Goal: Information Seeking & Learning: Learn about a topic

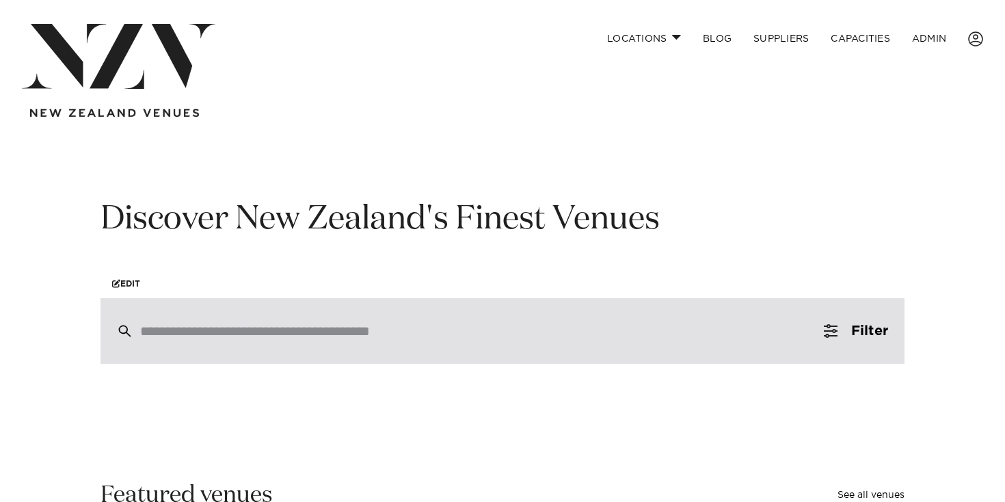
click at [331, 364] on div at bounding box center [502, 331] width 804 height 66
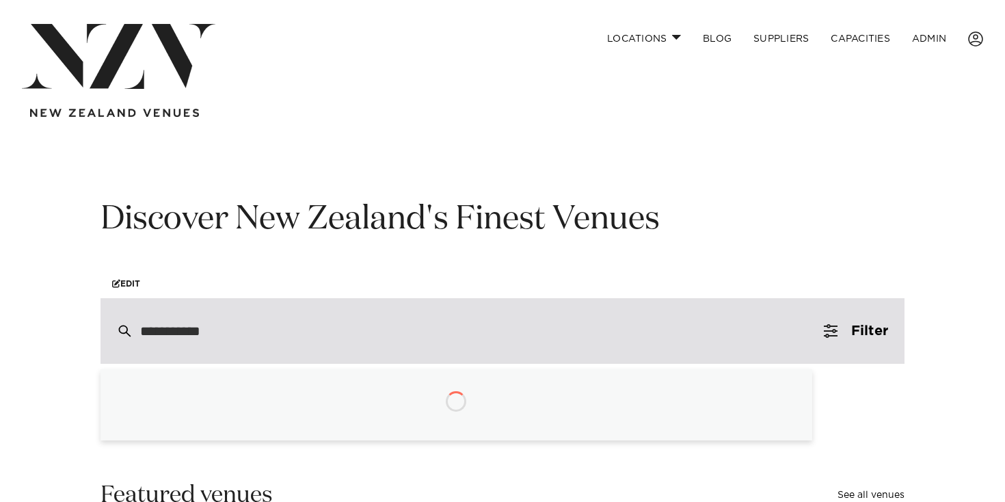
type input "**********"
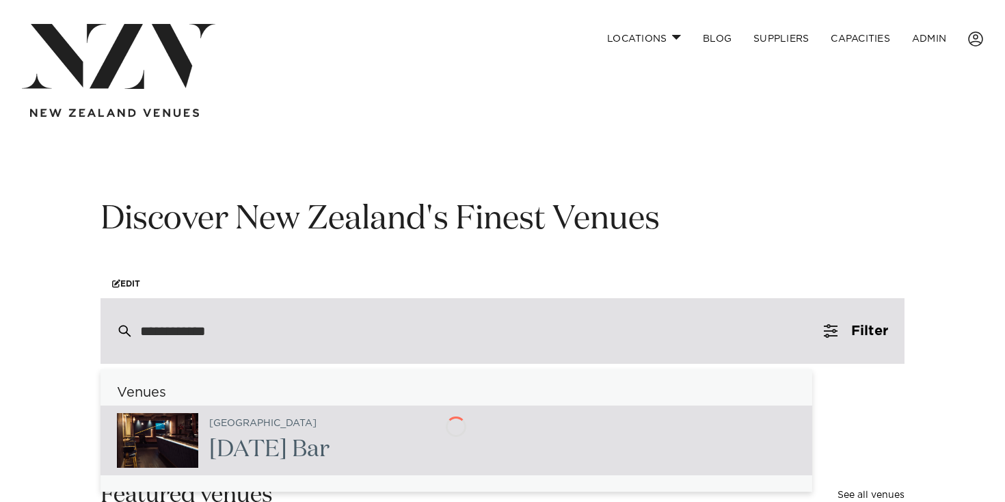
type input "**********"
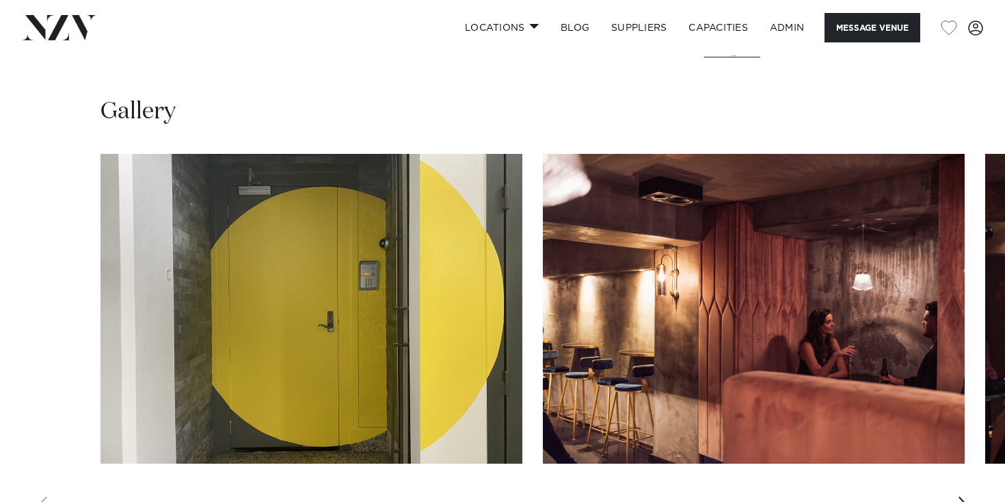
scroll to position [1159, 0]
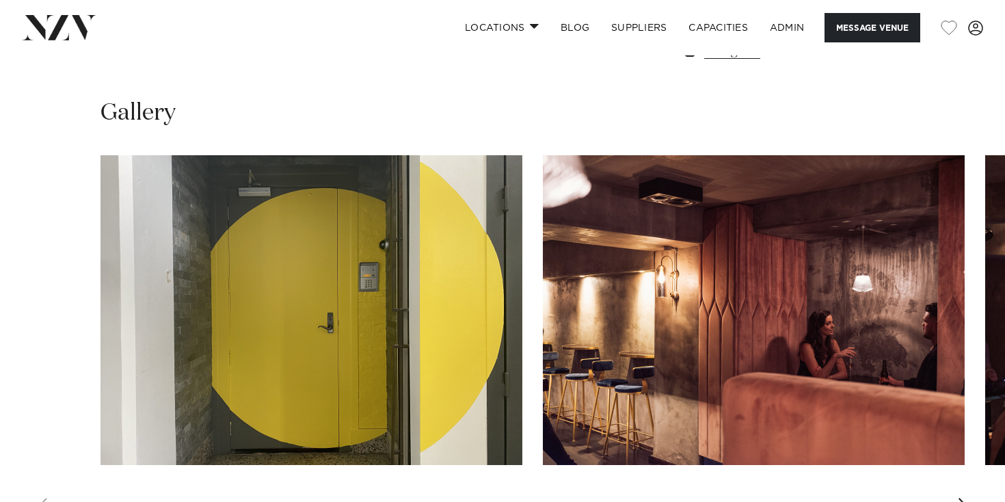
click at [837, 309] on img "2 / 16" at bounding box center [754, 310] width 422 height 310
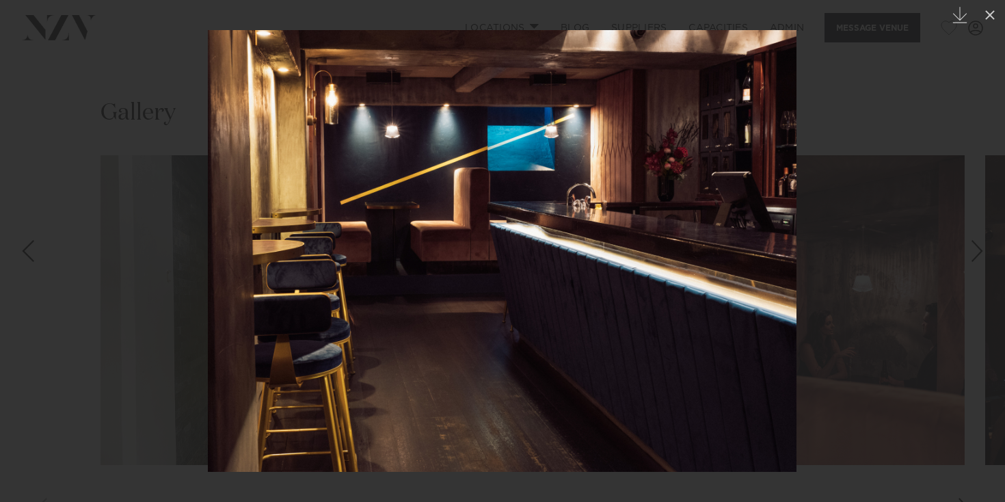
click at [869, 33] on div at bounding box center [502, 251] width 1005 height 502
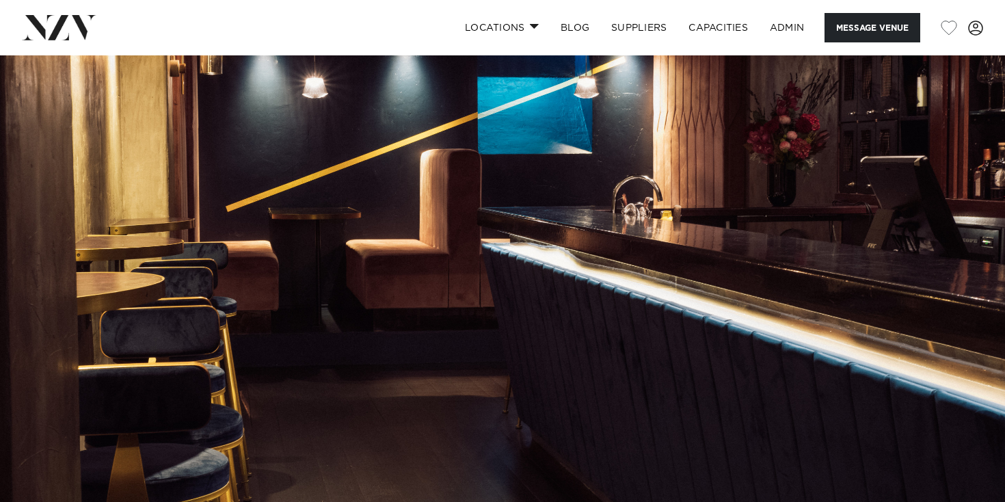
click at [69, 21] on img at bounding box center [59, 27] width 74 height 25
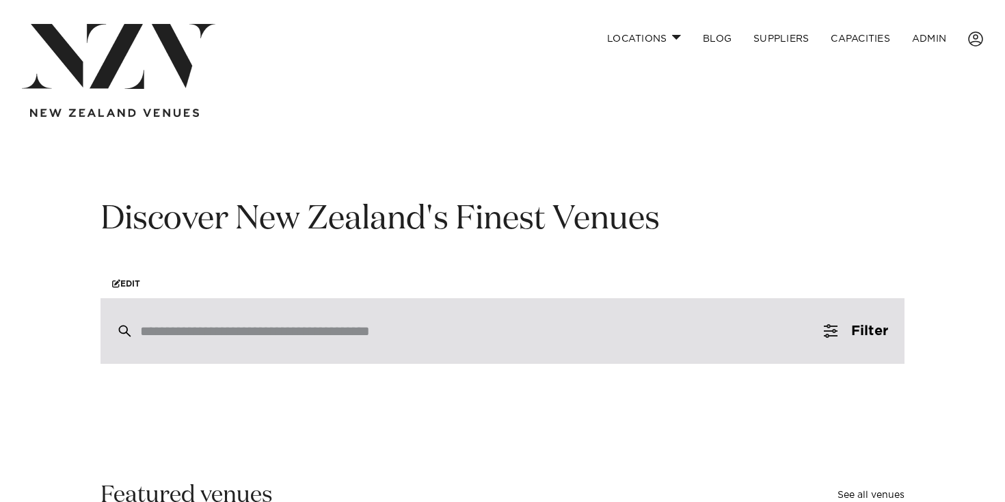
click at [286, 336] on input "search" at bounding box center [473, 330] width 666 height 15
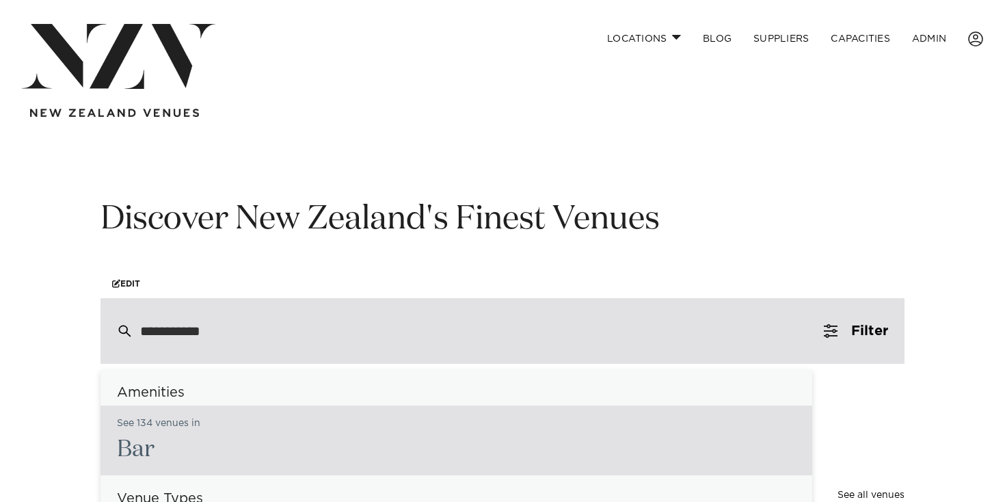
type input "**********"
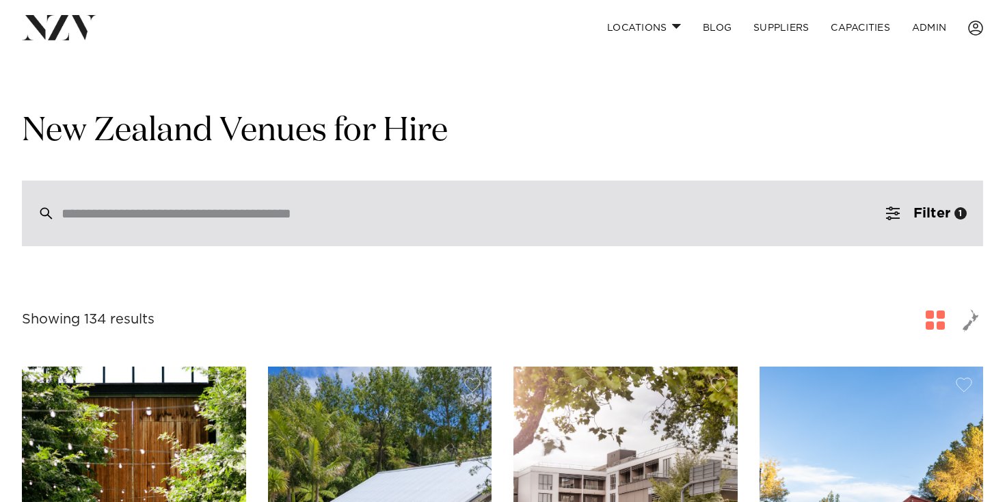
click at [155, 217] on input "search" at bounding box center [474, 213] width 824 height 15
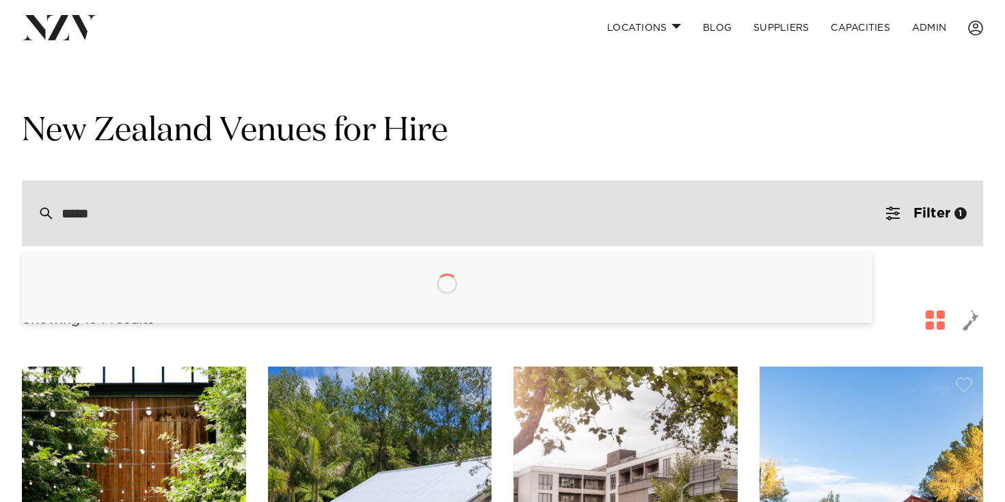
type input "******"
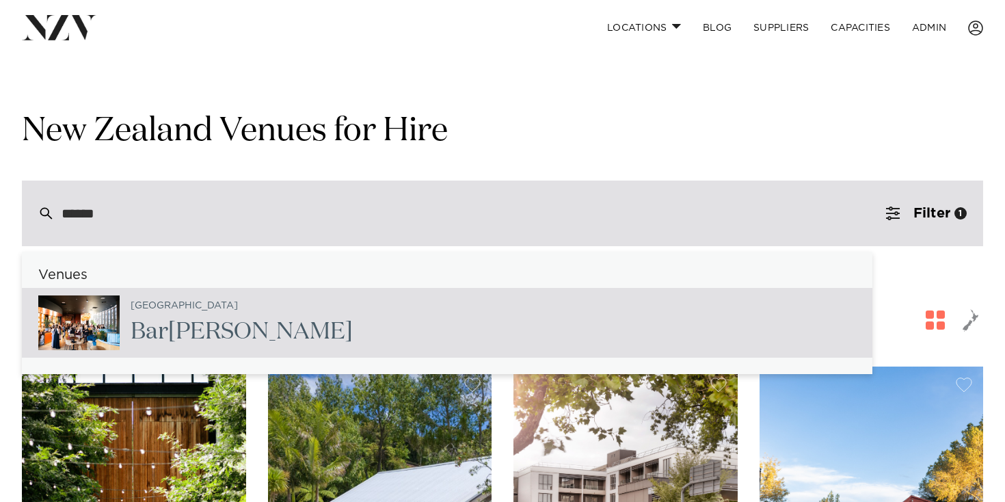
click at [220, 343] on span "Franco" at bounding box center [260, 331] width 185 height 23
type input "**********"
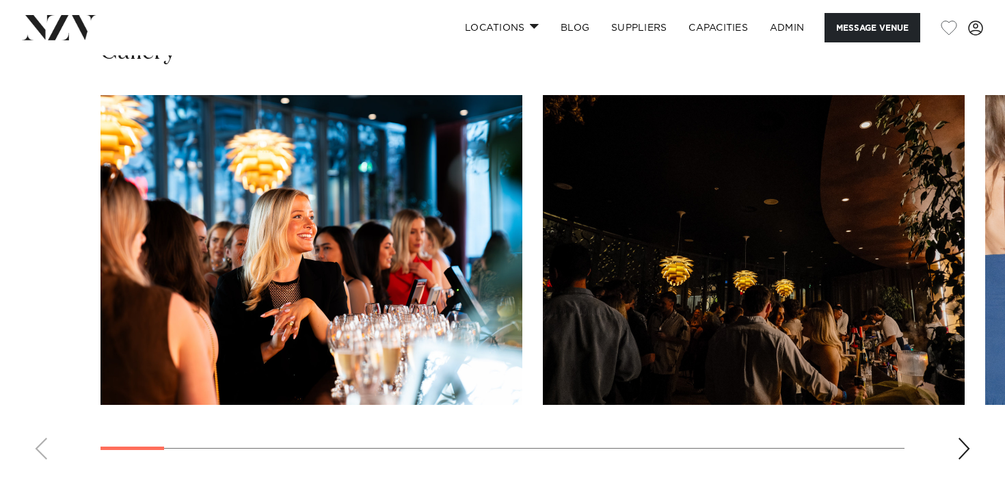
scroll to position [1217, 0]
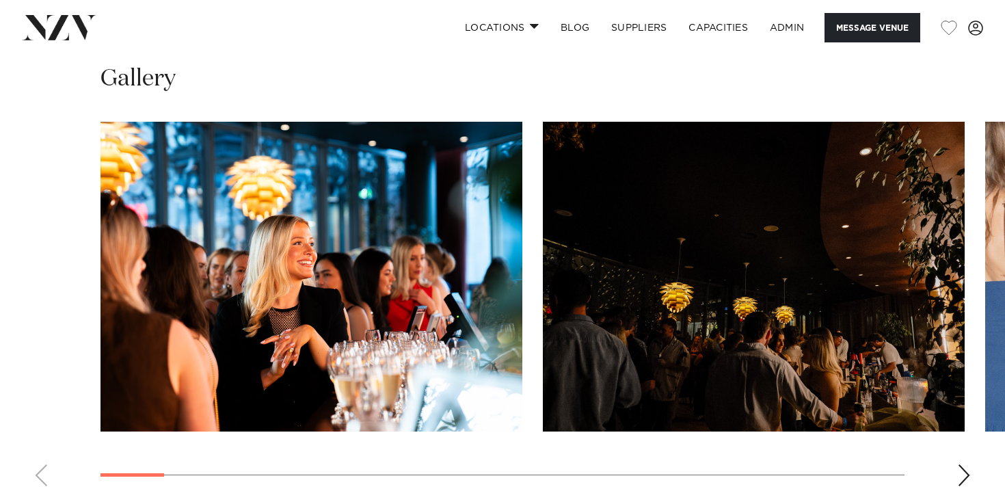
click at [969, 480] on div "Next slide" at bounding box center [964, 475] width 14 height 22
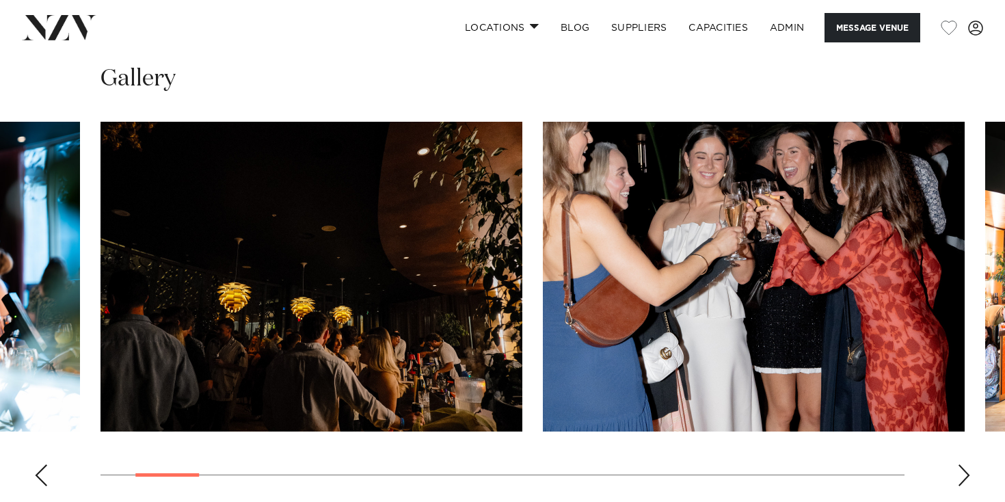
click at [969, 480] on div "Next slide" at bounding box center [964, 475] width 14 height 22
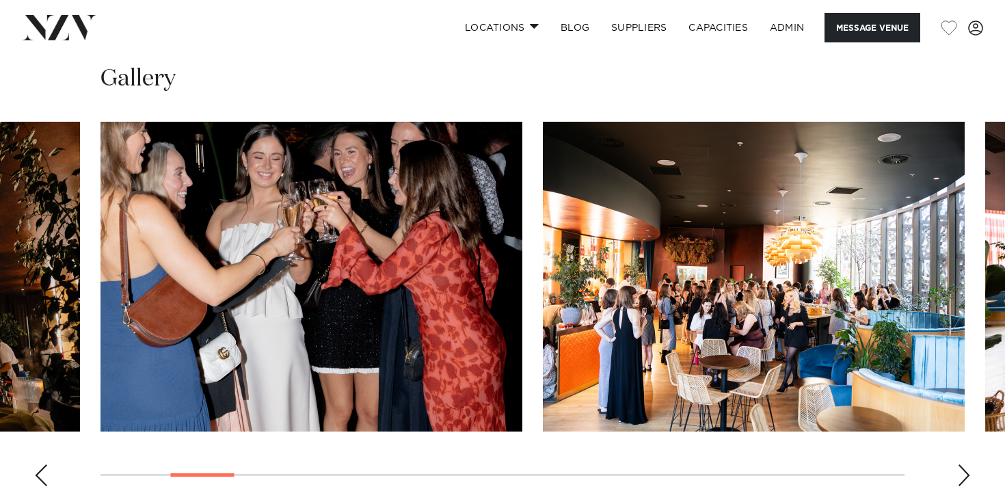
click at [968, 480] on div "Next slide" at bounding box center [964, 475] width 14 height 22
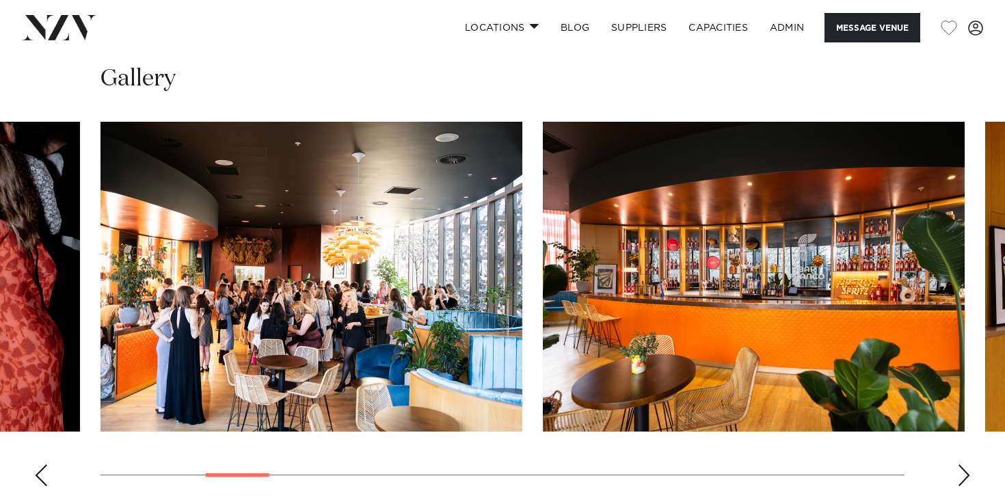
click at [968, 480] on div "Next slide" at bounding box center [964, 475] width 14 height 22
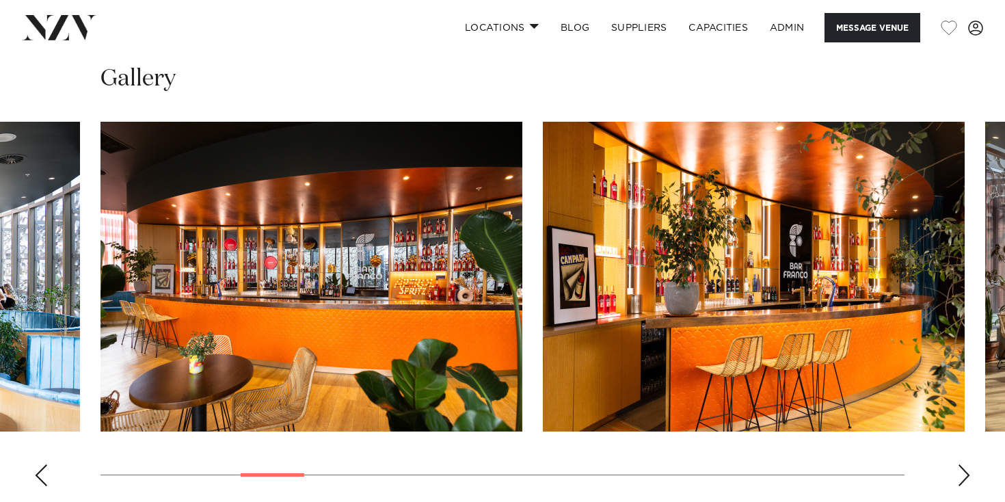
click at [968, 480] on div "Next slide" at bounding box center [964, 475] width 14 height 22
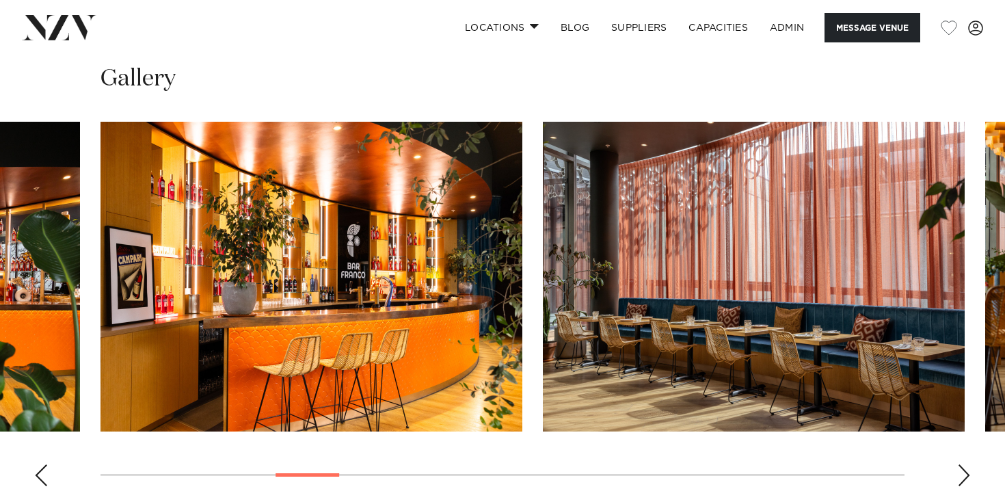
click at [625, 291] on img "7 / 23" at bounding box center [754, 277] width 422 height 310
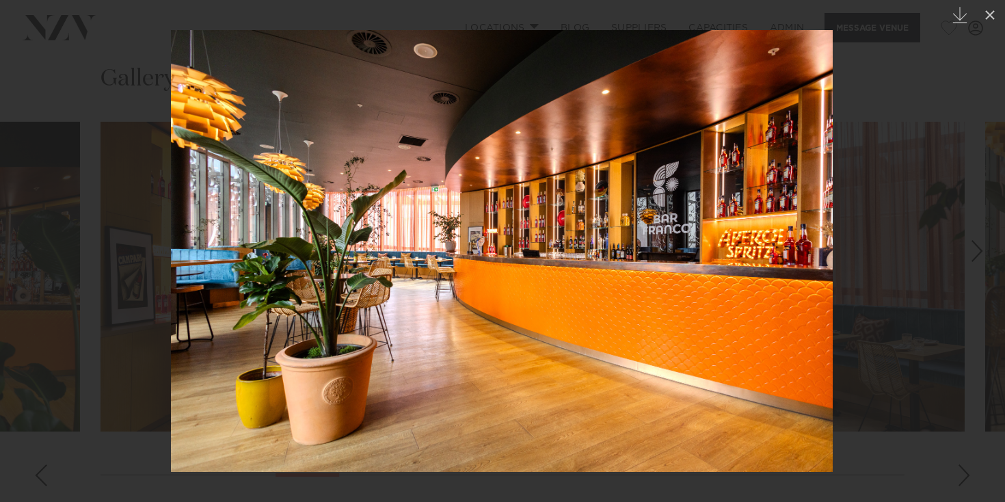
click at [925, 59] on div at bounding box center [502, 251] width 1005 height 502
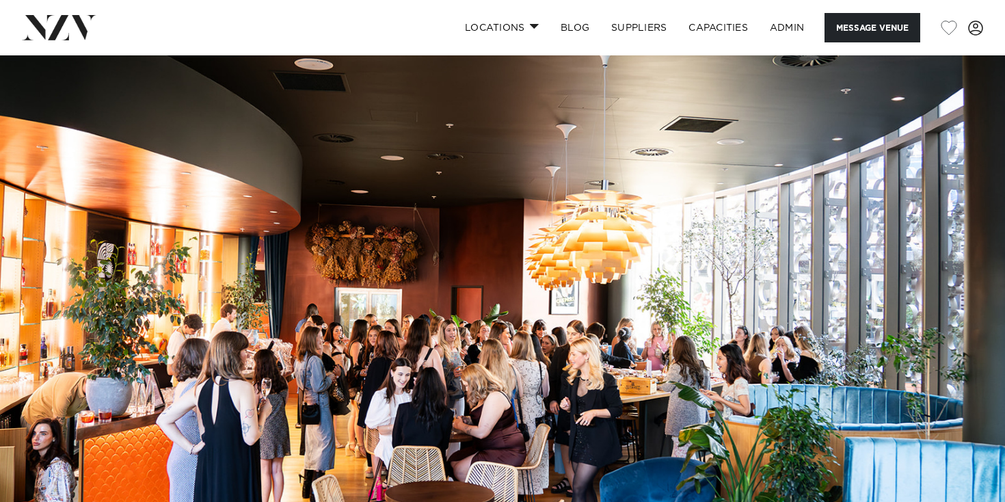
click at [64, 18] on img at bounding box center [59, 27] width 74 height 25
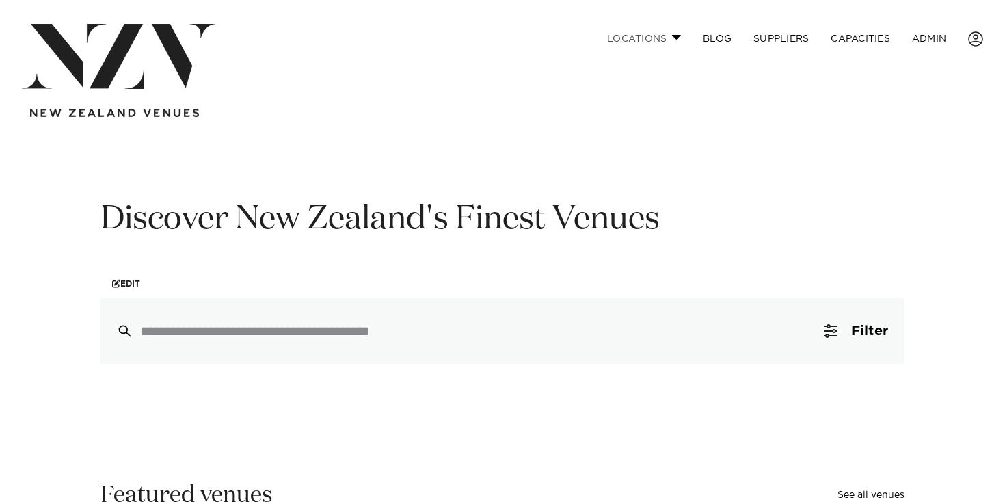
click at [671, 34] on link "Locations" at bounding box center [644, 38] width 96 height 29
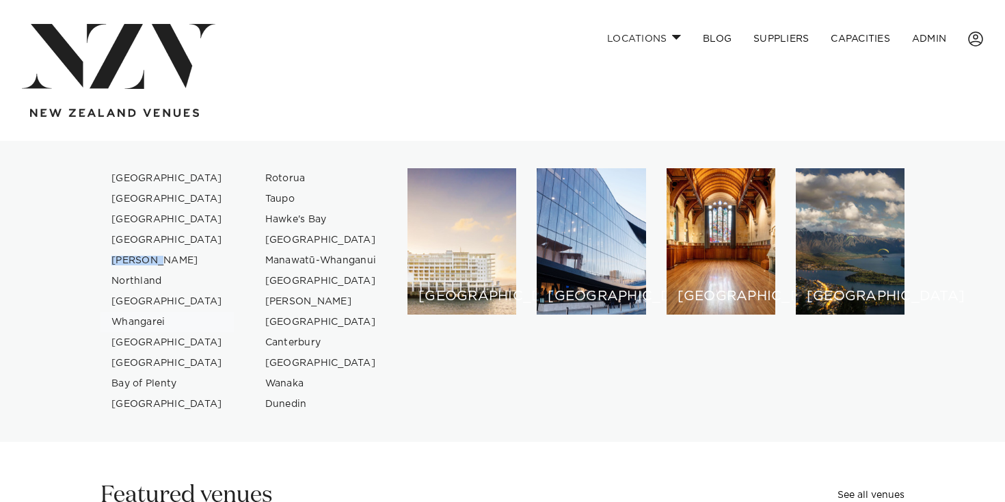
click at [150, 320] on link "Whangarei" at bounding box center [166, 322] width 133 height 21
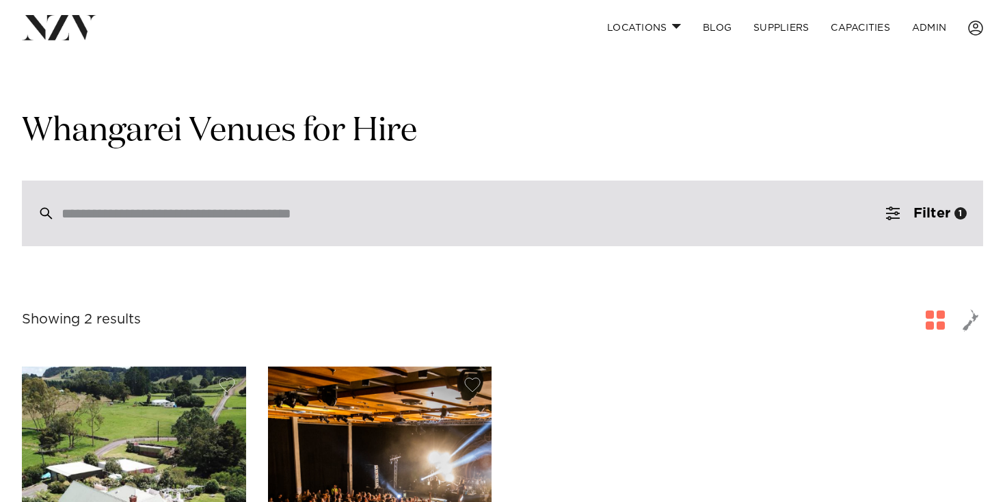
click at [265, 230] on div at bounding box center [502, 213] width 961 height 66
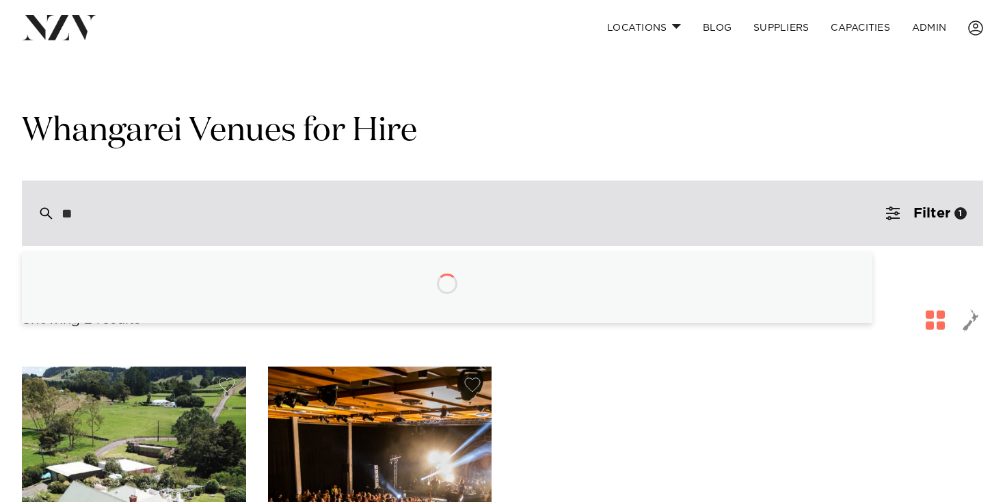
type input "***"
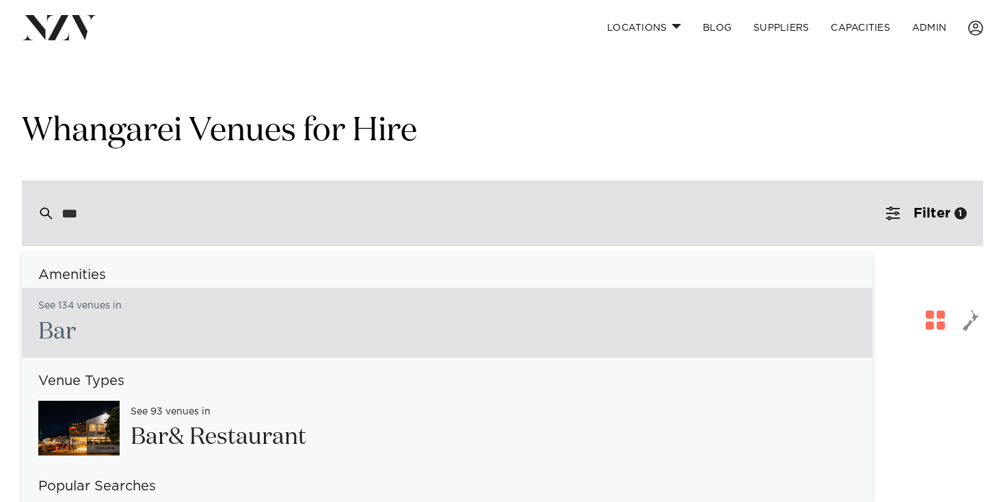
click at [271, 314] on div "See 134 venues in Bar" at bounding box center [447, 323] width 850 height 70
type input "**********"
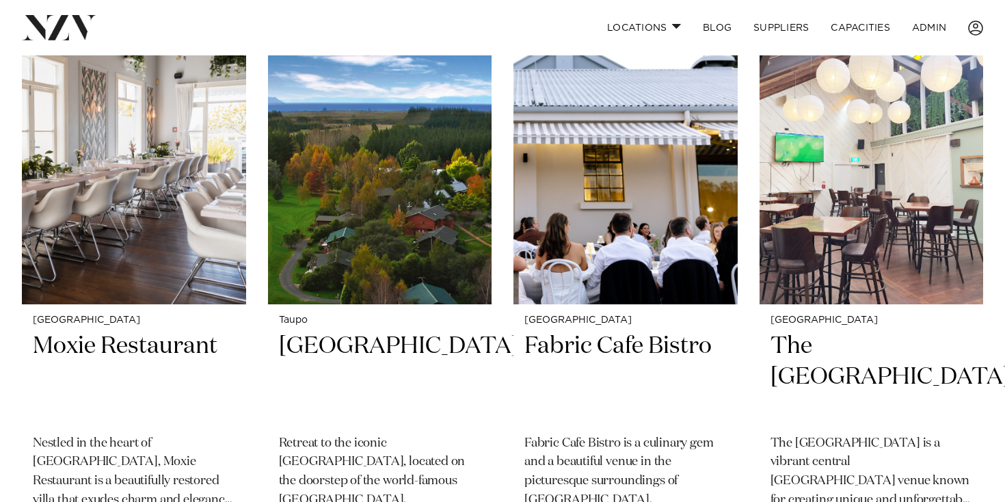
scroll to position [8113, 0]
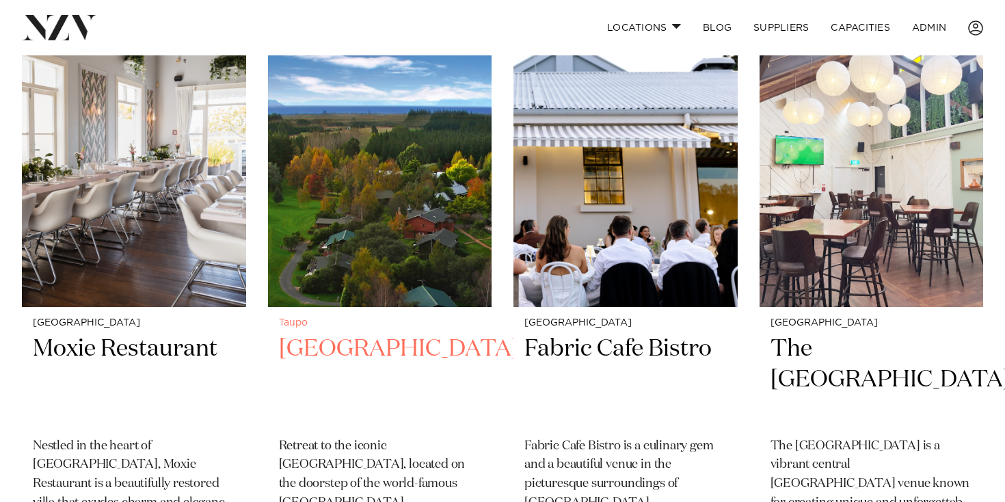
click at [372, 202] on img at bounding box center [380, 157] width 224 height 300
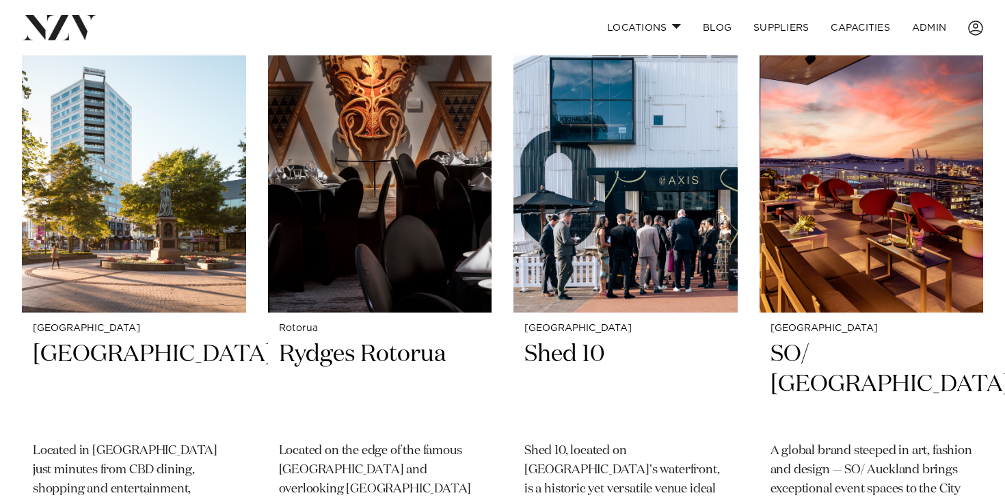
scroll to position [12878, 0]
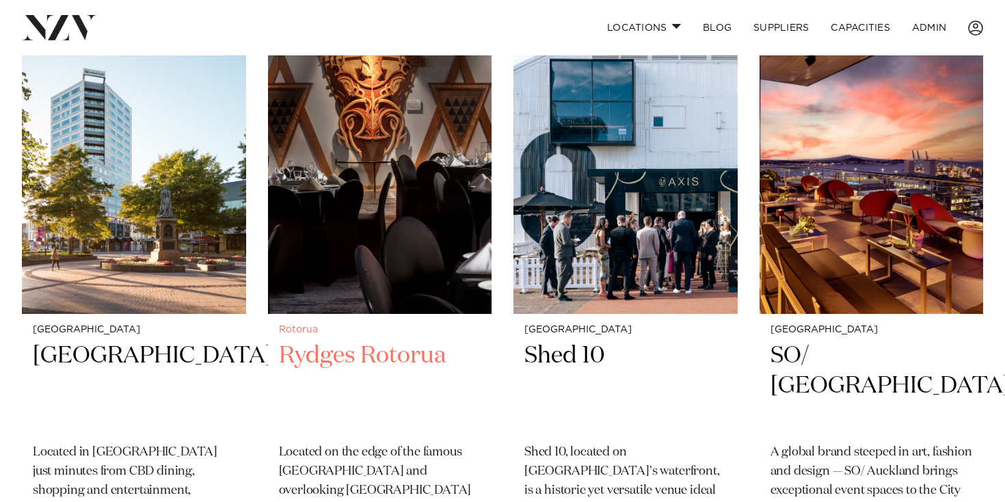
click at [394, 167] on img at bounding box center [380, 163] width 224 height 300
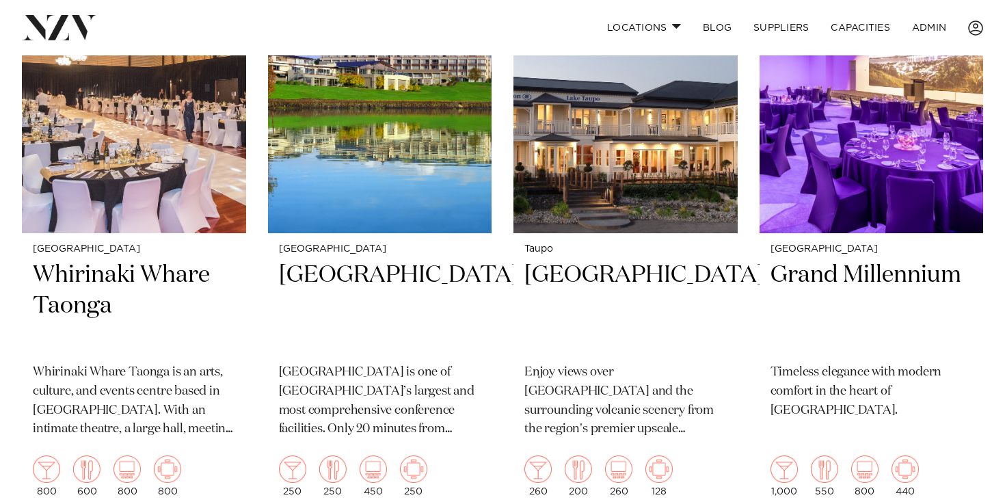
scroll to position [13558, 0]
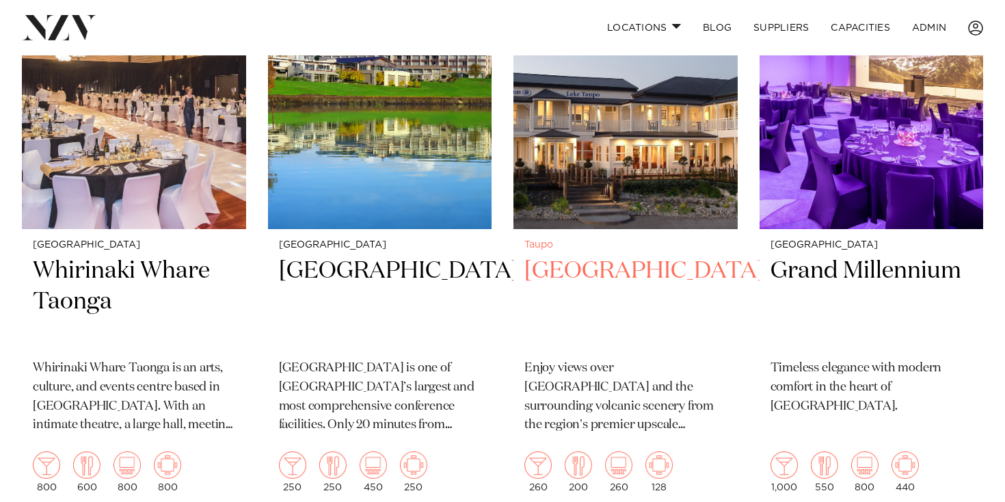
click at [611, 141] on img at bounding box center [625, 79] width 224 height 300
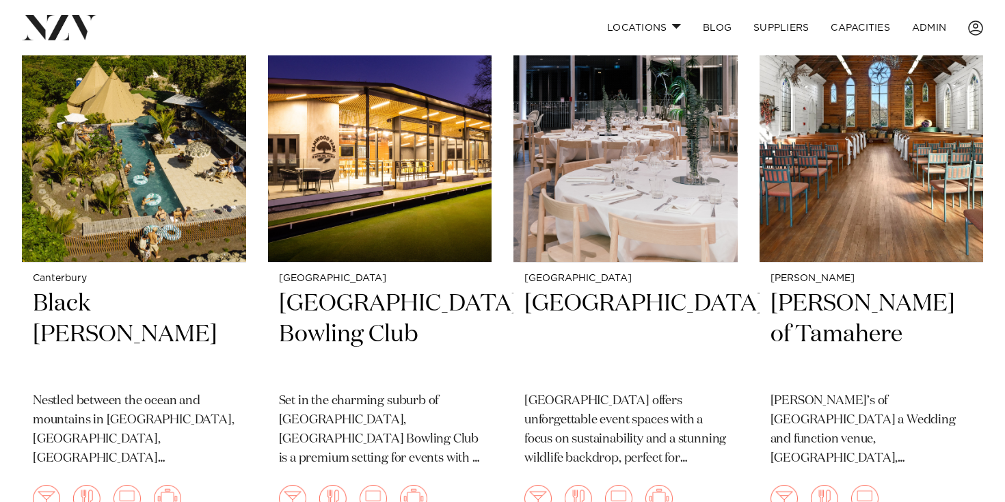
scroll to position [15915, 0]
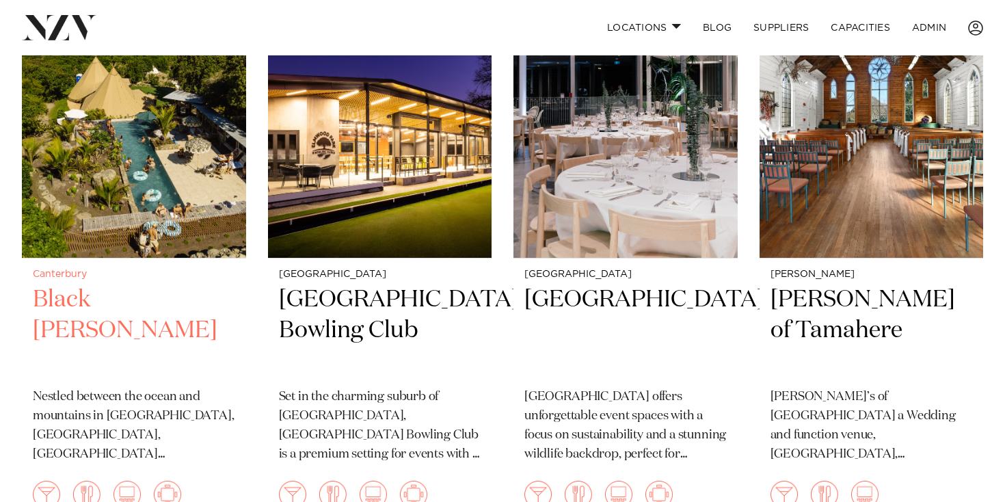
click at [144, 178] on img at bounding box center [134, 108] width 224 height 300
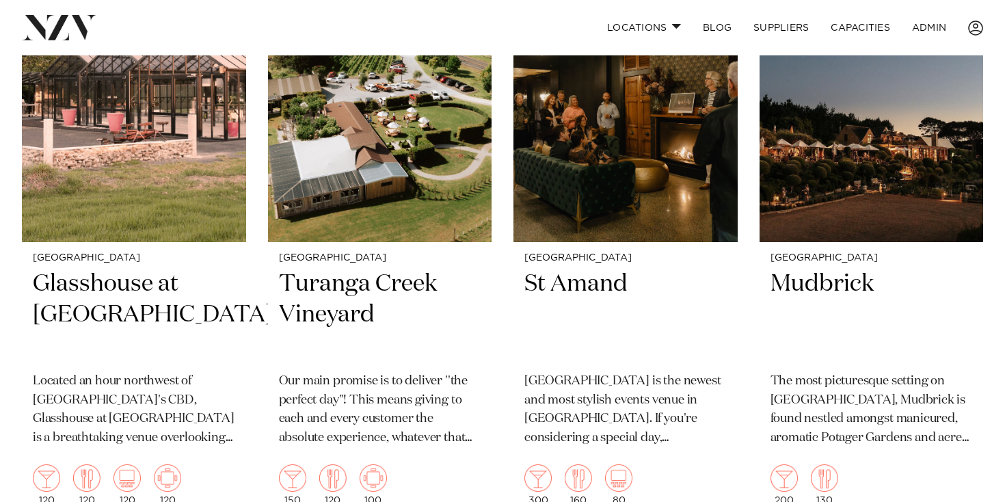
scroll to position [16508, 0]
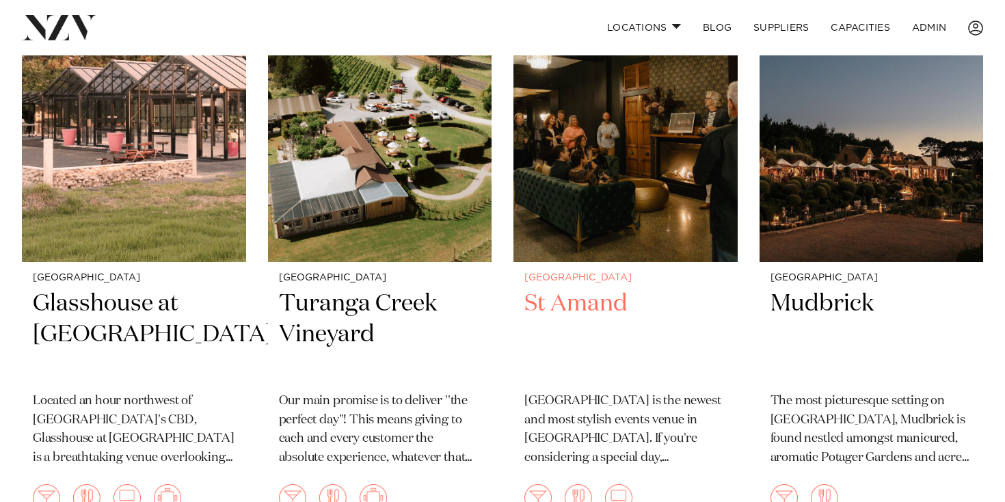
click at [649, 174] on img at bounding box center [625, 112] width 224 height 300
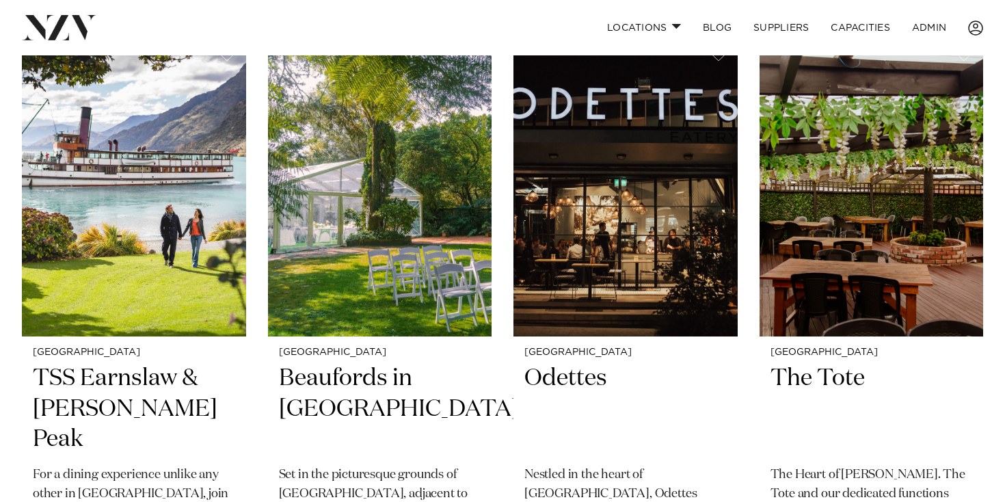
scroll to position [18220, 0]
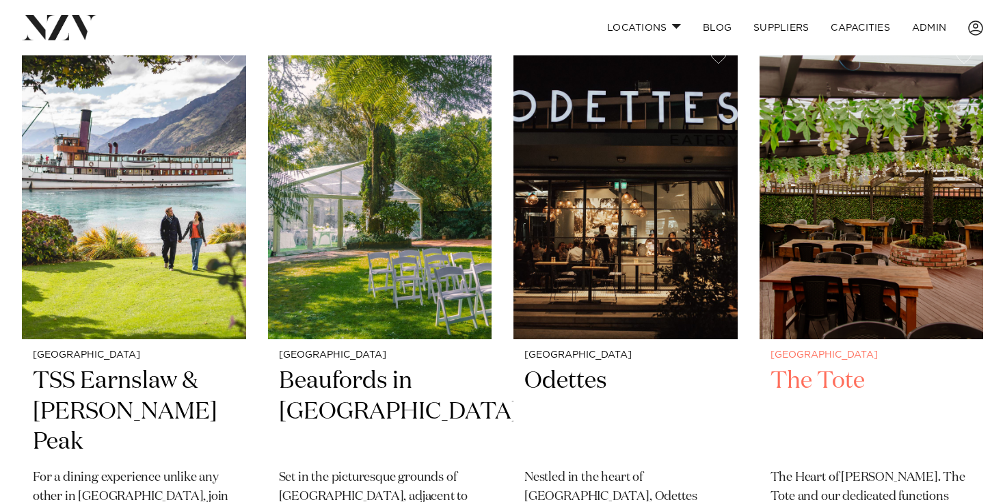
click at [903, 187] on img at bounding box center [871, 188] width 224 height 300
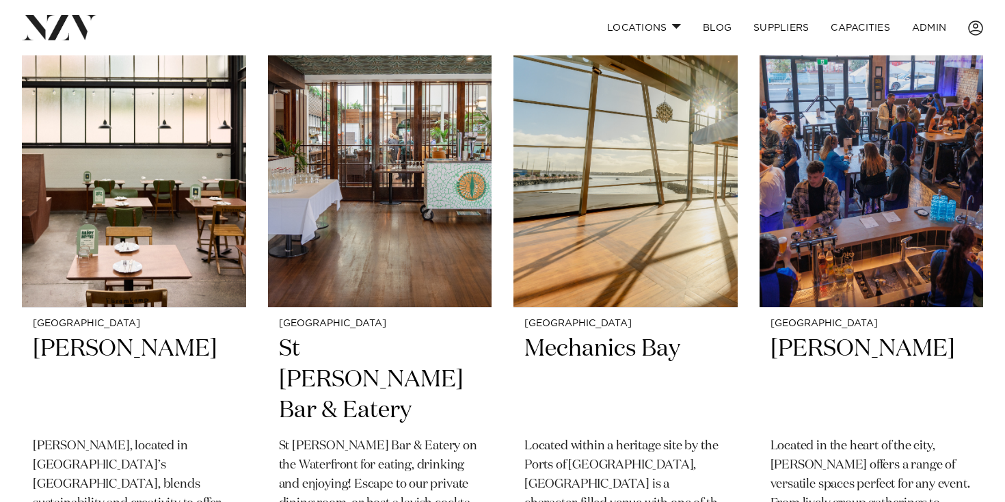
scroll to position [18851, 0]
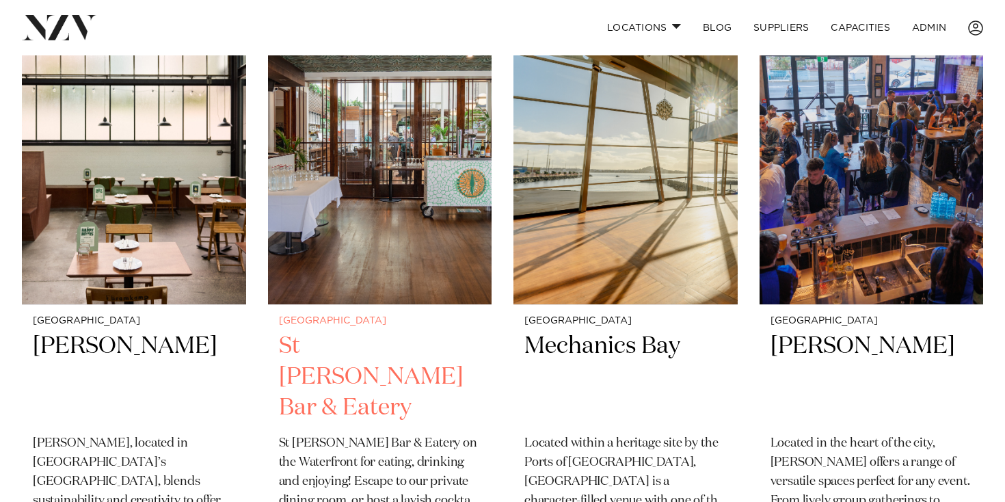
click at [349, 146] on img at bounding box center [380, 154] width 224 height 300
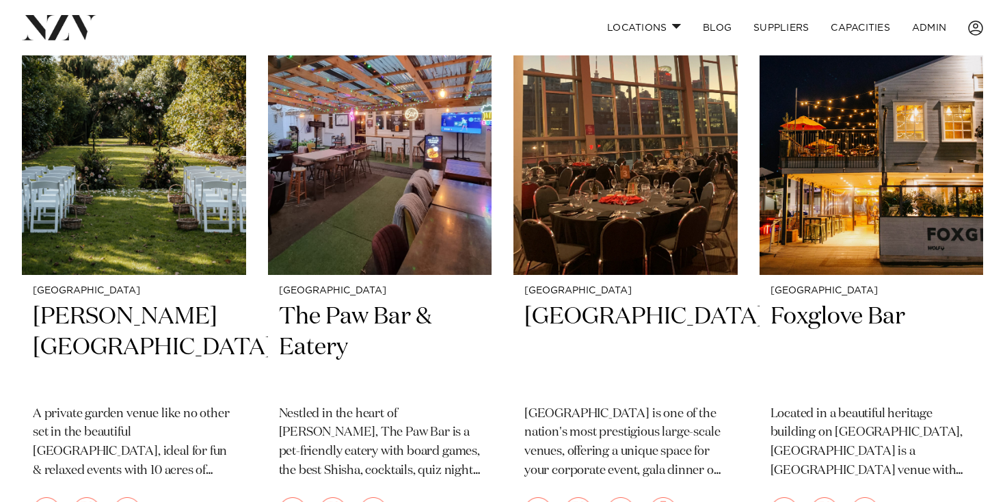
scroll to position [19455, 0]
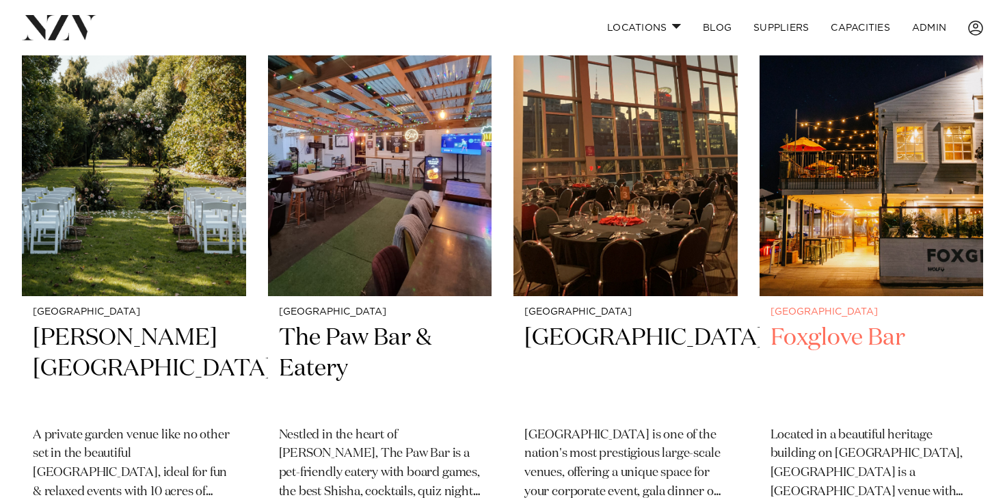
click at [889, 206] on img at bounding box center [871, 146] width 224 height 300
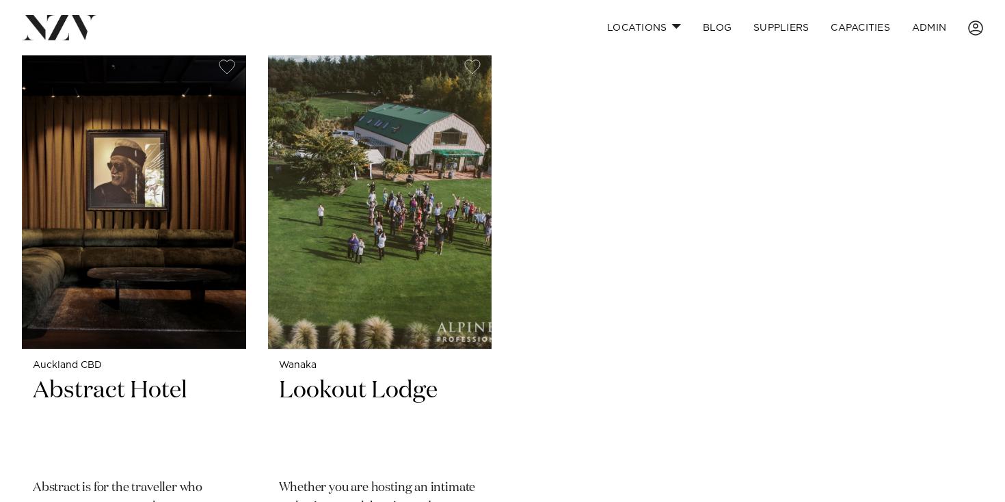
scroll to position [19988, 0]
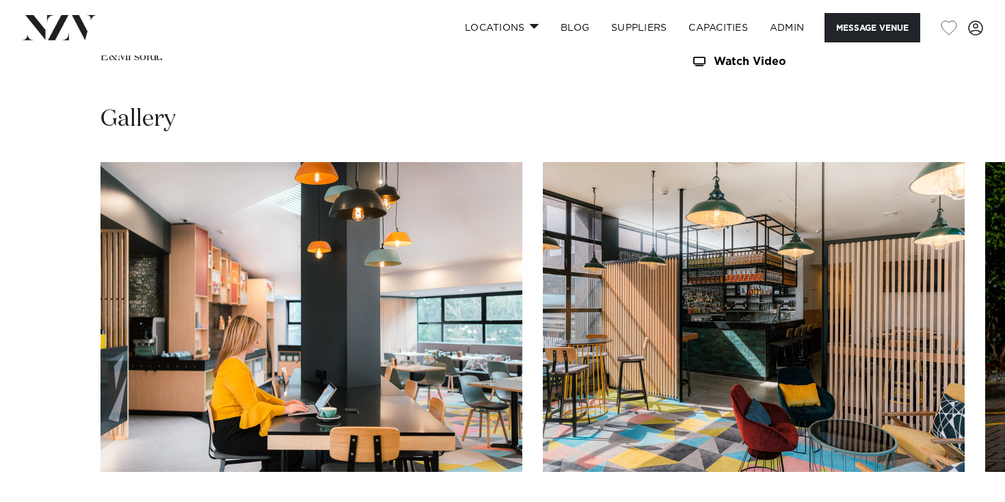
scroll to position [1717, 0]
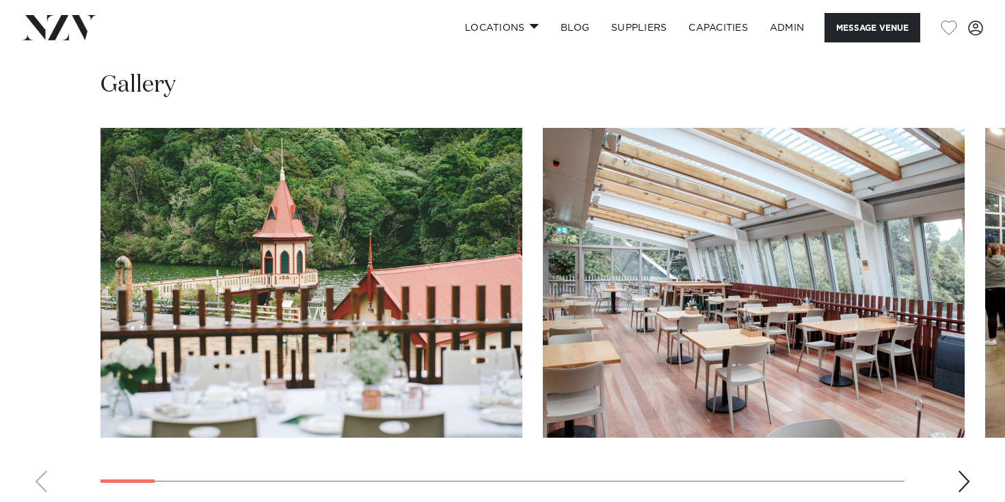
scroll to position [1554, 0]
click at [964, 483] on div "Next slide" at bounding box center [964, 481] width 14 height 22
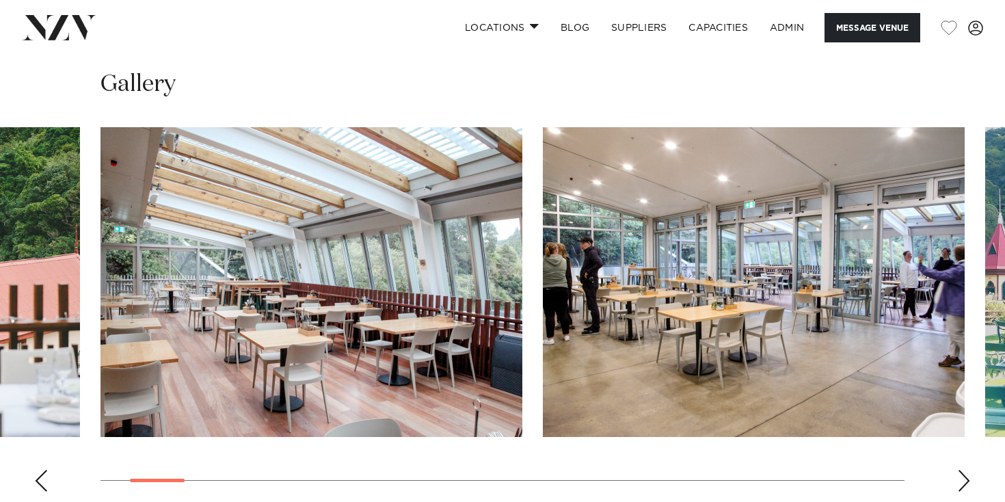
click at [964, 483] on div "Next slide" at bounding box center [964, 481] width 14 height 22
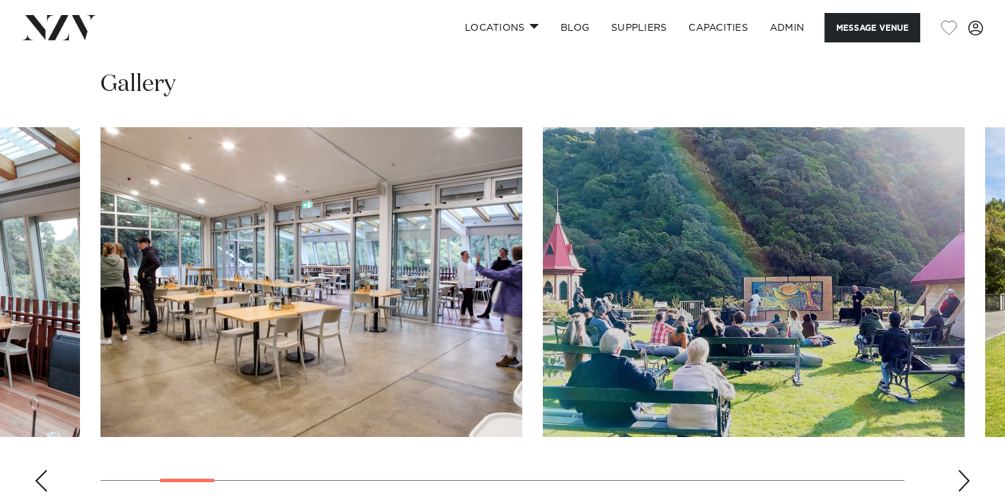
click at [964, 483] on div "Next slide" at bounding box center [964, 481] width 14 height 22
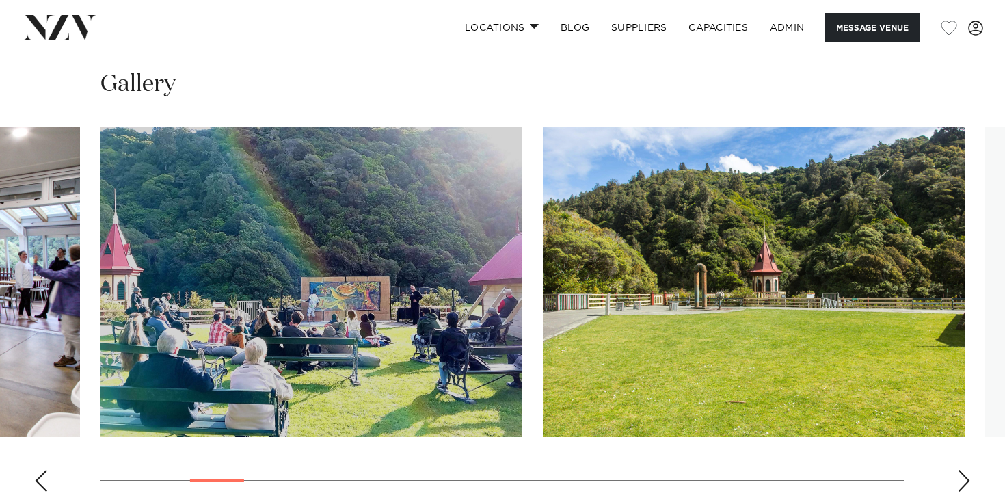
click at [964, 483] on div "Next slide" at bounding box center [964, 481] width 14 height 22
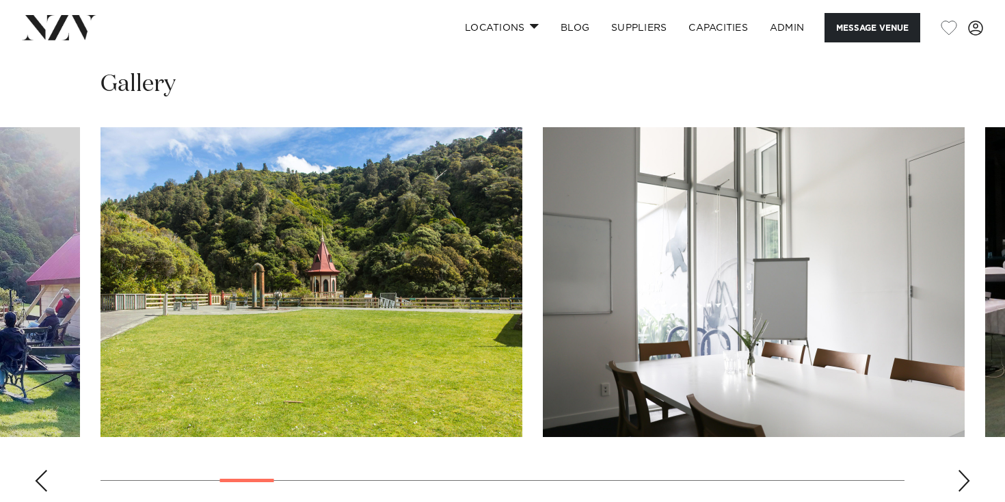
click at [964, 483] on div "Next slide" at bounding box center [964, 481] width 14 height 22
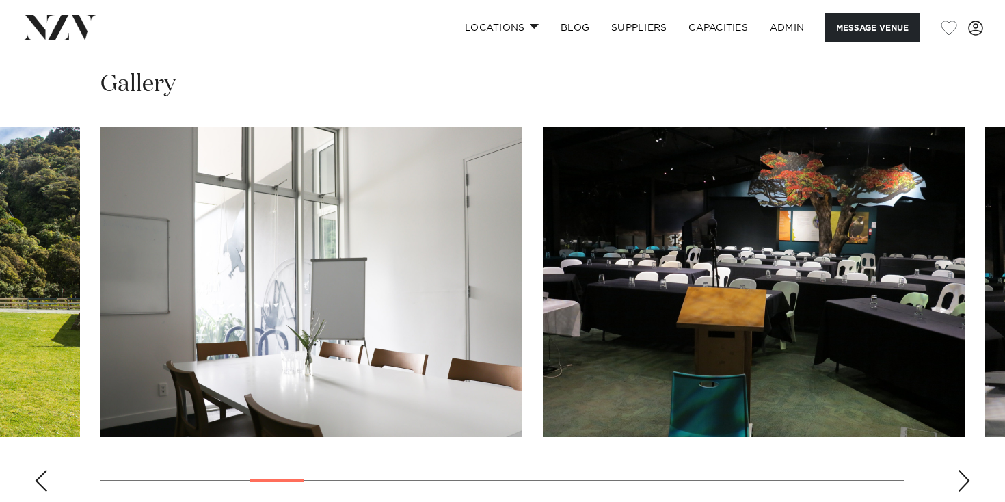
click at [964, 483] on div "Next slide" at bounding box center [964, 481] width 14 height 22
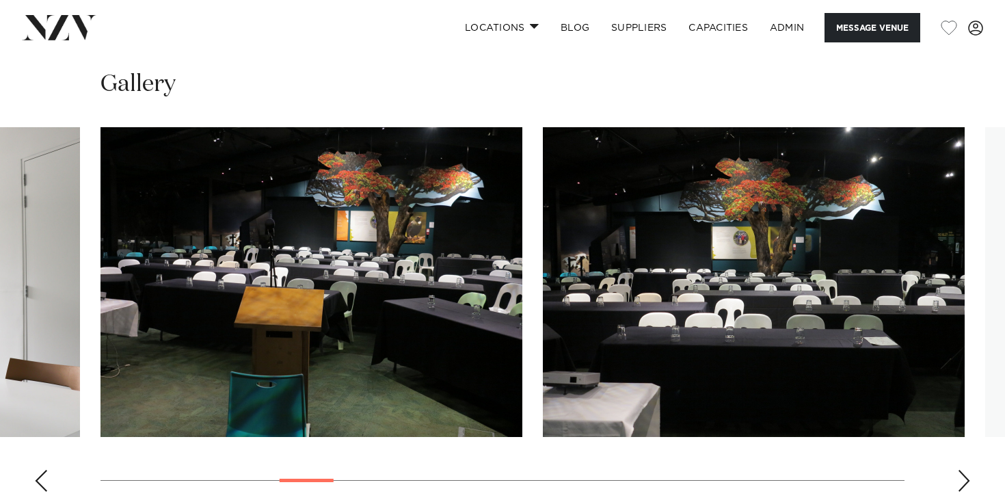
click at [964, 483] on div "Next slide" at bounding box center [964, 481] width 14 height 22
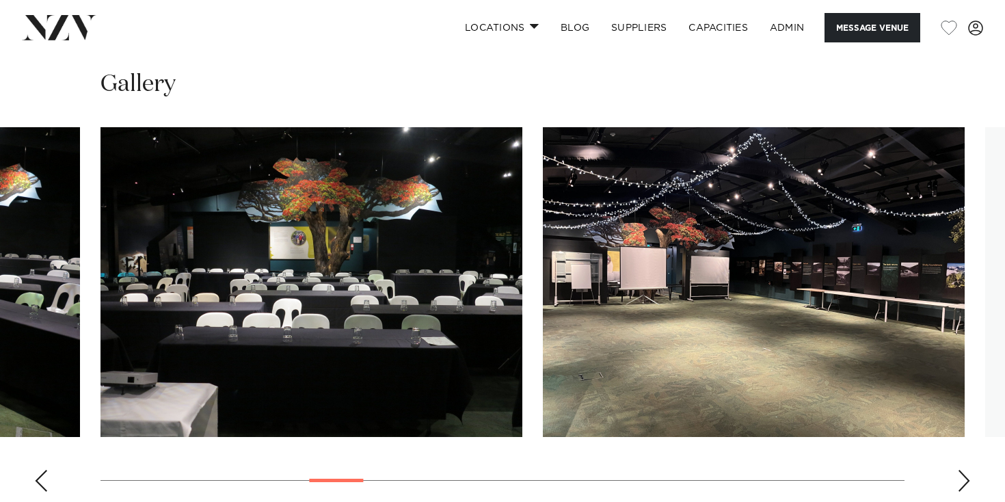
click at [964, 483] on div "Next slide" at bounding box center [964, 481] width 14 height 22
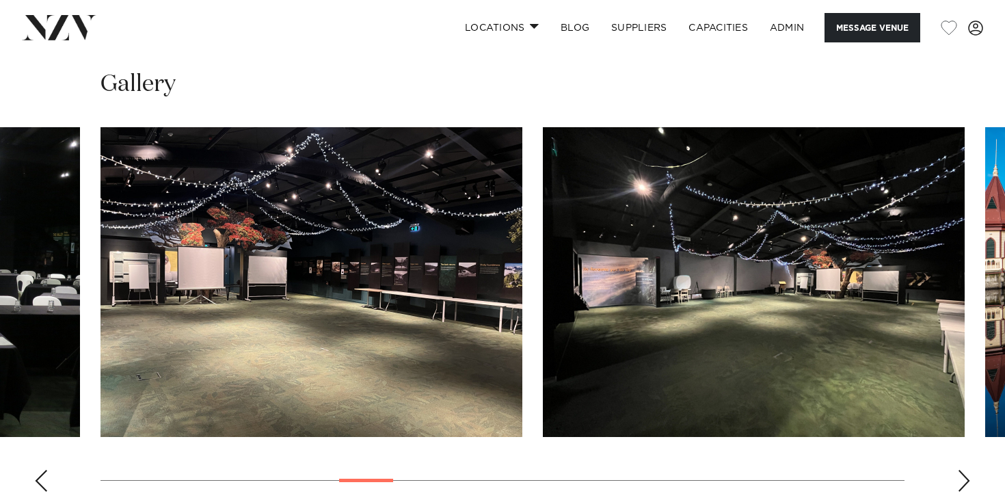
click at [964, 483] on div "Next slide" at bounding box center [964, 481] width 14 height 22
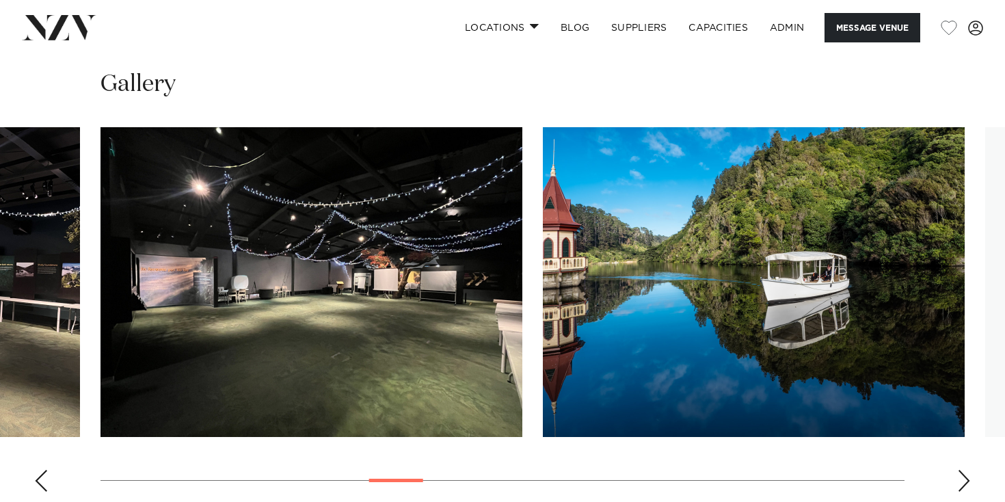
click at [964, 483] on div "Next slide" at bounding box center [964, 481] width 14 height 22
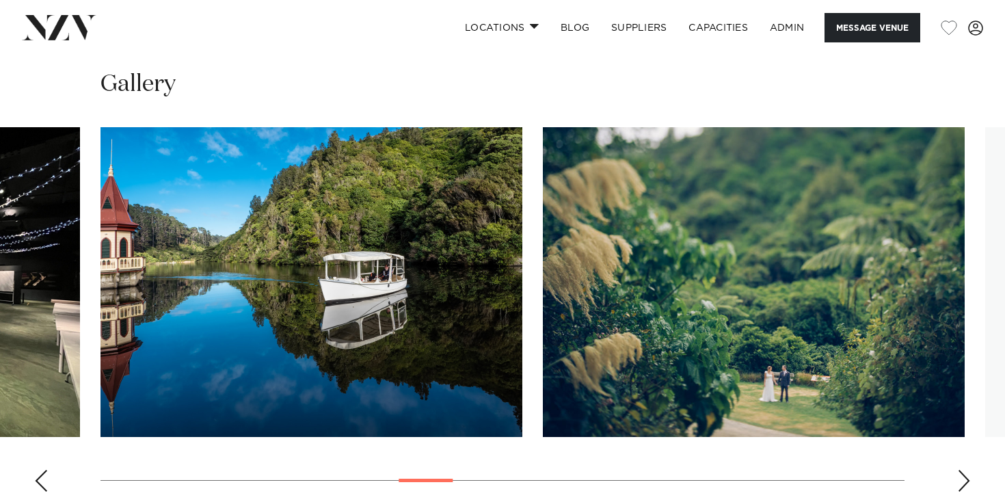
click at [964, 483] on div "Next slide" at bounding box center [964, 481] width 14 height 22
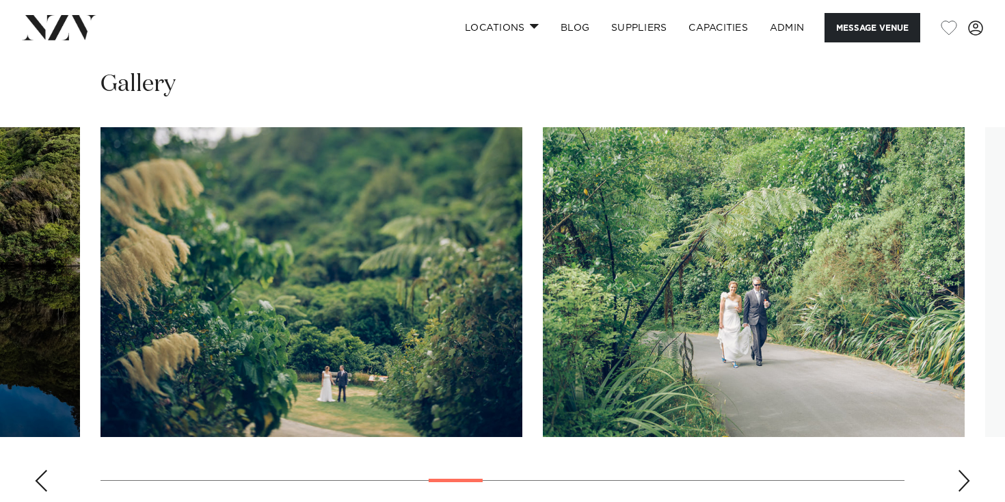
click at [964, 483] on div "Next slide" at bounding box center [964, 481] width 14 height 22
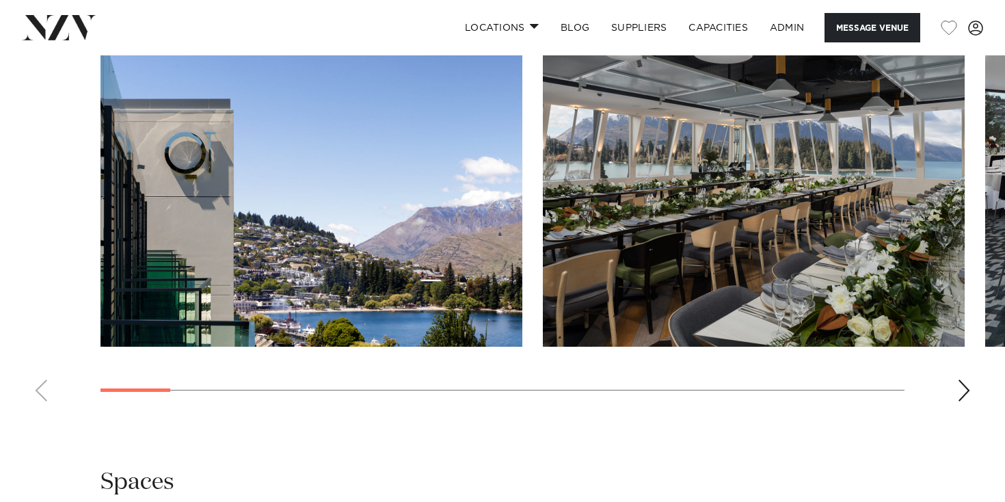
scroll to position [1973, 0]
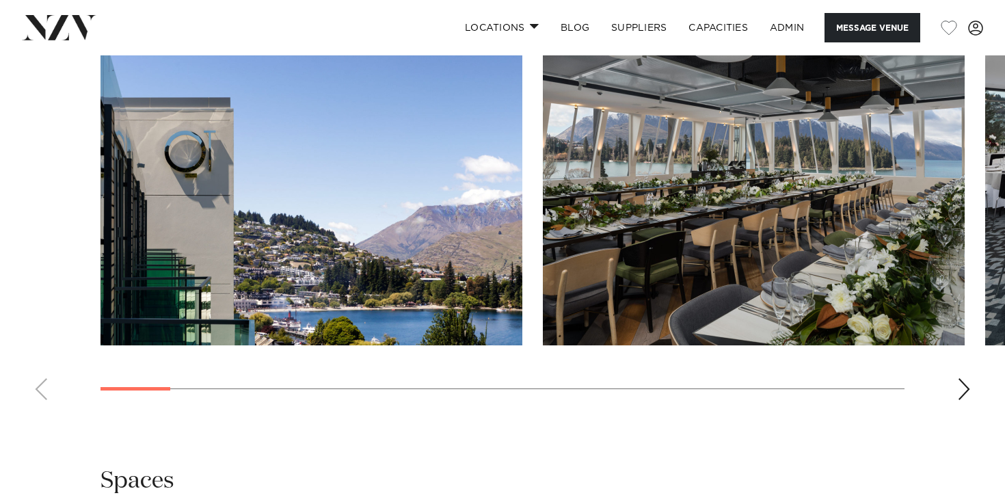
click at [947, 331] on swiper-container at bounding box center [502, 223] width 1005 height 375
click at [957, 378] on div "Next slide" at bounding box center [964, 389] width 14 height 22
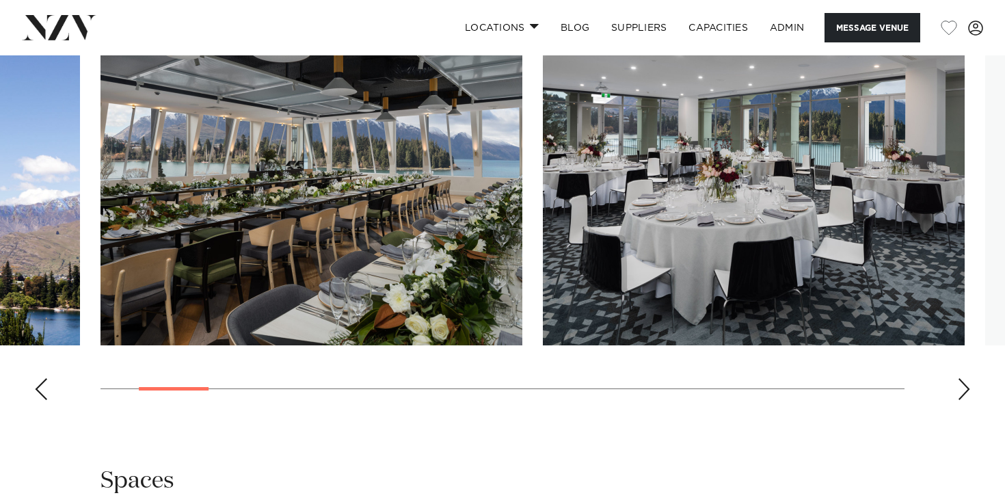
click at [957, 378] on div "Next slide" at bounding box center [964, 389] width 14 height 22
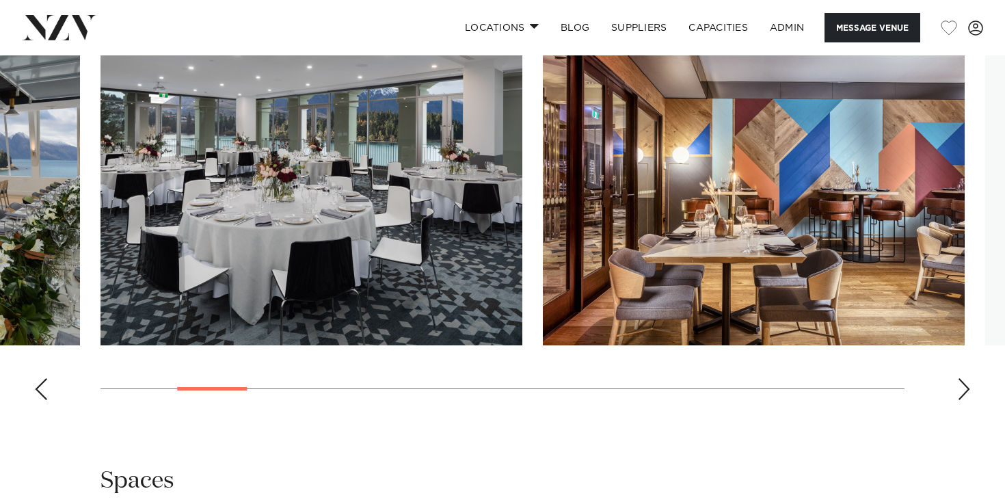
click at [957, 378] on div "Next slide" at bounding box center [964, 389] width 14 height 22
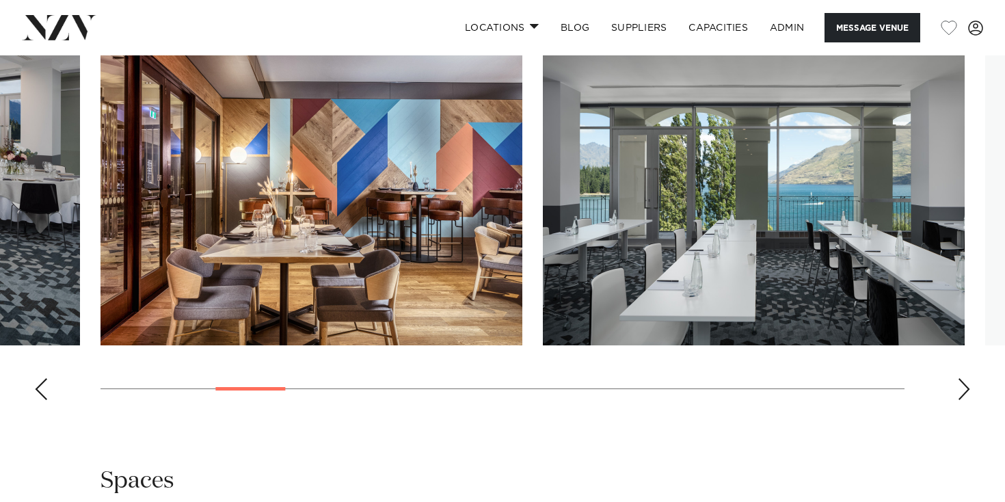
click at [957, 378] on div "Next slide" at bounding box center [964, 389] width 14 height 22
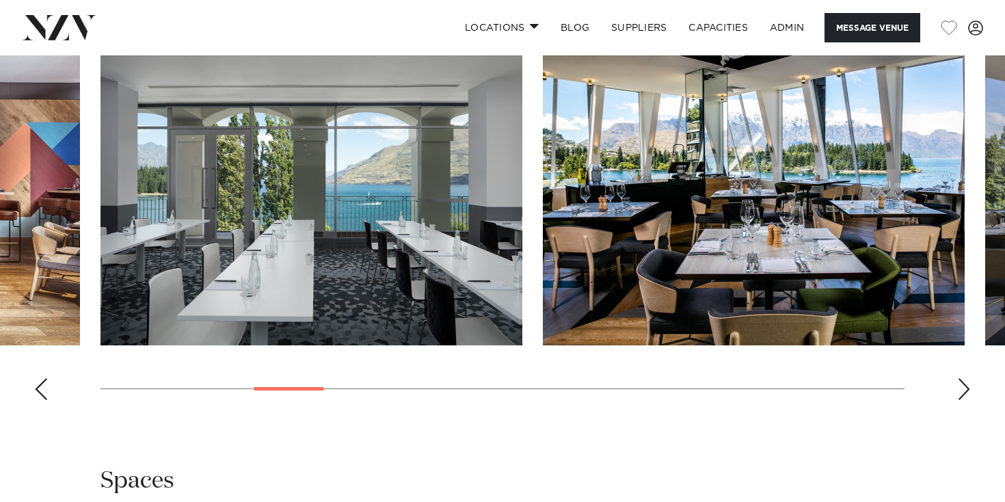
click at [957, 378] on div "Next slide" at bounding box center [964, 389] width 14 height 22
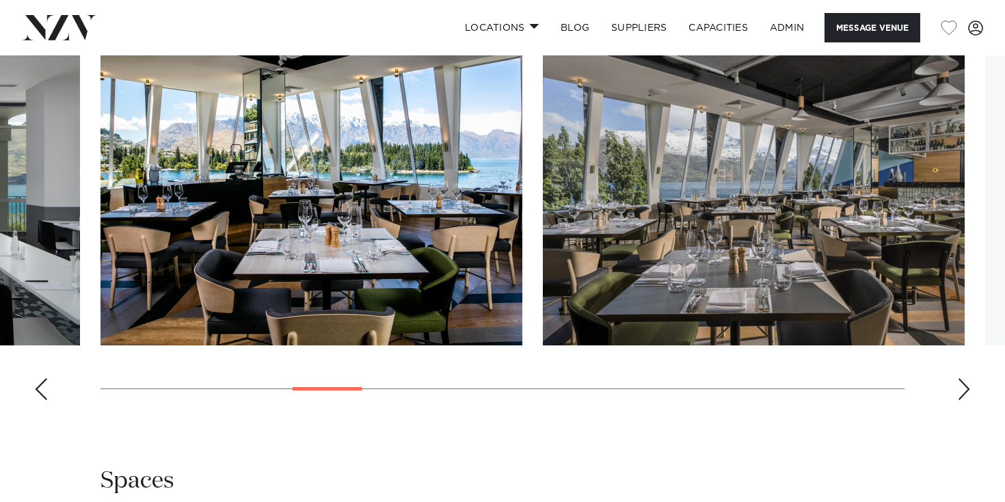
click at [957, 378] on div "Next slide" at bounding box center [964, 389] width 14 height 22
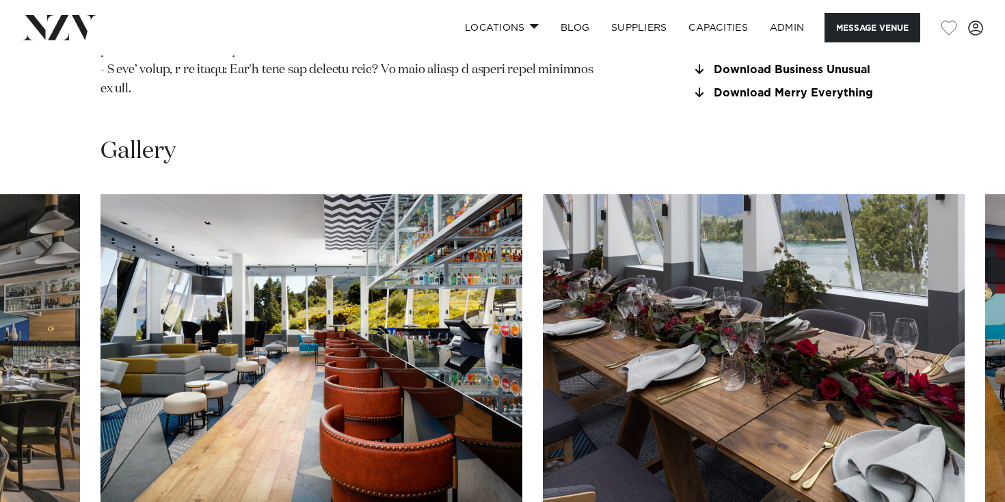
scroll to position [1805, 0]
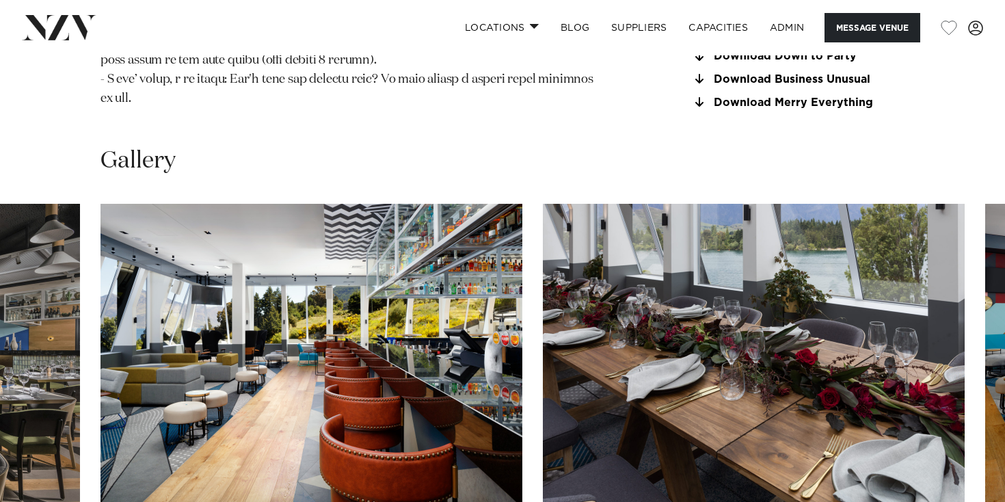
click at [971, 487] on swiper-container at bounding box center [502, 391] width 1005 height 375
click at [955, 483] on swiper-container at bounding box center [502, 391] width 1005 height 375
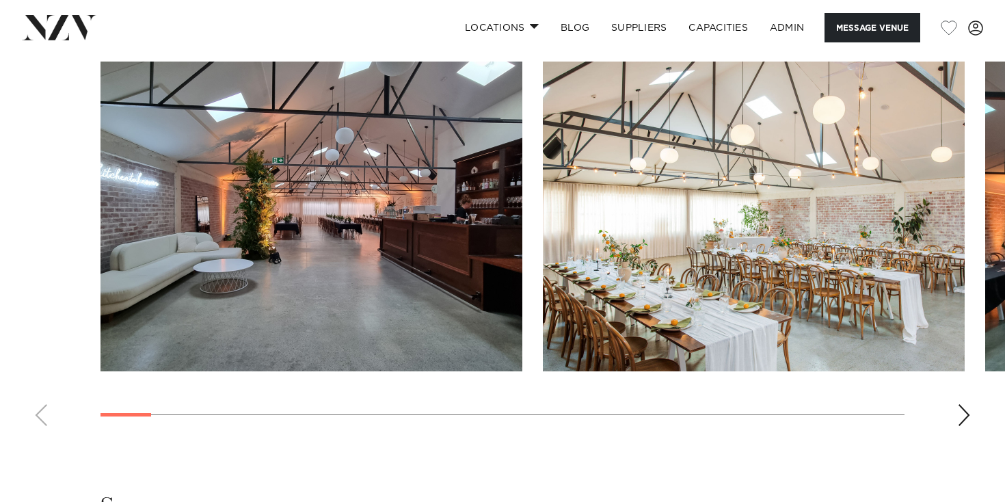
scroll to position [1391, 0]
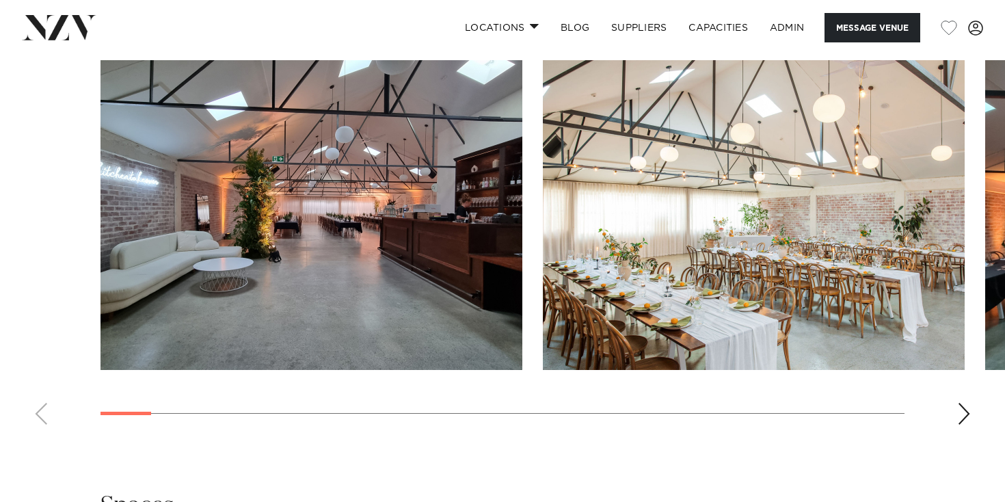
click at [962, 408] on div "Next slide" at bounding box center [964, 414] width 14 height 22
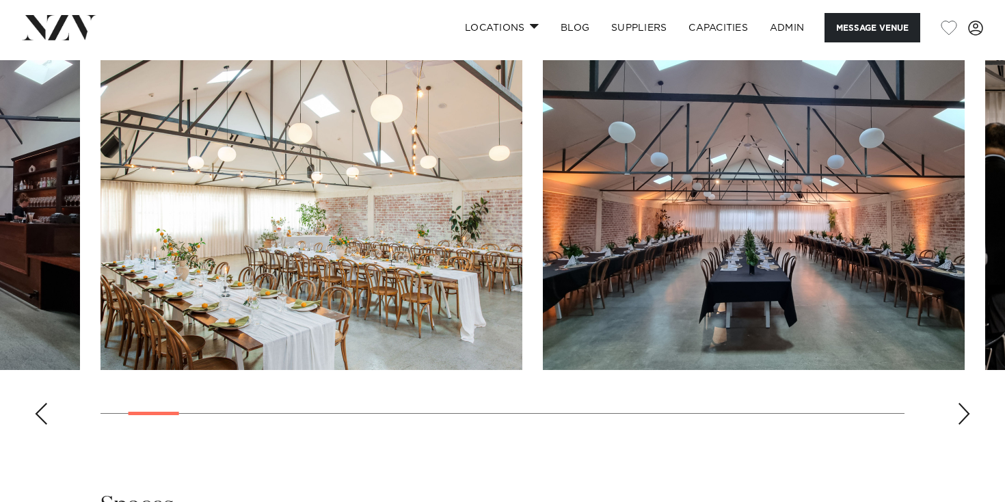
click at [962, 408] on div "Next slide" at bounding box center [964, 414] width 14 height 22
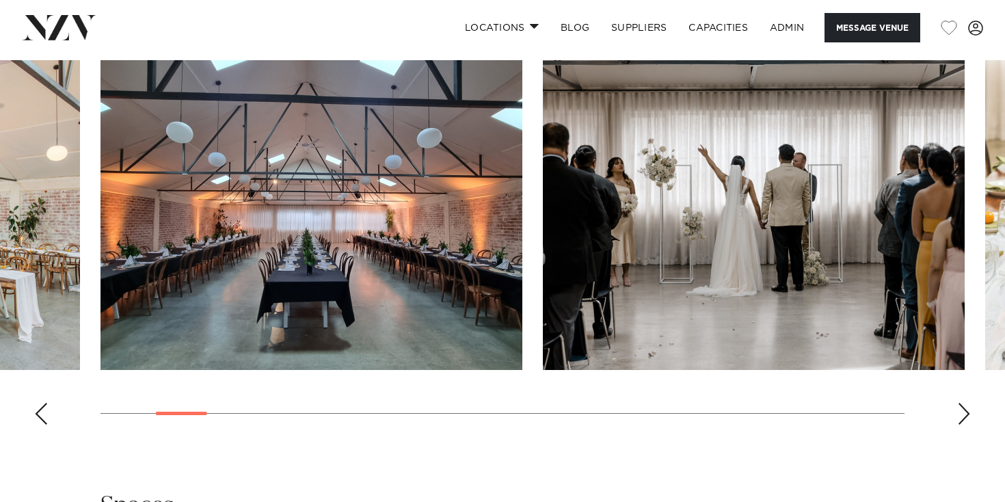
click at [962, 408] on div "Next slide" at bounding box center [964, 414] width 14 height 22
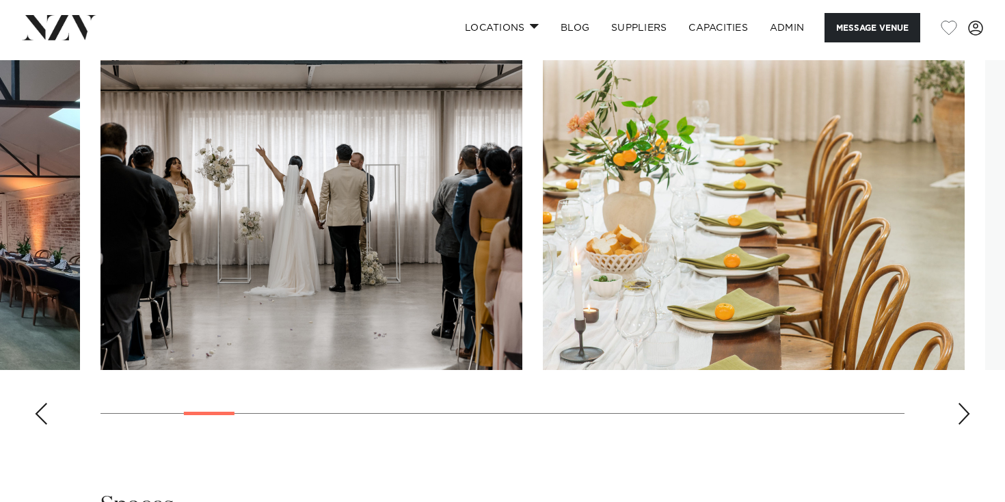
click at [962, 408] on div "Next slide" at bounding box center [964, 414] width 14 height 22
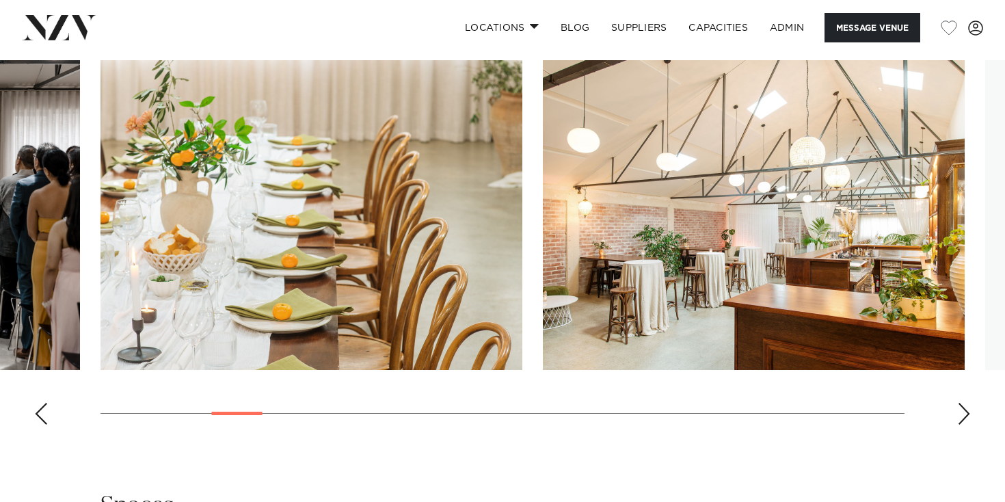
click at [962, 408] on div "Next slide" at bounding box center [964, 414] width 14 height 22
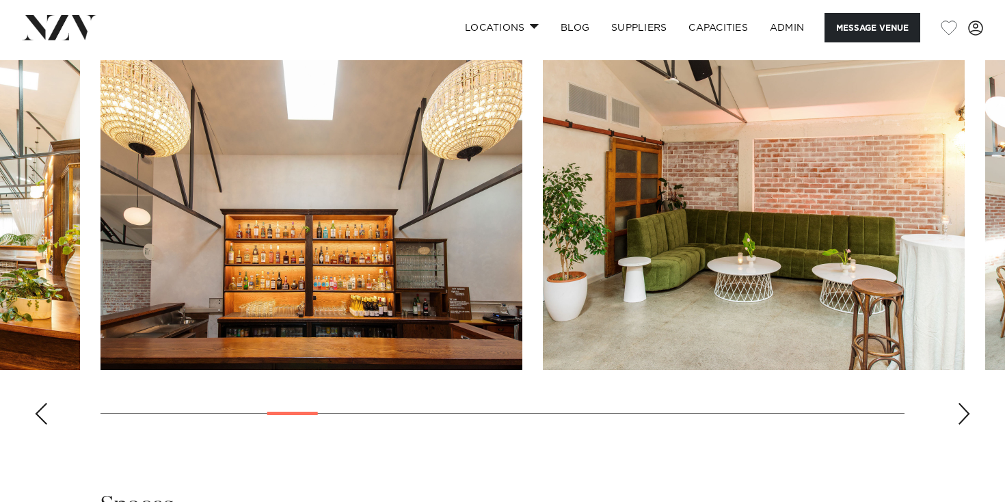
click at [965, 426] on swiper-container at bounding box center [502, 247] width 1005 height 375
click at [962, 414] on div "Next slide" at bounding box center [964, 414] width 14 height 22
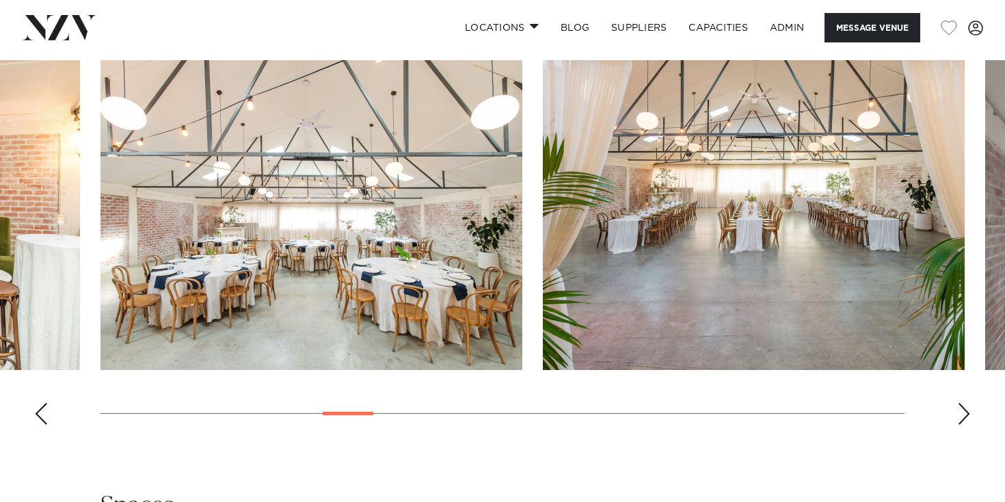
click at [962, 414] on div "Next slide" at bounding box center [964, 414] width 14 height 22
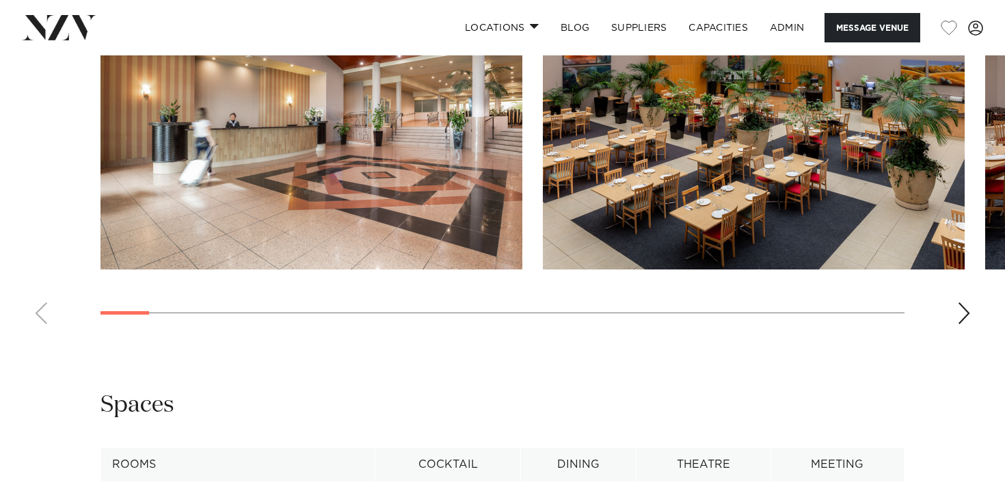
scroll to position [1824, 0]
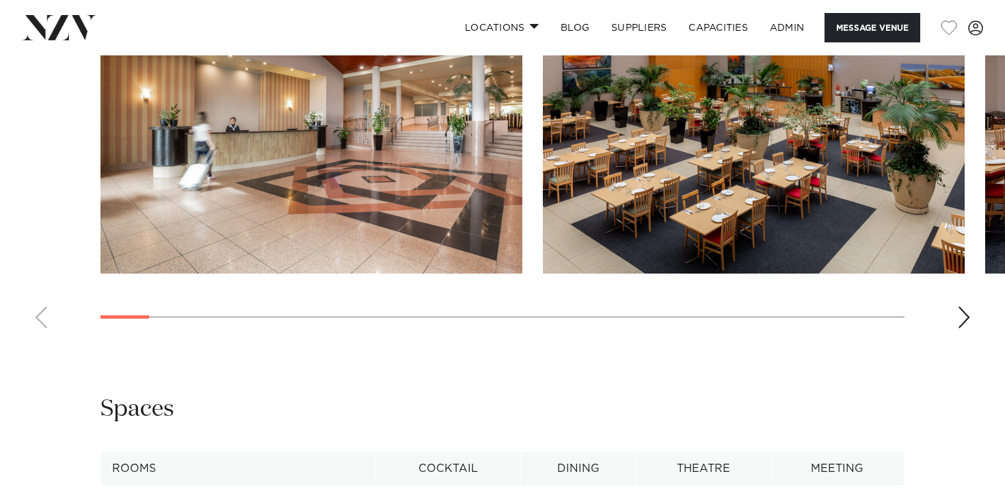
click at [962, 328] on div "Next slide" at bounding box center [964, 317] width 14 height 22
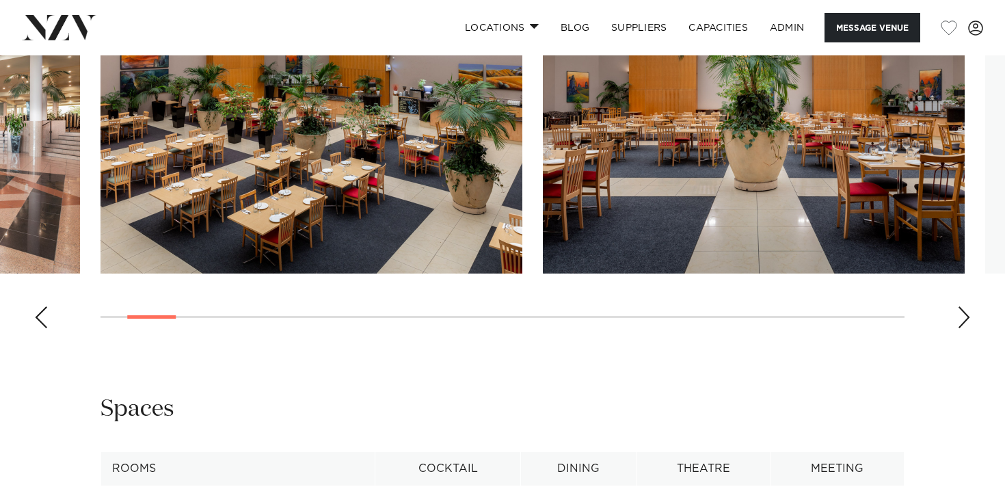
click at [962, 328] on div "Next slide" at bounding box center [964, 317] width 14 height 22
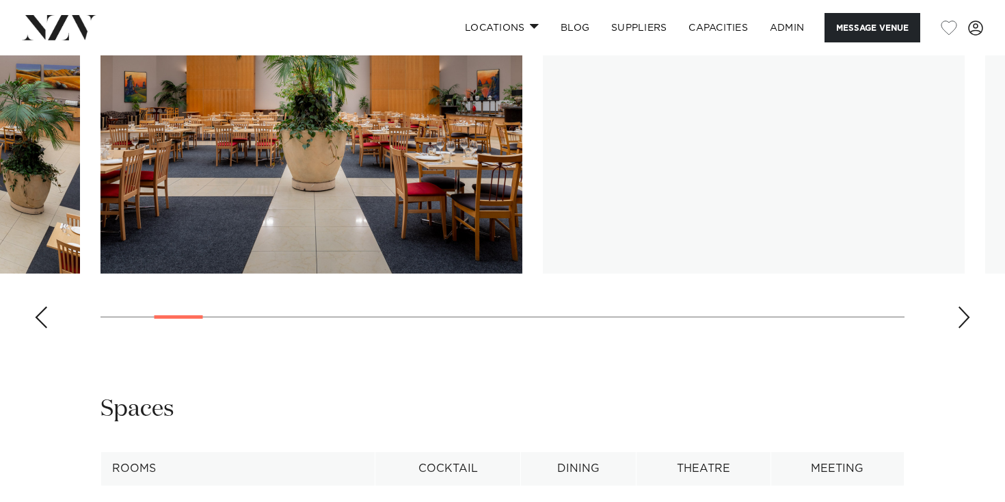
click at [962, 328] on div "Next slide" at bounding box center [964, 317] width 14 height 22
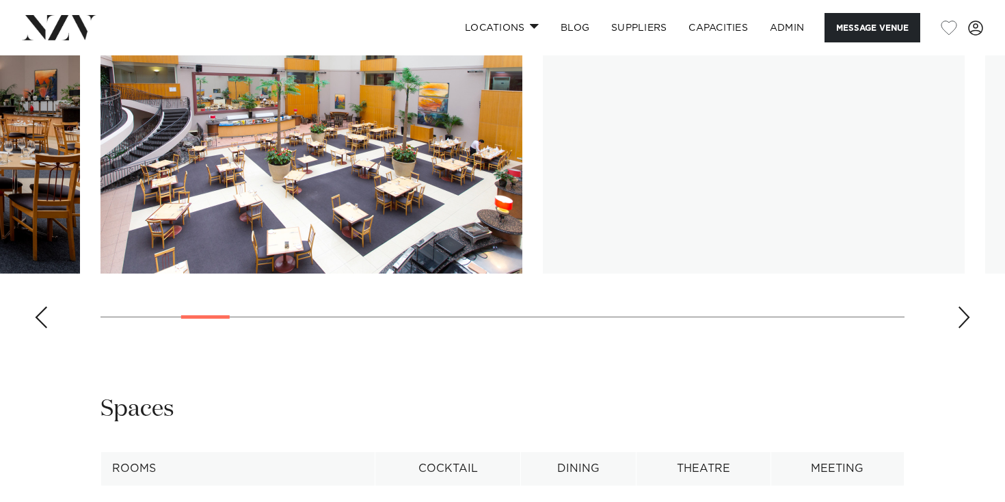
click at [962, 328] on div "Next slide" at bounding box center [964, 317] width 14 height 22
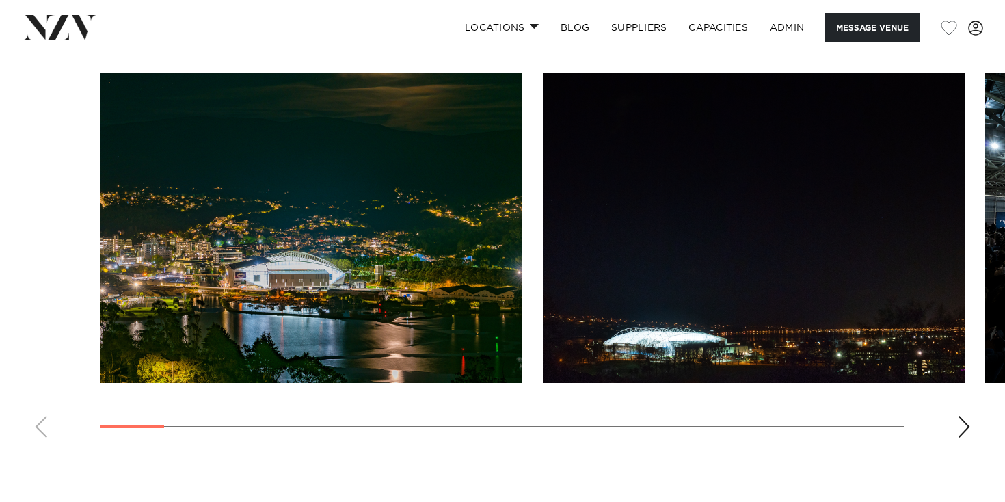
scroll to position [1407, 0]
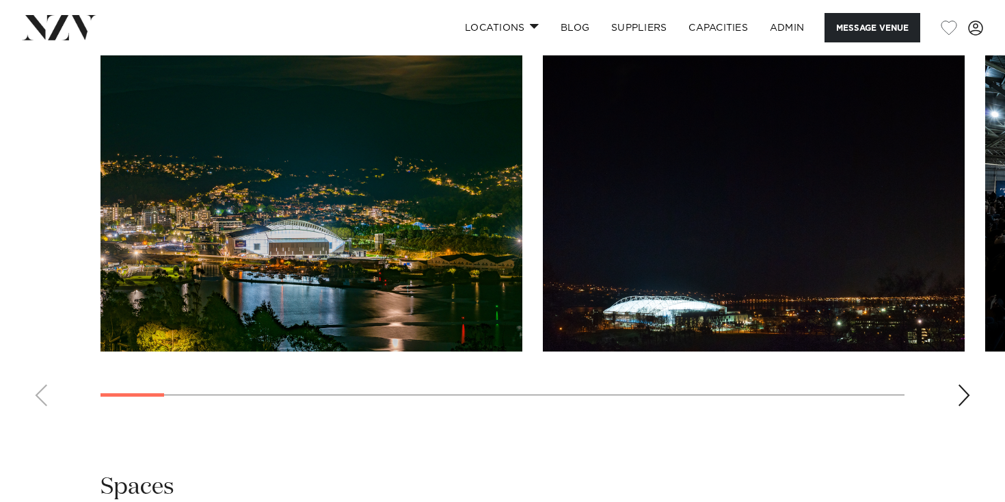
click at [958, 384] on div "Next slide" at bounding box center [964, 395] width 14 height 22
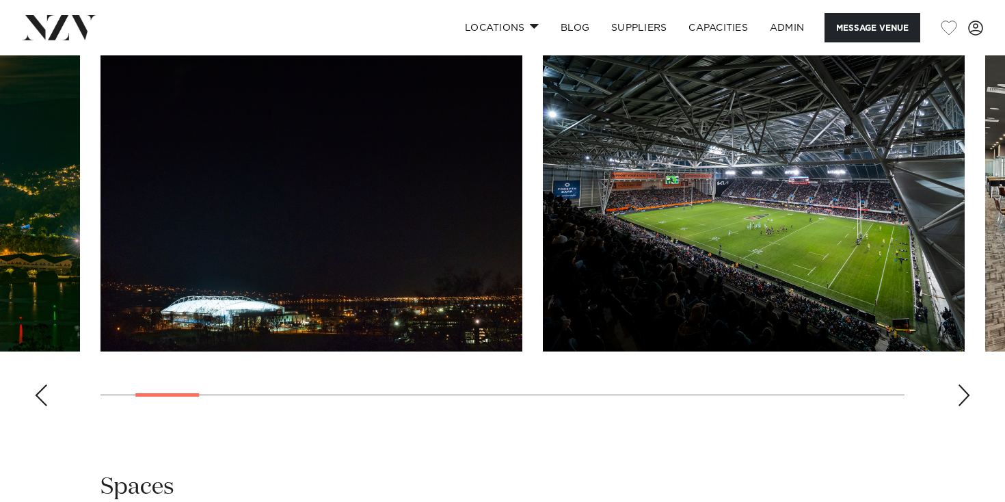
click at [958, 384] on div "Next slide" at bounding box center [964, 395] width 14 height 22
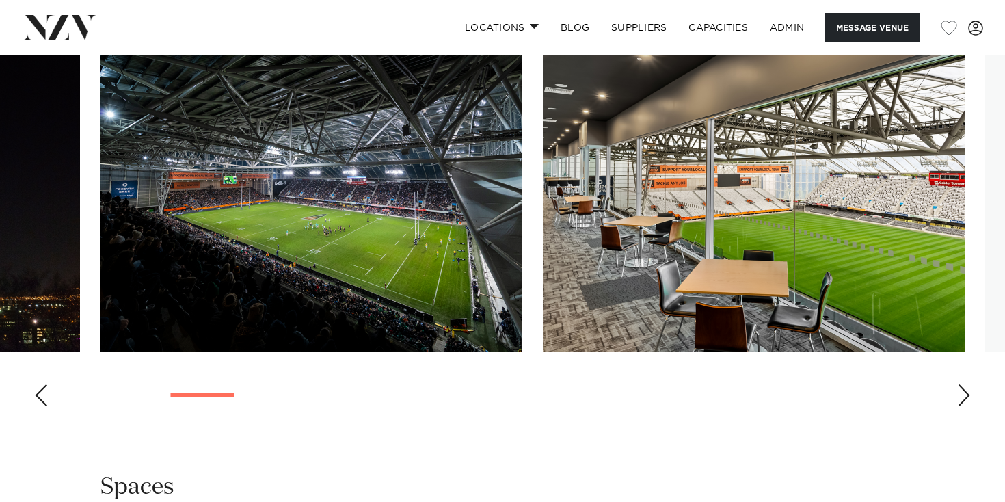
click at [958, 384] on div "Next slide" at bounding box center [964, 395] width 14 height 22
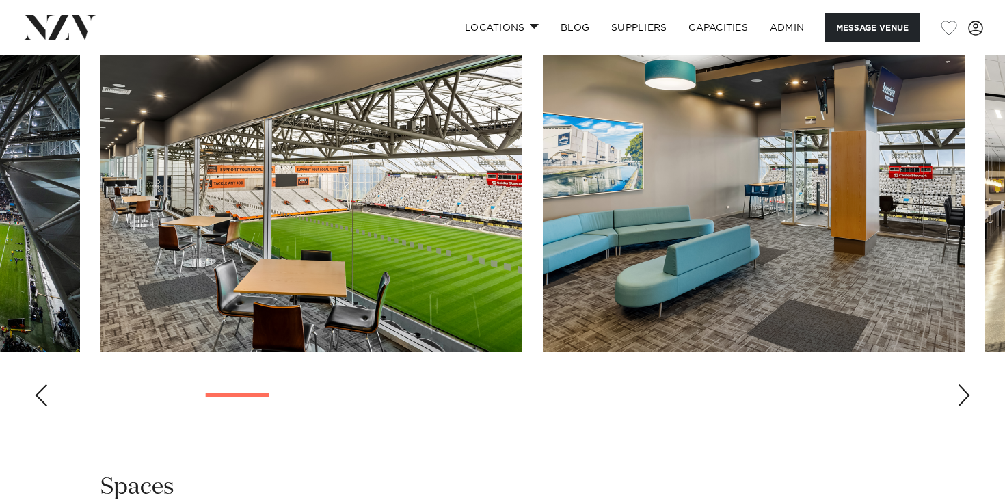
click at [958, 384] on div "Next slide" at bounding box center [964, 395] width 14 height 22
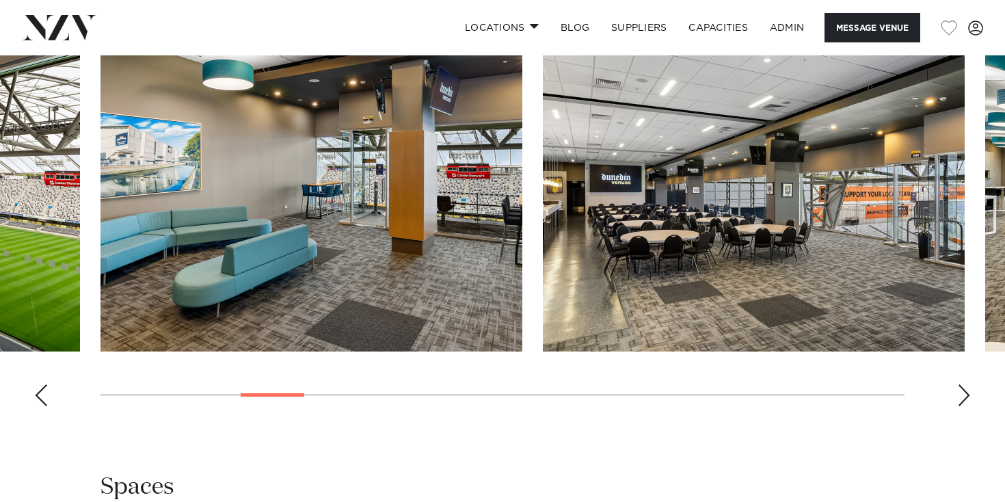
click at [958, 384] on div "Next slide" at bounding box center [964, 395] width 14 height 22
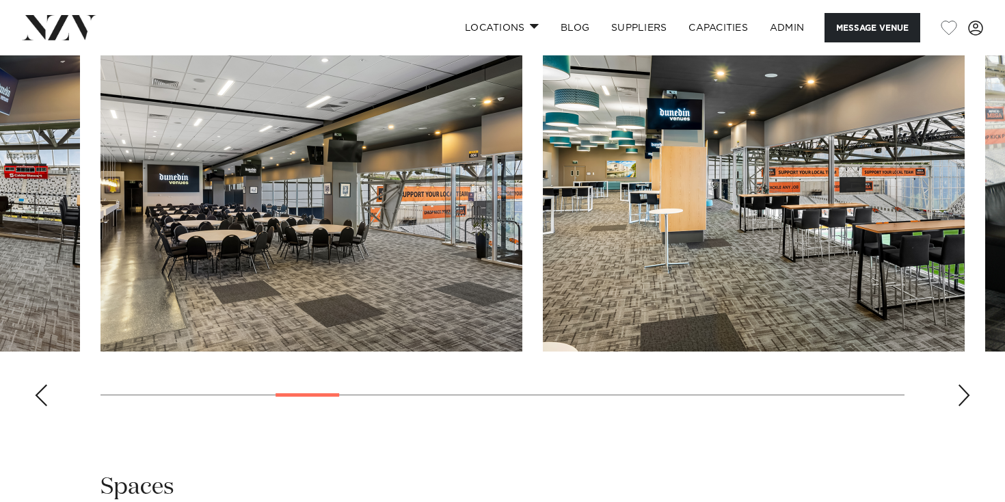
click at [958, 384] on div "Next slide" at bounding box center [964, 395] width 14 height 22
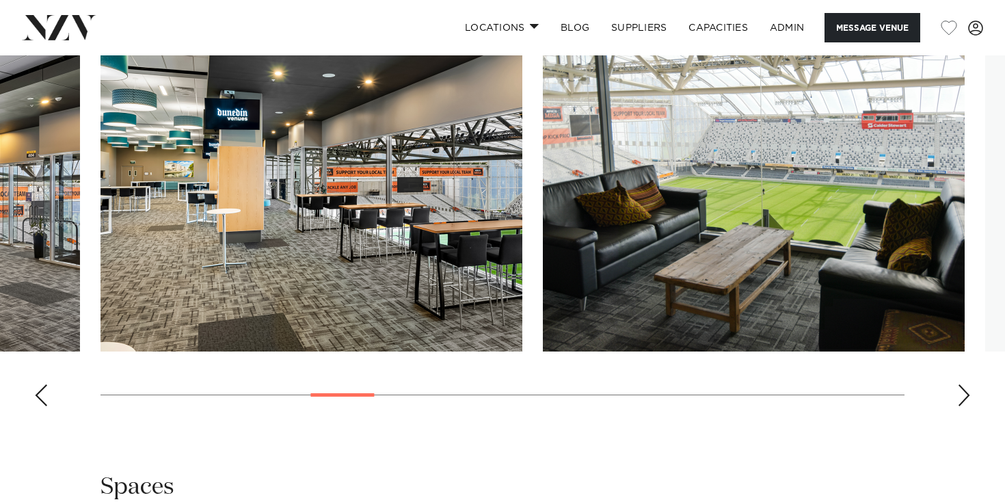
click at [958, 384] on div "Next slide" at bounding box center [964, 395] width 14 height 22
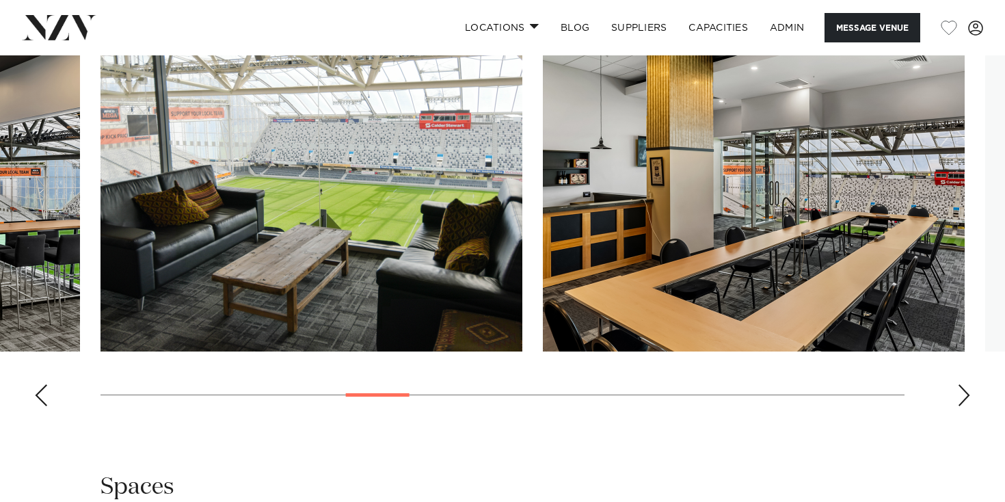
click at [958, 384] on div "Next slide" at bounding box center [964, 395] width 14 height 22
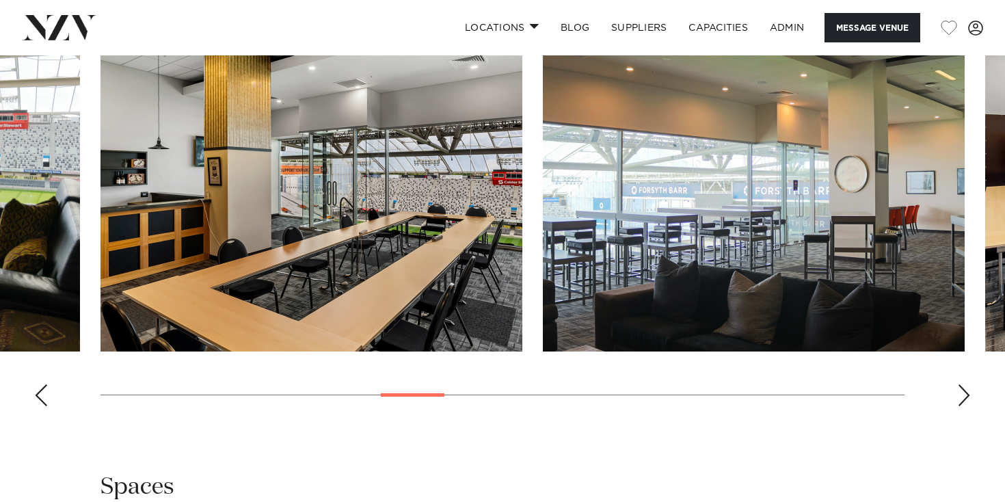
click at [958, 384] on div "Next slide" at bounding box center [964, 395] width 14 height 22
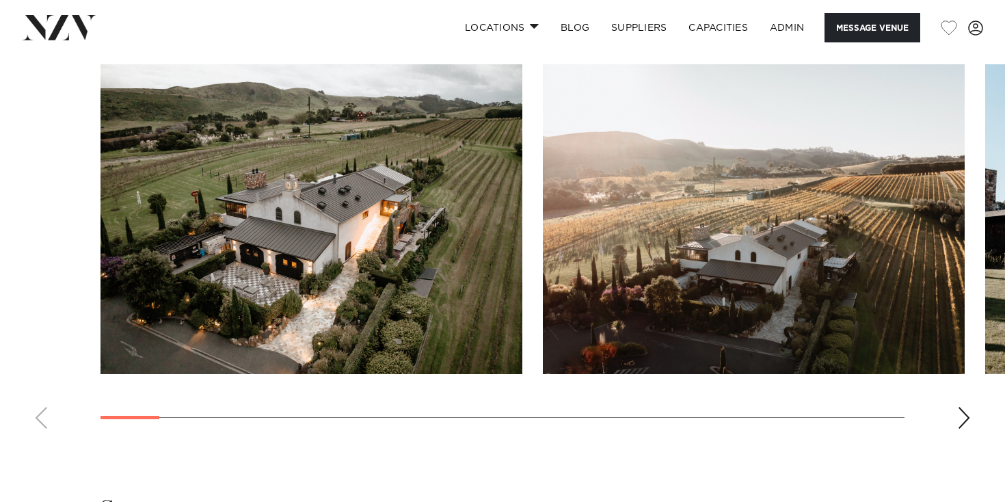
scroll to position [1398, 0]
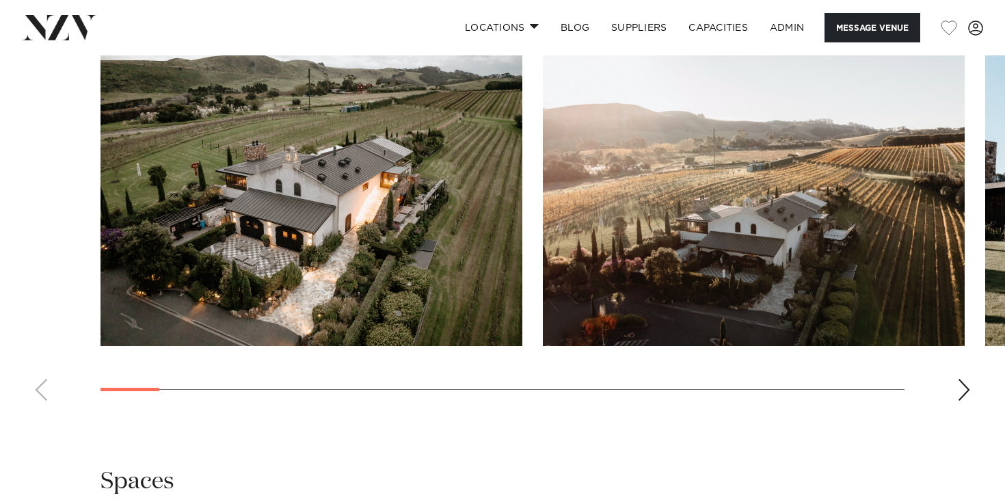
click at [968, 401] on swiper-container at bounding box center [502, 223] width 1005 height 375
click at [968, 399] on div "Next slide" at bounding box center [964, 390] width 14 height 22
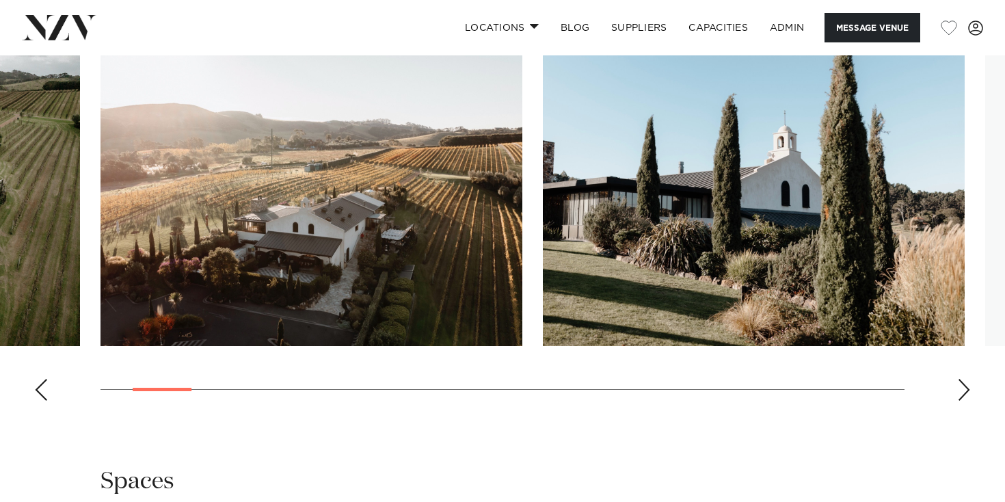
click at [968, 399] on div "Next slide" at bounding box center [964, 390] width 14 height 22
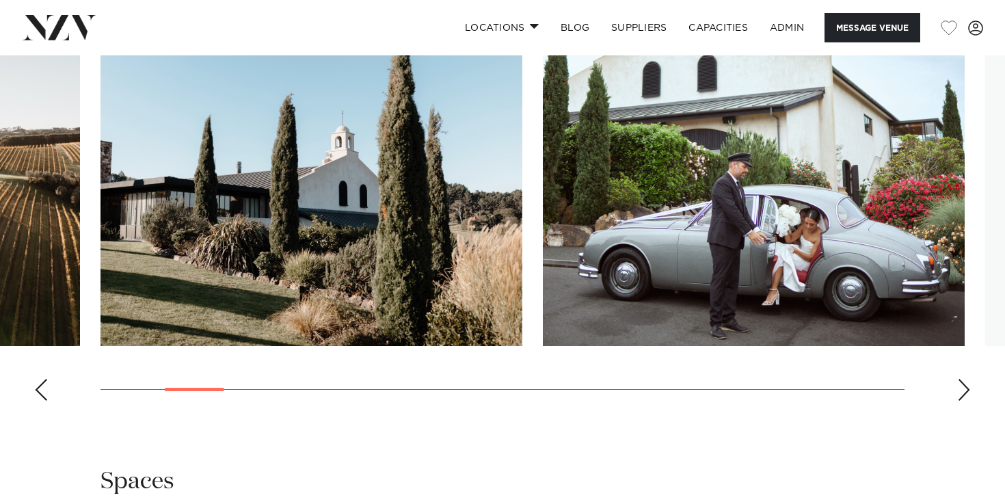
click at [968, 399] on div "Next slide" at bounding box center [964, 390] width 14 height 22
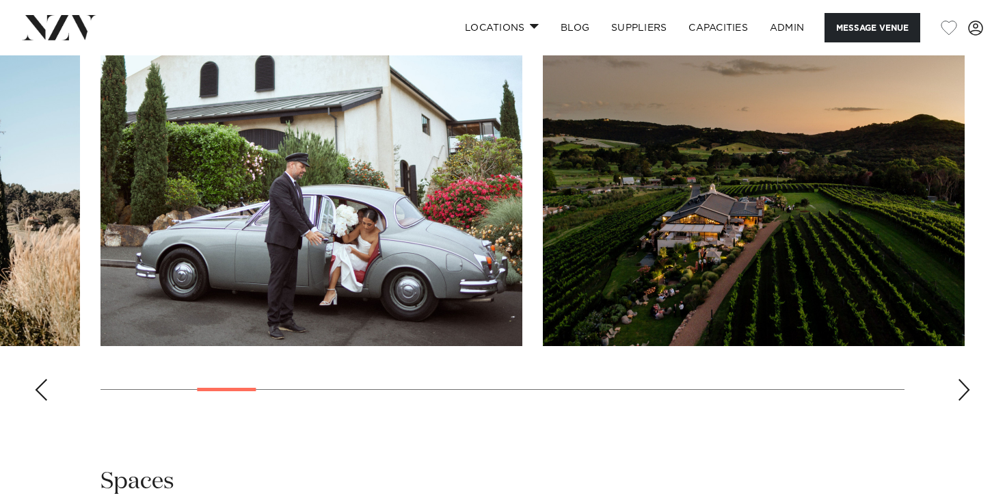
click at [968, 399] on div "Next slide" at bounding box center [964, 390] width 14 height 22
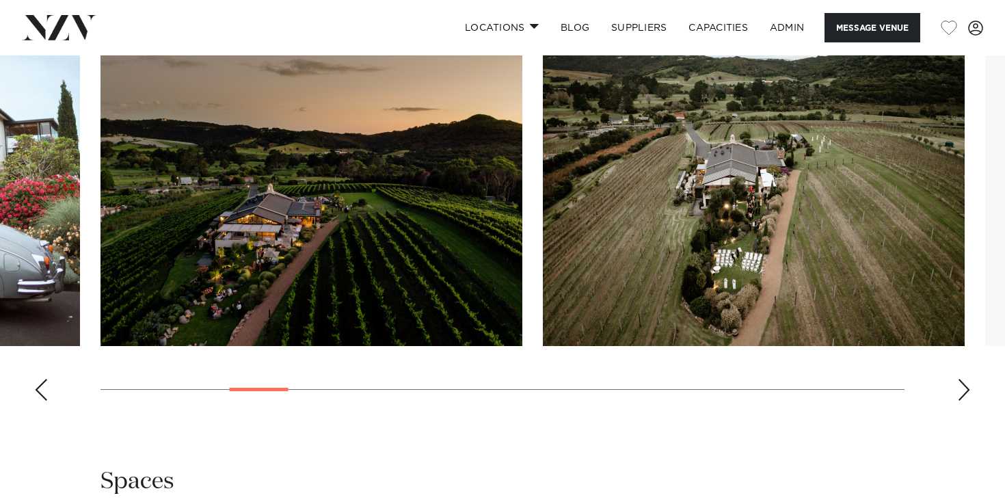
click at [968, 399] on div "Next slide" at bounding box center [964, 390] width 14 height 22
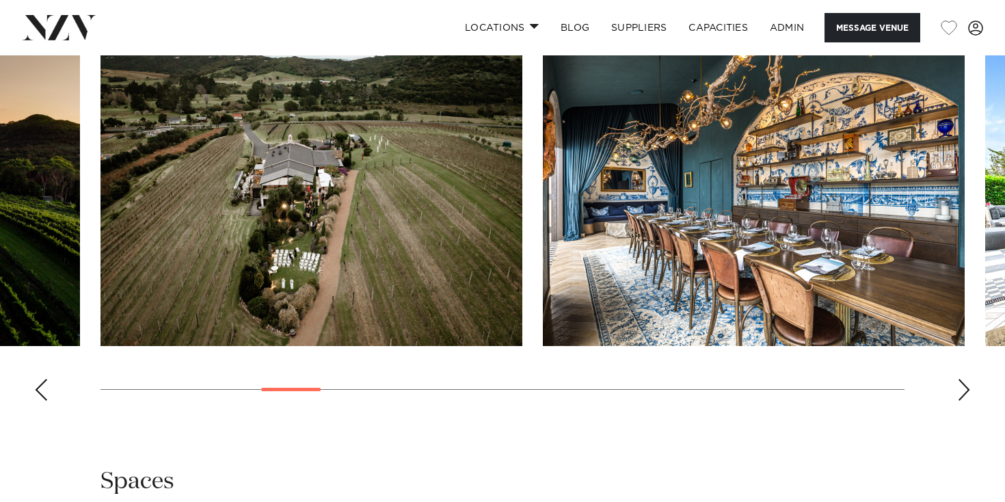
click at [968, 399] on div "Next slide" at bounding box center [964, 390] width 14 height 22
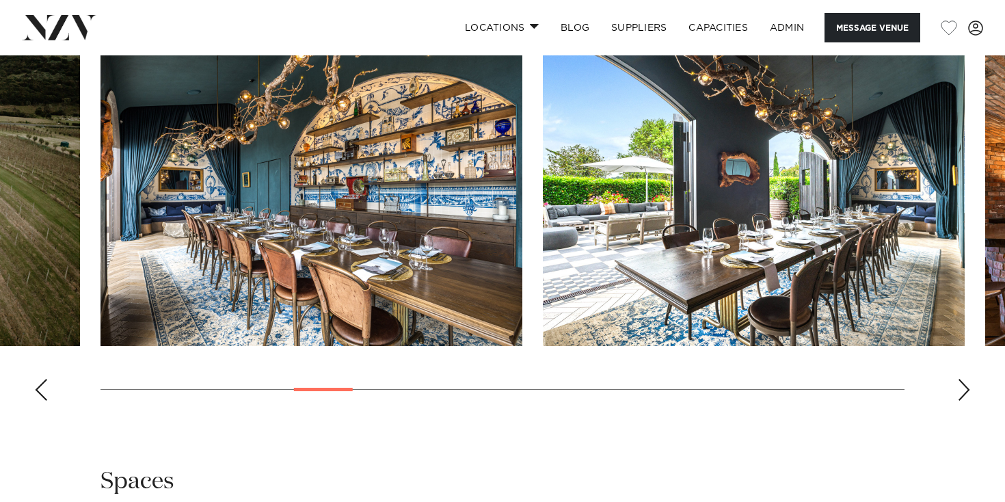
click at [968, 399] on div "Next slide" at bounding box center [964, 390] width 14 height 22
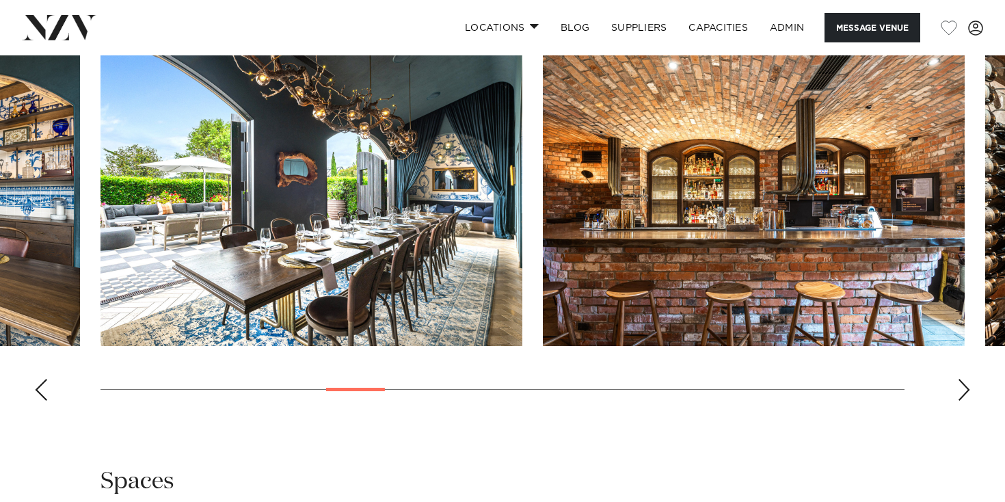
click at [968, 399] on div "Next slide" at bounding box center [964, 390] width 14 height 22
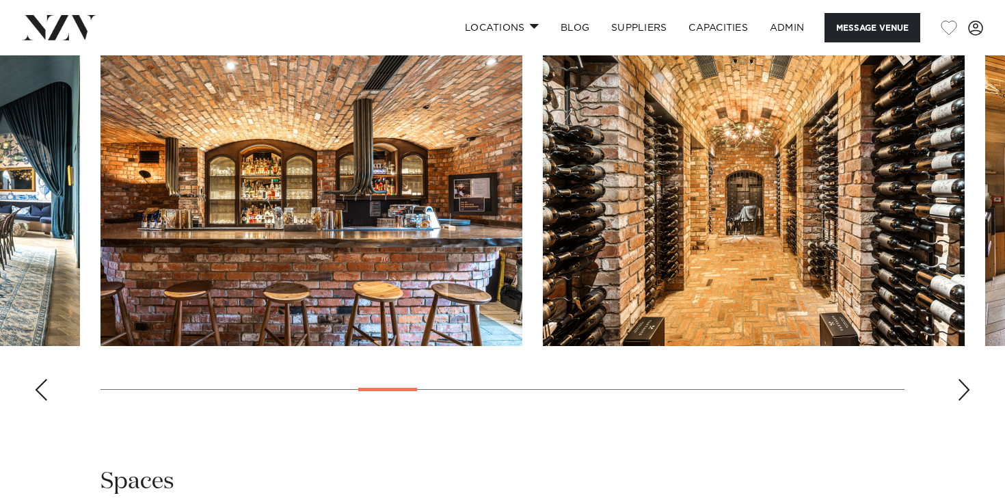
click at [968, 399] on div "Next slide" at bounding box center [964, 390] width 14 height 22
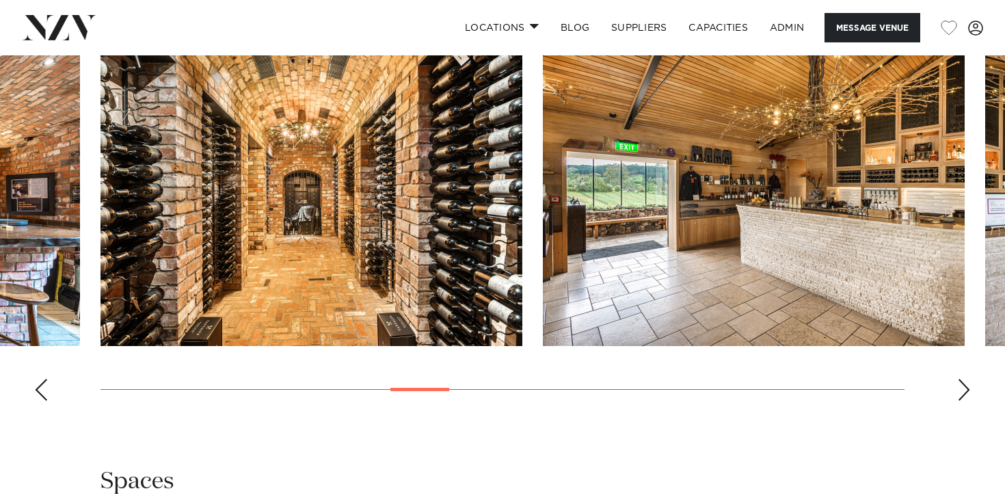
click at [968, 399] on div "Next slide" at bounding box center [964, 390] width 14 height 22
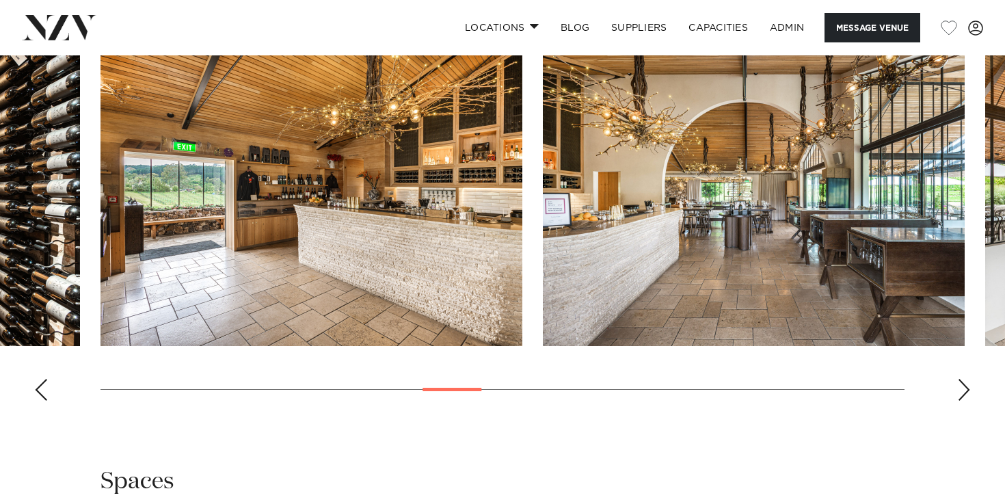
click at [968, 399] on div "Next slide" at bounding box center [964, 390] width 14 height 22
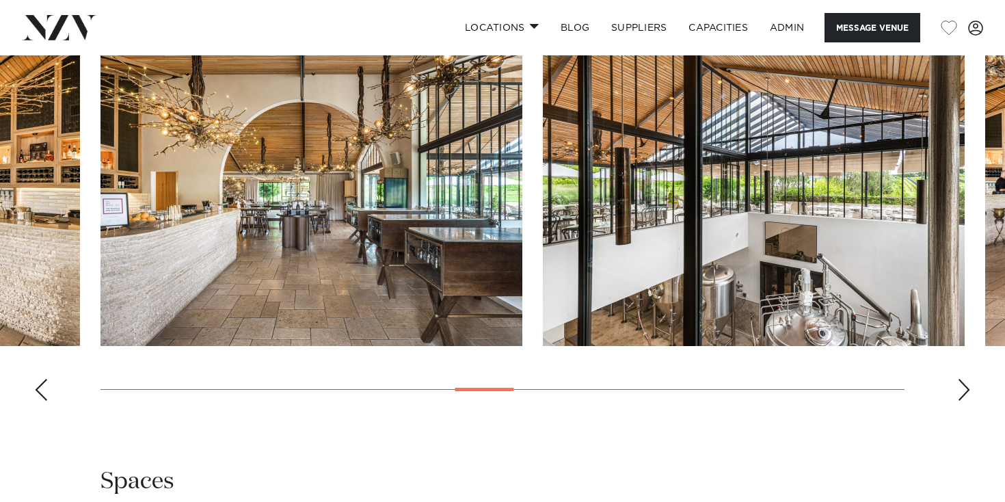
click at [968, 399] on div "Next slide" at bounding box center [964, 390] width 14 height 22
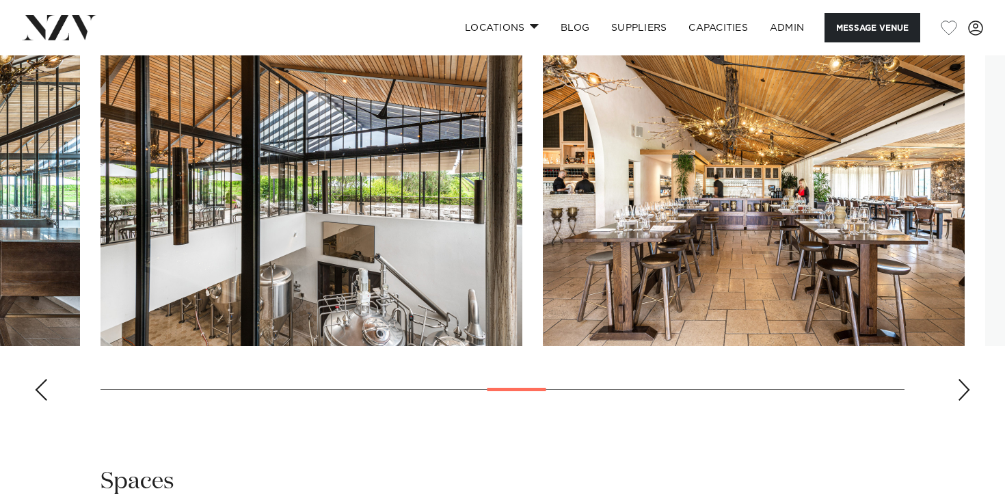
click at [968, 399] on div "Next slide" at bounding box center [964, 390] width 14 height 22
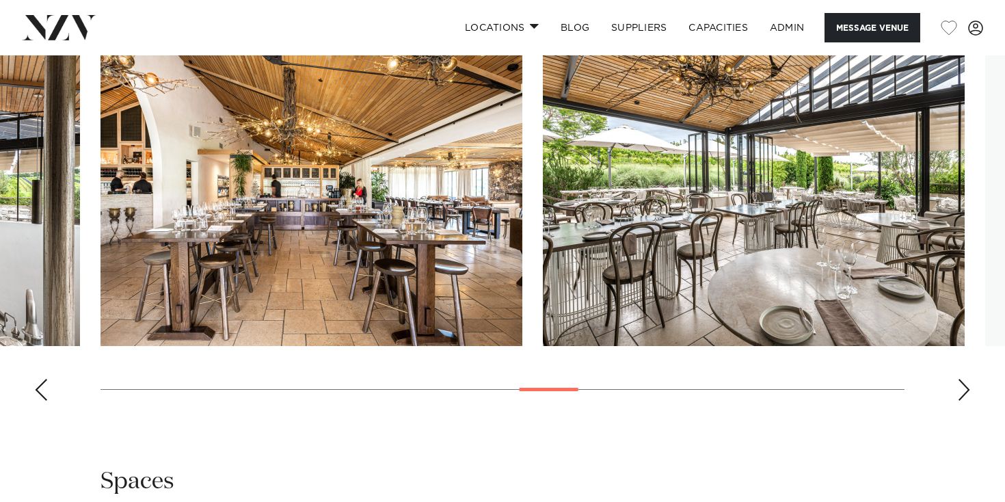
click at [968, 399] on div "Next slide" at bounding box center [964, 390] width 14 height 22
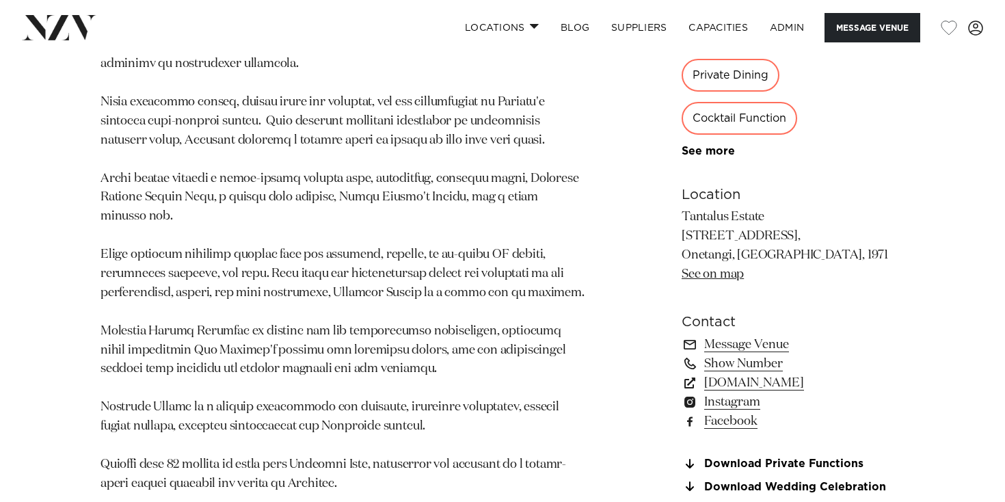
scroll to position [843, 0]
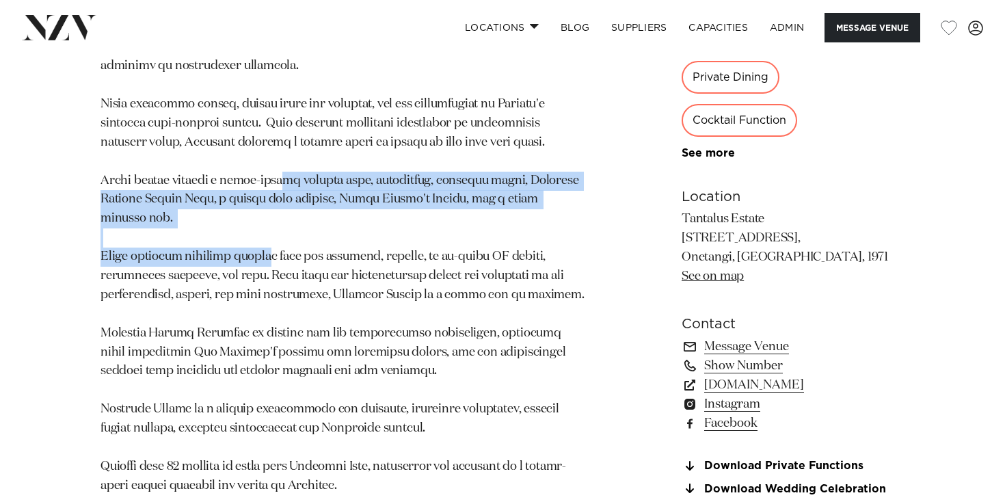
drag, startPoint x: 265, startPoint y: 178, endPoint x: 266, endPoint y: 266, distance: 87.5
click at [266, 266] on p at bounding box center [342, 266] width 484 height 457
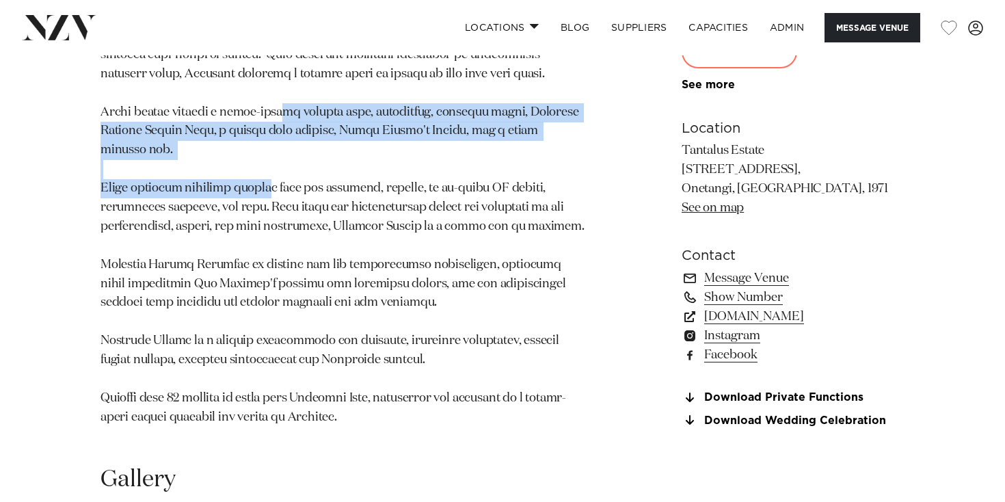
scroll to position [913, 0]
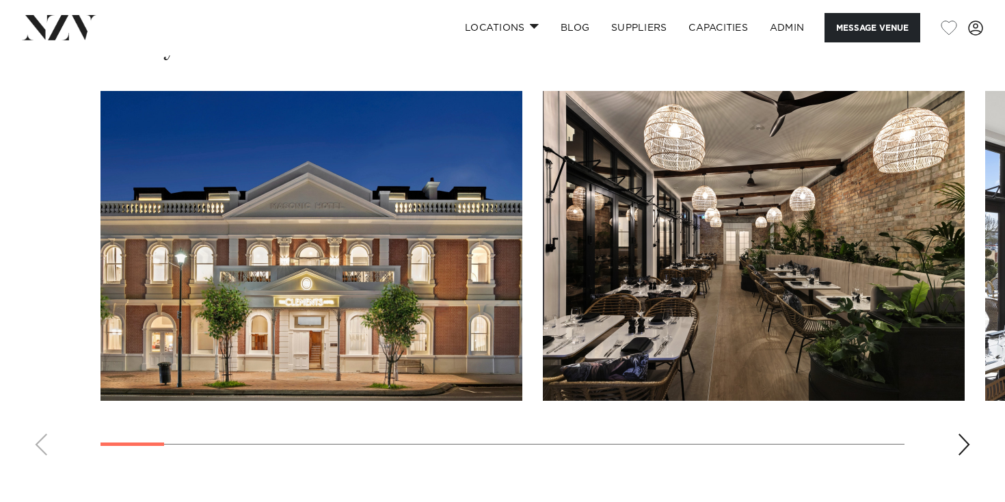
scroll to position [1299, 0]
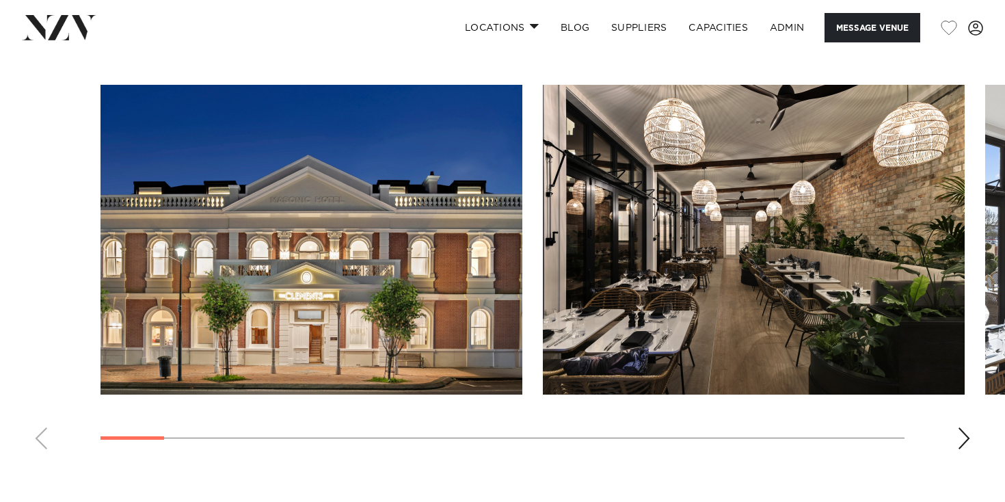
click at [967, 427] on div "Next slide" at bounding box center [964, 438] width 14 height 22
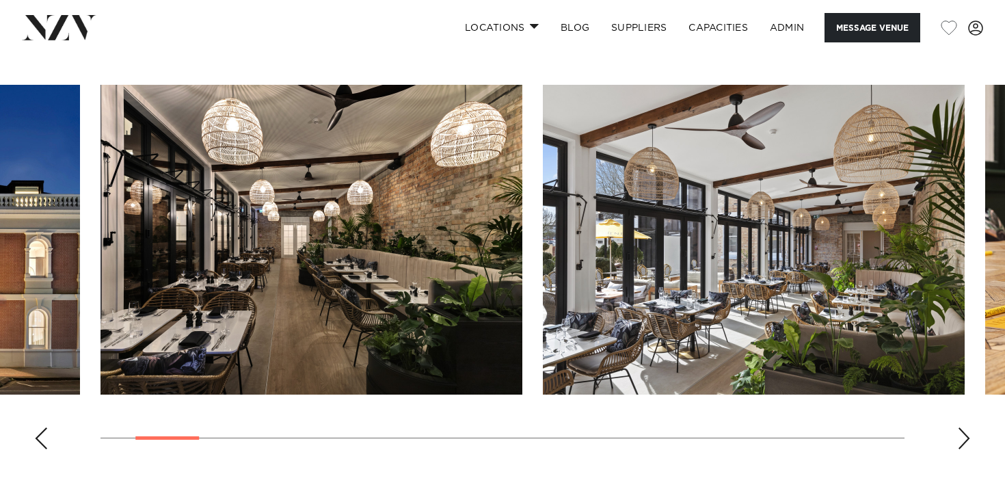
click at [966, 427] on div "Next slide" at bounding box center [964, 438] width 14 height 22
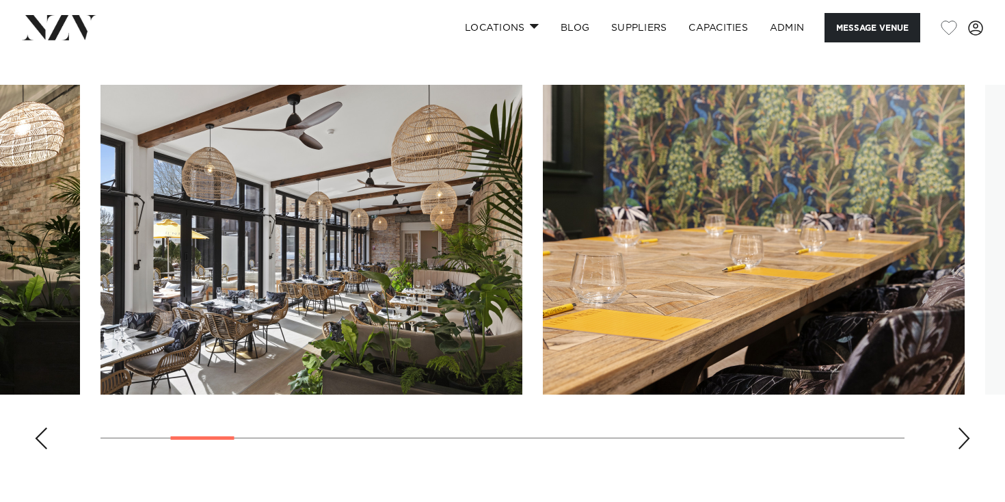
click at [966, 427] on div "Next slide" at bounding box center [964, 438] width 14 height 22
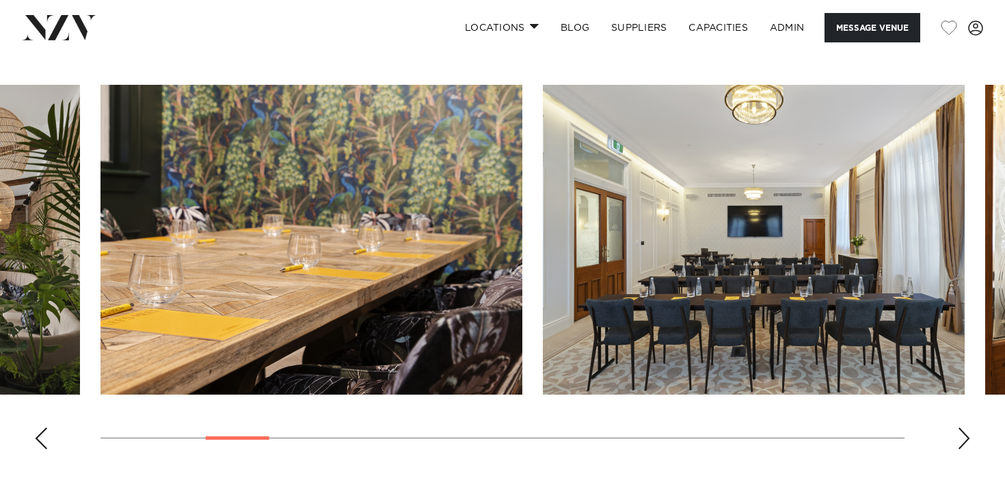
click at [966, 427] on div "Next slide" at bounding box center [964, 438] width 14 height 22
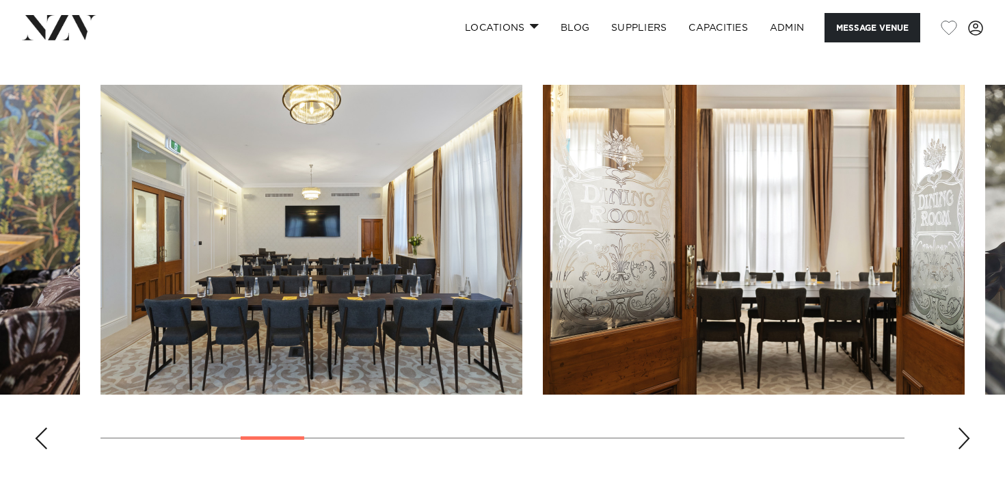
click at [966, 427] on div "Next slide" at bounding box center [964, 438] width 14 height 22
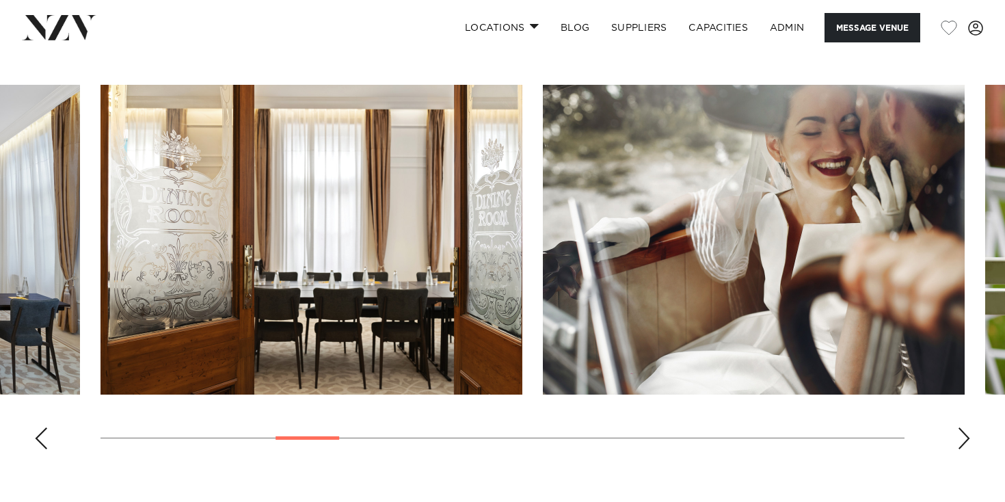
click at [966, 427] on div "Next slide" at bounding box center [964, 438] width 14 height 22
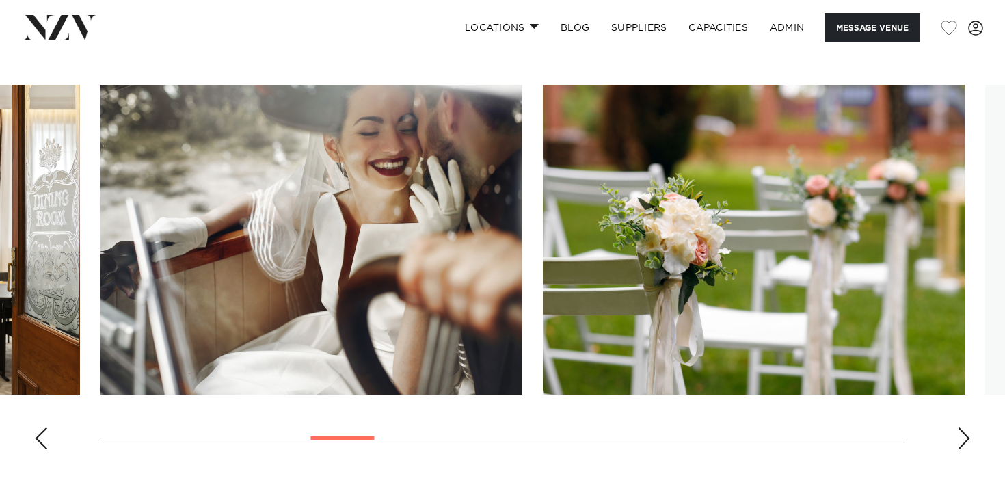
click at [966, 427] on div "Next slide" at bounding box center [964, 438] width 14 height 22
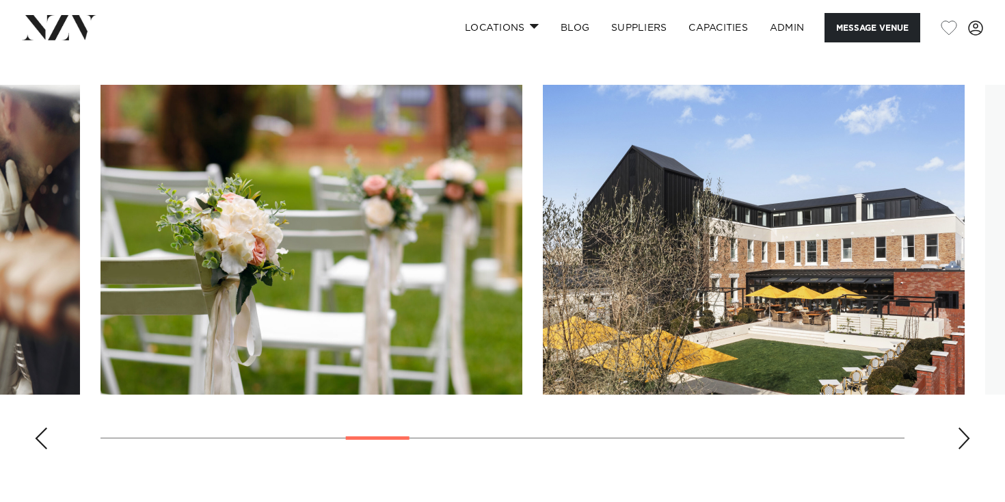
click at [966, 427] on div "Next slide" at bounding box center [964, 438] width 14 height 22
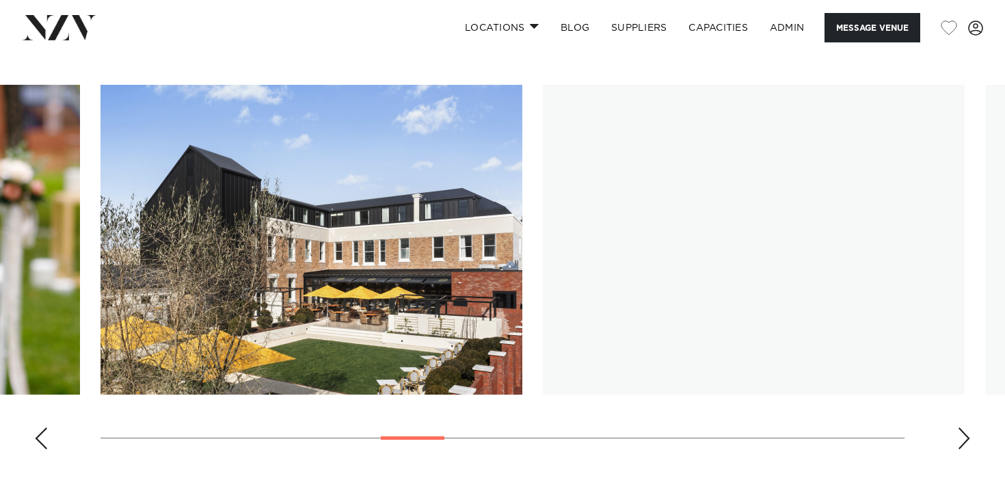
click at [966, 427] on div "Next slide" at bounding box center [964, 438] width 14 height 22
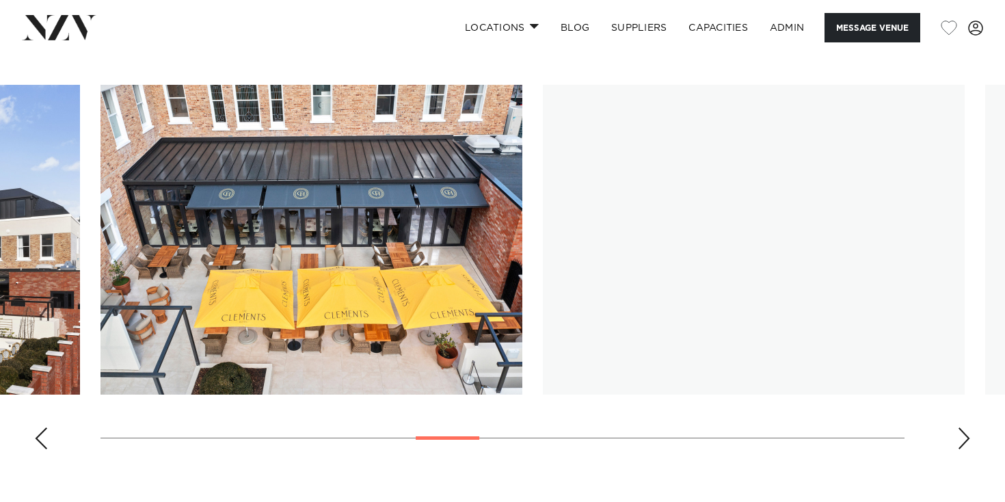
click at [966, 427] on div "Next slide" at bounding box center [964, 438] width 14 height 22
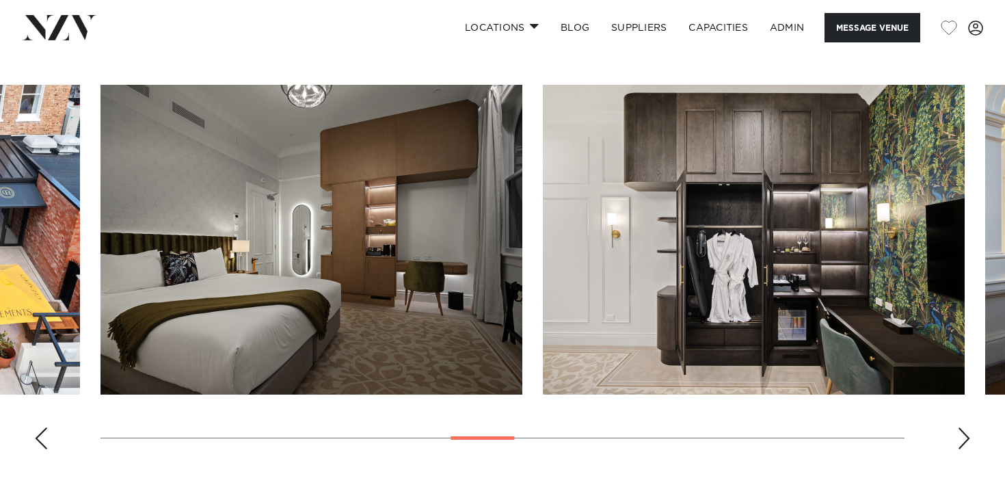
click at [966, 427] on div "Next slide" at bounding box center [964, 438] width 14 height 22
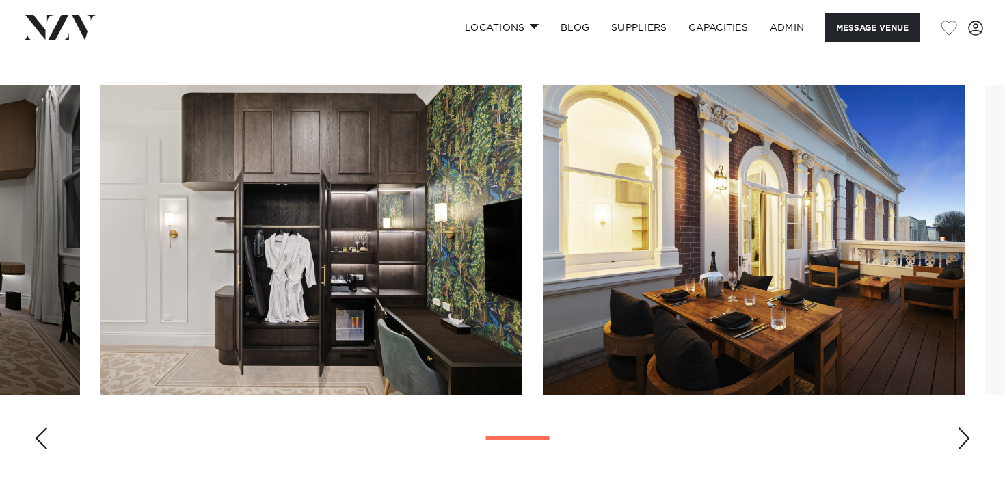
click at [966, 427] on div "Next slide" at bounding box center [964, 438] width 14 height 22
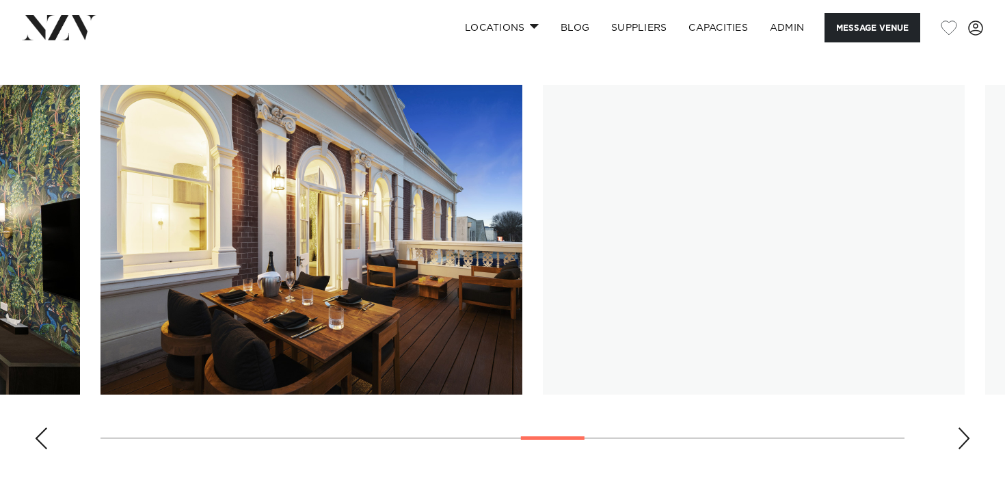
click at [966, 427] on div "Next slide" at bounding box center [964, 438] width 14 height 22
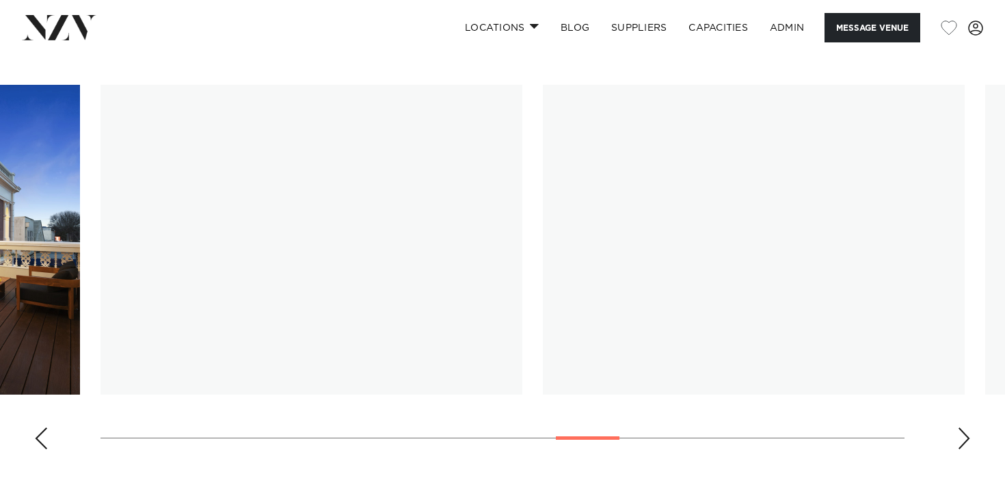
click at [966, 427] on div "Next slide" at bounding box center [964, 438] width 14 height 22
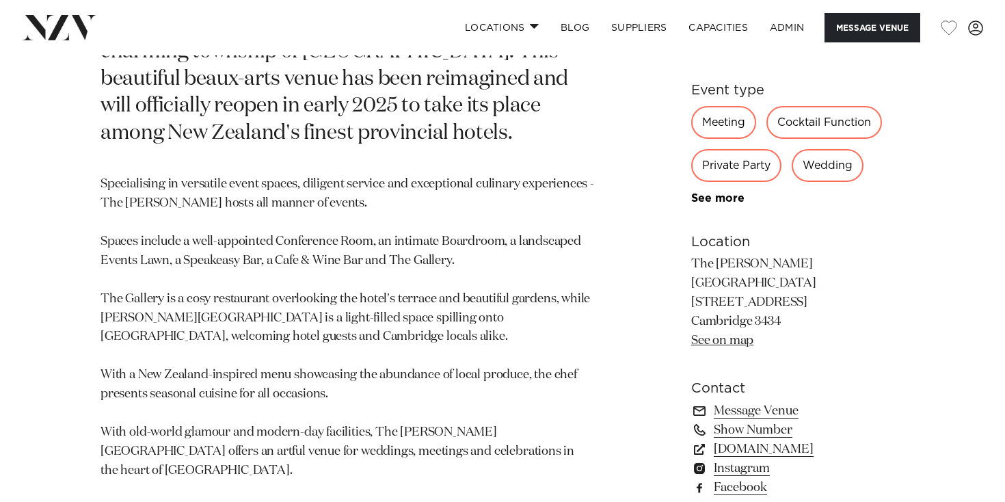
scroll to position [745, 0]
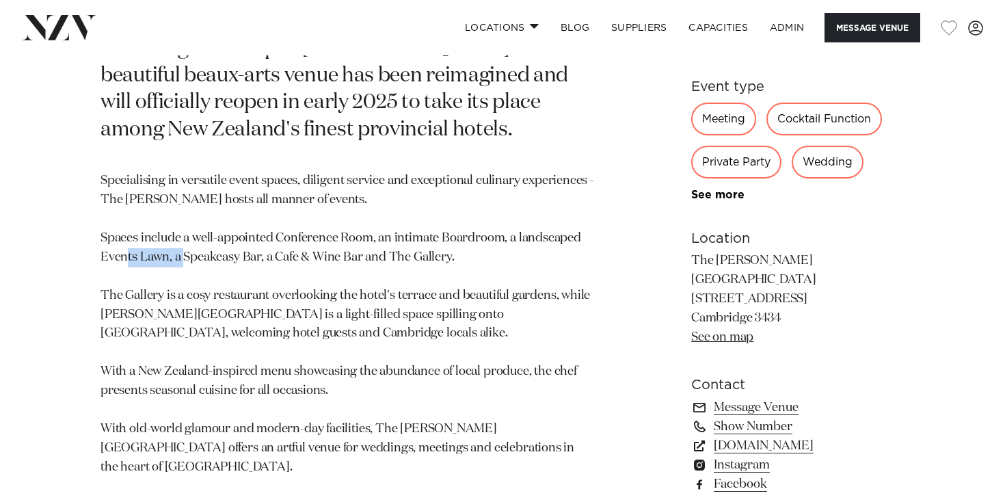
drag, startPoint x: 151, startPoint y: 186, endPoint x: 217, endPoint y: 204, distance: 68.6
click at [218, 204] on p "Specialising in versatile event spaces, diligent service and exceptional culina…" at bounding box center [346, 324] width 493 height 305
click at [232, 201] on p "Specialising in versatile event spaces, diligent service and exceptional culina…" at bounding box center [346, 324] width 493 height 305
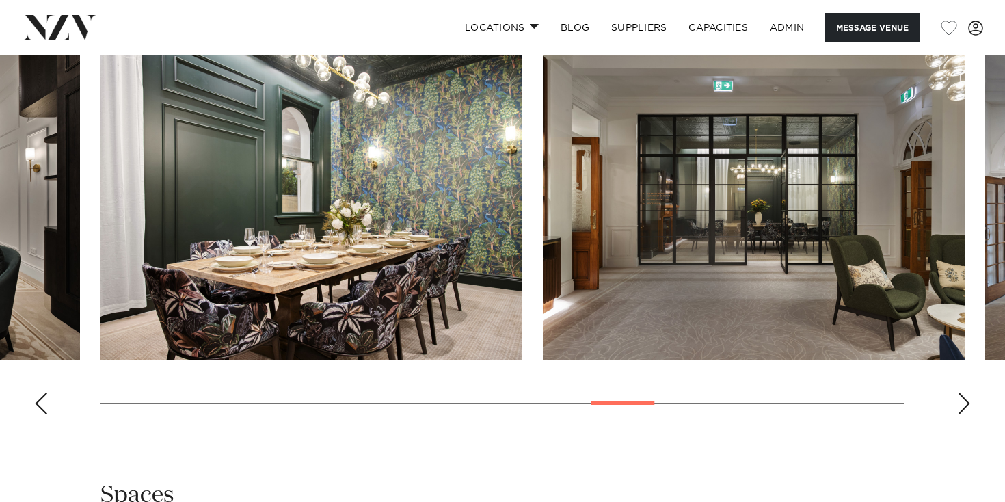
scroll to position [1348, 0]
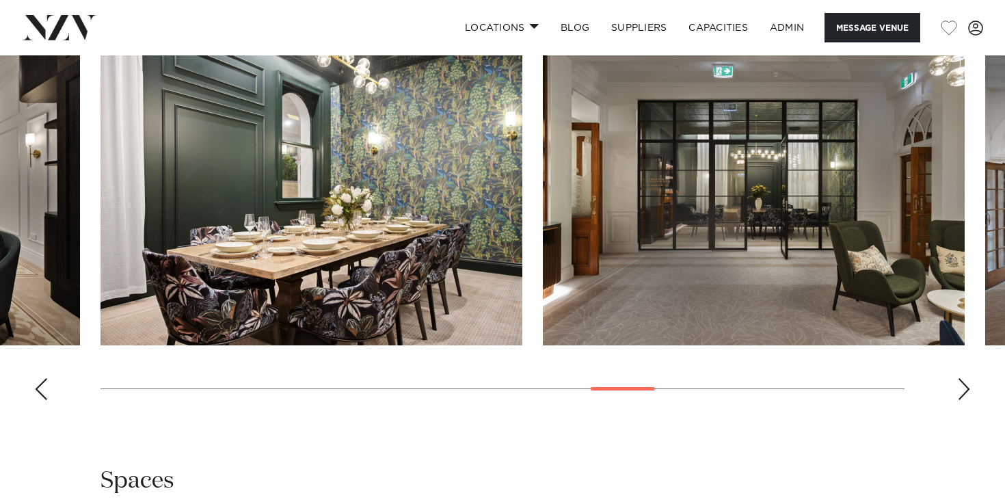
click at [959, 360] on swiper-container at bounding box center [502, 223] width 1005 height 375
click at [961, 378] on div "Next slide" at bounding box center [964, 389] width 14 height 22
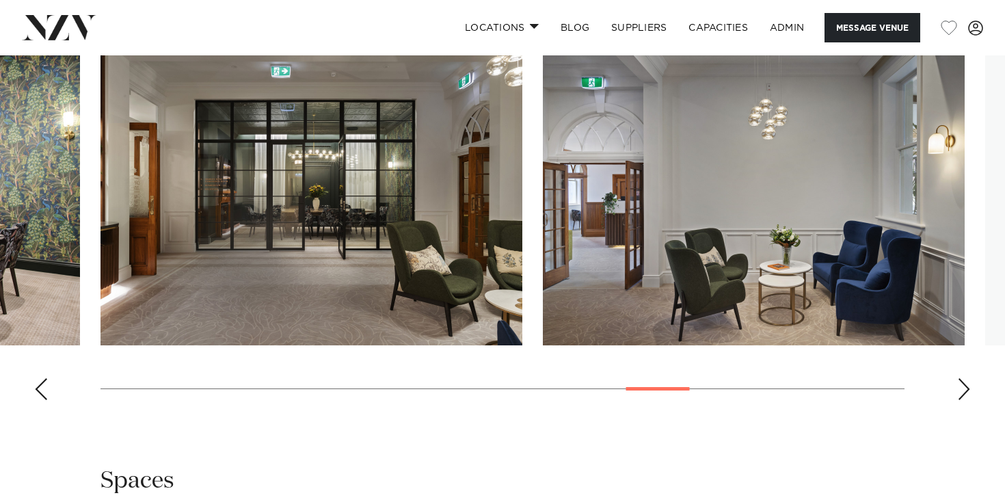
click at [961, 378] on div "Next slide" at bounding box center [964, 389] width 14 height 22
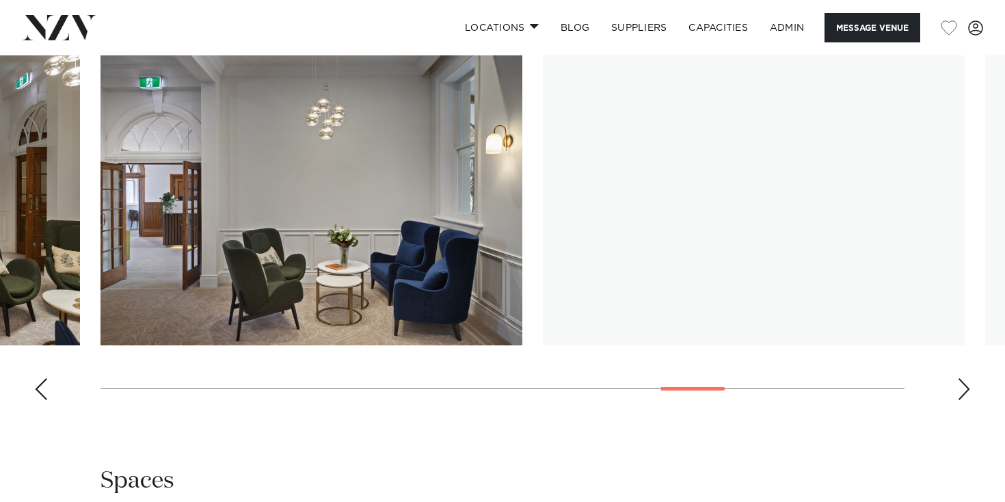
click at [961, 378] on div "Next slide" at bounding box center [964, 389] width 14 height 22
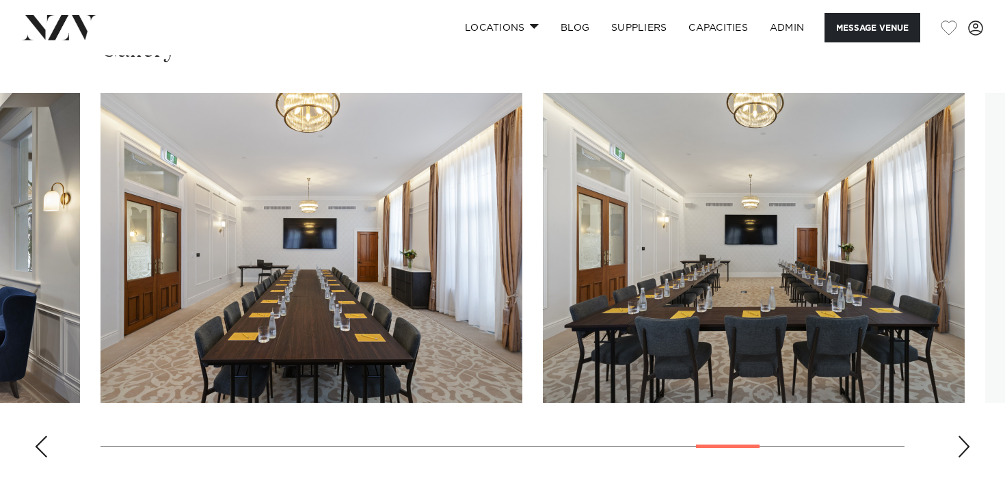
scroll to position [1291, 0]
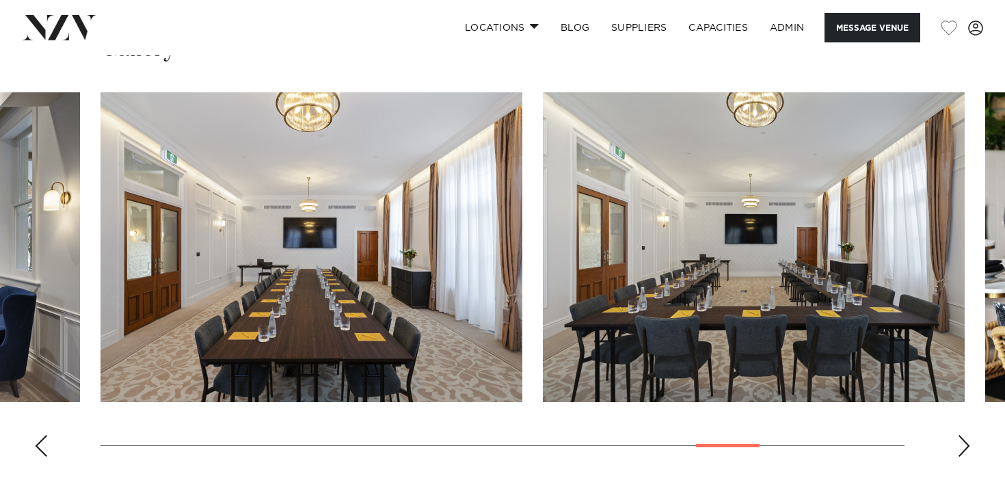
click at [967, 435] on div "Next slide" at bounding box center [964, 446] width 14 height 22
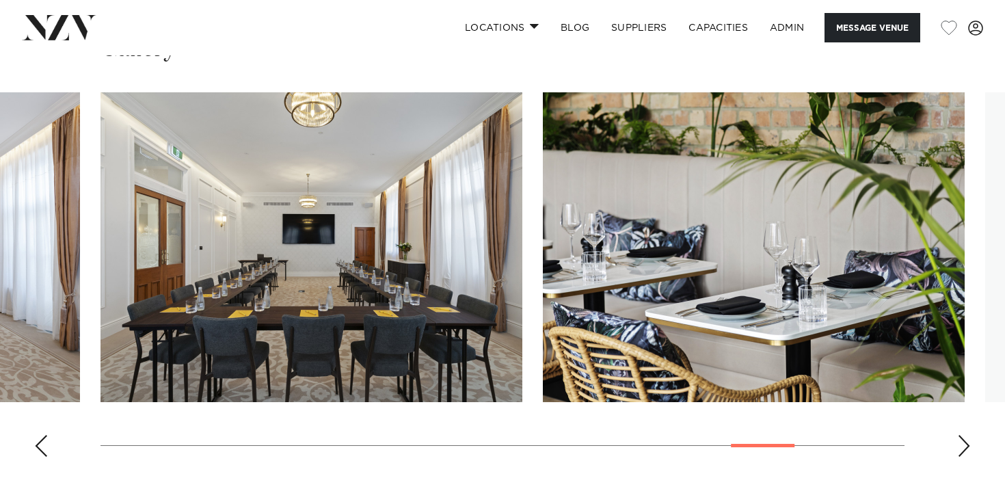
click at [964, 435] on div "Next slide" at bounding box center [964, 446] width 14 height 22
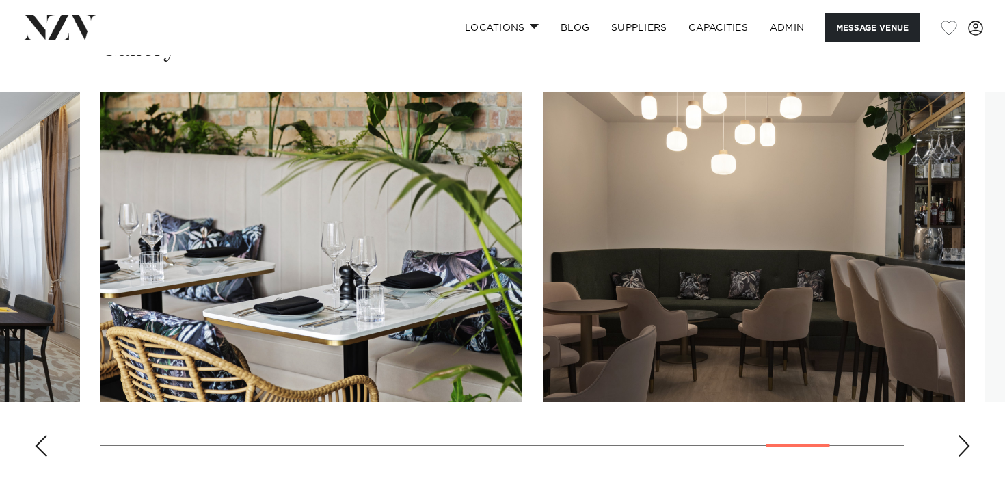
click at [964, 435] on div "Next slide" at bounding box center [964, 446] width 14 height 22
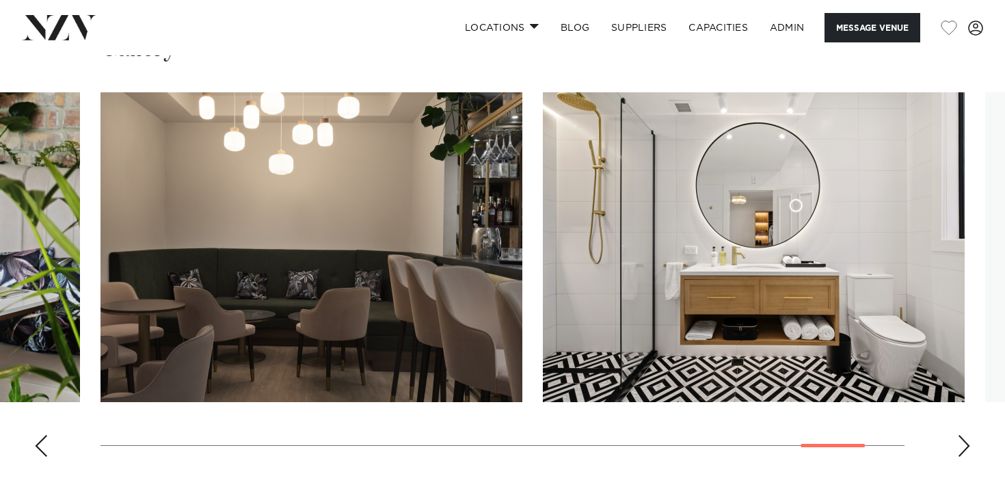
click at [964, 435] on div "Next slide" at bounding box center [964, 446] width 14 height 22
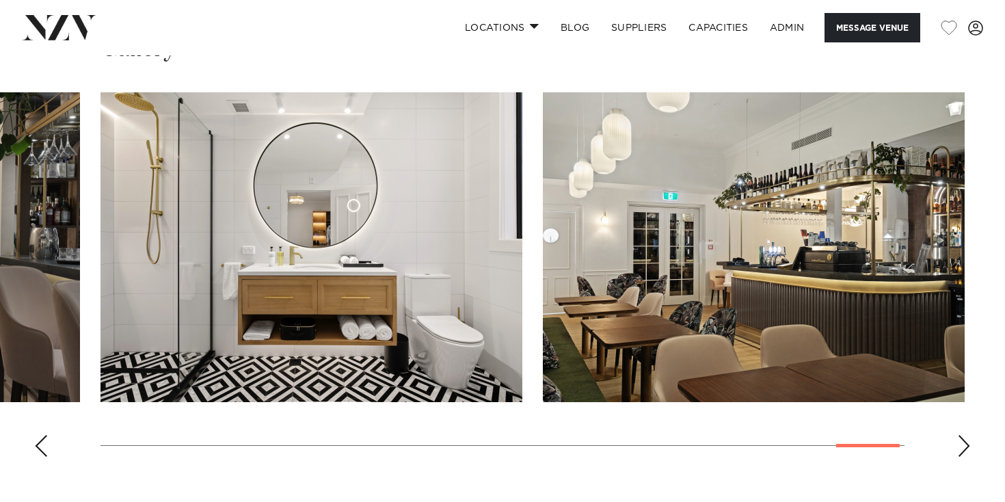
click at [964, 435] on div "Next slide" at bounding box center [964, 446] width 14 height 22
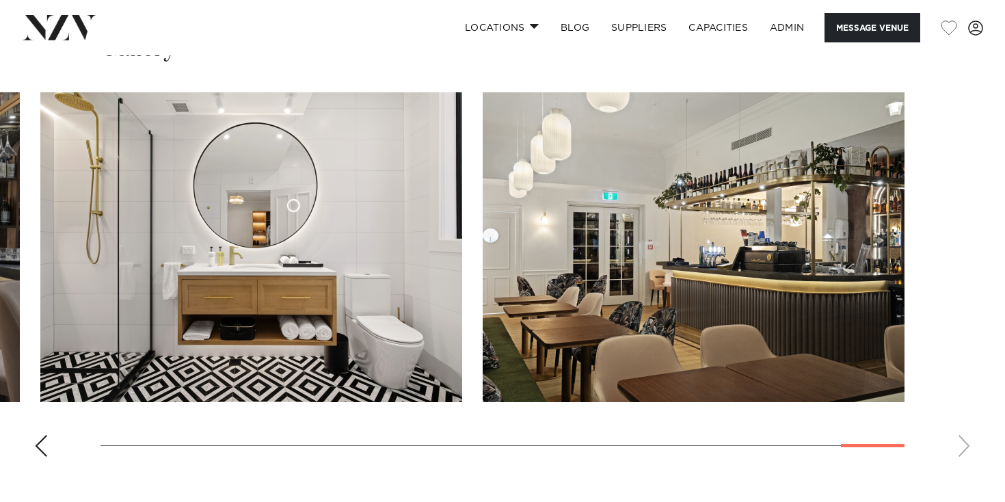
click at [725, 197] on img "23 / 23" at bounding box center [694, 247] width 422 height 310
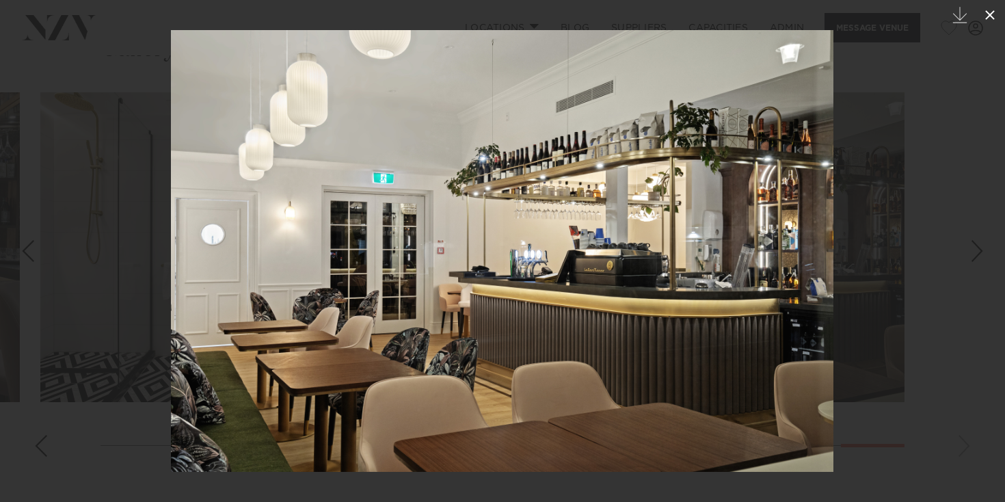
click at [993, 15] on icon at bounding box center [989, 15] width 16 height 16
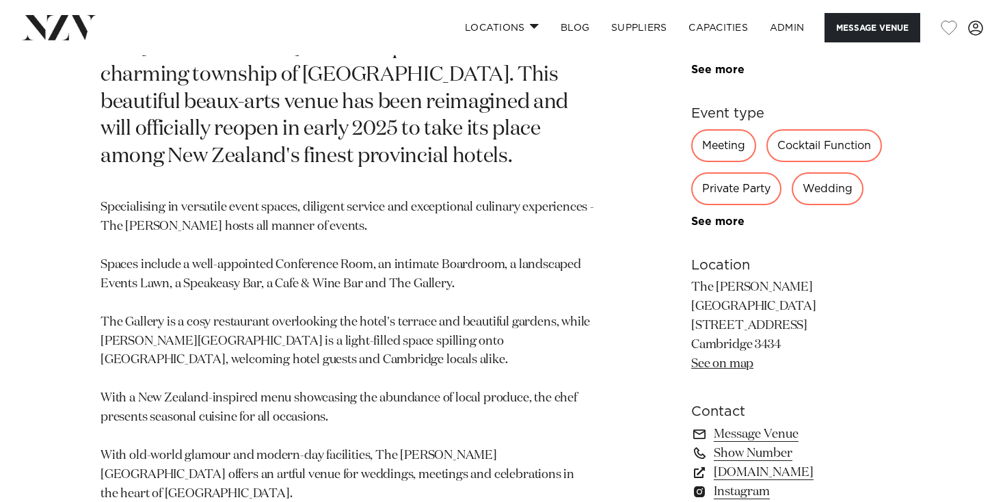
scroll to position [727, 0]
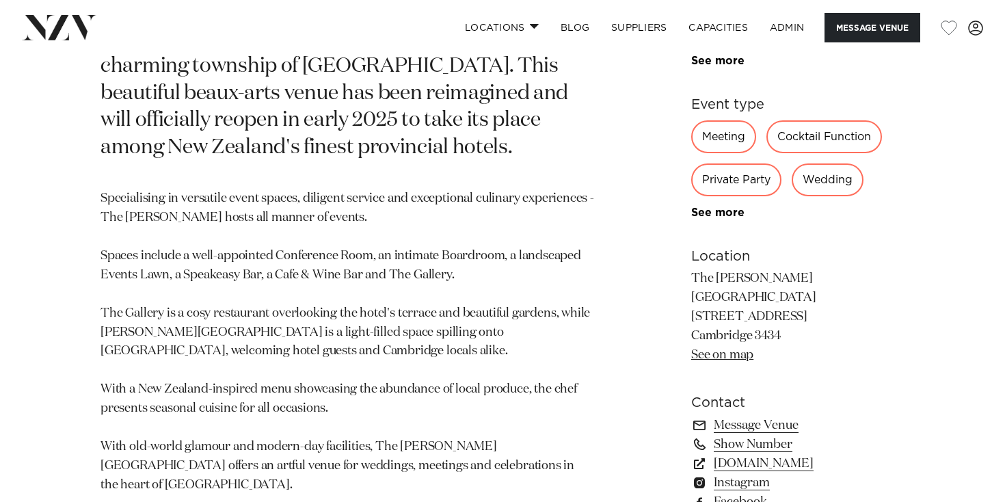
click at [212, 208] on p "Specialising in versatile event spaces, diligent service and exceptional culina…" at bounding box center [346, 341] width 493 height 305
click at [538, 189] on p "Specialising in versatile event spaces, diligent service and exceptional culina…" at bounding box center [346, 341] width 493 height 305
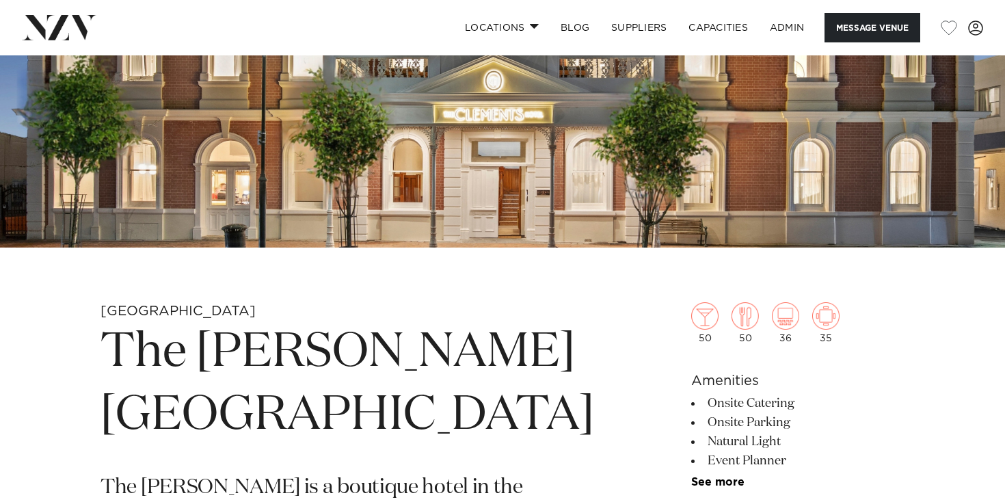
scroll to position [295, 0]
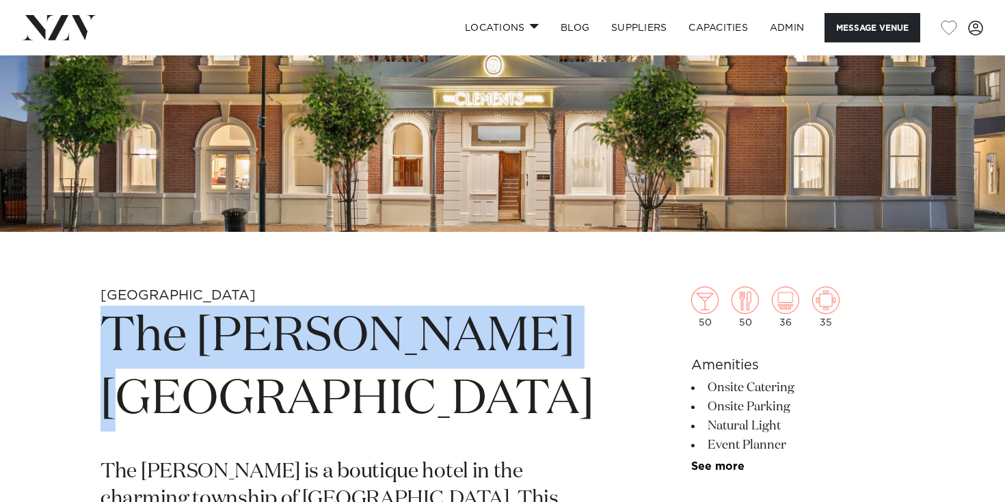
drag, startPoint x: 93, startPoint y: 336, endPoint x: 625, endPoint y: 336, distance: 532.4
copy h1 "The Clements Hotel"
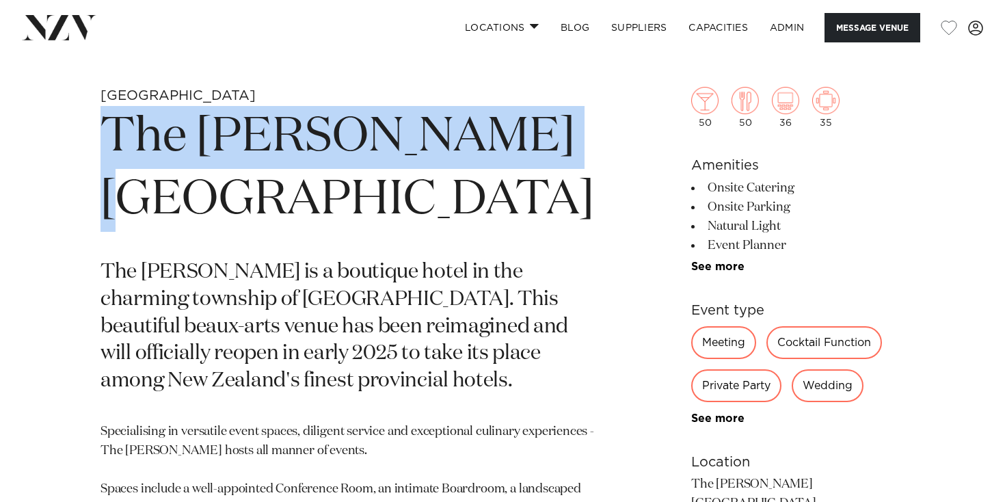
scroll to position [0, 0]
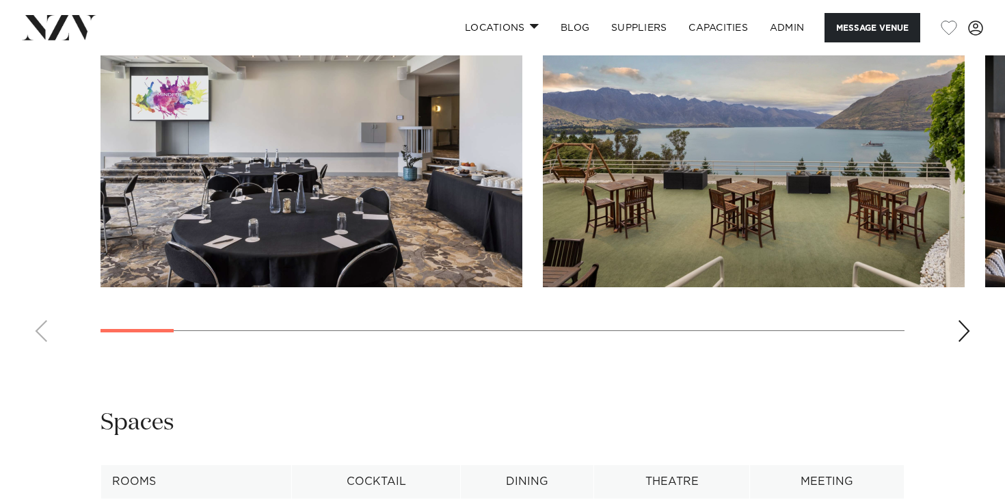
scroll to position [1451, 0]
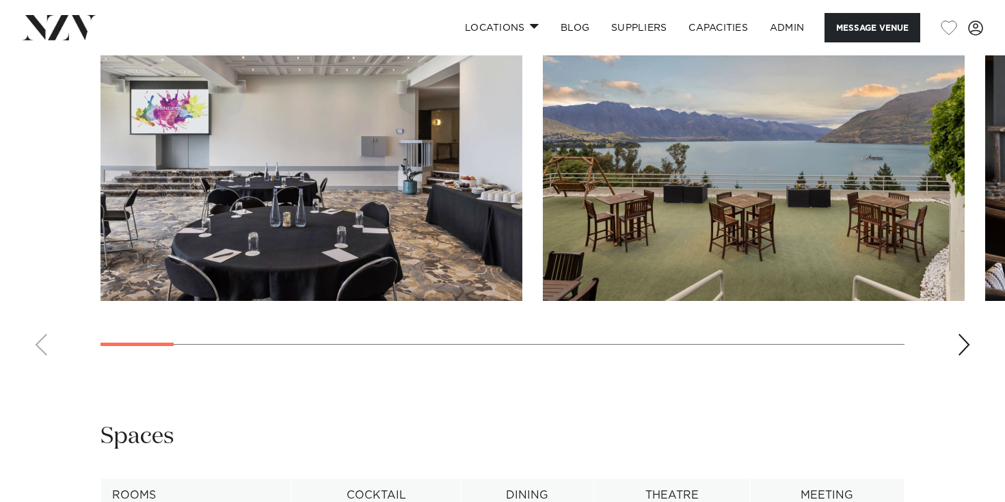
click at [964, 366] on swiper-container at bounding box center [502, 178] width 1005 height 375
click at [964, 355] on div "Next slide" at bounding box center [964, 345] width 14 height 22
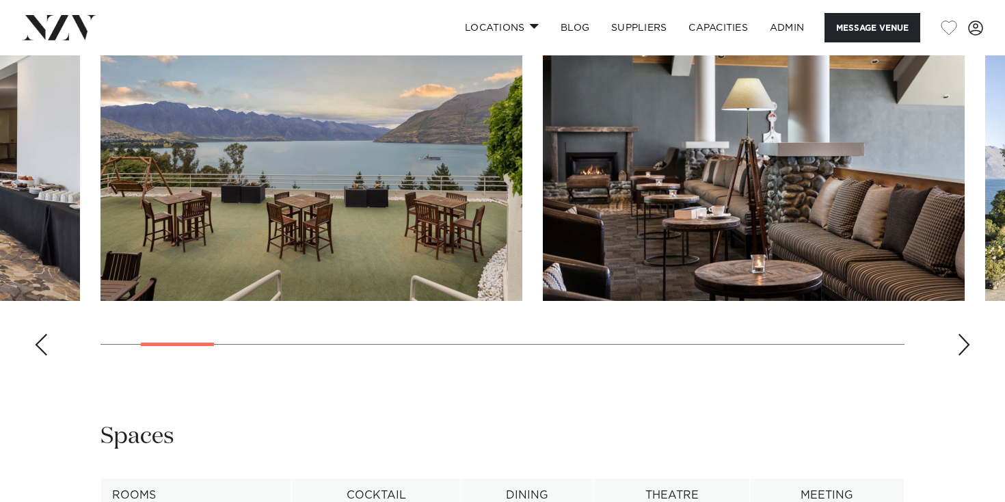
click at [964, 355] on div "Next slide" at bounding box center [964, 345] width 14 height 22
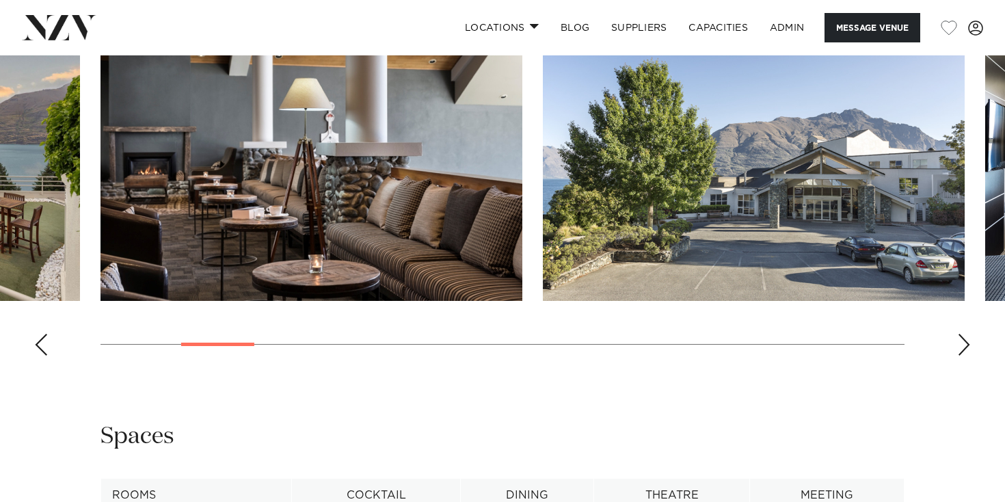
click at [964, 355] on div "Next slide" at bounding box center [964, 345] width 14 height 22
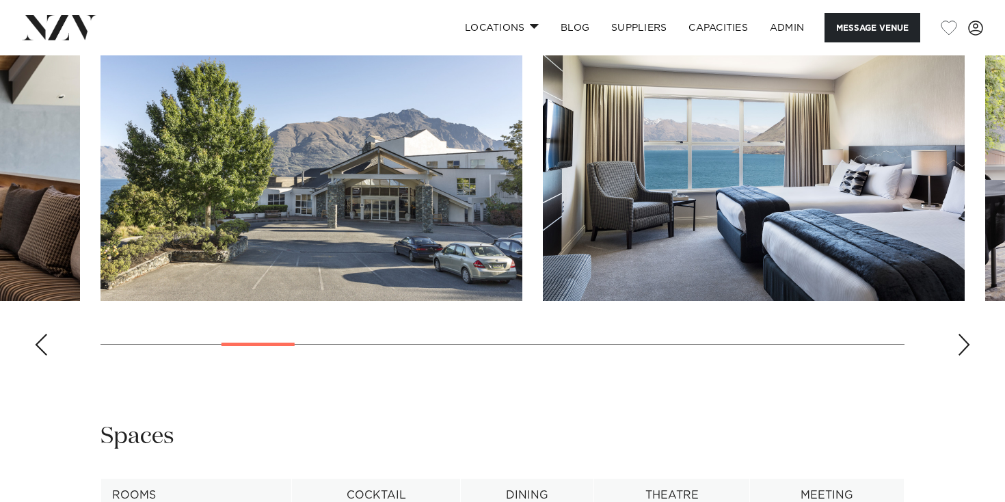
click at [964, 355] on div "Next slide" at bounding box center [964, 345] width 14 height 22
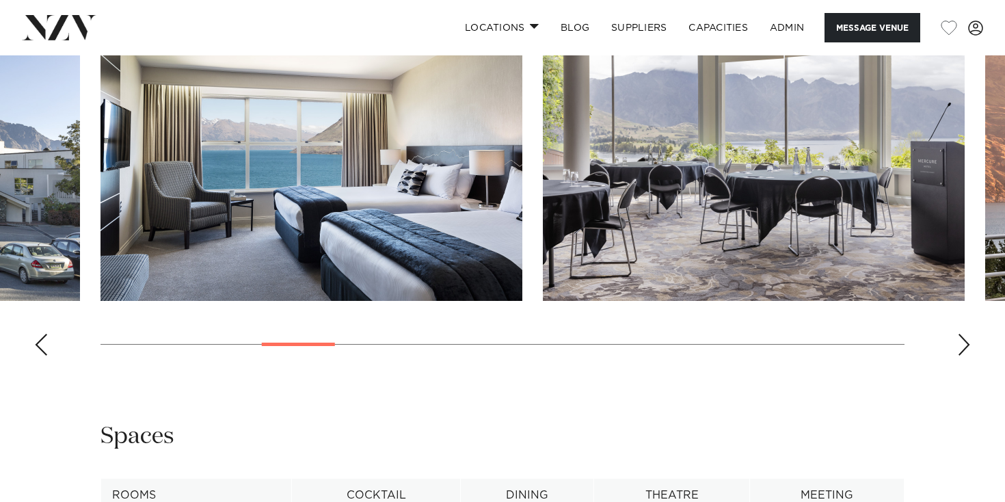
click at [964, 355] on div "Next slide" at bounding box center [964, 345] width 14 height 22
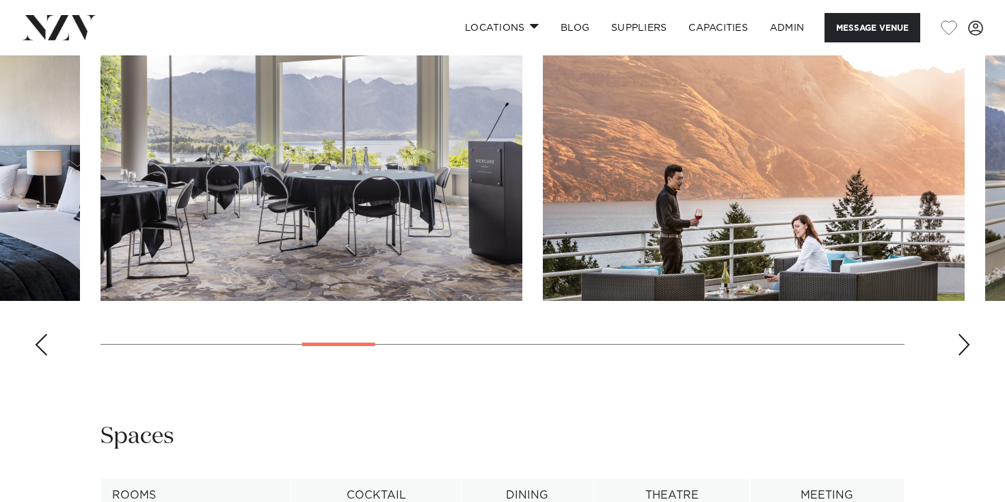
click at [964, 355] on div "Next slide" at bounding box center [964, 345] width 14 height 22
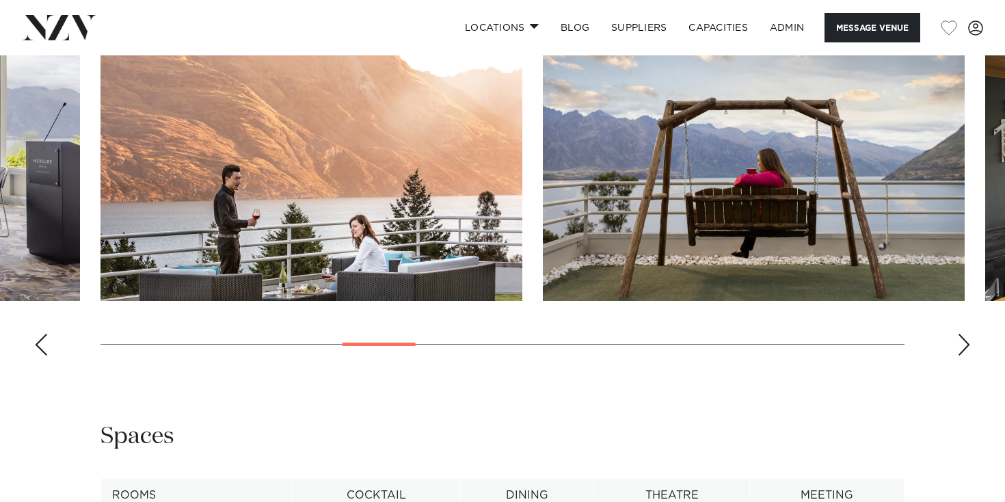
click at [964, 355] on div "Next slide" at bounding box center [964, 345] width 14 height 22
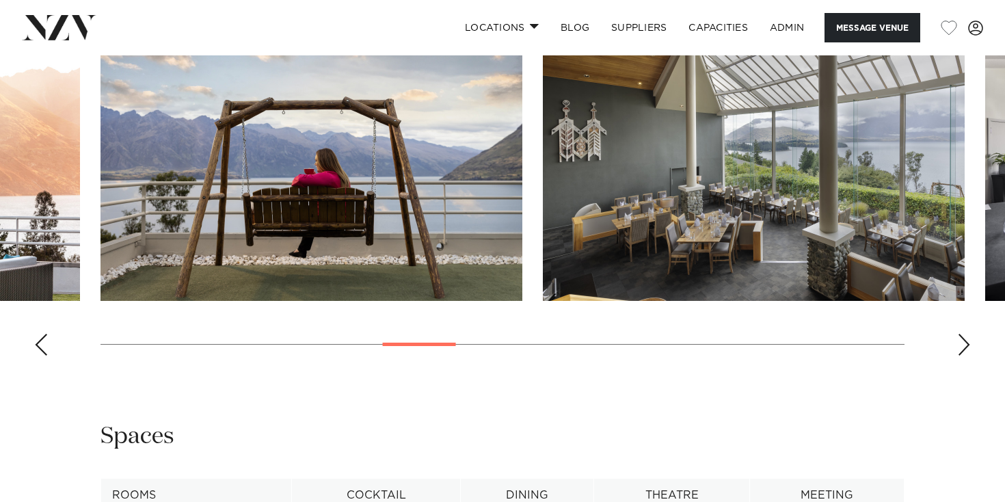
click at [964, 355] on div "Next slide" at bounding box center [964, 345] width 14 height 22
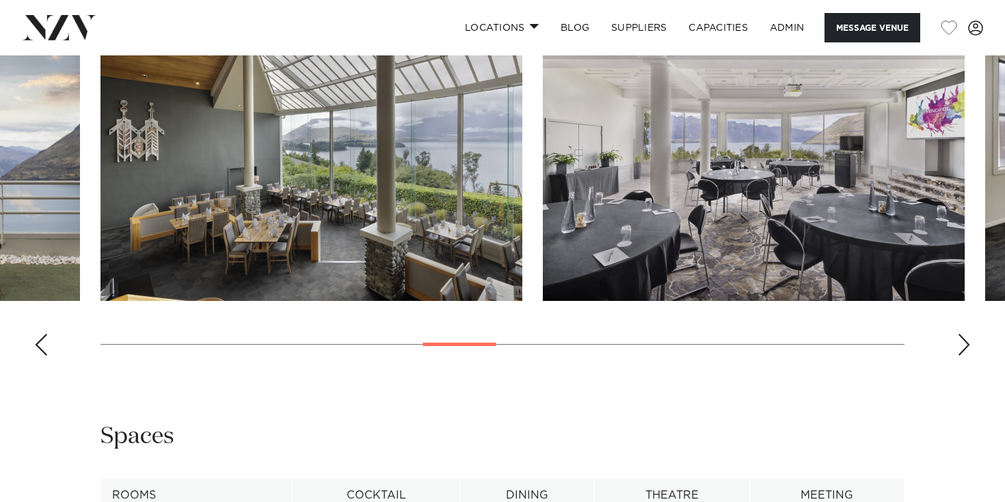
click at [964, 355] on div "Next slide" at bounding box center [964, 345] width 14 height 22
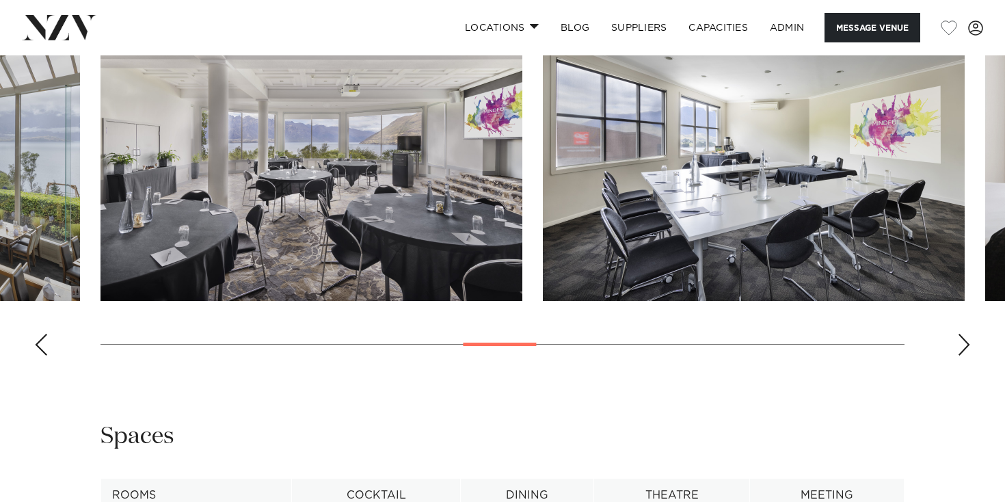
click at [964, 355] on div "Next slide" at bounding box center [964, 345] width 14 height 22
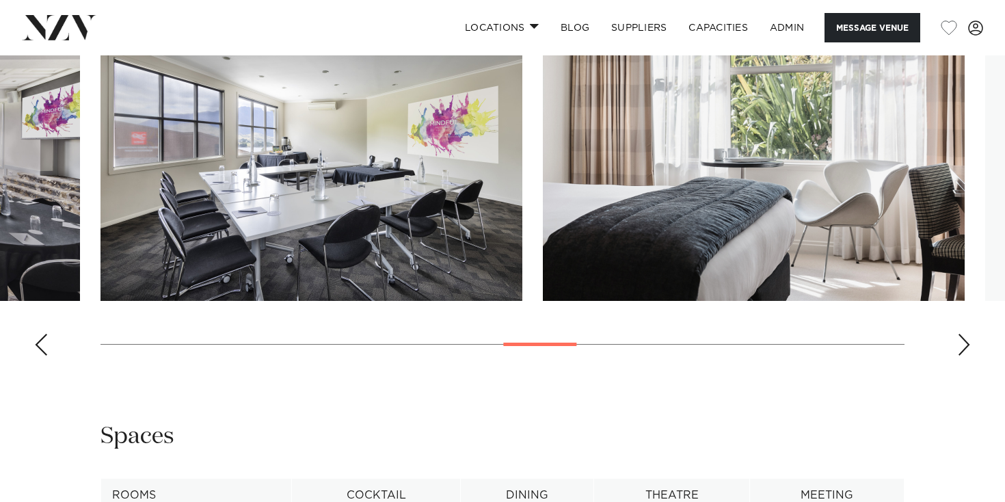
click at [964, 355] on div "Next slide" at bounding box center [964, 345] width 14 height 22
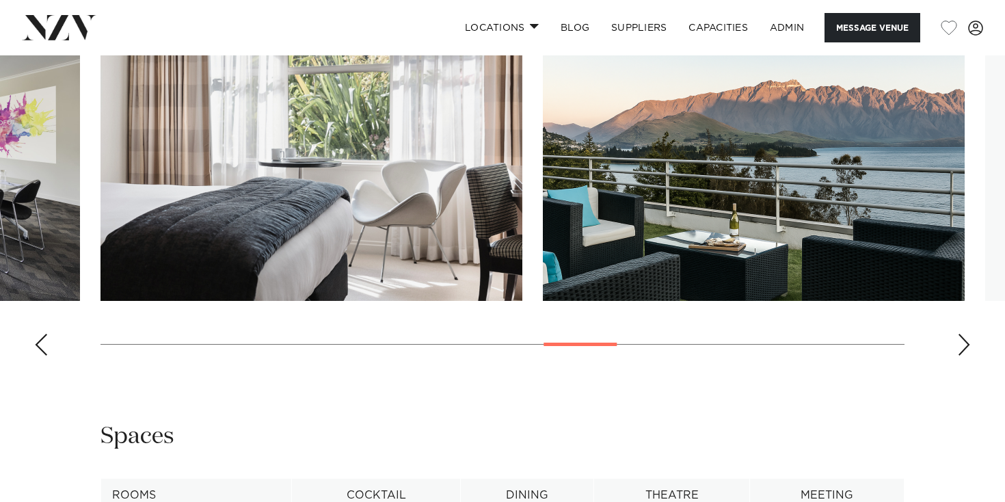
click at [964, 355] on div "Next slide" at bounding box center [964, 345] width 14 height 22
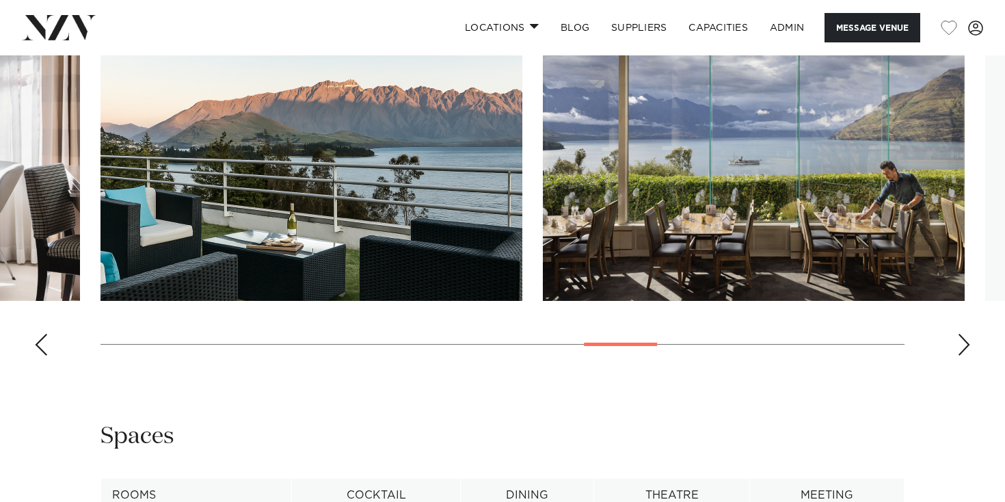
click at [964, 355] on div "Next slide" at bounding box center [964, 345] width 14 height 22
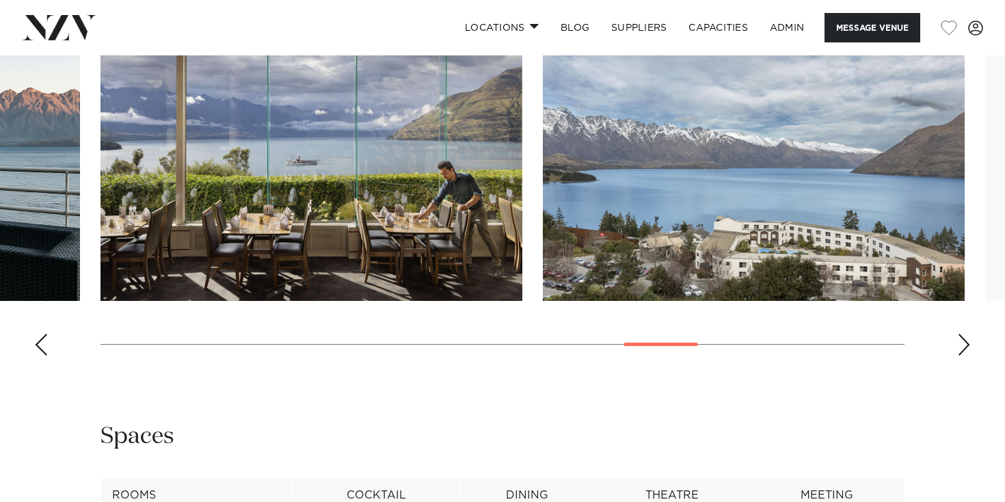
click at [964, 355] on div "Next slide" at bounding box center [964, 345] width 14 height 22
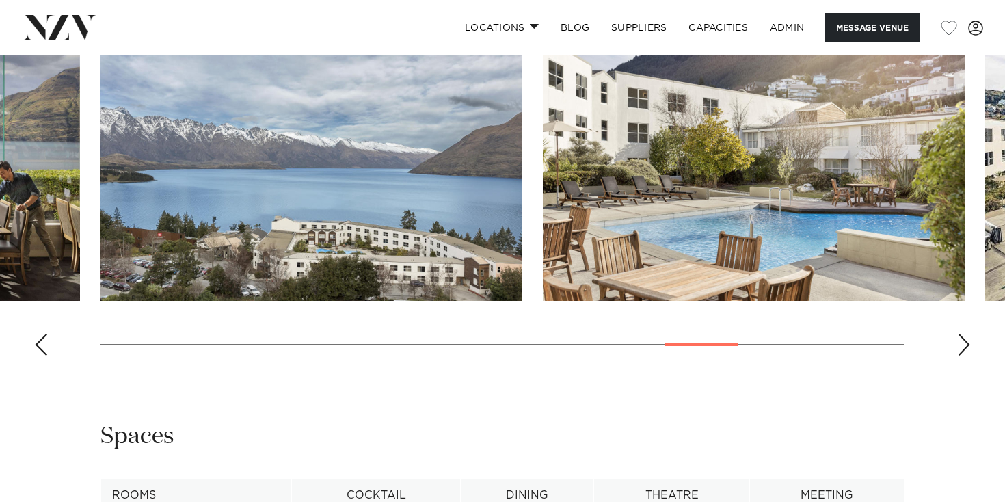
click at [964, 355] on div "Next slide" at bounding box center [964, 345] width 14 height 22
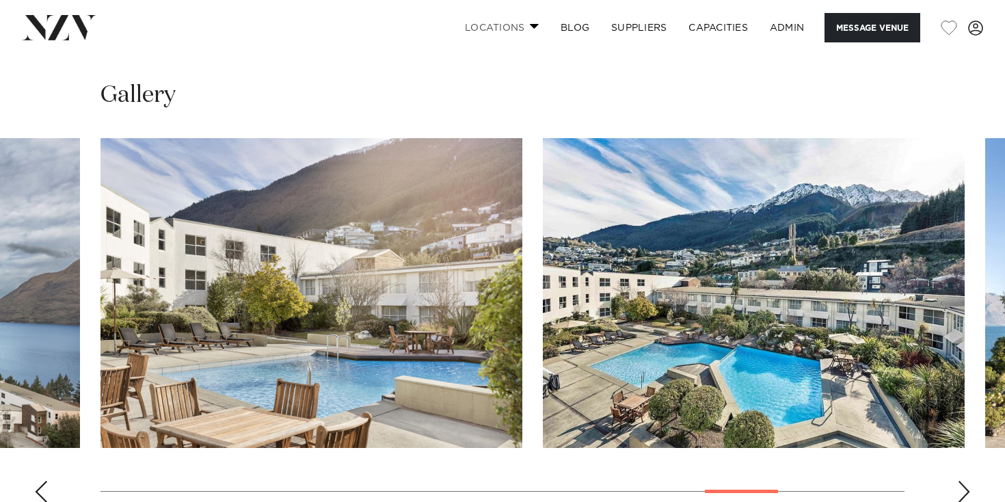
scroll to position [755, 0]
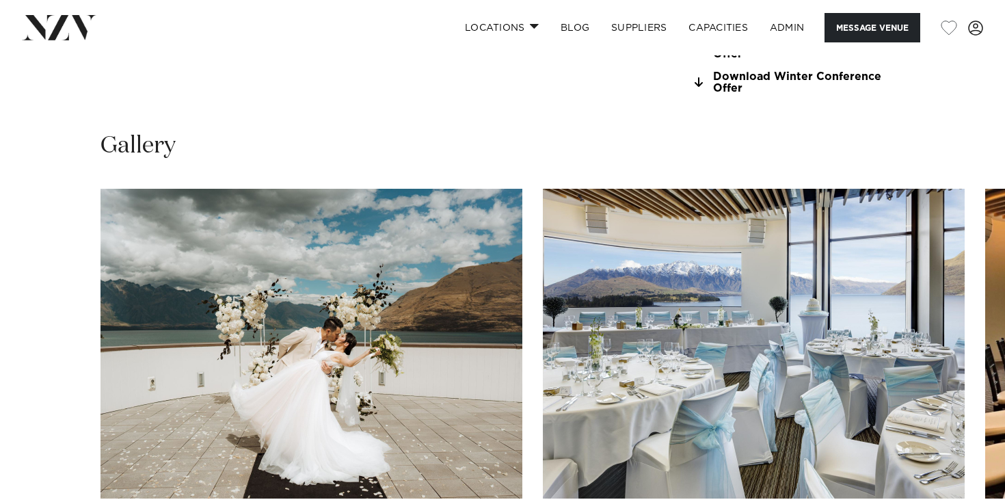
scroll to position [1341, 0]
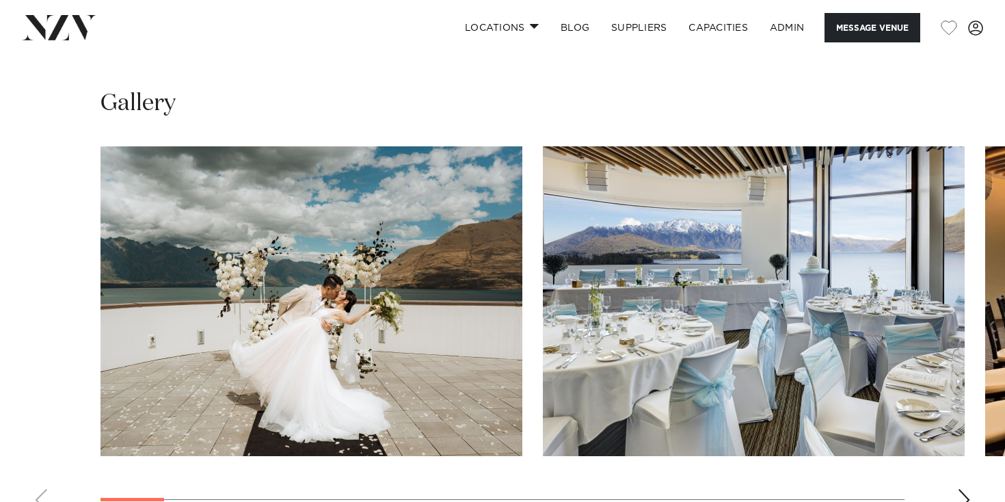
click at [964, 485] on swiper-container at bounding box center [502, 333] width 1005 height 375
click at [963, 478] on swiper-container at bounding box center [502, 333] width 1005 height 375
click at [963, 489] on div "Next slide" at bounding box center [964, 500] width 14 height 22
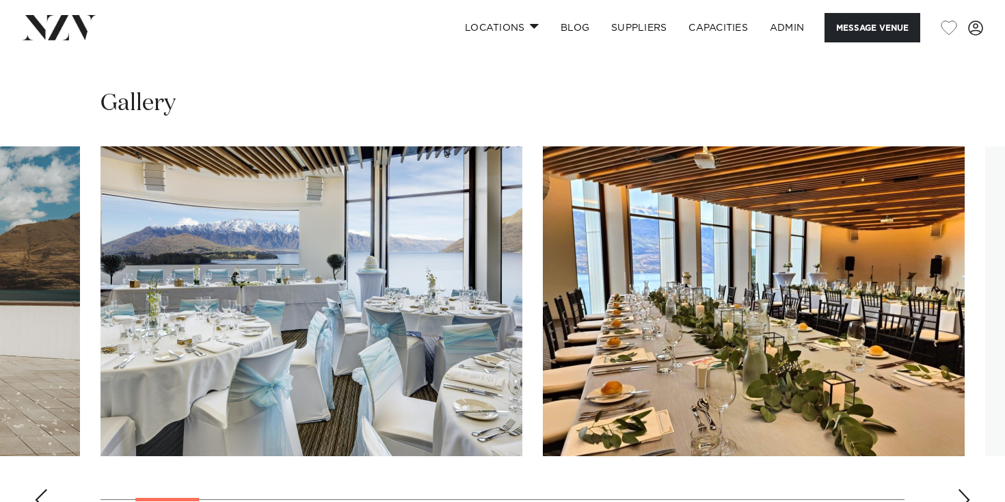
click at [963, 489] on div "Next slide" at bounding box center [964, 500] width 14 height 22
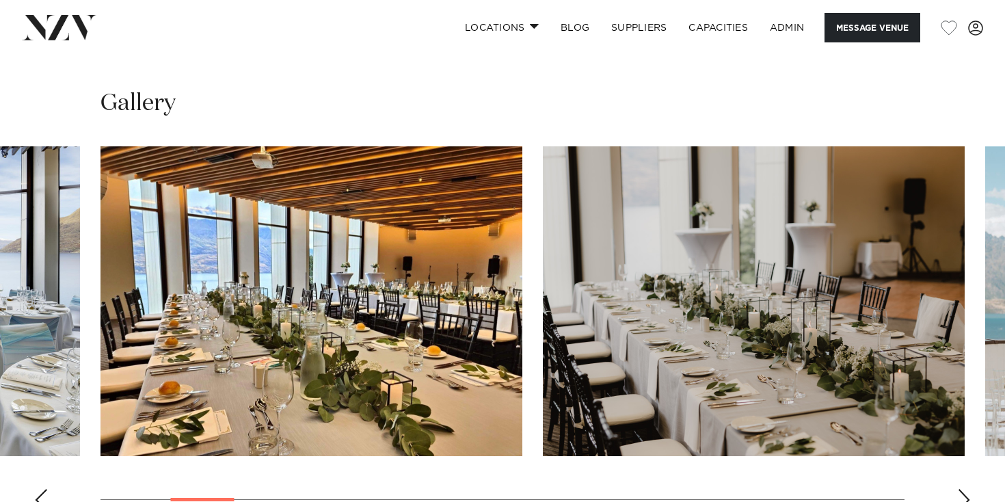
click at [963, 489] on div "Next slide" at bounding box center [964, 500] width 14 height 22
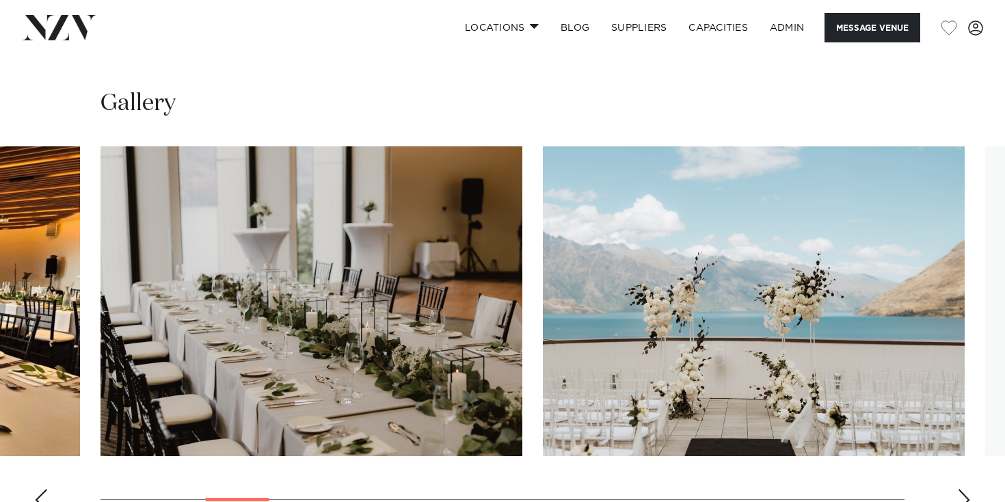
click at [963, 489] on div "Next slide" at bounding box center [964, 500] width 14 height 22
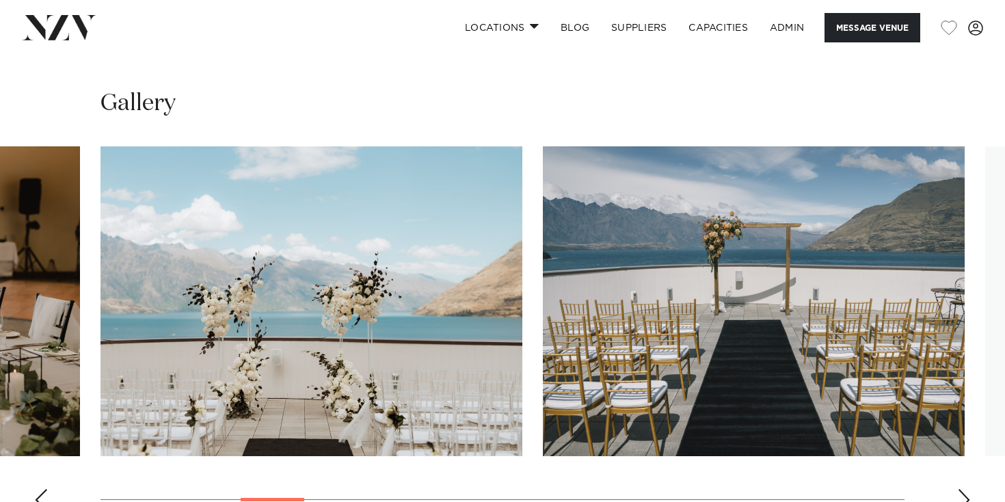
click at [963, 489] on div "Next slide" at bounding box center [964, 500] width 14 height 22
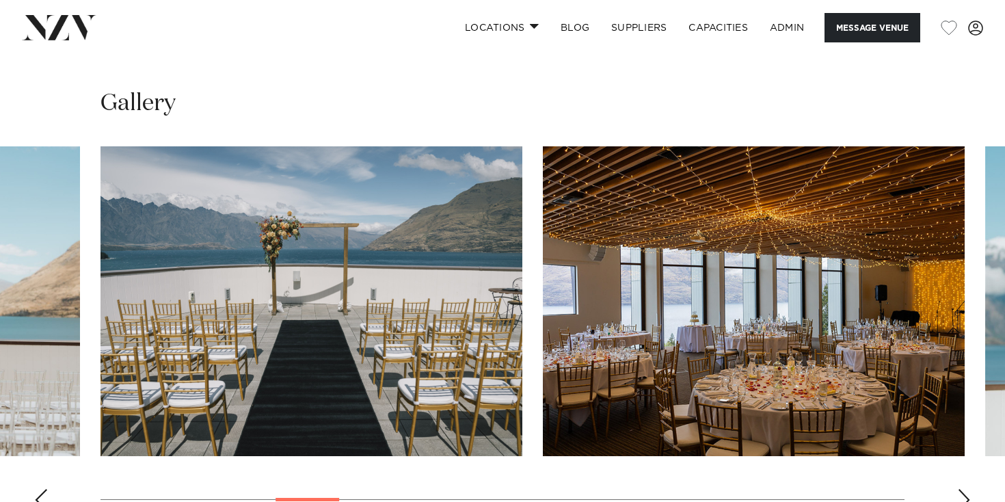
click at [963, 489] on div "Next slide" at bounding box center [964, 500] width 14 height 22
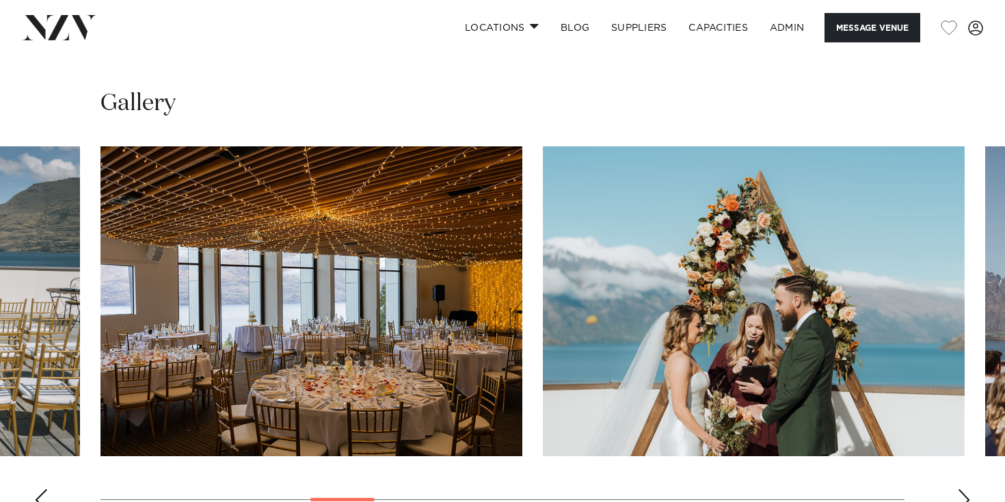
click at [963, 489] on div "Next slide" at bounding box center [964, 500] width 14 height 22
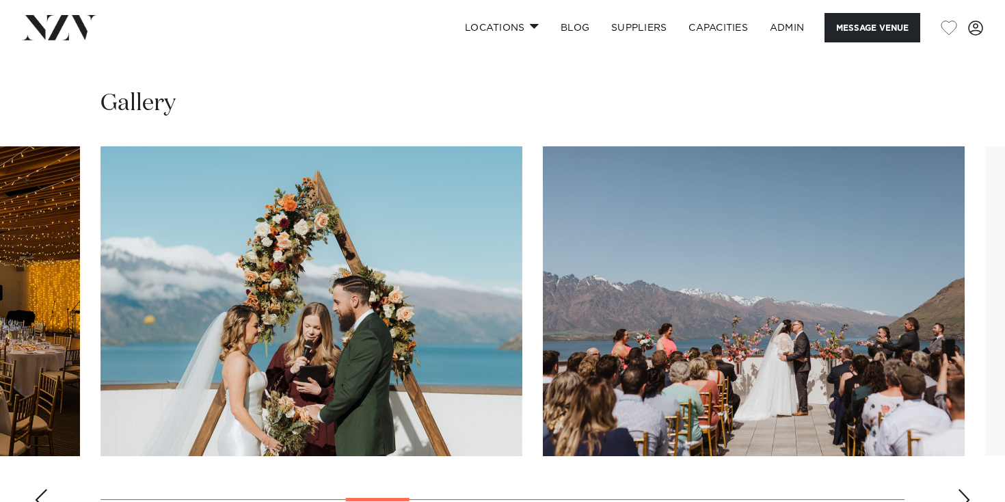
click at [963, 489] on div "Next slide" at bounding box center [964, 500] width 14 height 22
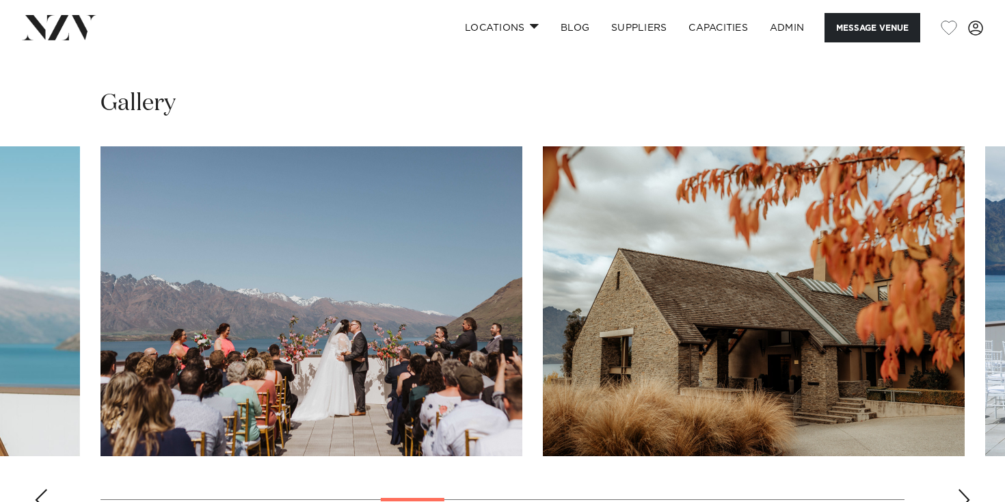
click at [963, 489] on div "Next slide" at bounding box center [964, 500] width 14 height 22
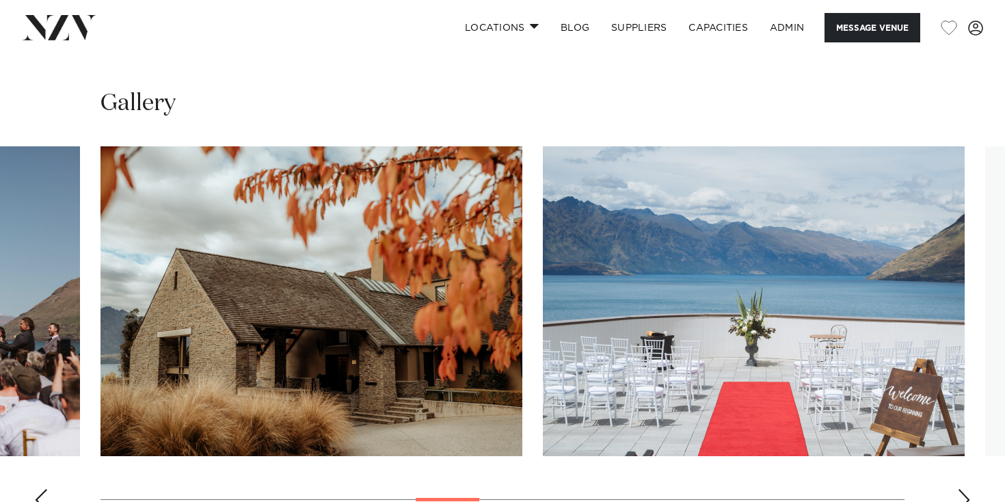
click at [963, 489] on div "Next slide" at bounding box center [964, 500] width 14 height 22
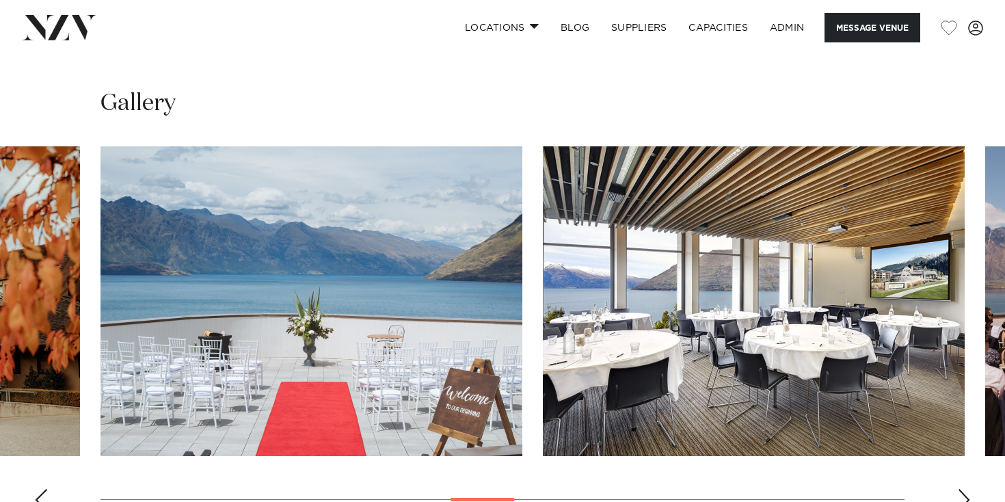
click at [963, 489] on div "Next slide" at bounding box center [964, 500] width 14 height 22
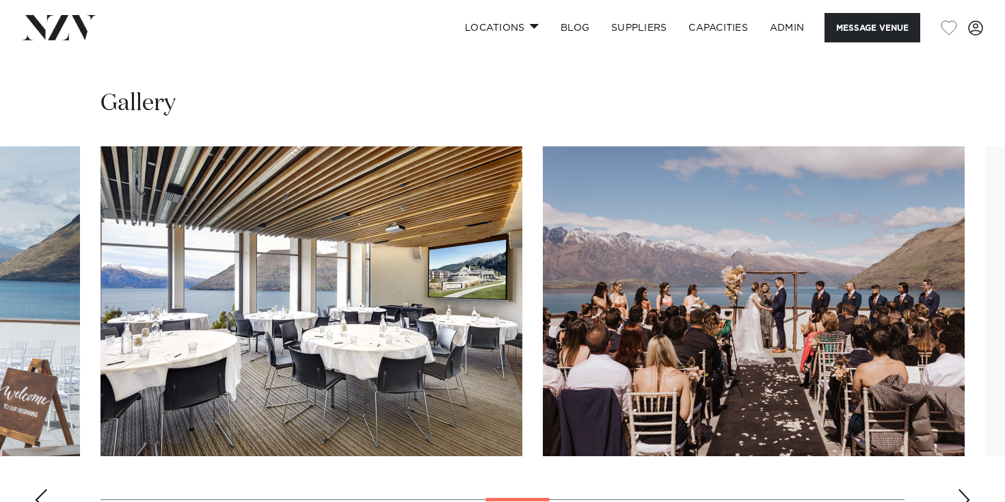
click at [963, 489] on div "Next slide" at bounding box center [964, 500] width 14 height 22
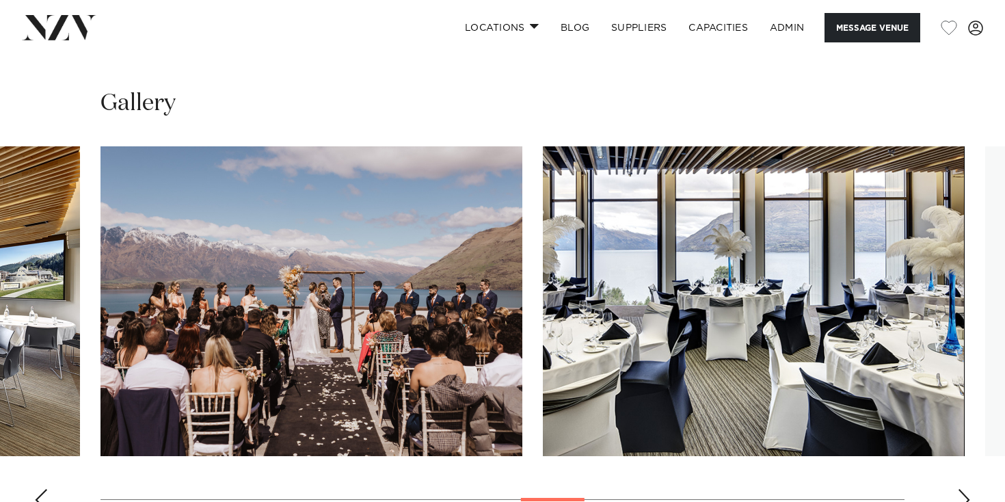
click at [963, 489] on div "Next slide" at bounding box center [964, 500] width 14 height 22
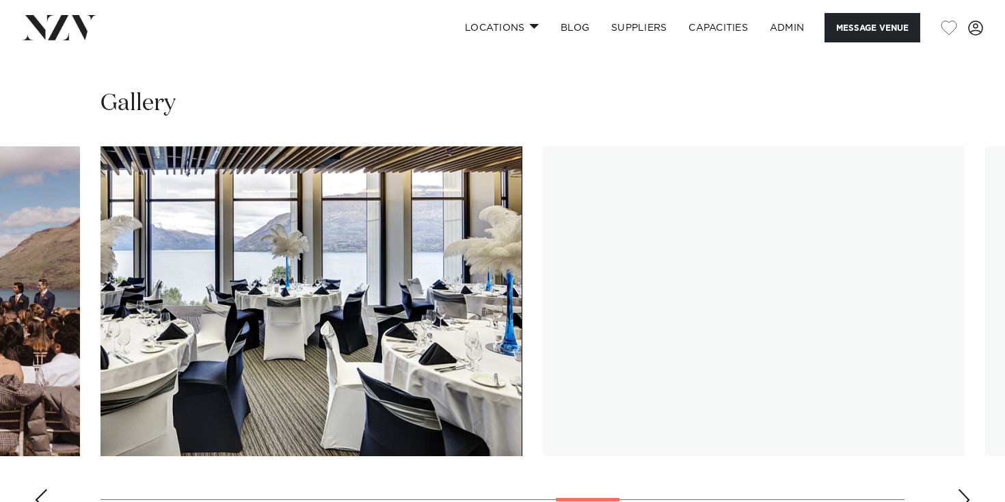
click at [963, 489] on div "Next slide" at bounding box center [964, 500] width 14 height 22
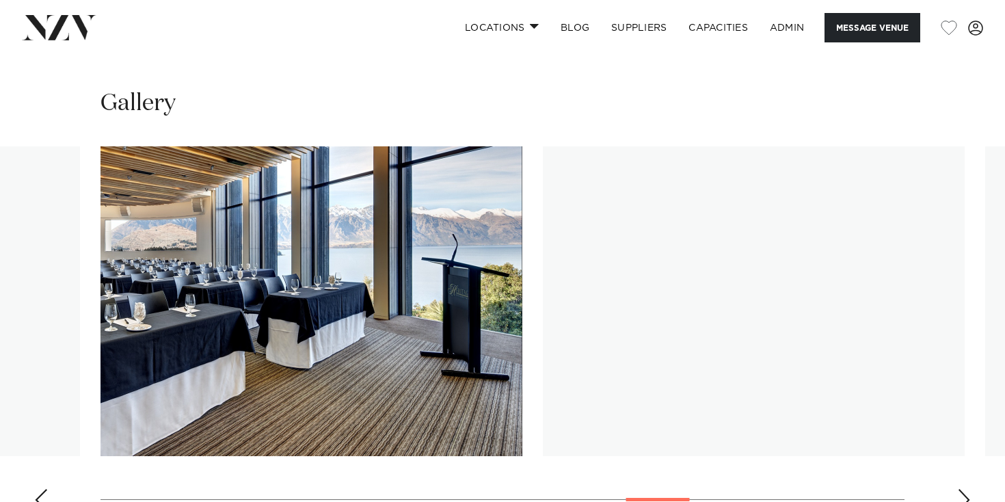
click at [963, 489] on div "Next slide" at bounding box center [964, 500] width 14 height 22
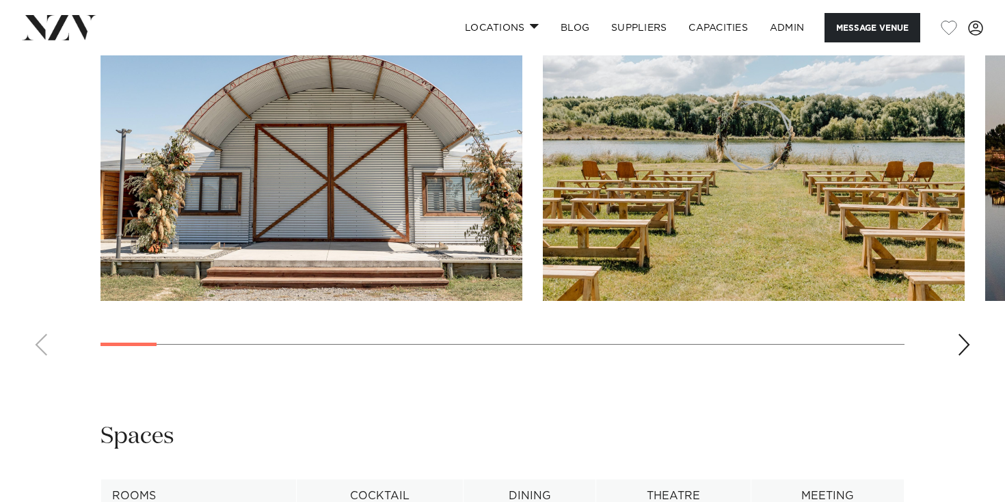
scroll to position [1377, 0]
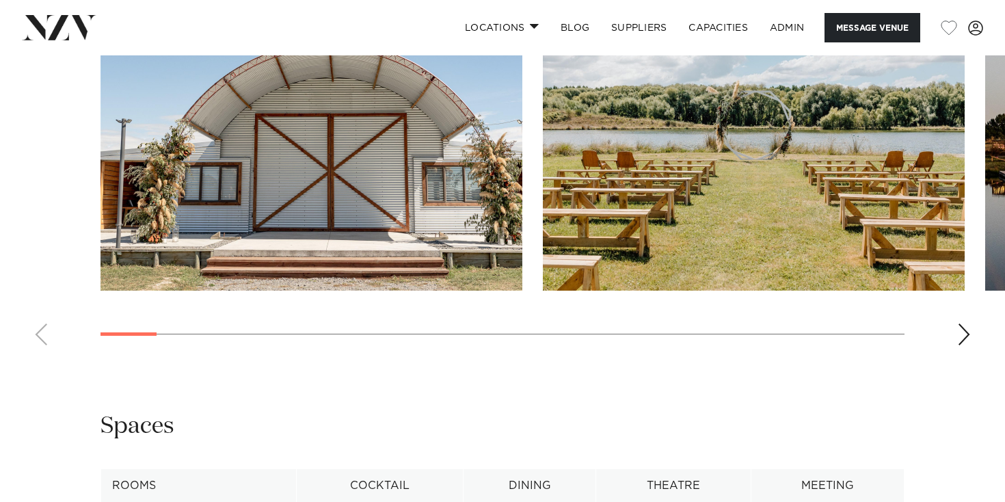
click at [968, 345] on div "Next slide" at bounding box center [964, 334] width 14 height 22
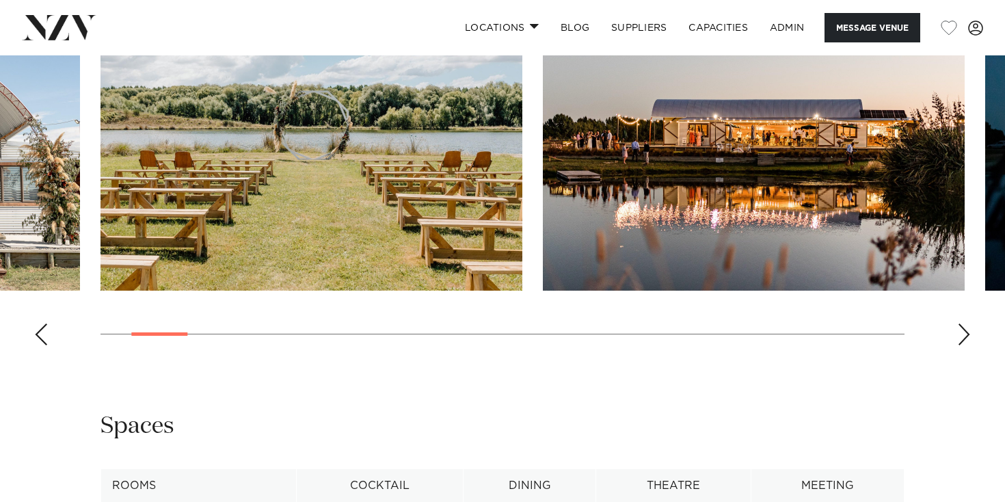
click at [968, 345] on div "Next slide" at bounding box center [964, 334] width 14 height 22
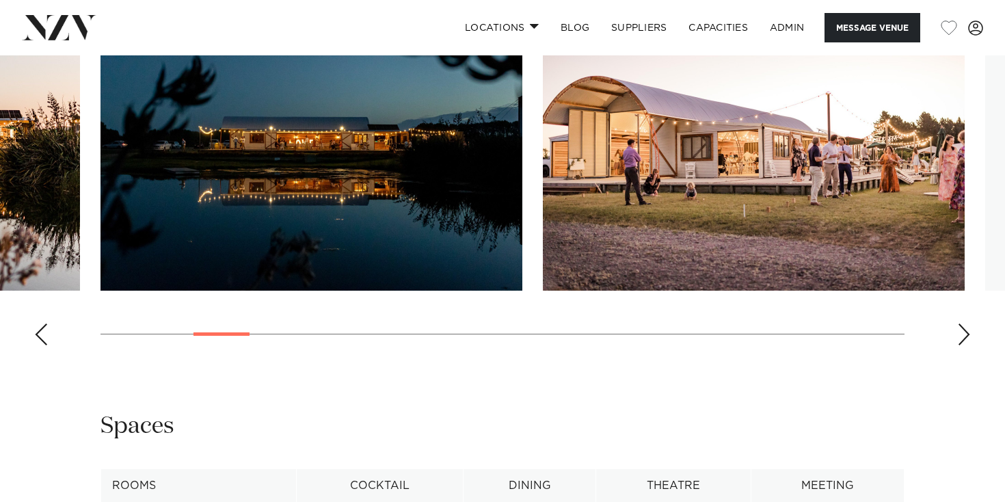
click at [968, 345] on div "Next slide" at bounding box center [964, 334] width 14 height 22
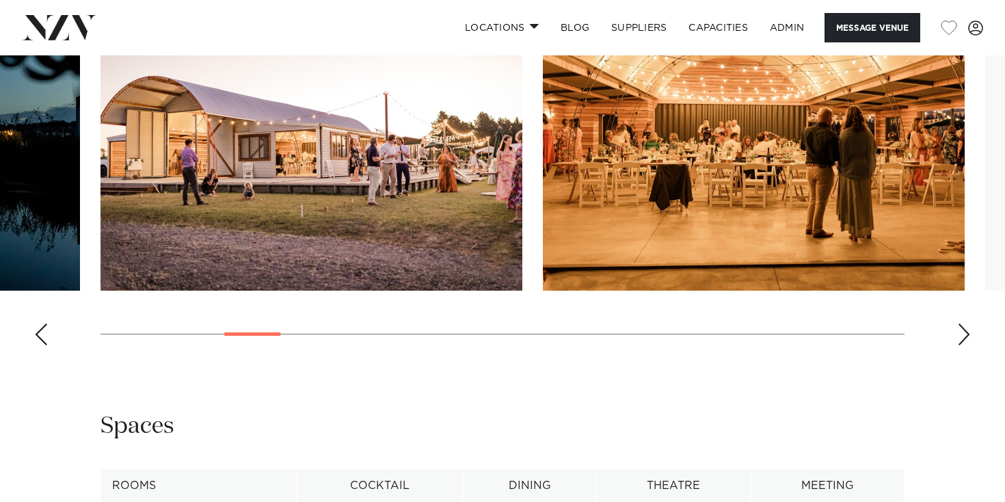
click at [968, 345] on div "Next slide" at bounding box center [964, 334] width 14 height 22
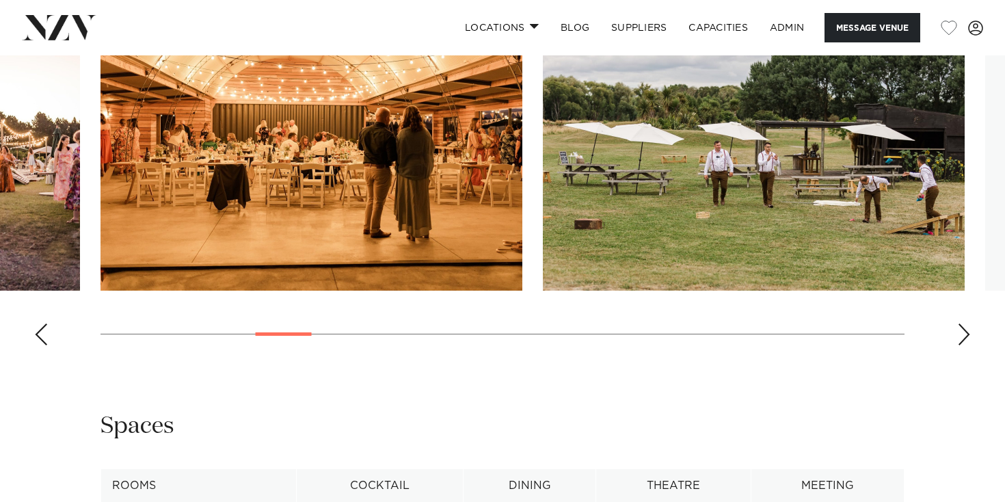
click at [968, 345] on div "Next slide" at bounding box center [964, 334] width 14 height 22
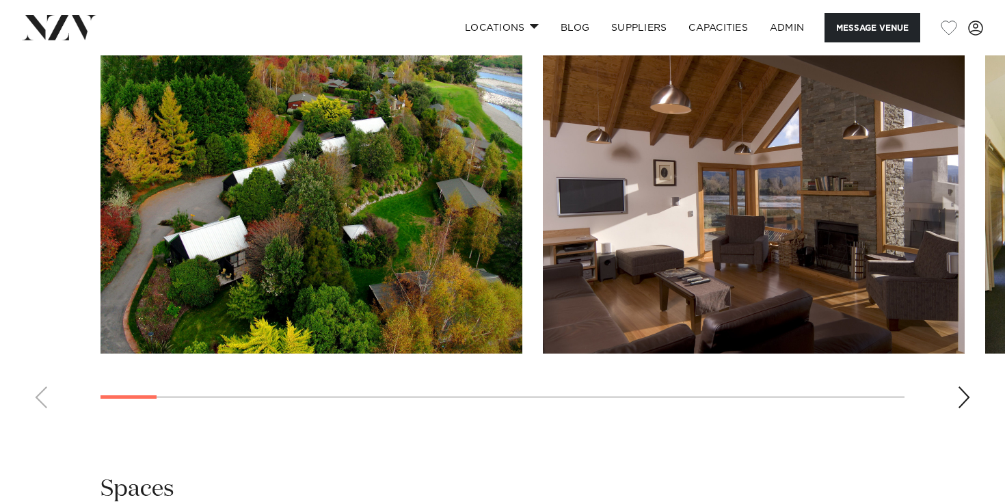
scroll to position [1314, 0]
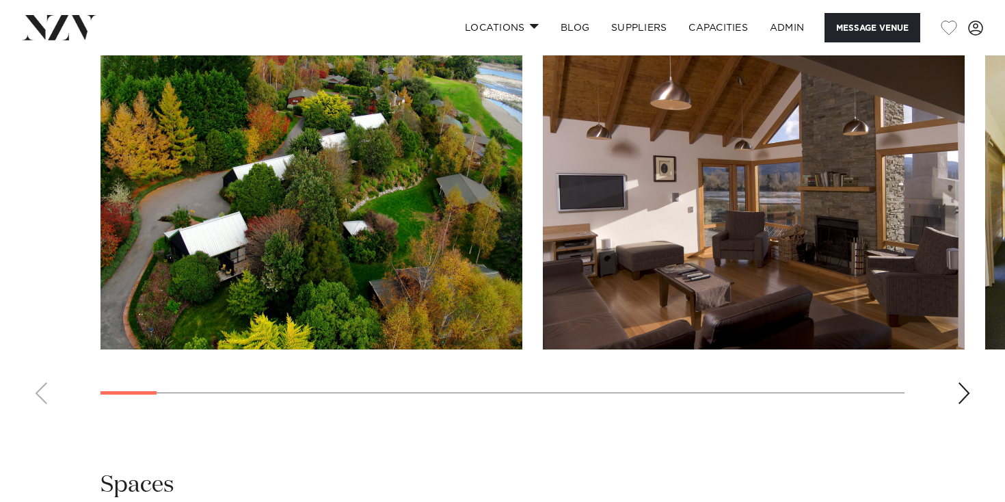
click at [966, 385] on div "Next slide" at bounding box center [964, 393] width 14 height 22
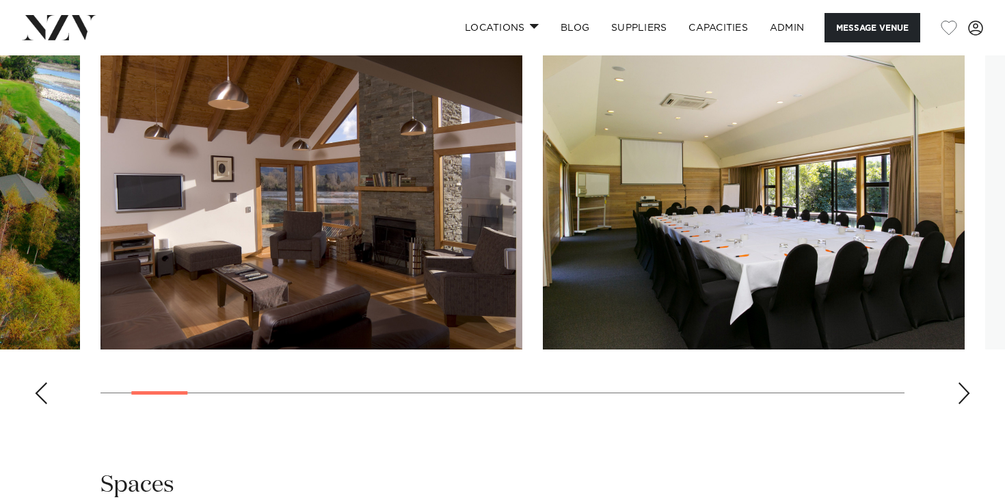
click at [966, 385] on div "Next slide" at bounding box center [964, 393] width 14 height 22
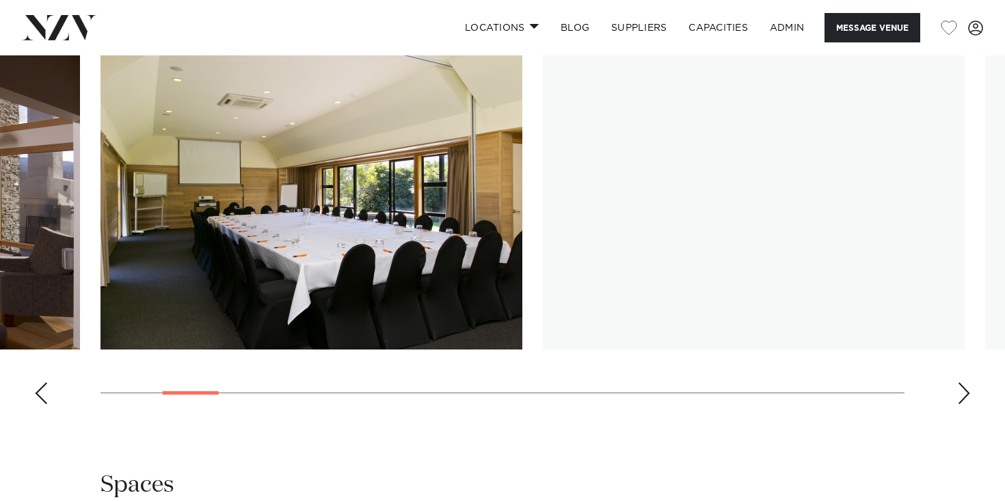
click at [966, 385] on div "Next slide" at bounding box center [964, 393] width 14 height 22
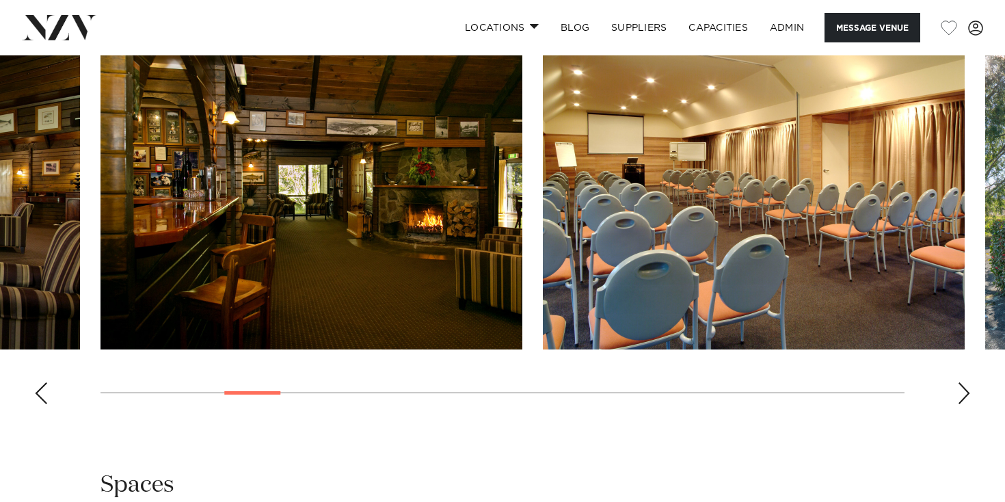
click at [966, 385] on div "Next slide" at bounding box center [964, 393] width 14 height 22
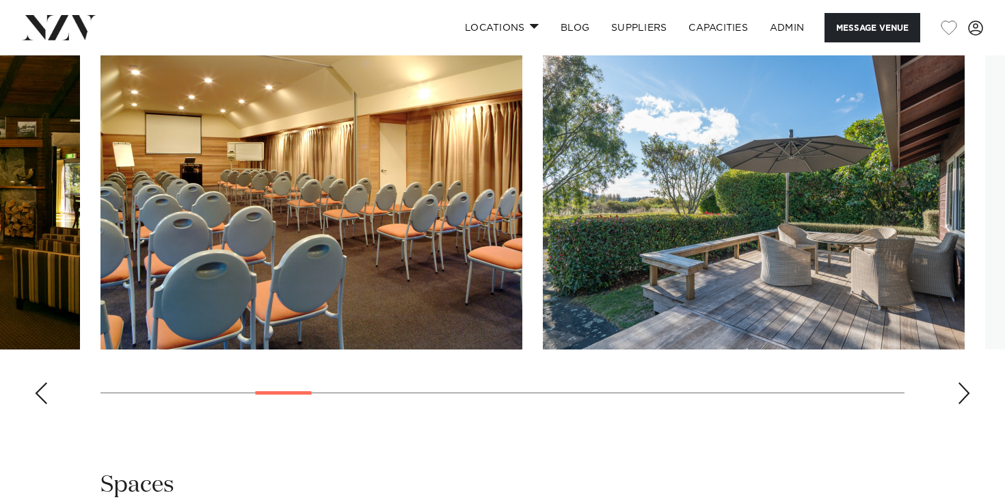
click at [966, 385] on div "Next slide" at bounding box center [964, 393] width 14 height 22
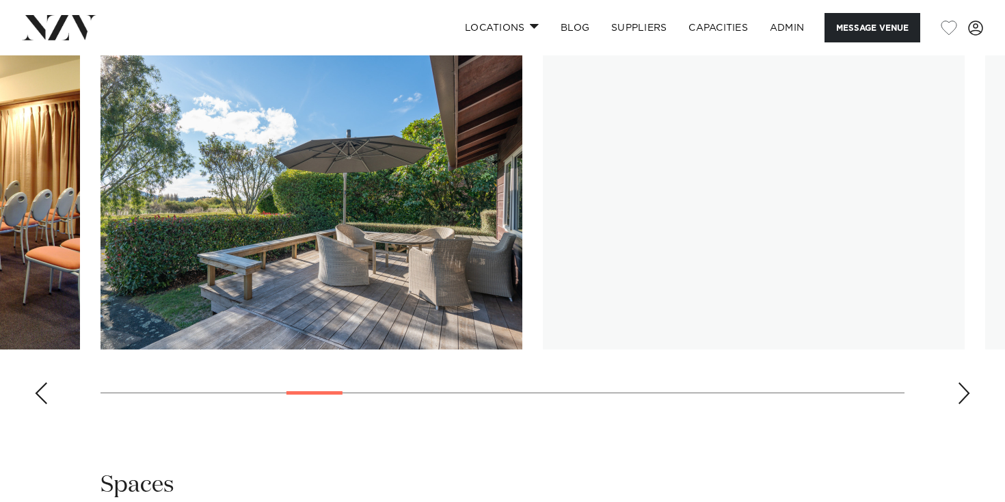
click at [966, 385] on div "Next slide" at bounding box center [964, 393] width 14 height 22
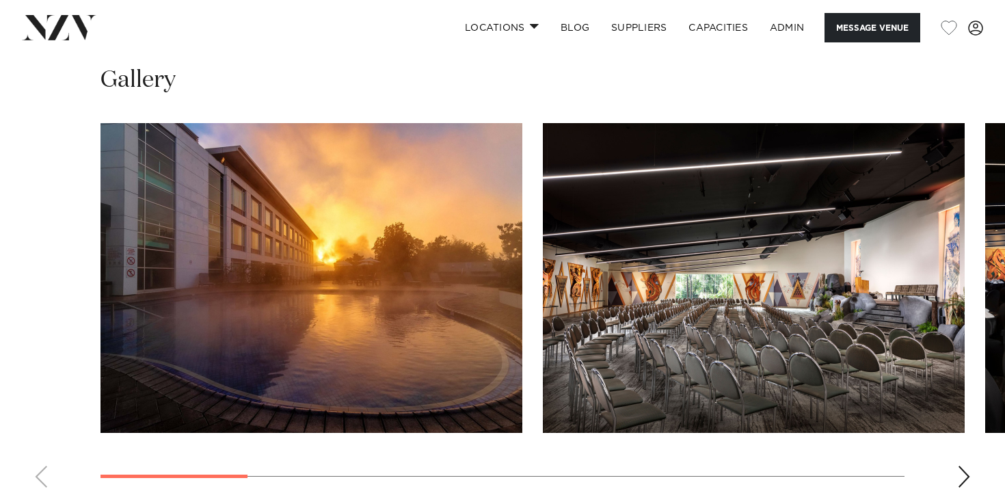
scroll to position [1424, 0]
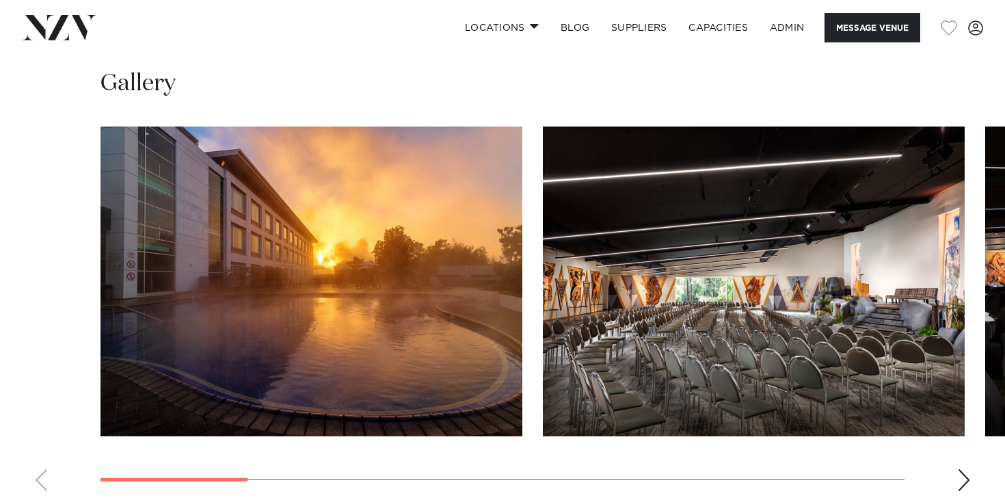
click at [958, 480] on div "Next slide" at bounding box center [964, 480] width 14 height 22
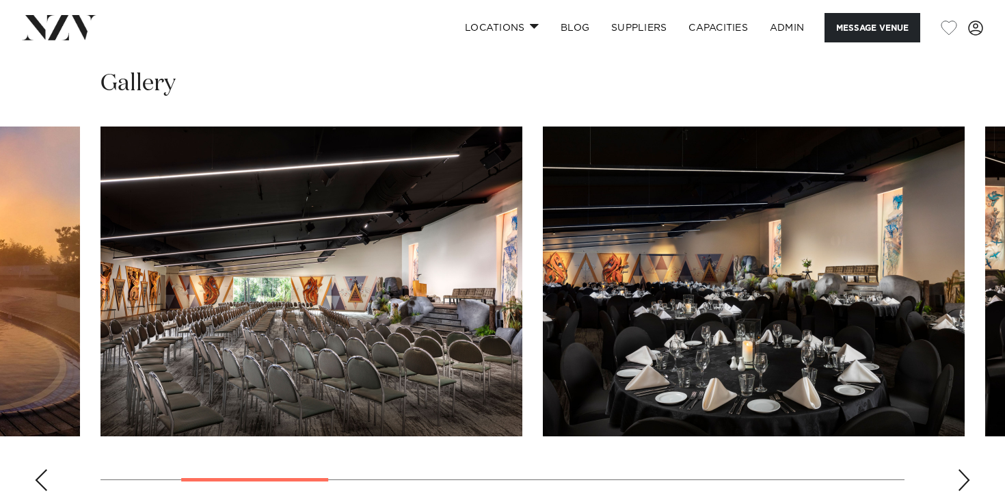
click at [958, 480] on div "Next slide" at bounding box center [964, 480] width 14 height 22
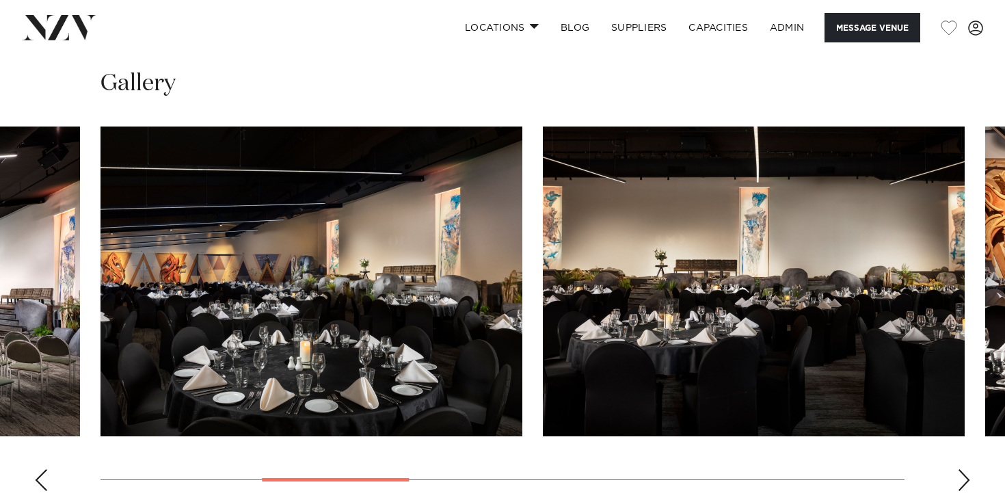
click at [958, 480] on div "Next slide" at bounding box center [964, 480] width 14 height 22
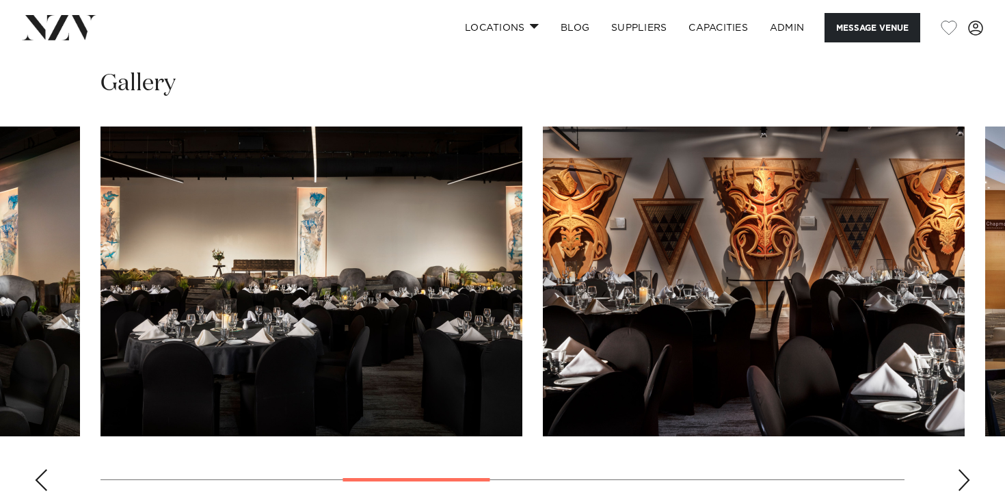
click at [958, 480] on div "Next slide" at bounding box center [964, 480] width 14 height 22
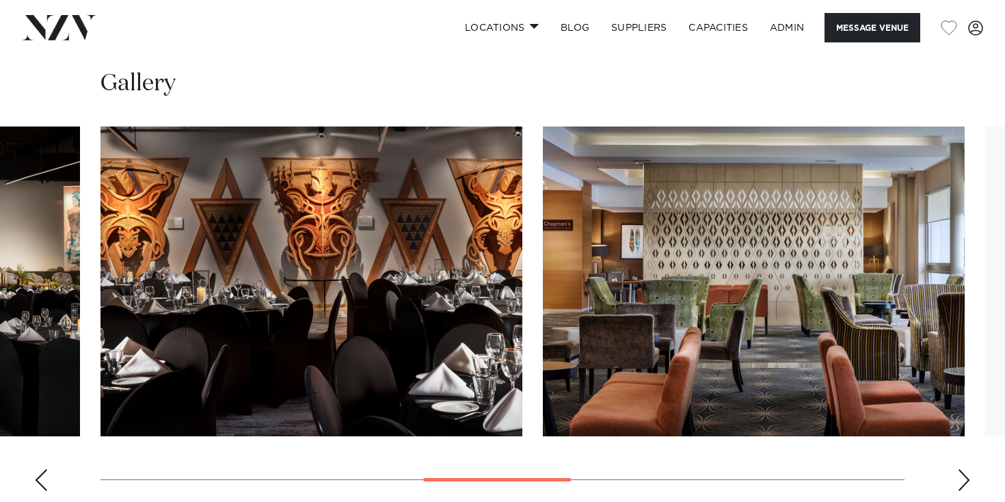
click at [958, 480] on div "Next slide" at bounding box center [964, 480] width 14 height 22
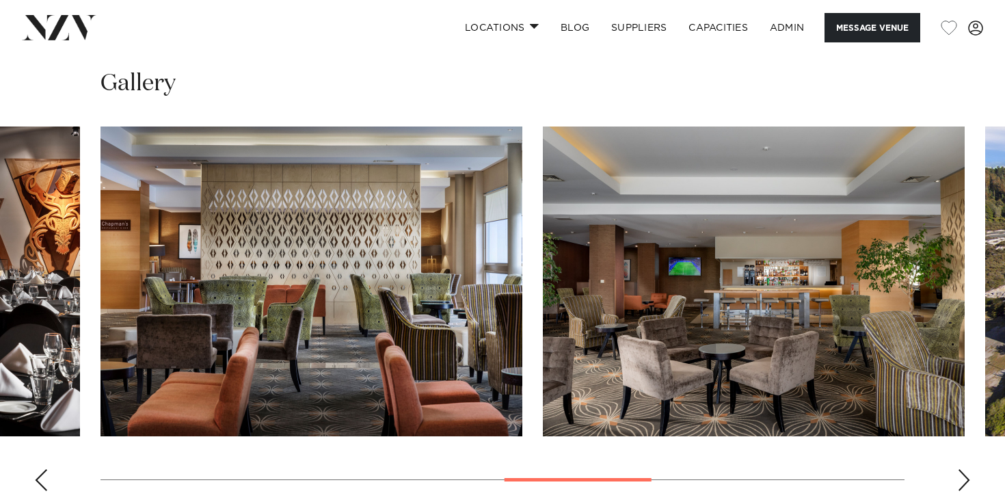
click at [958, 480] on div "Next slide" at bounding box center [964, 480] width 14 height 22
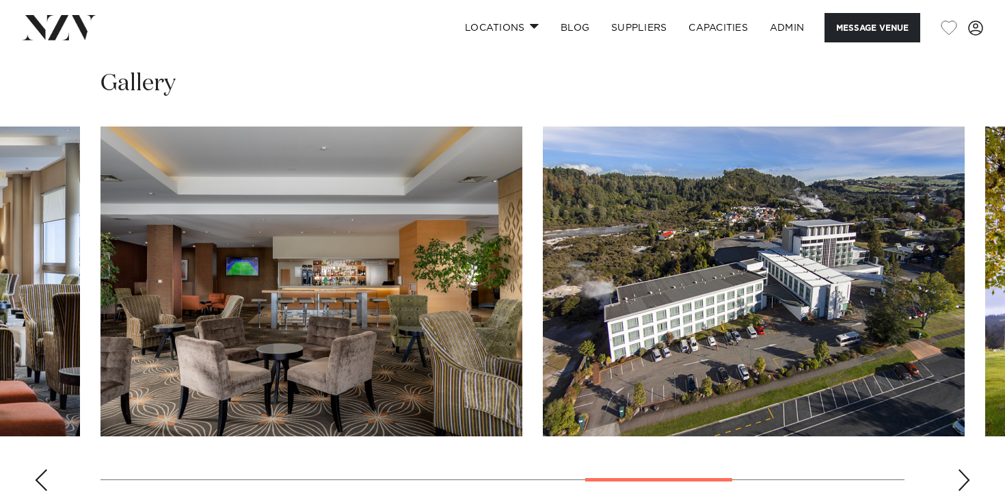
click at [958, 480] on div "Next slide" at bounding box center [964, 480] width 14 height 22
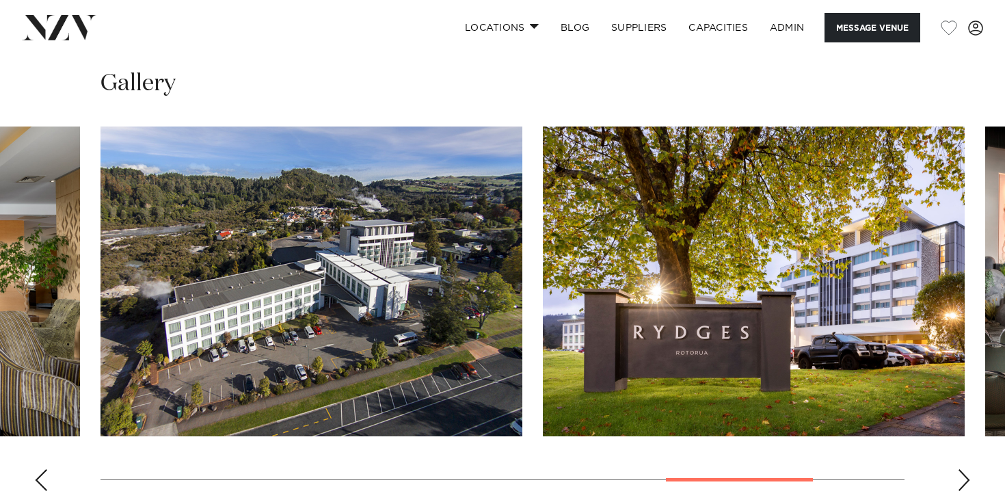
click at [958, 480] on div "Next slide" at bounding box center [964, 480] width 14 height 22
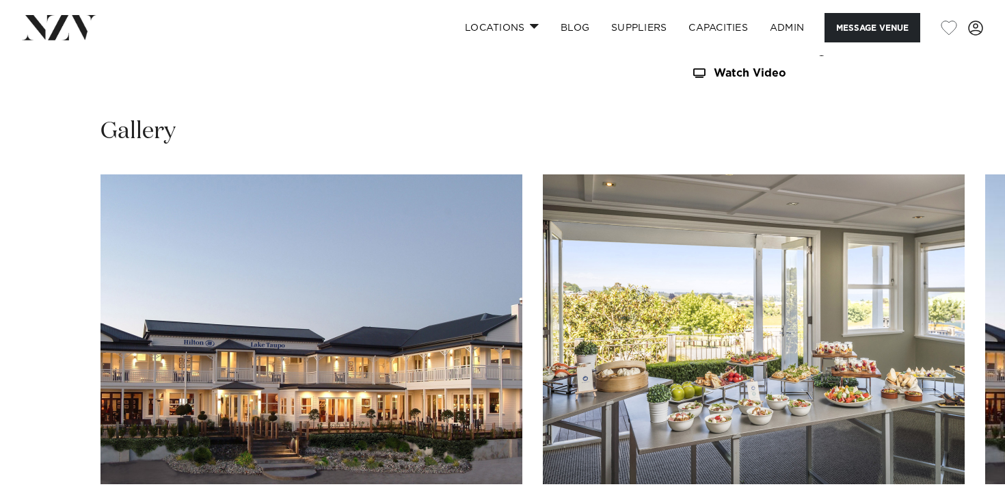
scroll to position [1353, 0]
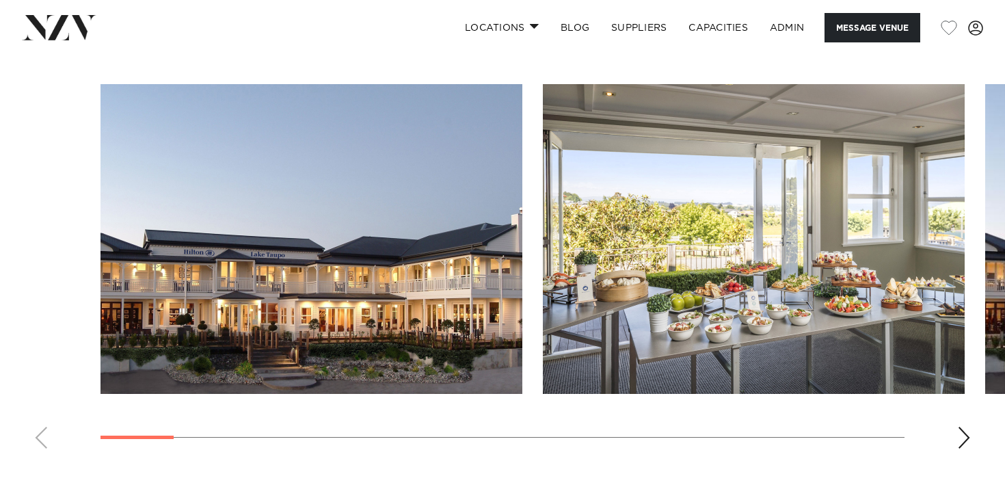
click at [968, 426] on div "Next slide" at bounding box center [964, 437] width 14 height 22
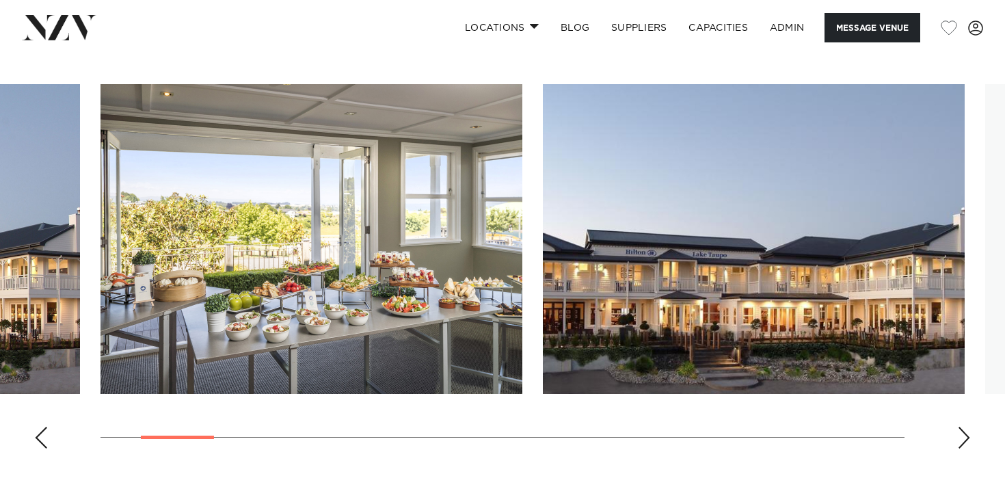
click at [968, 426] on div "Next slide" at bounding box center [964, 437] width 14 height 22
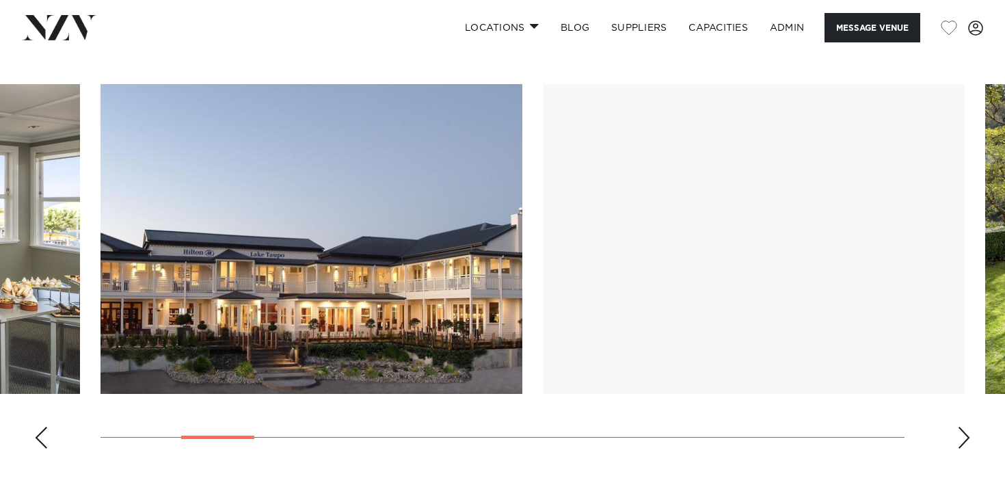
click at [968, 426] on div "Next slide" at bounding box center [964, 437] width 14 height 22
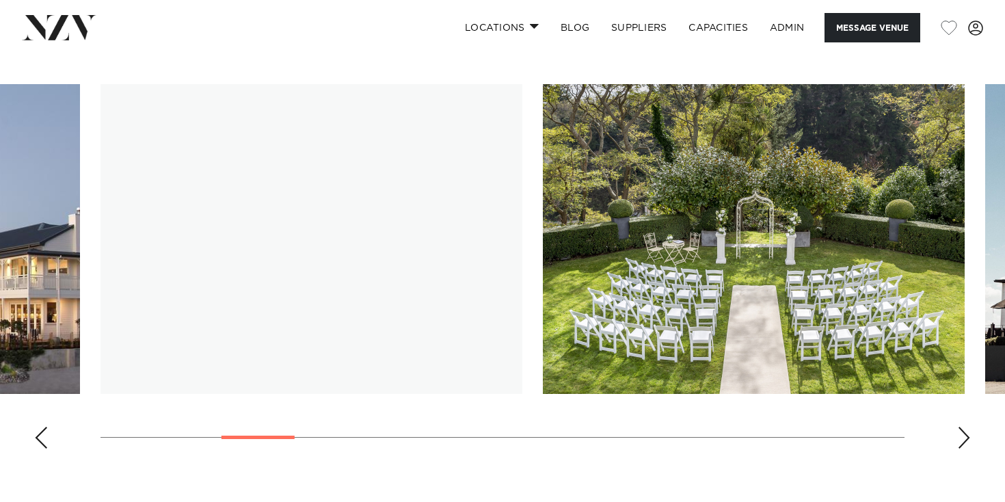
click at [968, 426] on div "Next slide" at bounding box center [964, 437] width 14 height 22
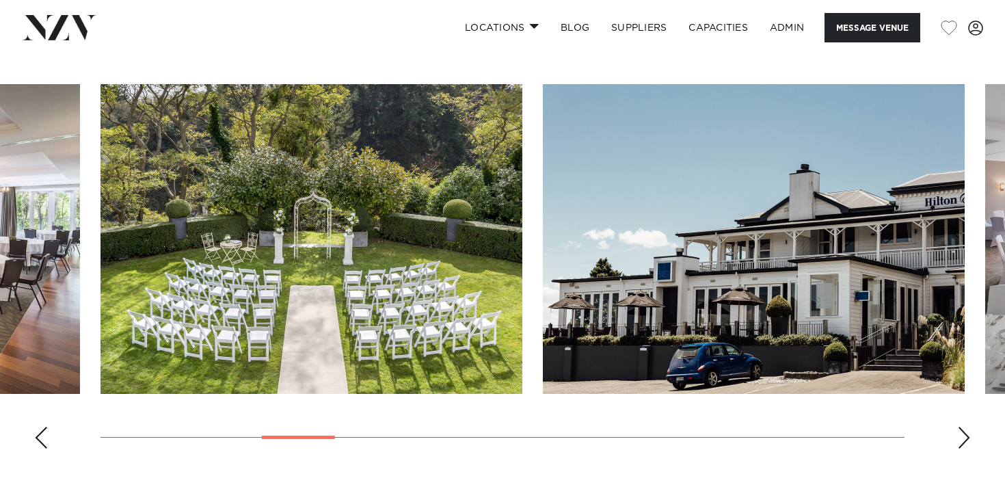
click at [968, 426] on div "Next slide" at bounding box center [964, 437] width 14 height 22
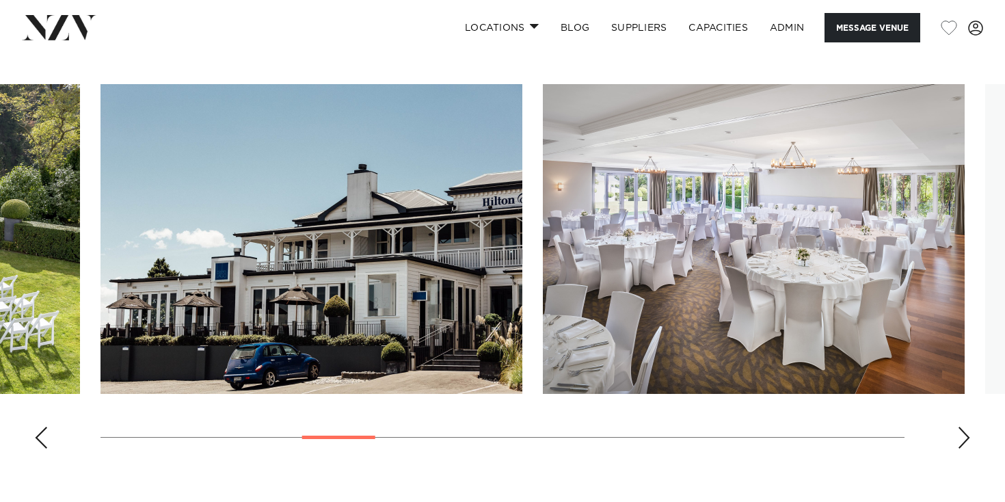
click at [968, 426] on div "Next slide" at bounding box center [964, 437] width 14 height 22
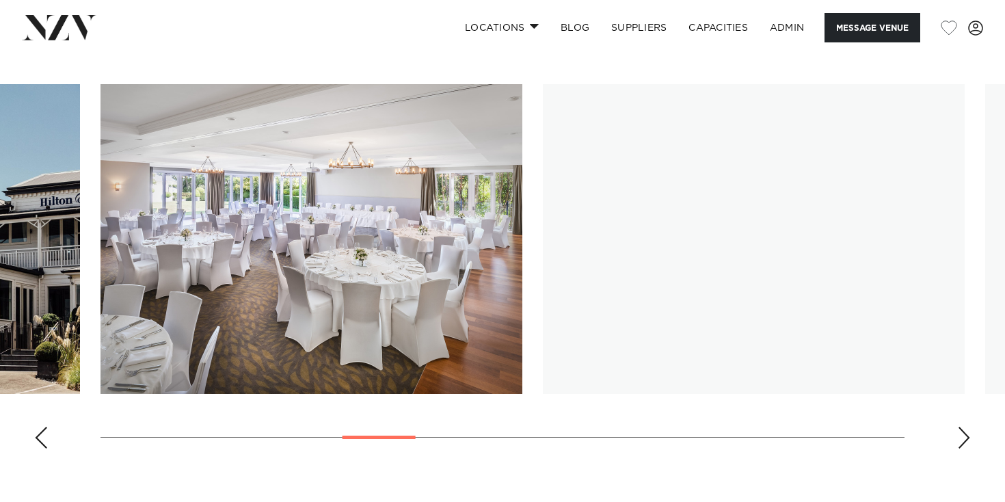
click at [968, 426] on div "Next slide" at bounding box center [964, 437] width 14 height 22
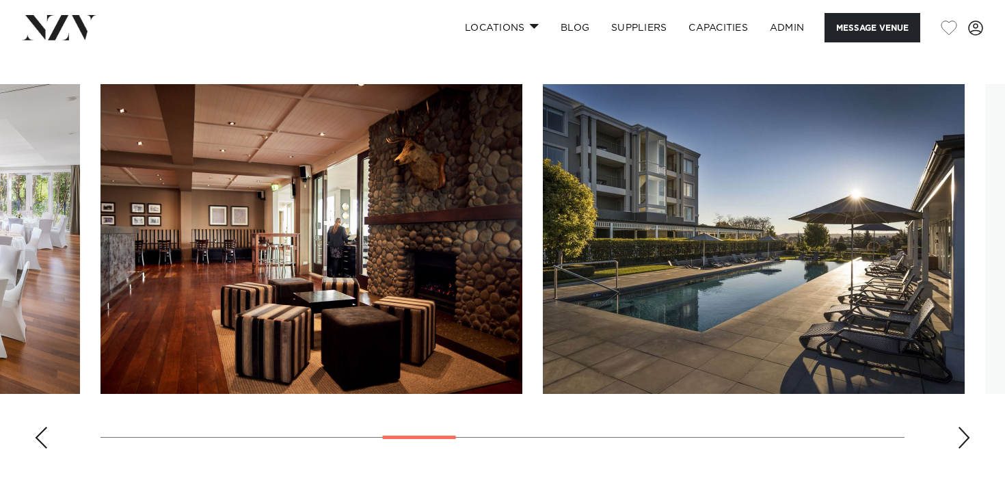
click at [968, 426] on div "Next slide" at bounding box center [964, 437] width 14 height 22
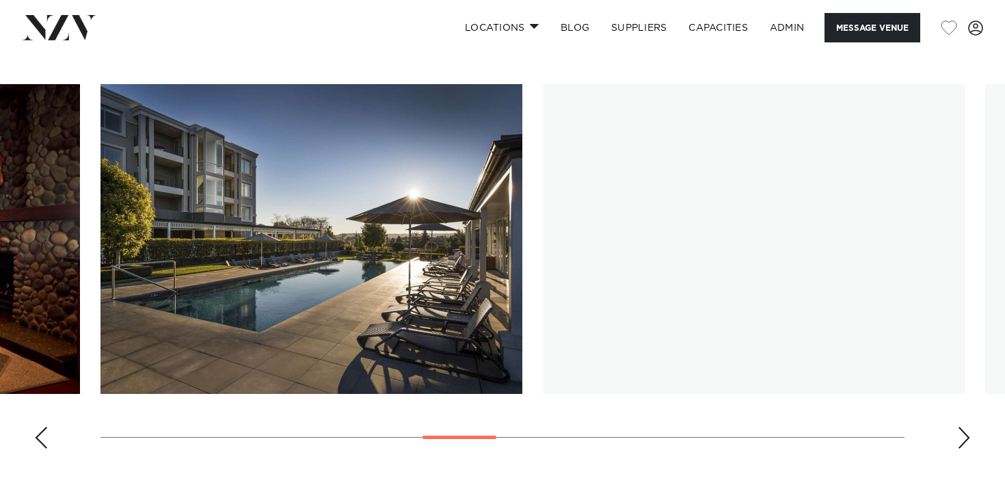
click at [968, 426] on div "Next slide" at bounding box center [964, 437] width 14 height 22
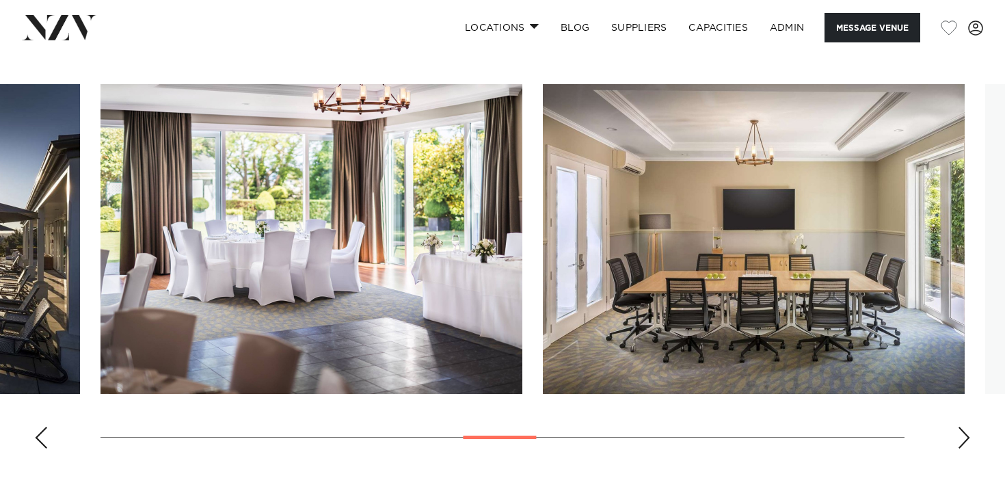
click at [968, 426] on div "Next slide" at bounding box center [964, 437] width 14 height 22
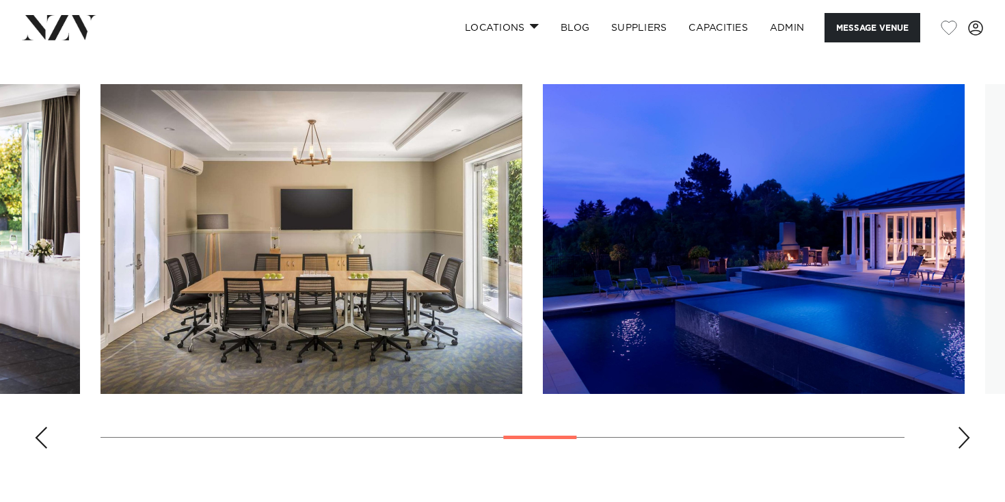
click at [968, 426] on div "Next slide" at bounding box center [964, 437] width 14 height 22
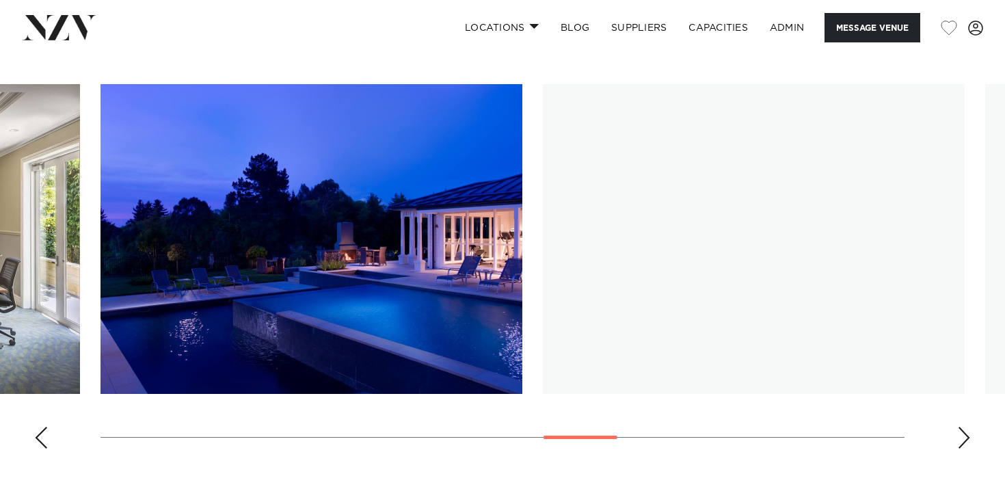
click at [968, 426] on div "Next slide" at bounding box center [964, 437] width 14 height 22
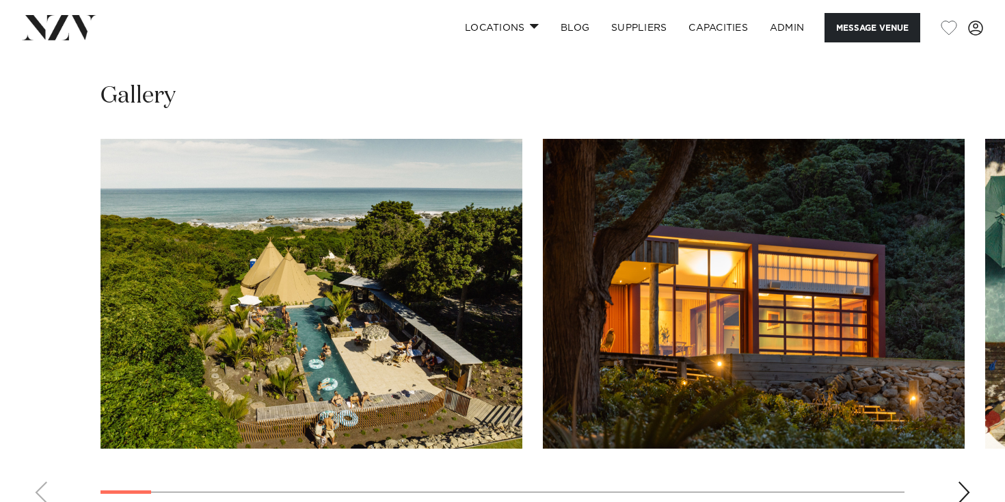
scroll to position [1241, 0]
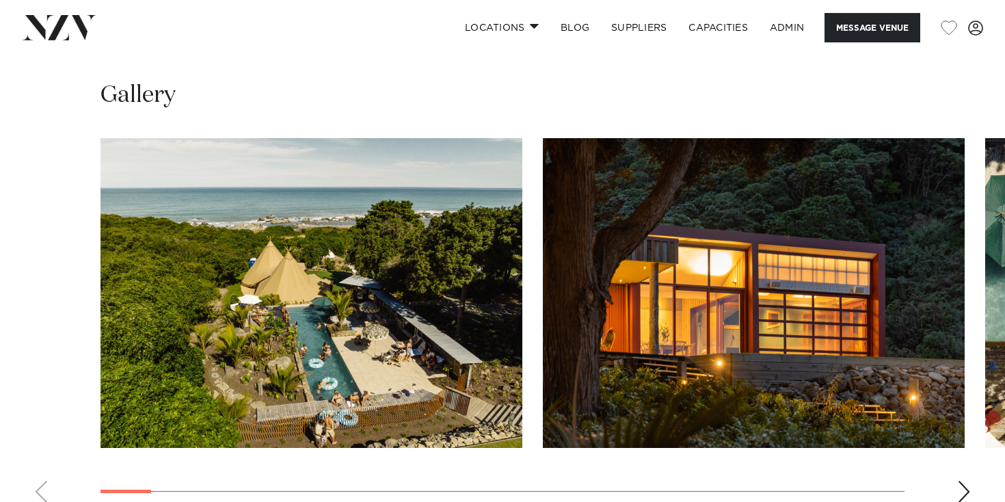
click at [966, 480] on div "Next slide" at bounding box center [964, 491] width 14 height 22
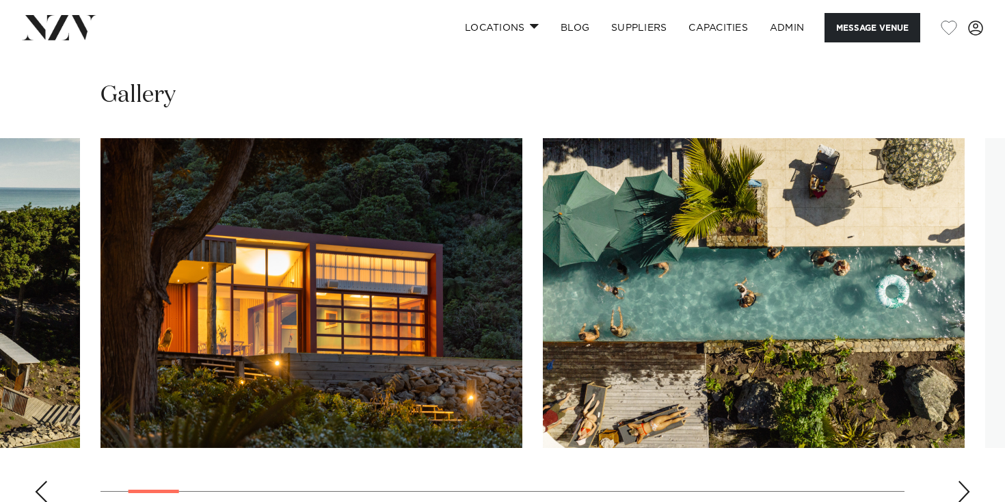
click at [966, 480] on div "Next slide" at bounding box center [964, 491] width 14 height 22
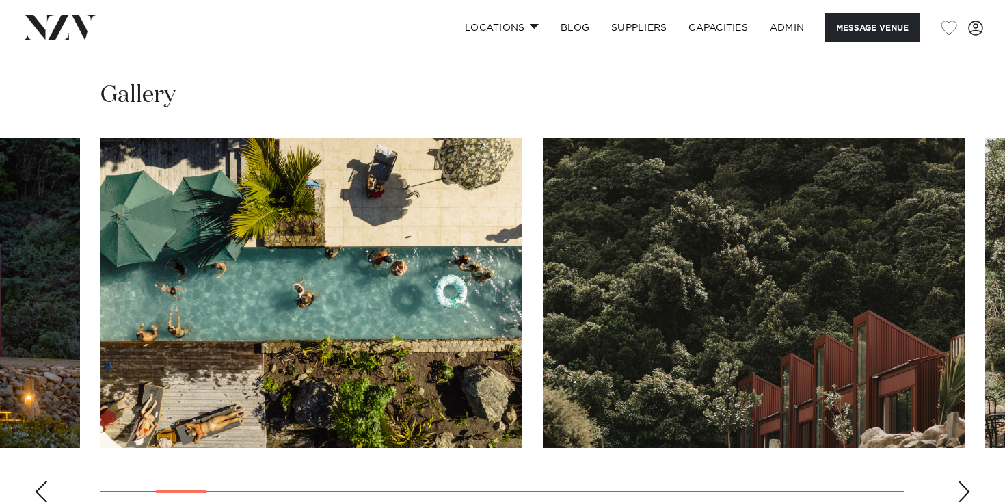
click at [966, 480] on div "Next slide" at bounding box center [964, 491] width 14 height 22
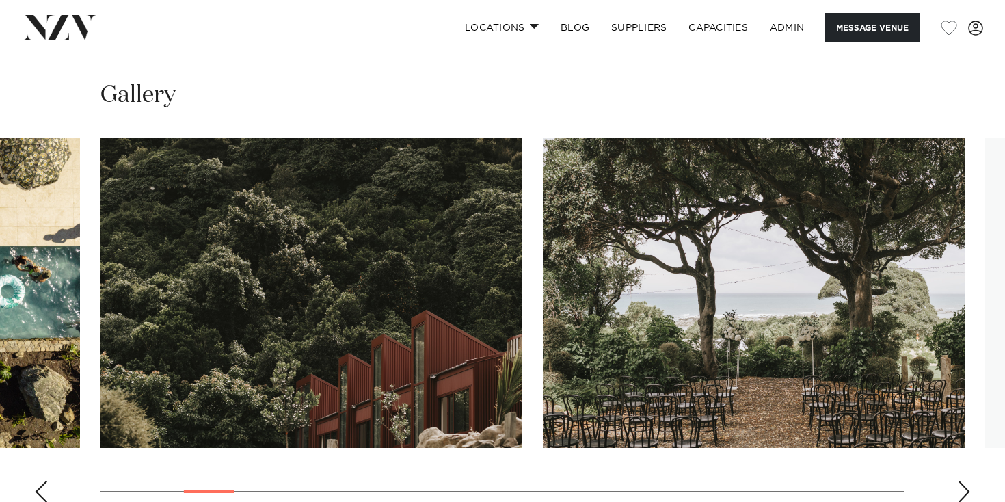
click at [966, 480] on div "Next slide" at bounding box center [964, 491] width 14 height 22
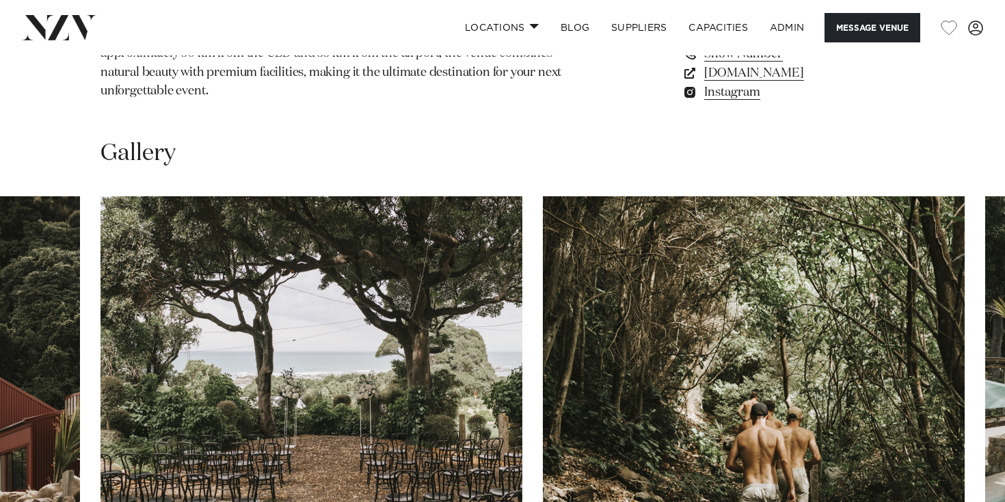
scroll to position [1182, 0]
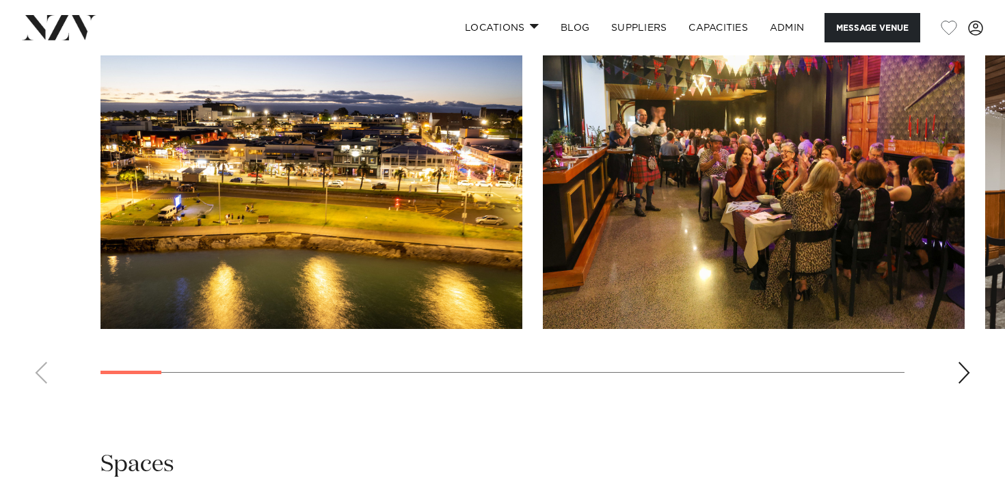
scroll to position [1361, 0]
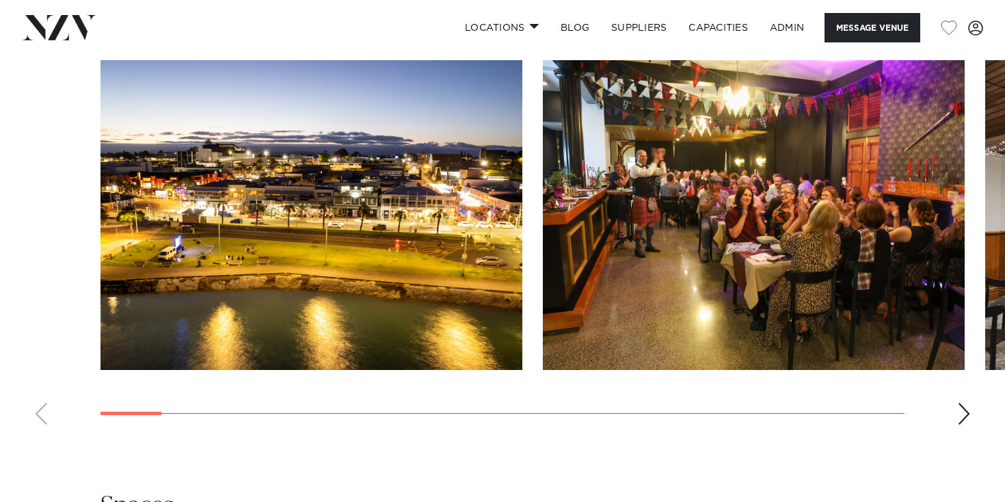
click at [966, 424] on div "Next slide" at bounding box center [964, 414] width 14 height 22
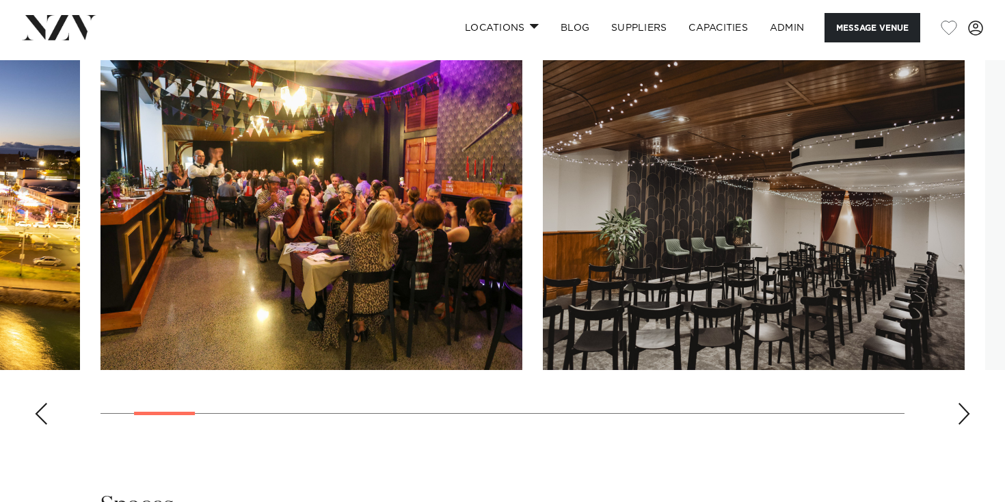
click at [966, 424] on div "Next slide" at bounding box center [964, 414] width 14 height 22
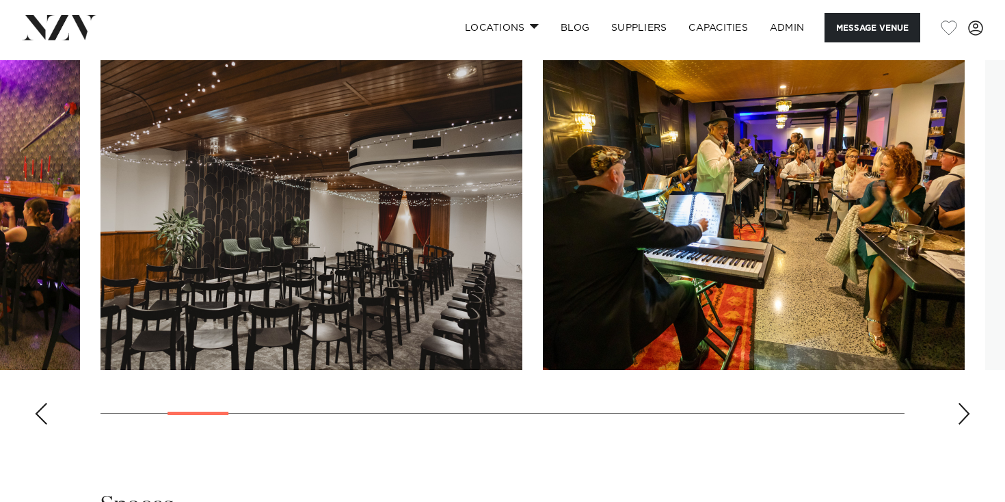
click at [966, 424] on div "Next slide" at bounding box center [964, 414] width 14 height 22
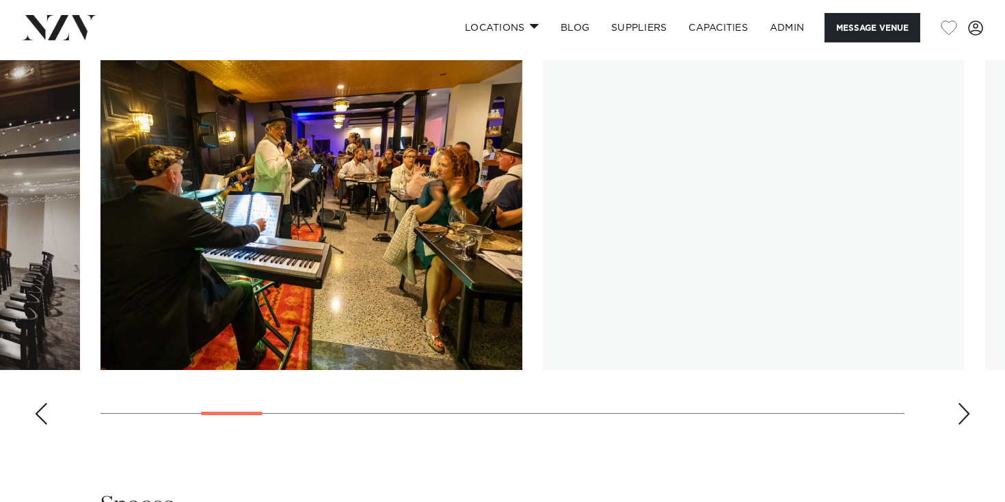
click at [966, 424] on div "Next slide" at bounding box center [964, 414] width 14 height 22
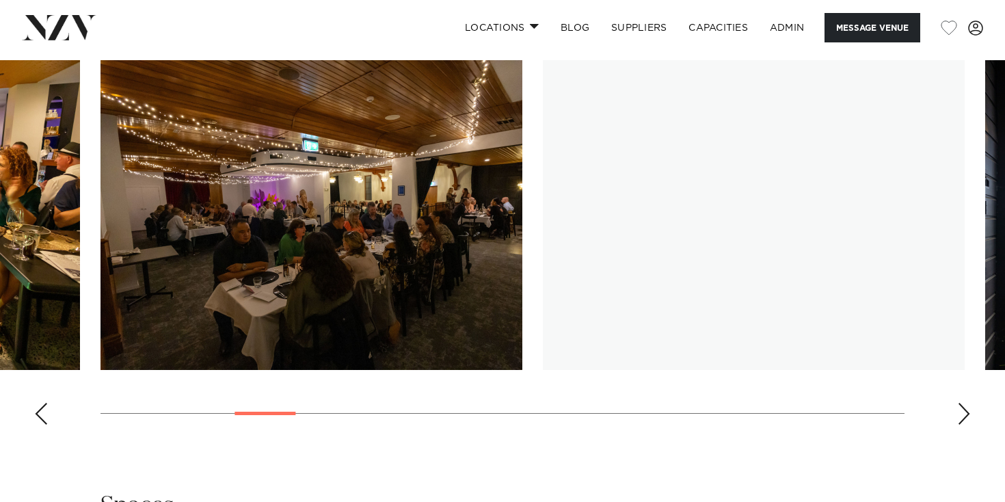
click at [966, 424] on div "Next slide" at bounding box center [964, 414] width 14 height 22
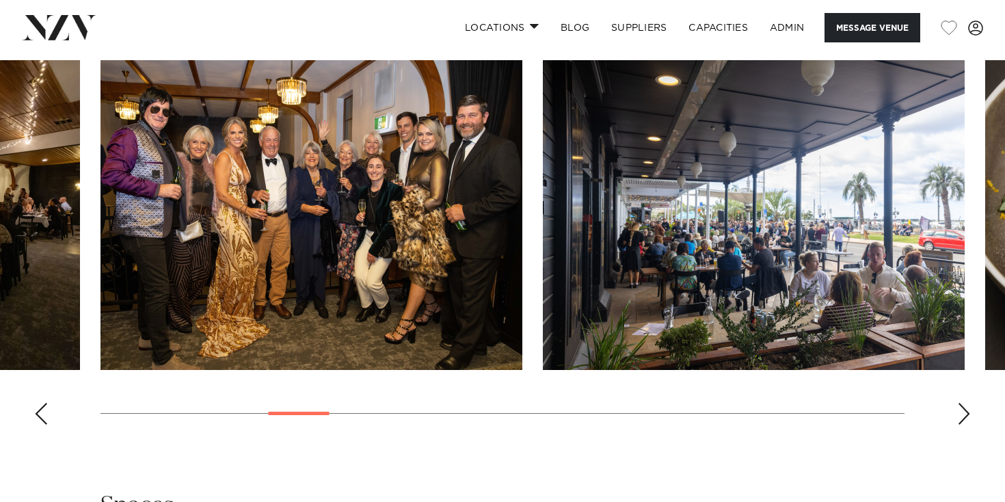
click at [966, 424] on div "Next slide" at bounding box center [964, 414] width 14 height 22
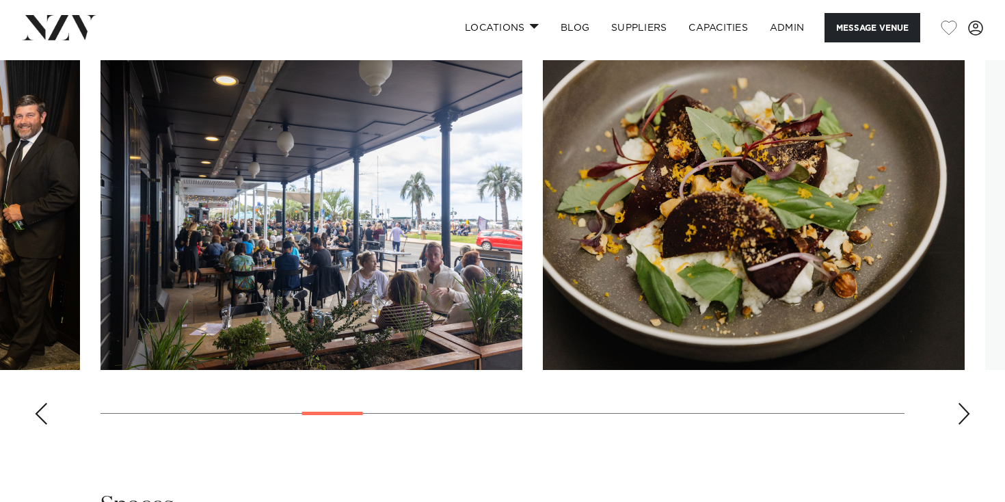
click at [966, 424] on div "Next slide" at bounding box center [964, 414] width 14 height 22
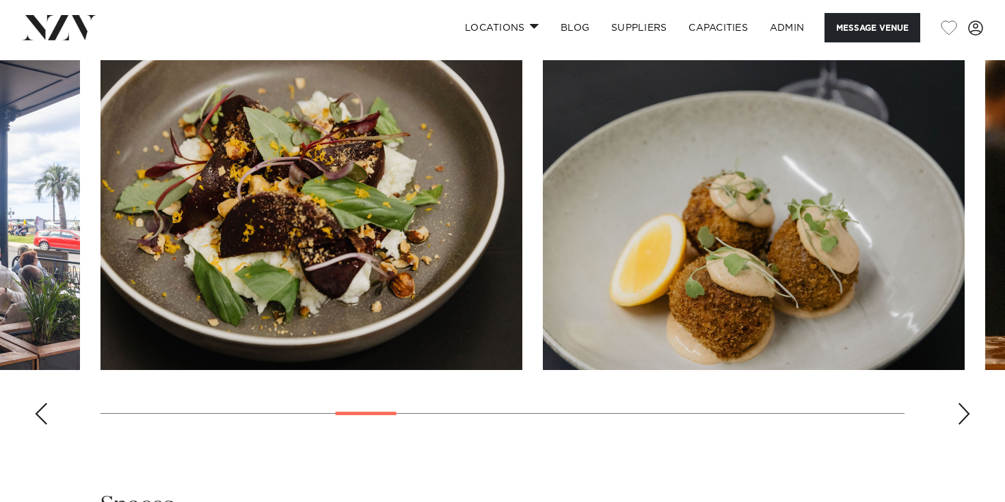
click at [966, 424] on div "Next slide" at bounding box center [964, 414] width 14 height 22
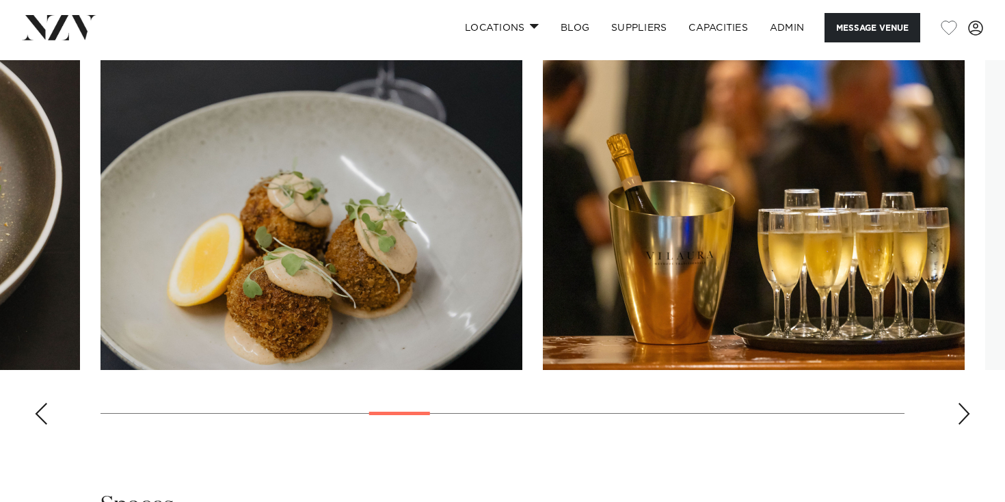
click at [966, 424] on div "Next slide" at bounding box center [964, 414] width 14 height 22
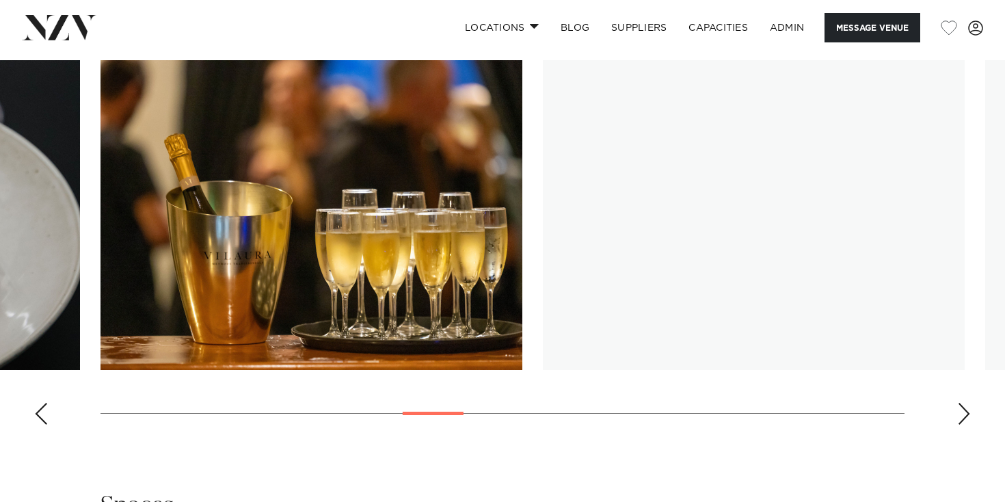
click at [966, 424] on div "Next slide" at bounding box center [964, 414] width 14 height 22
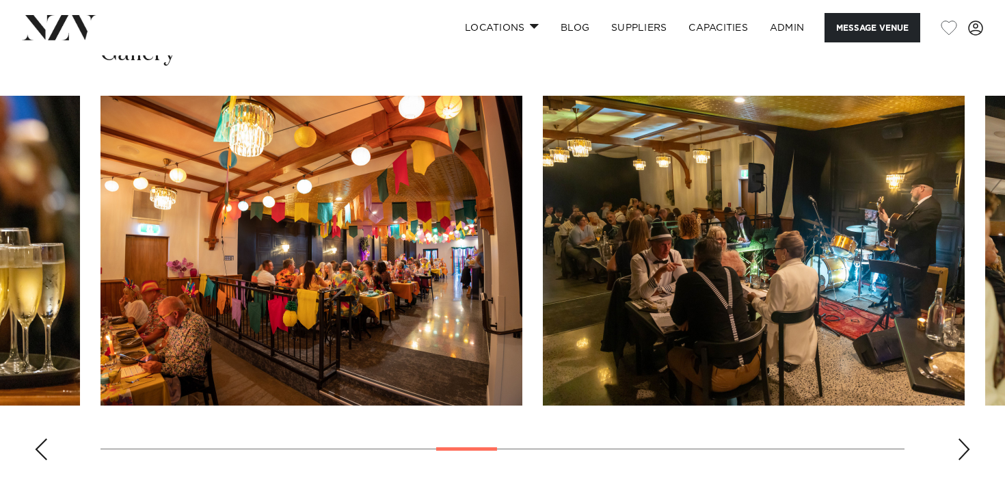
scroll to position [1320, 0]
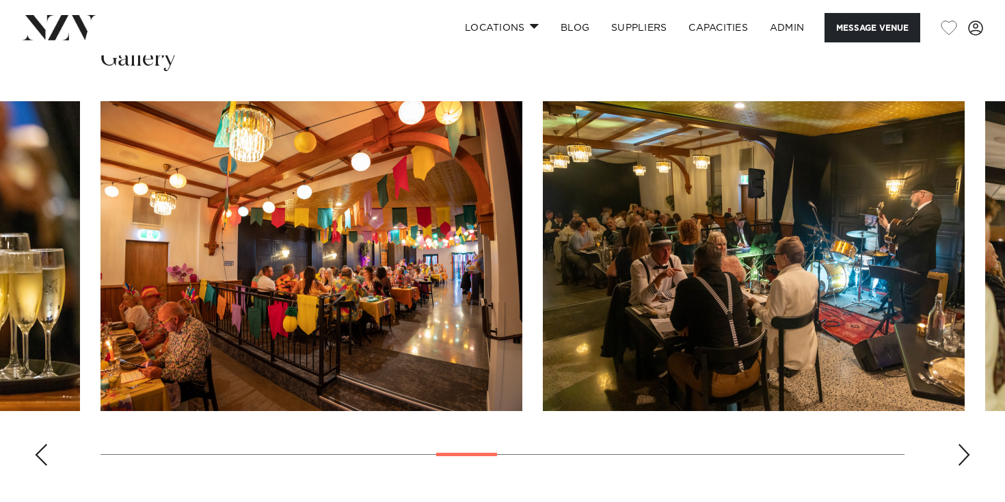
click at [958, 465] on div "Next slide" at bounding box center [964, 455] width 14 height 22
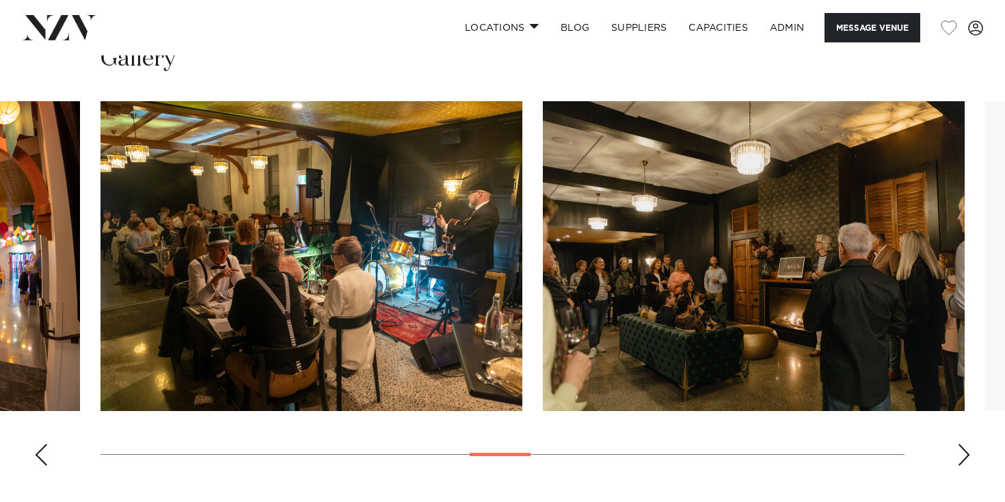
click at [958, 465] on div "Next slide" at bounding box center [964, 455] width 14 height 22
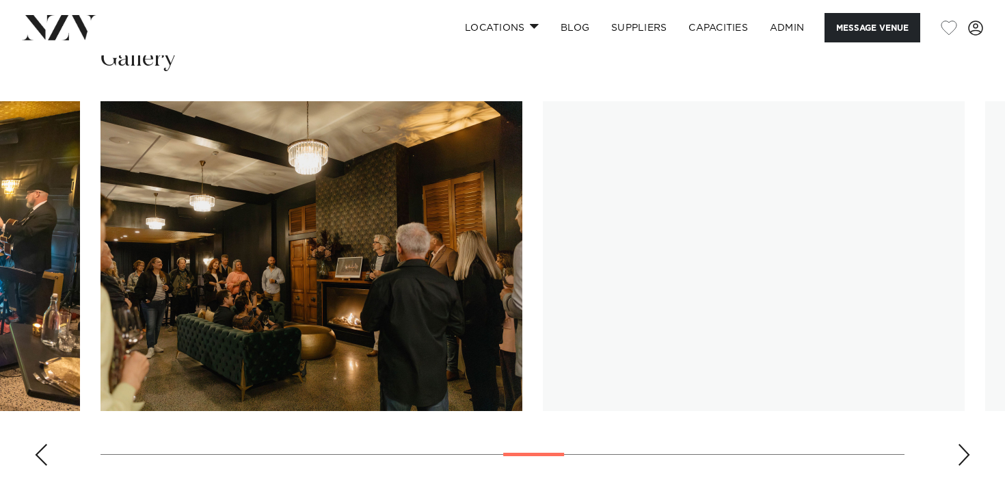
click at [958, 465] on div "Next slide" at bounding box center [964, 455] width 14 height 22
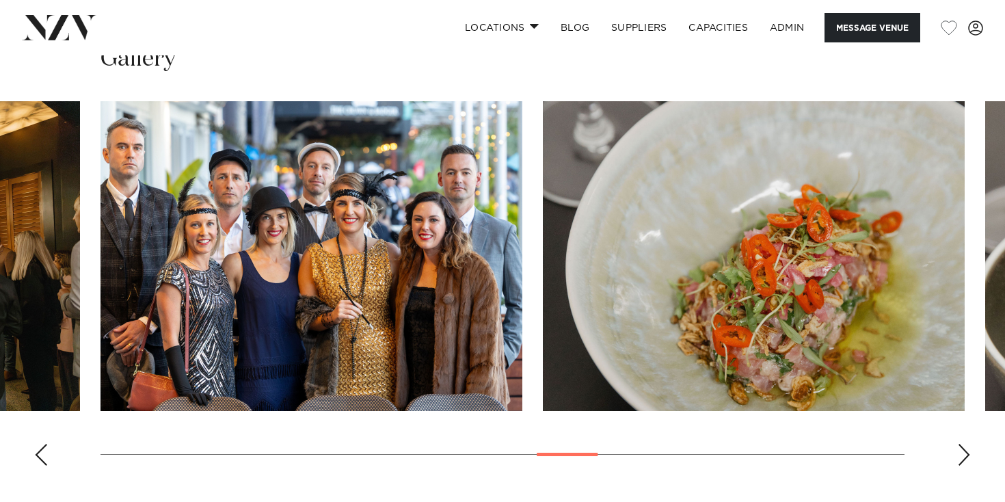
click at [958, 465] on div "Next slide" at bounding box center [964, 455] width 14 height 22
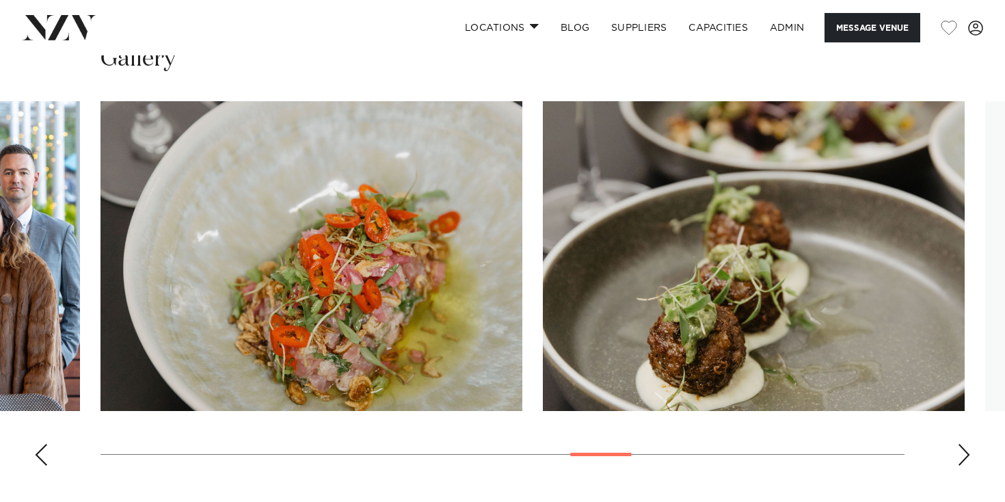
click at [958, 465] on div "Next slide" at bounding box center [964, 455] width 14 height 22
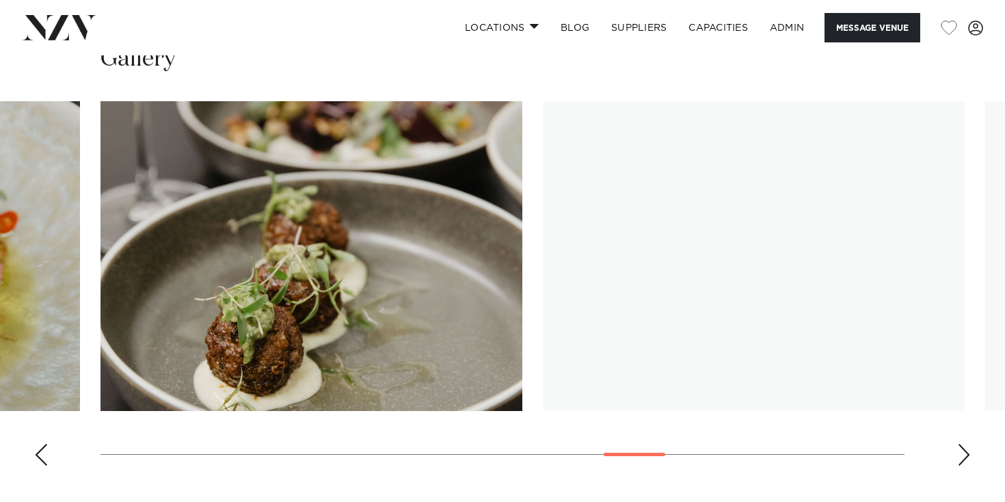
click at [958, 465] on div "Next slide" at bounding box center [964, 455] width 14 height 22
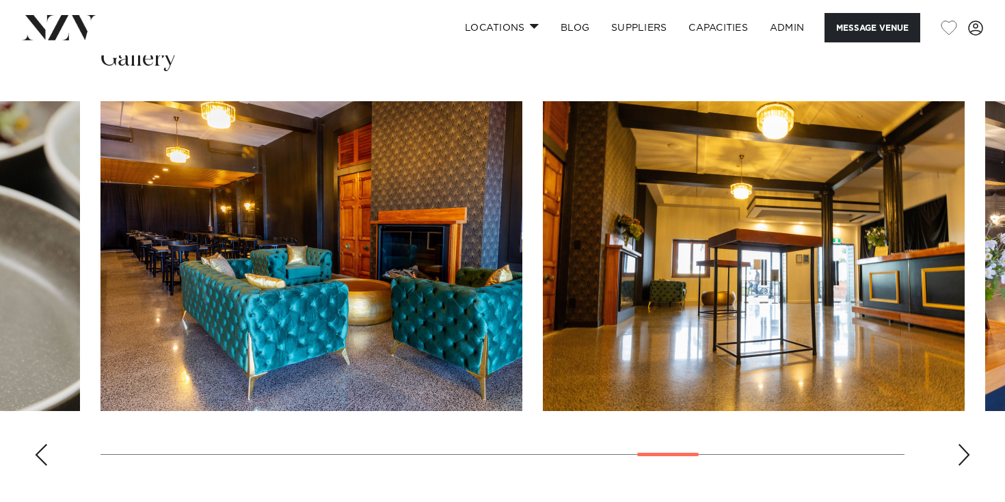
click at [964, 464] on div "Next slide" at bounding box center [964, 455] width 14 height 22
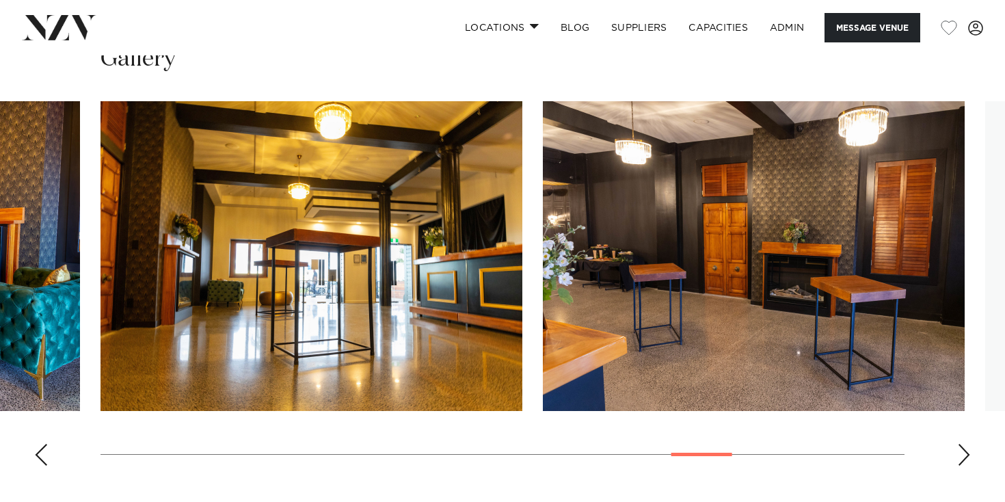
click at [964, 464] on div "Next slide" at bounding box center [964, 455] width 14 height 22
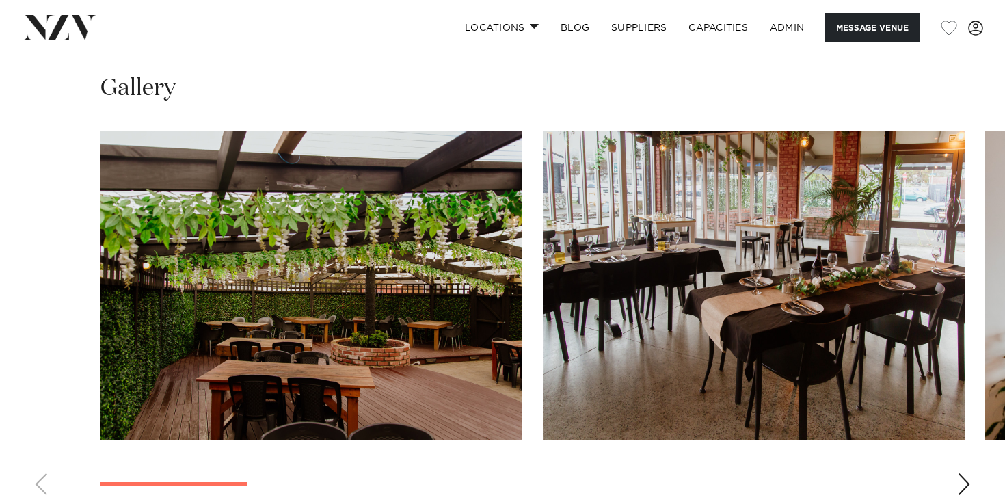
scroll to position [1171, 0]
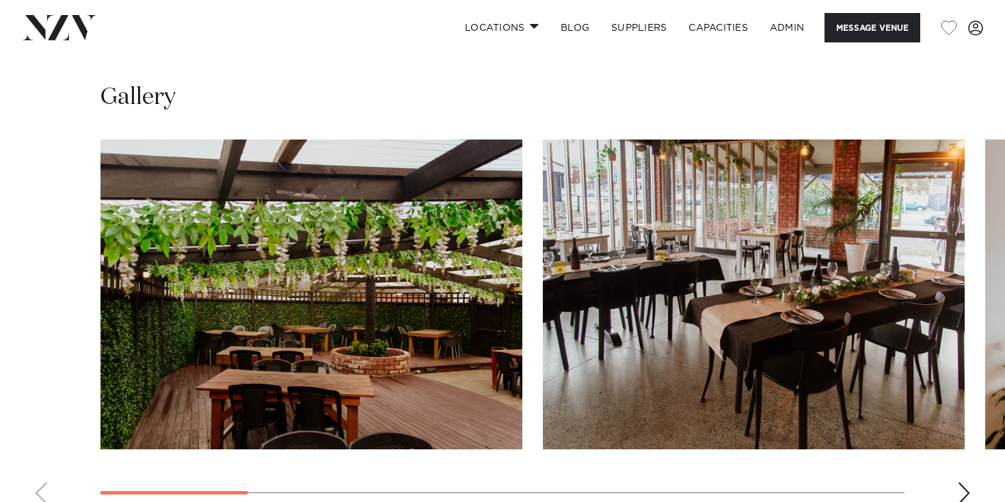
click at [962, 482] on div "Next slide" at bounding box center [964, 493] width 14 height 22
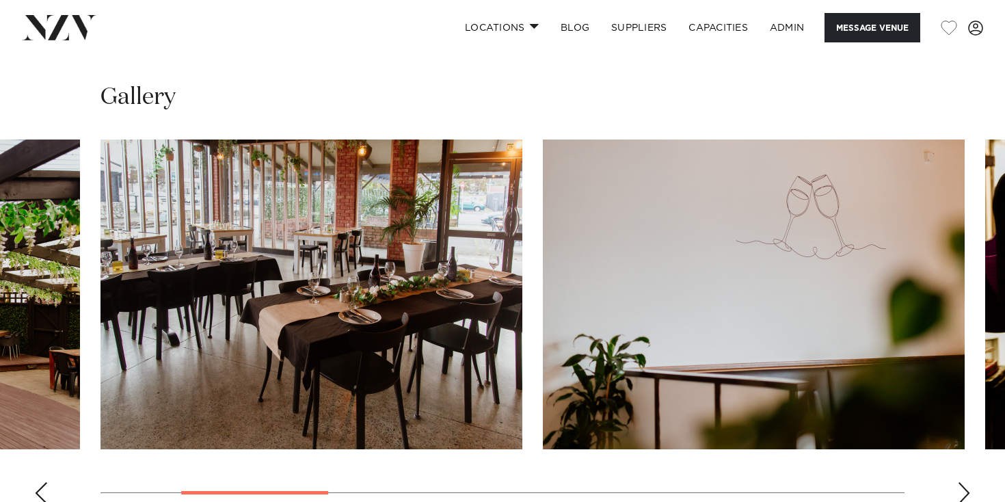
click at [962, 482] on div "Next slide" at bounding box center [964, 493] width 14 height 22
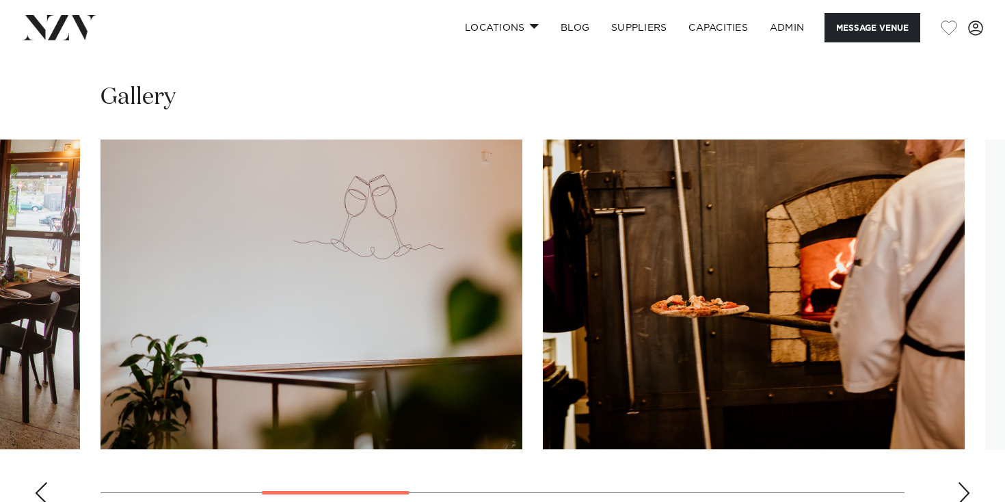
click at [962, 482] on div "Next slide" at bounding box center [964, 493] width 14 height 22
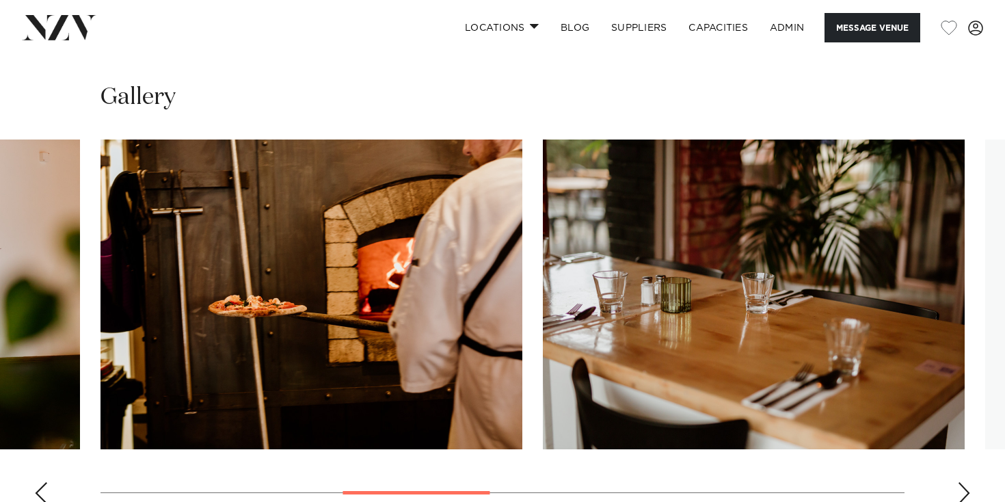
click at [962, 482] on div "Next slide" at bounding box center [964, 493] width 14 height 22
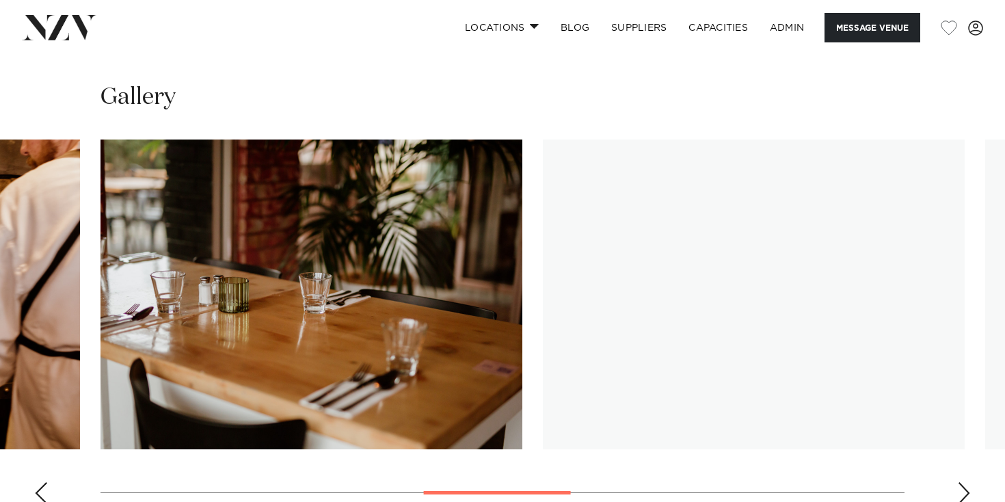
click at [962, 482] on div "Next slide" at bounding box center [964, 493] width 14 height 22
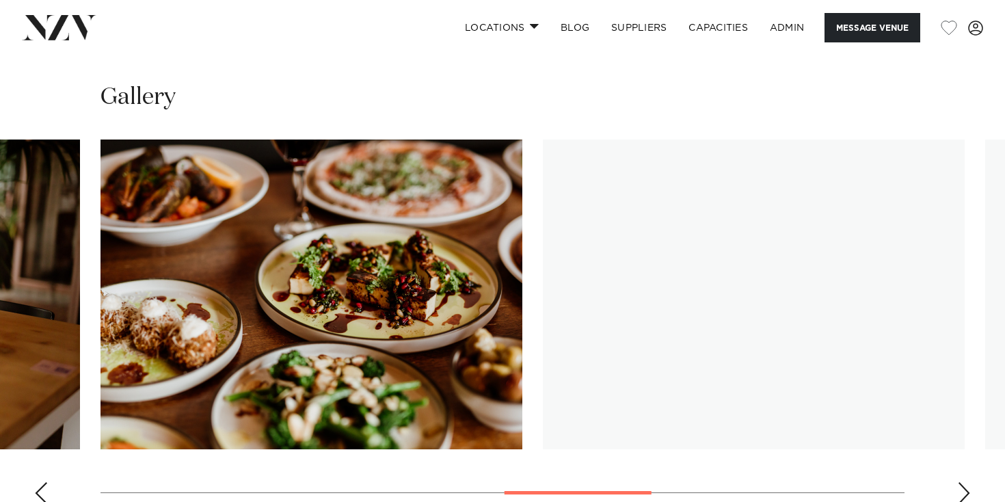
click at [962, 482] on div "Next slide" at bounding box center [964, 493] width 14 height 22
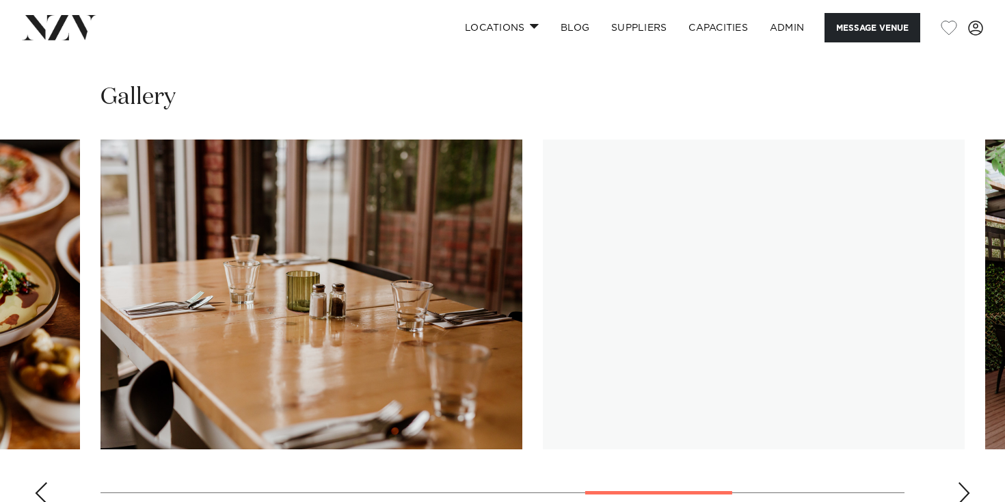
click at [962, 482] on div "Next slide" at bounding box center [964, 493] width 14 height 22
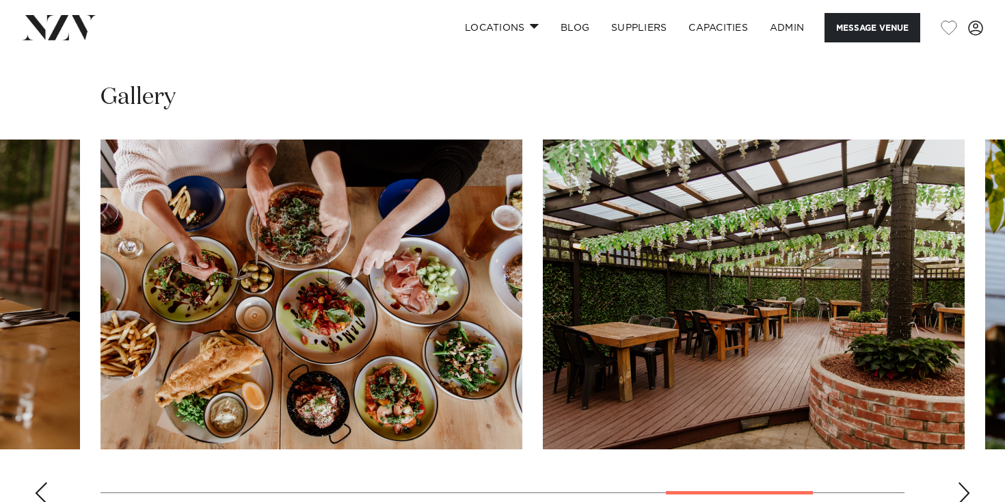
click at [962, 482] on div "Next slide" at bounding box center [964, 493] width 14 height 22
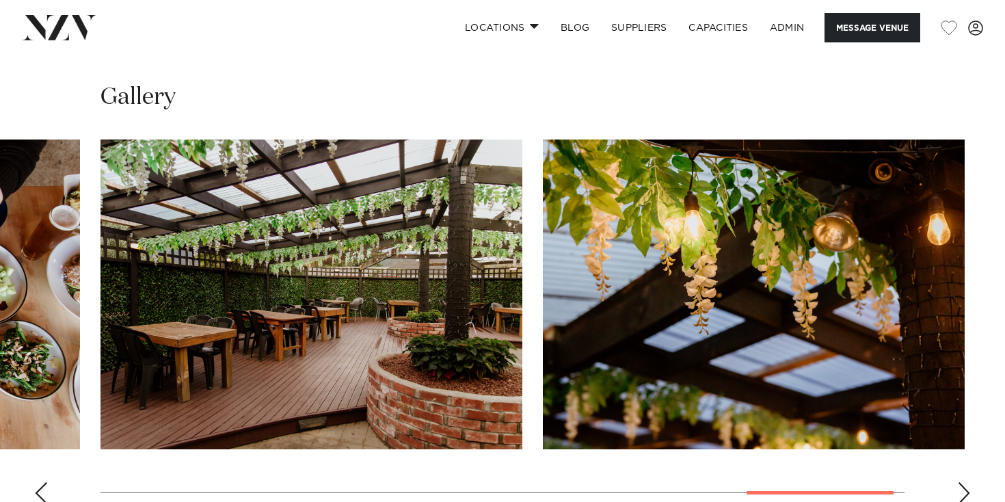
click at [962, 482] on div "Next slide" at bounding box center [964, 493] width 14 height 22
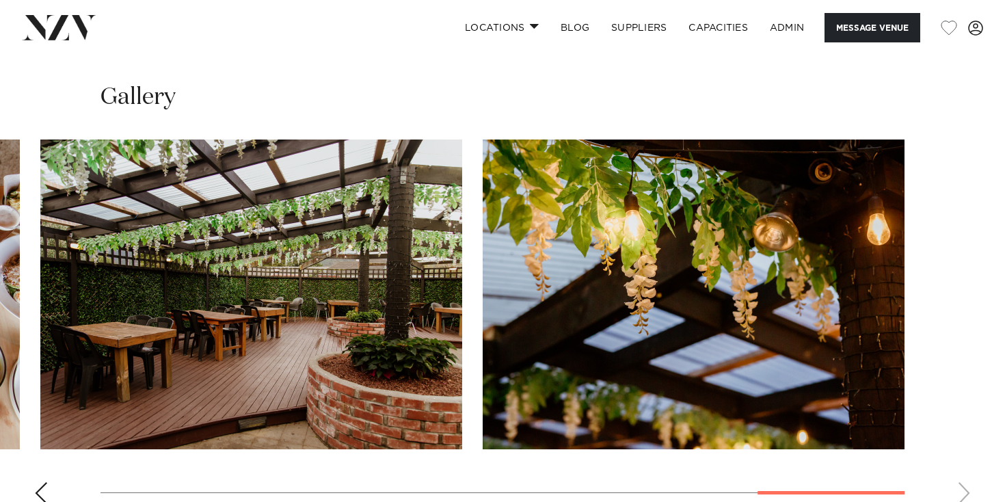
click at [962, 478] on swiper-container at bounding box center [502, 326] width 1005 height 375
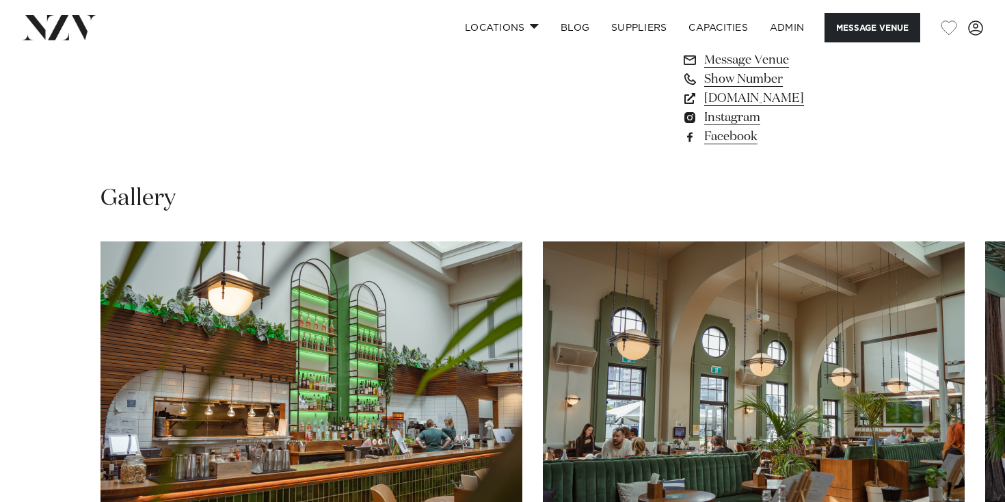
scroll to position [1225, 0]
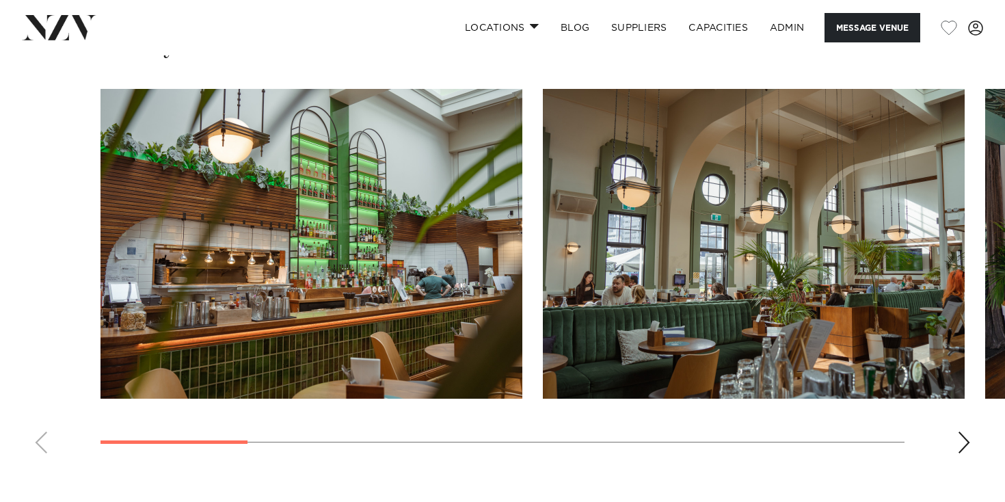
click at [963, 448] on div "Next slide" at bounding box center [964, 442] width 14 height 22
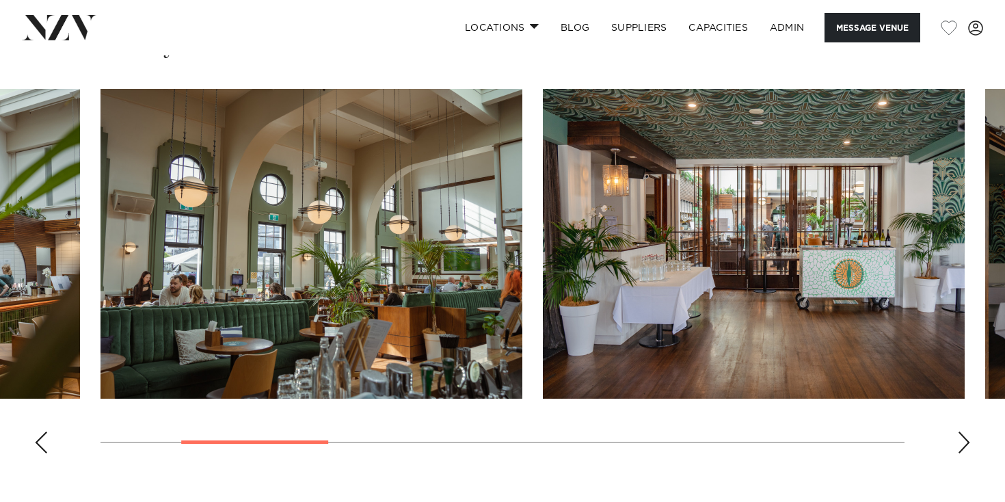
click at [963, 448] on div "Next slide" at bounding box center [964, 442] width 14 height 22
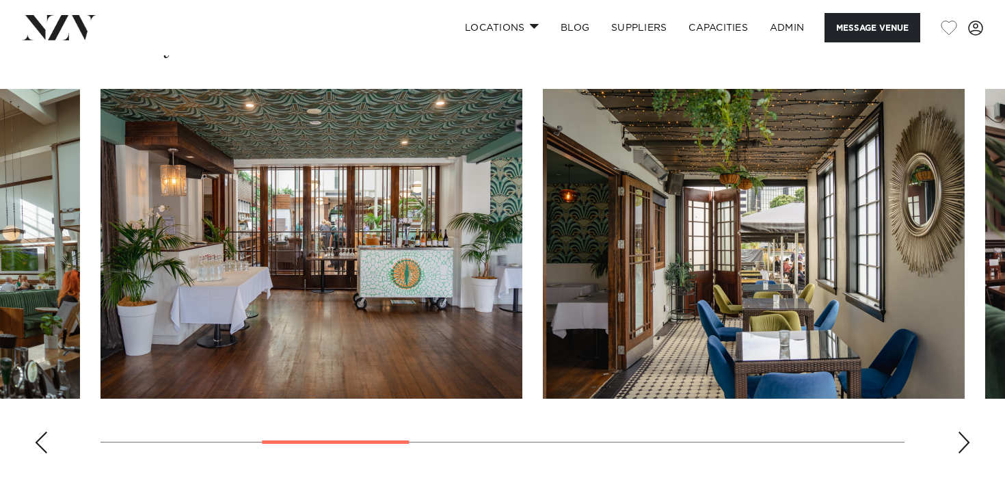
click at [963, 448] on div "Next slide" at bounding box center [964, 442] width 14 height 22
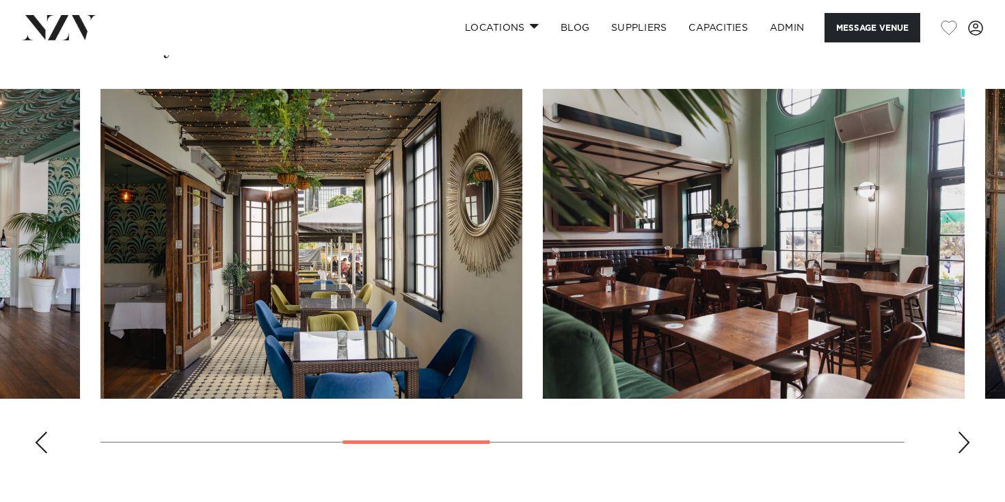
click at [963, 448] on div "Next slide" at bounding box center [964, 442] width 14 height 22
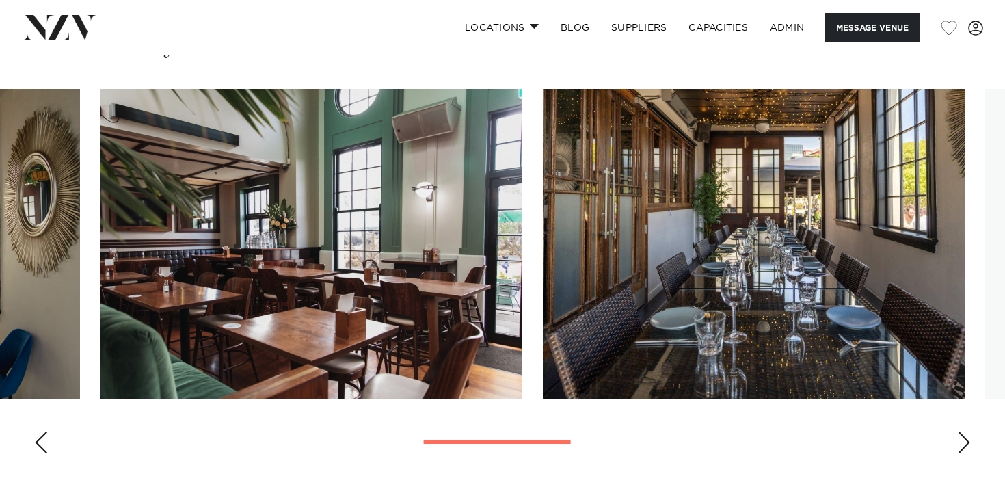
click at [963, 448] on div "Next slide" at bounding box center [964, 442] width 14 height 22
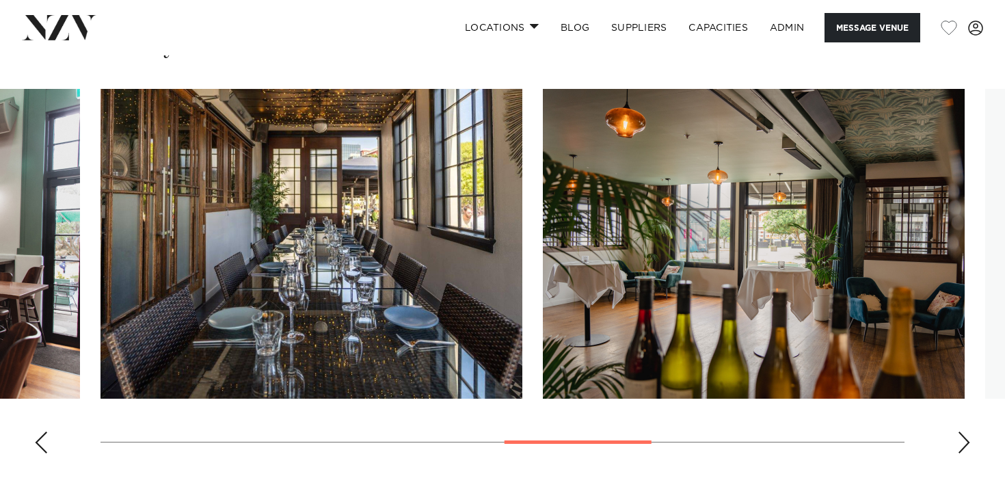
click at [963, 448] on div "Next slide" at bounding box center [964, 442] width 14 height 22
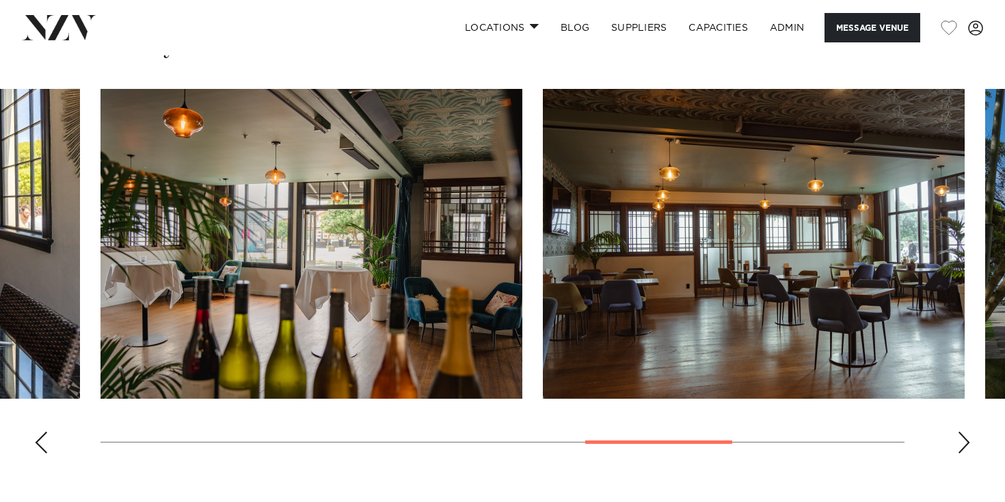
click at [963, 448] on div "Next slide" at bounding box center [964, 442] width 14 height 22
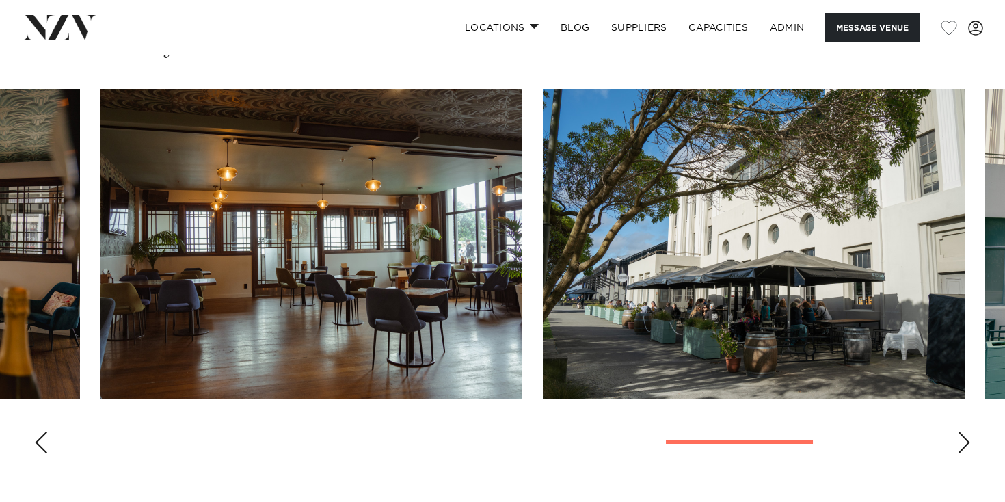
click at [963, 448] on div "Next slide" at bounding box center [964, 442] width 14 height 22
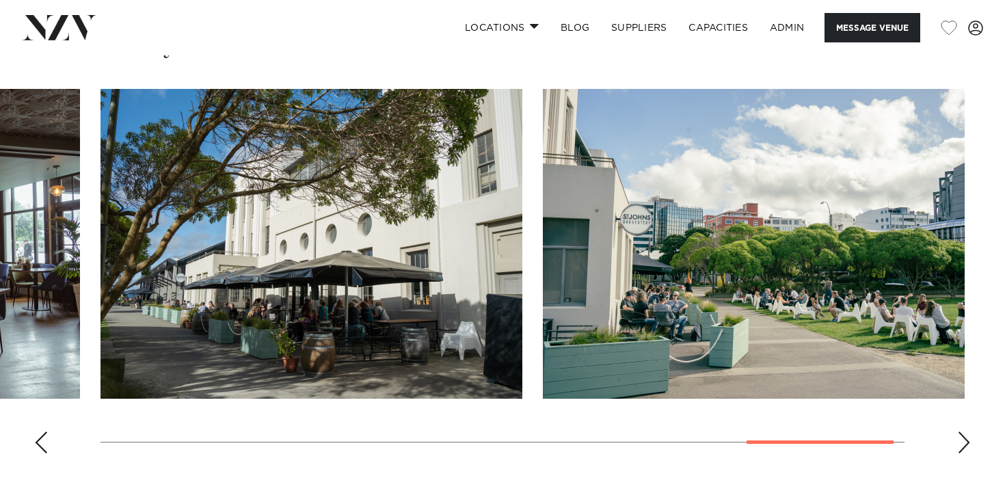
click at [963, 448] on div "Next slide" at bounding box center [964, 442] width 14 height 22
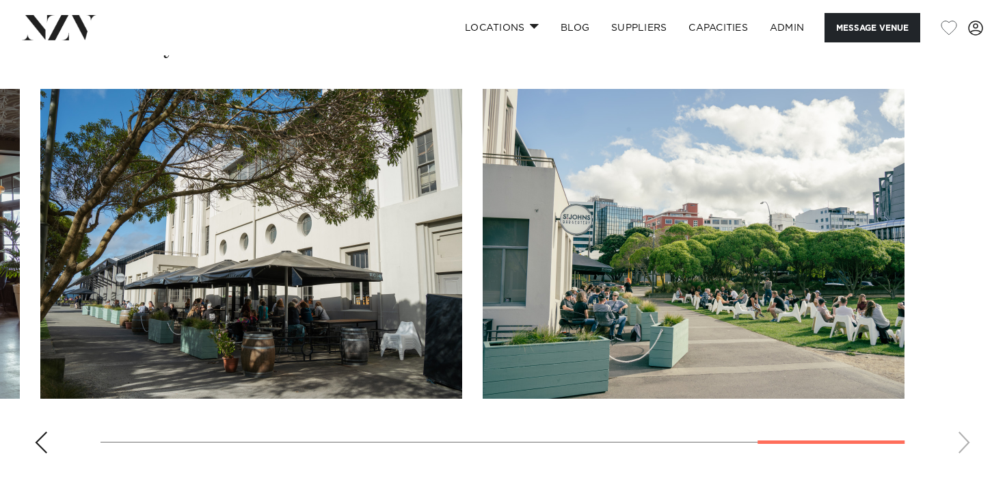
click at [25, 429] on swiper-container at bounding box center [502, 276] width 1005 height 375
click at [43, 448] on div "Previous slide" at bounding box center [41, 442] width 14 height 22
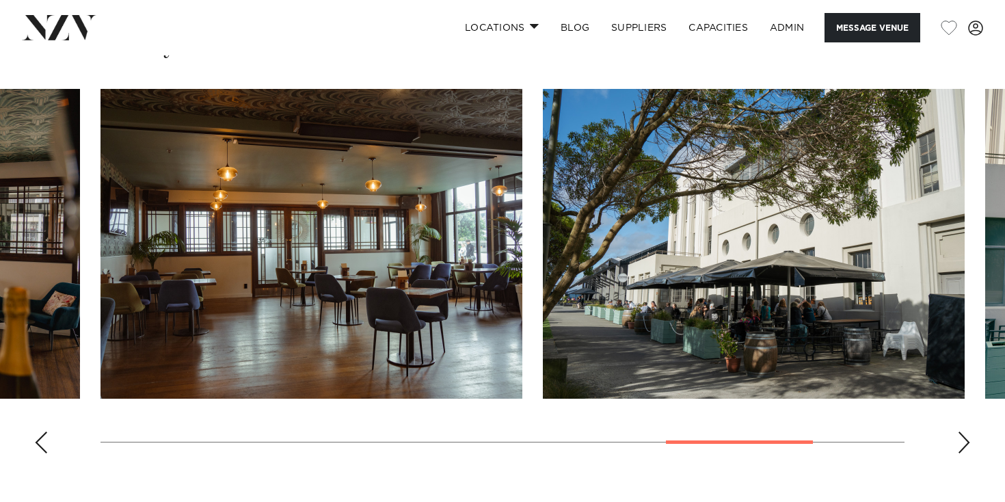
click at [43, 448] on div "Previous slide" at bounding box center [41, 442] width 14 height 22
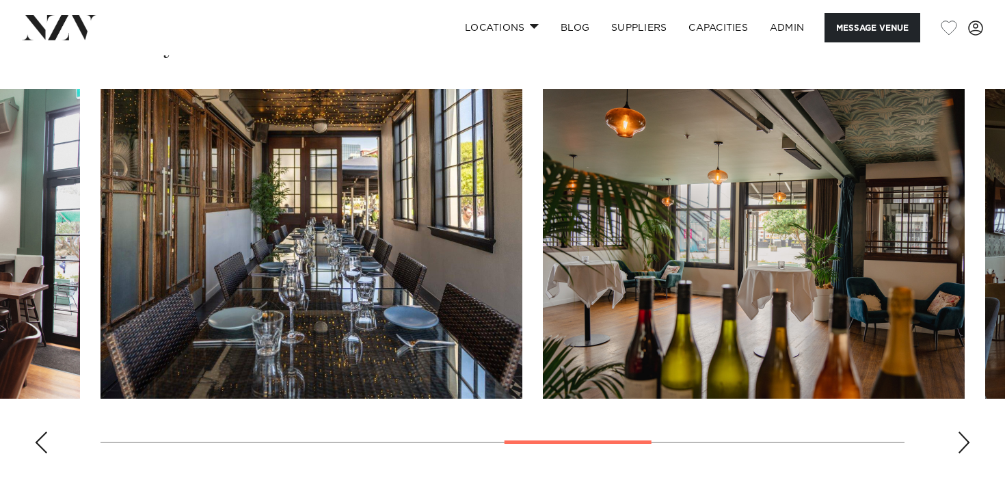
click at [43, 448] on div "Previous slide" at bounding box center [41, 442] width 14 height 22
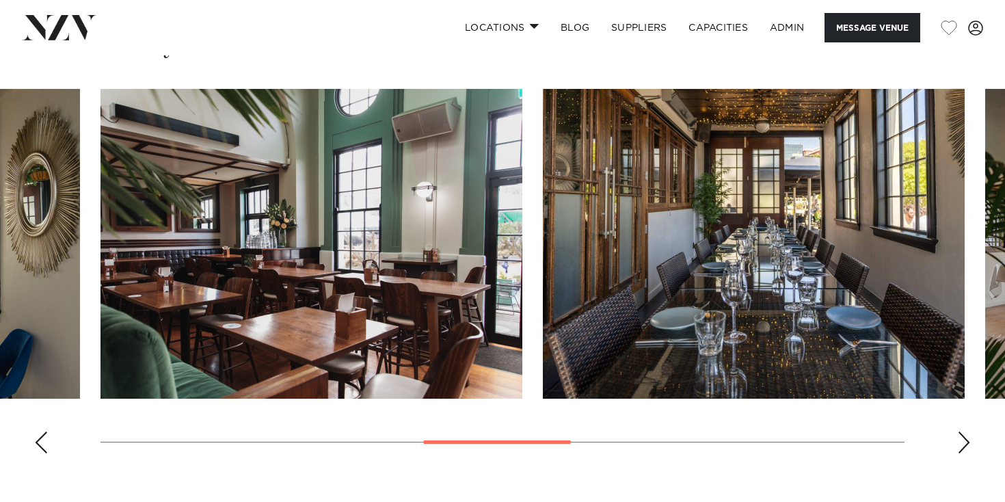
click at [43, 448] on div "Previous slide" at bounding box center [41, 442] width 14 height 22
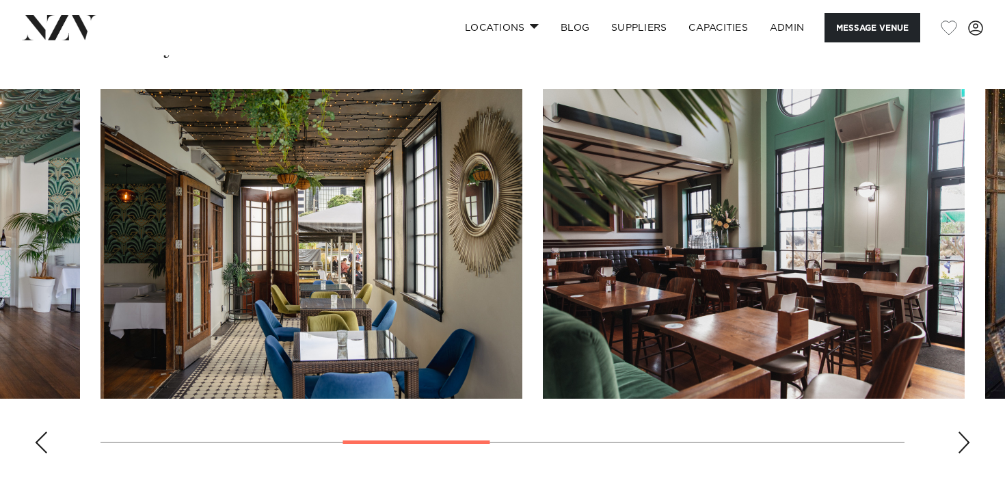
click at [42, 447] on div "Previous slide" at bounding box center [41, 442] width 14 height 22
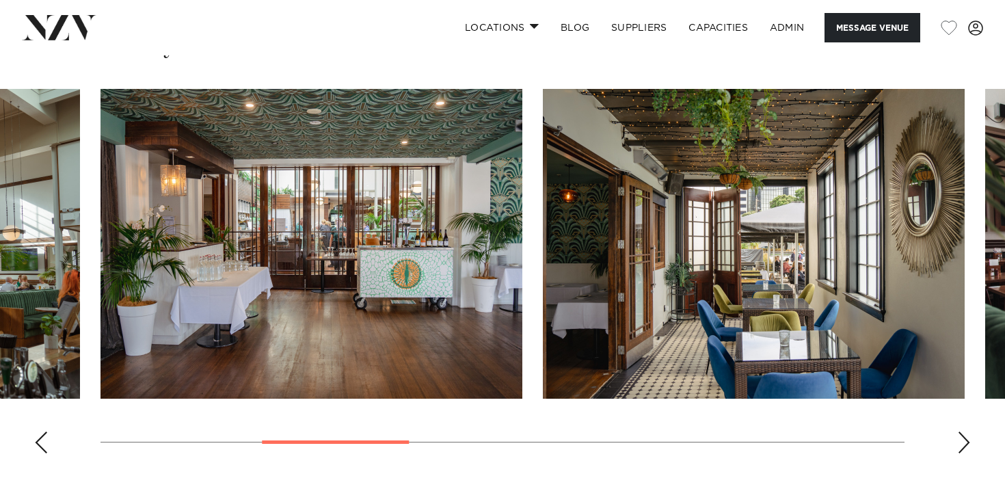
click at [42, 447] on div "Previous slide" at bounding box center [41, 442] width 14 height 22
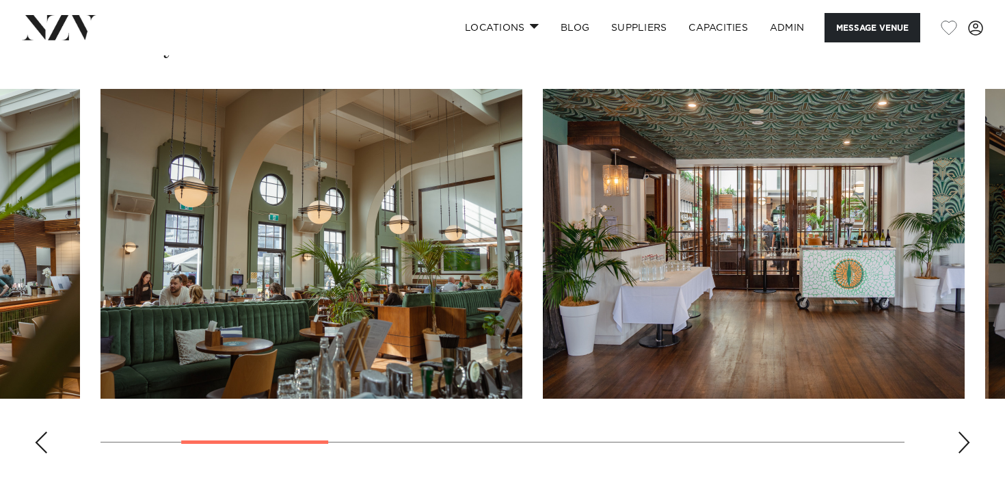
click at [42, 447] on div "Previous slide" at bounding box center [41, 442] width 14 height 22
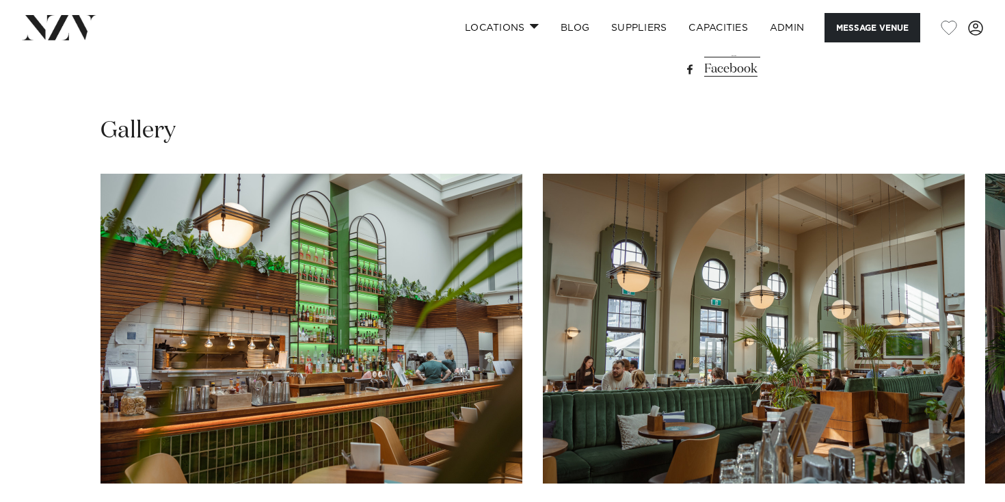
scroll to position [1180, 0]
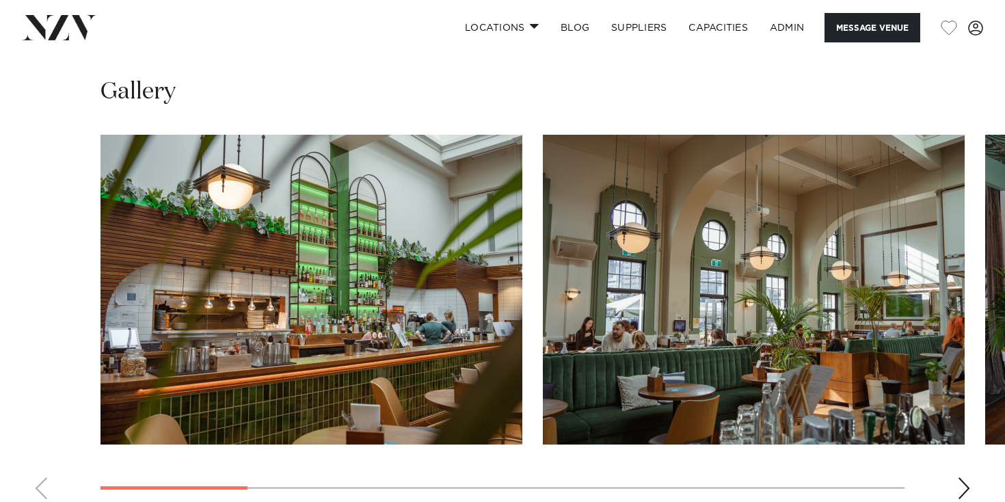
click at [470, 241] on img "1 / 10" at bounding box center [311, 290] width 422 height 310
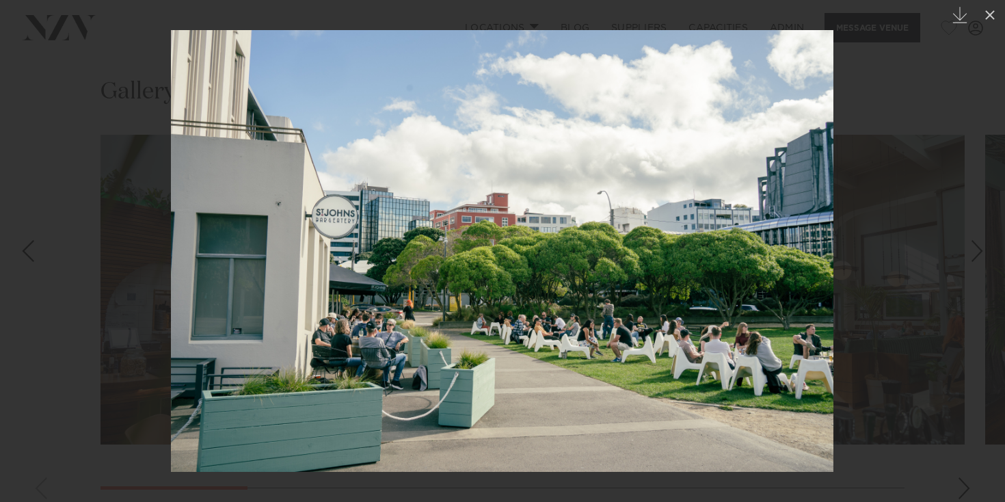
click at [86, 107] on div at bounding box center [502, 251] width 1005 height 502
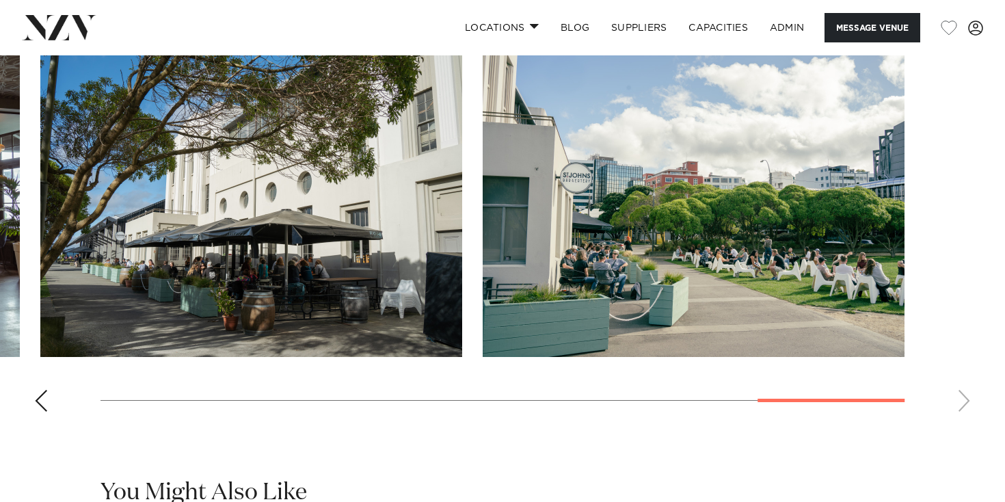
scroll to position [1260, 0]
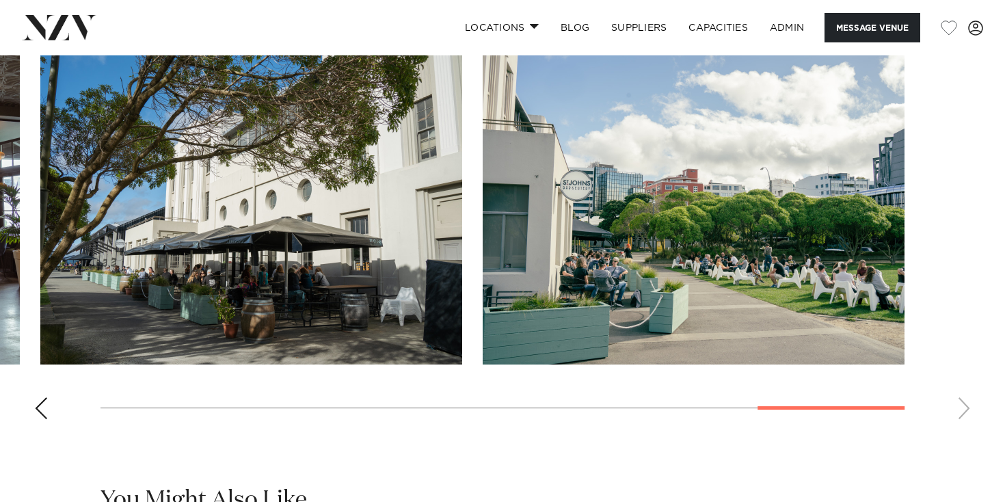
click at [39, 394] on swiper-container at bounding box center [502, 242] width 1005 height 375
click at [39, 416] on div "Previous slide" at bounding box center [41, 408] width 14 height 22
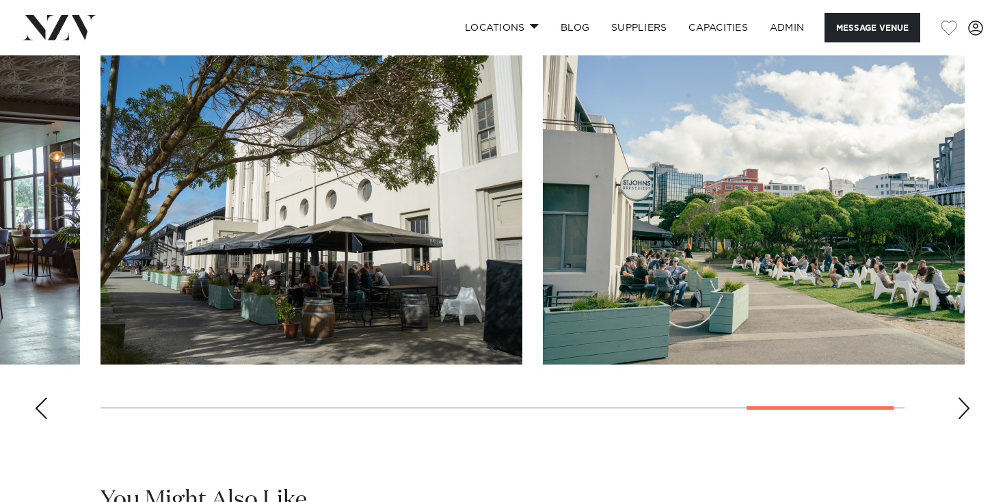
click at [39, 416] on div "Previous slide" at bounding box center [41, 408] width 14 height 22
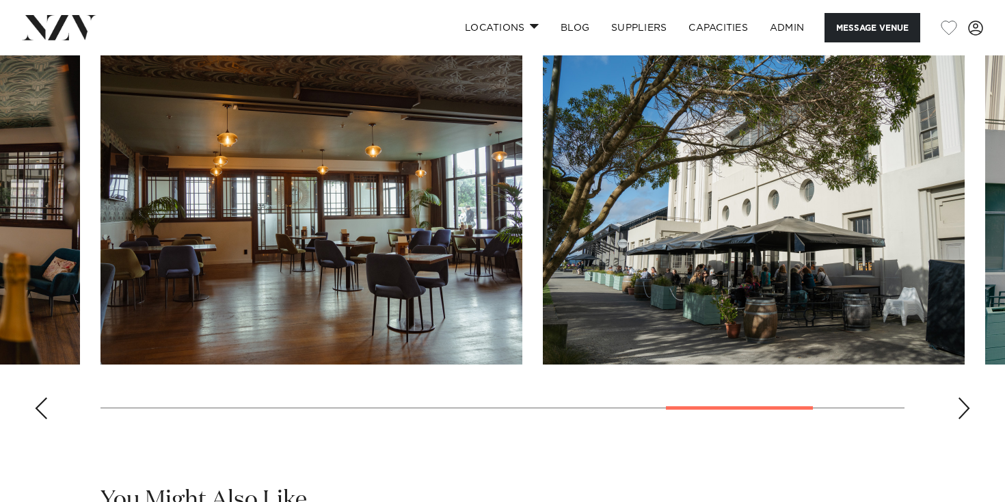
click at [39, 416] on div "Previous slide" at bounding box center [41, 408] width 14 height 22
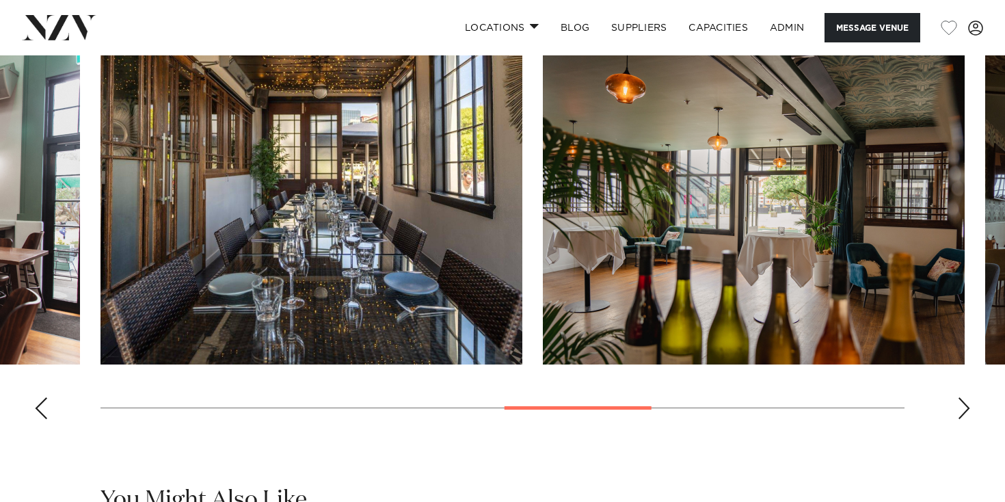
click at [39, 416] on div "Previous slide" at bounding box center [41, 408] width 14 height 22
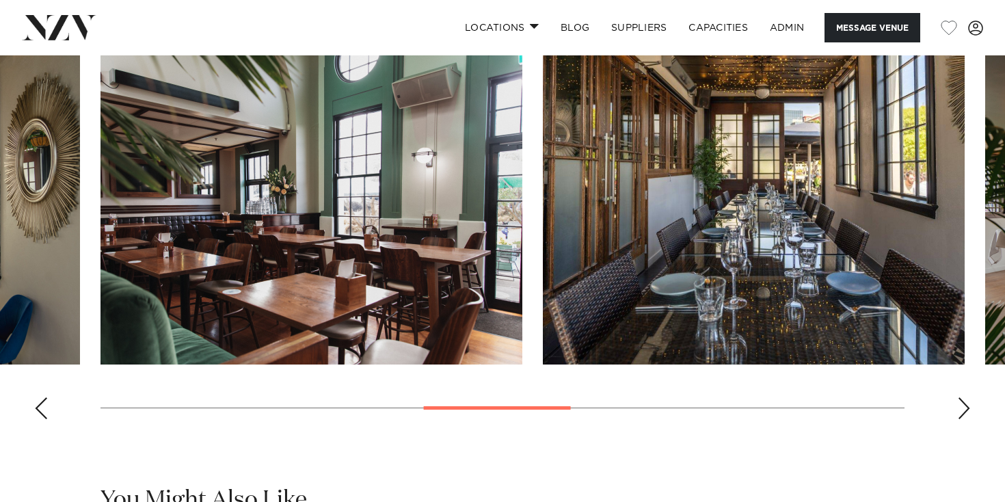
click at [39, 416] on div "Previous slide" at bounding box center [41, 408] width 14 height 22
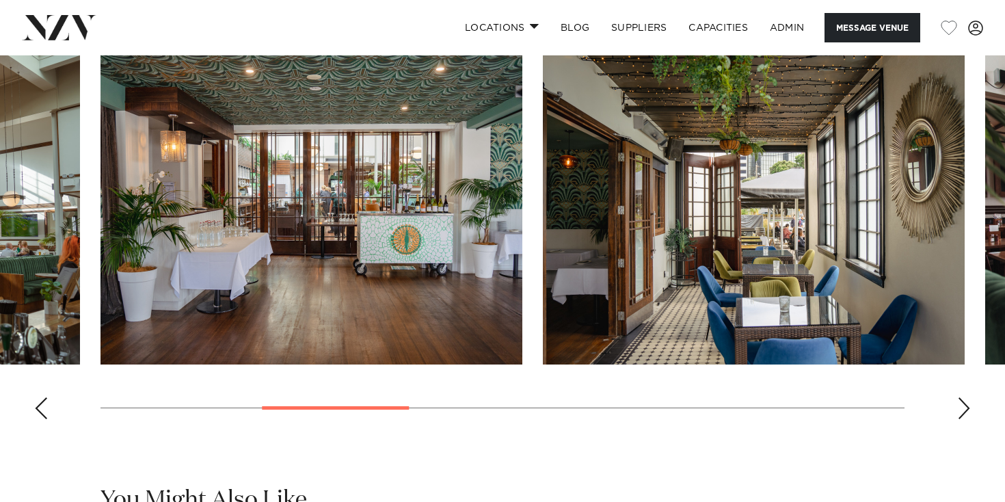
click at [39, 416] on div "Previous slide" at bounding box center [41, 408] width 14 height 22
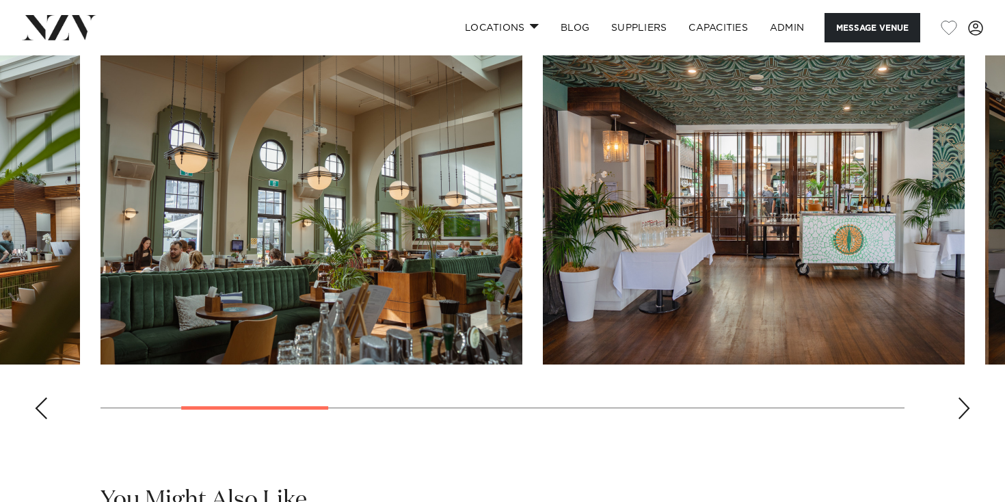
click at [39, 416] on div "Previous slide" at bounding box center [41, 408] width 14 height 22
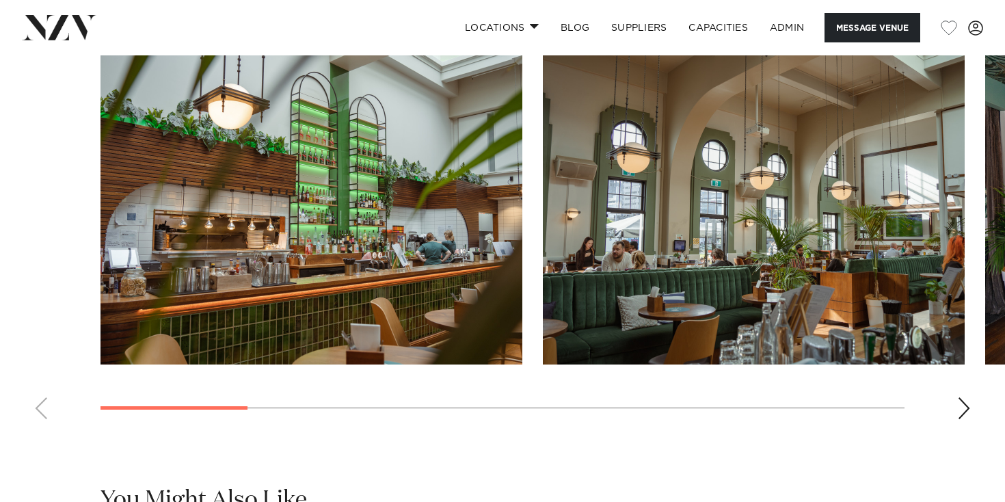
click at [39, 416] on swiper-container at bounding box center [502, 242] width 1005 height 375
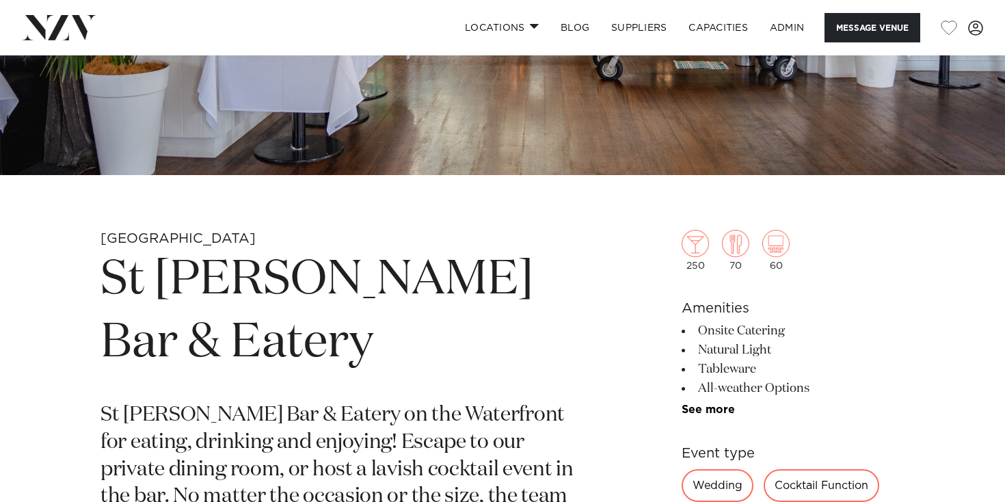
scroll to position [349, 0]
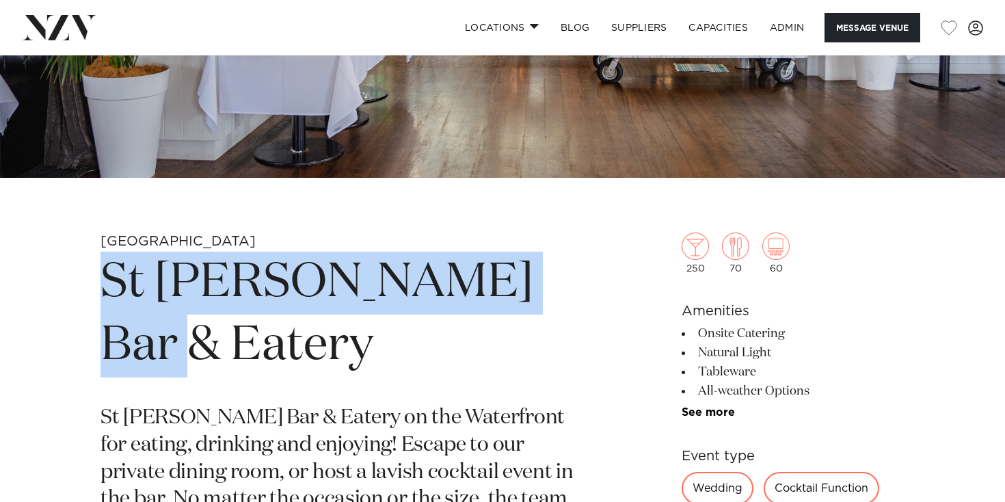
drag, startPoint x: 93, startPoint y: 290, endPoint x: 588, endPoint y: 272, distance: 495.2
copy h1 "St Johns Bar & Eatery"
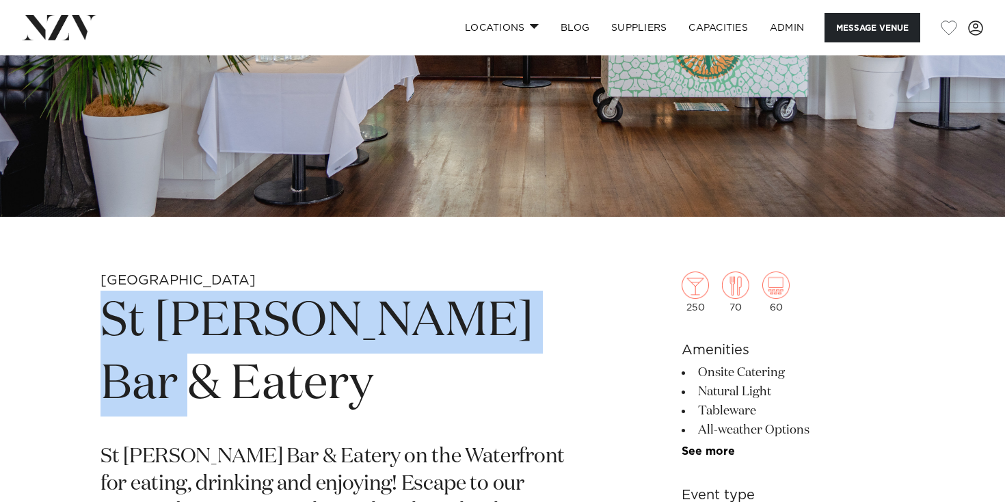
scroll to position [305, 0]
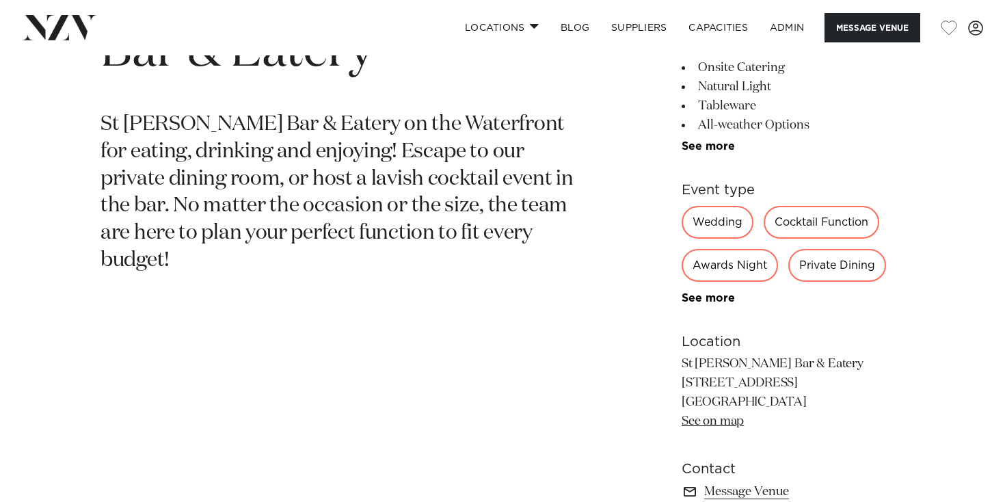
scroll to position [50, 0]
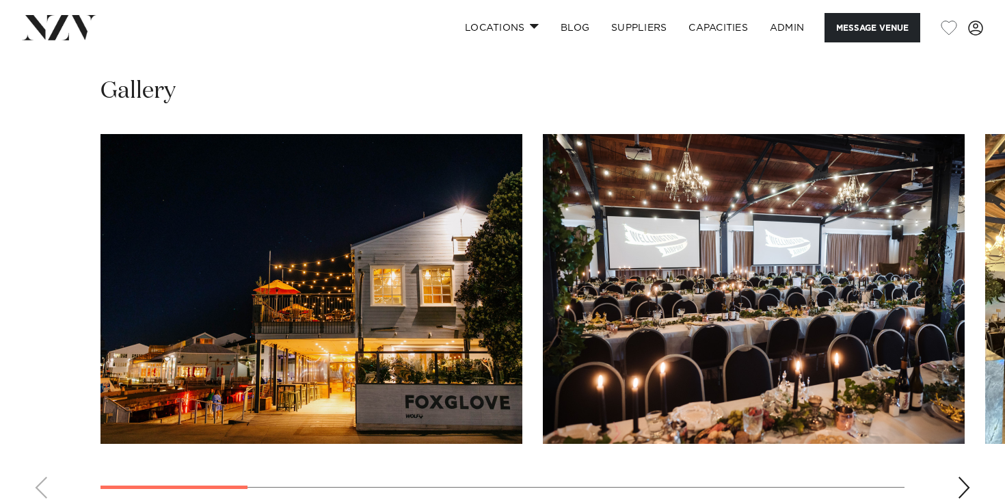
scroll to position [1200, 0]
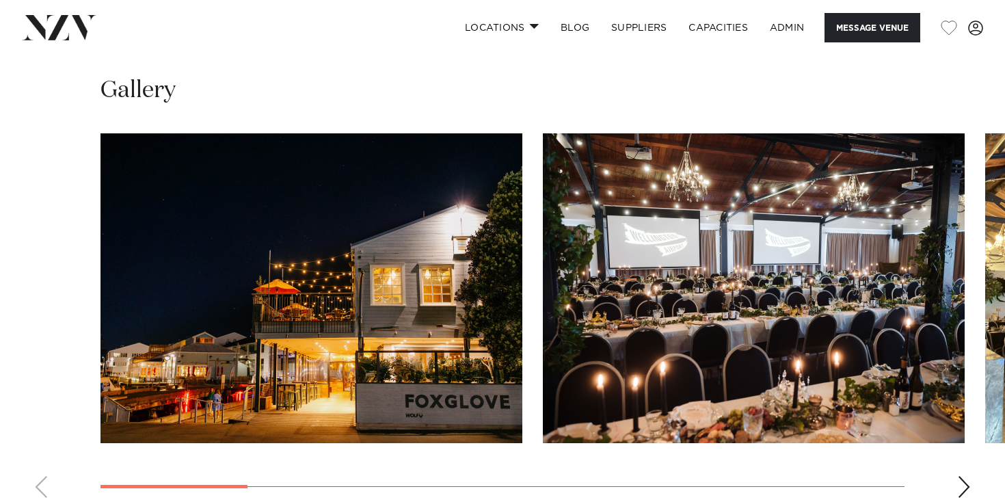
click at [962, 487] on div "Next slide" at bounding box center [964, 487] width 14 height 22
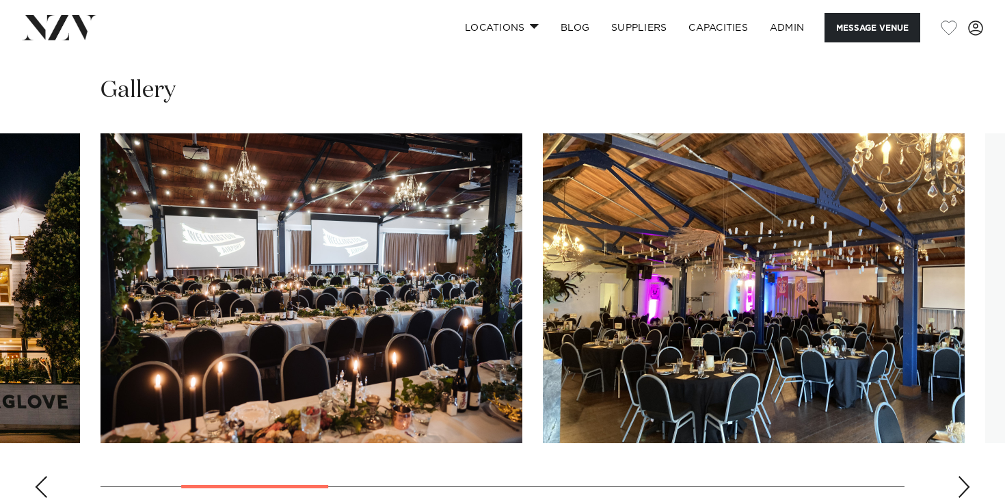
click at [960, 487] on div "Next slide" at bounding box center [964, 487] width 14 height 22
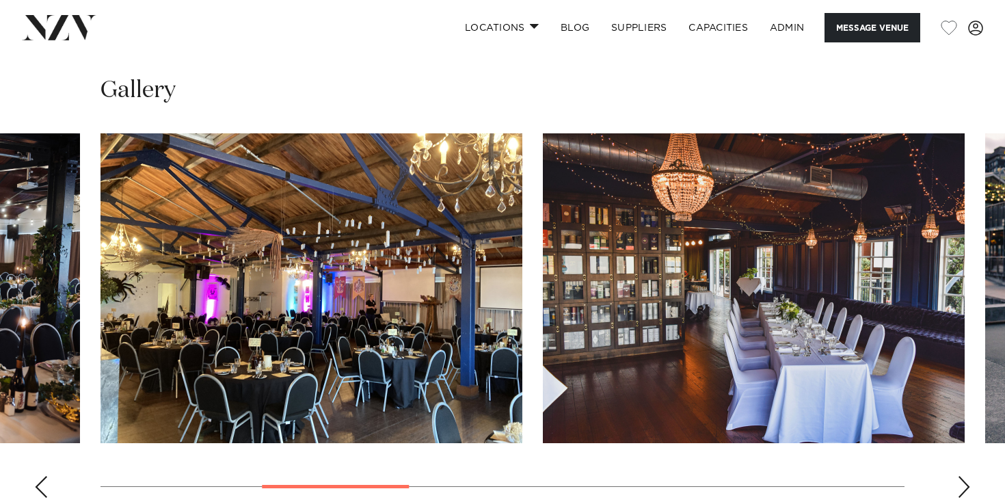
click at [960, 487] on div "Next slide" at bounding box center [964, 487] width 14 height 22
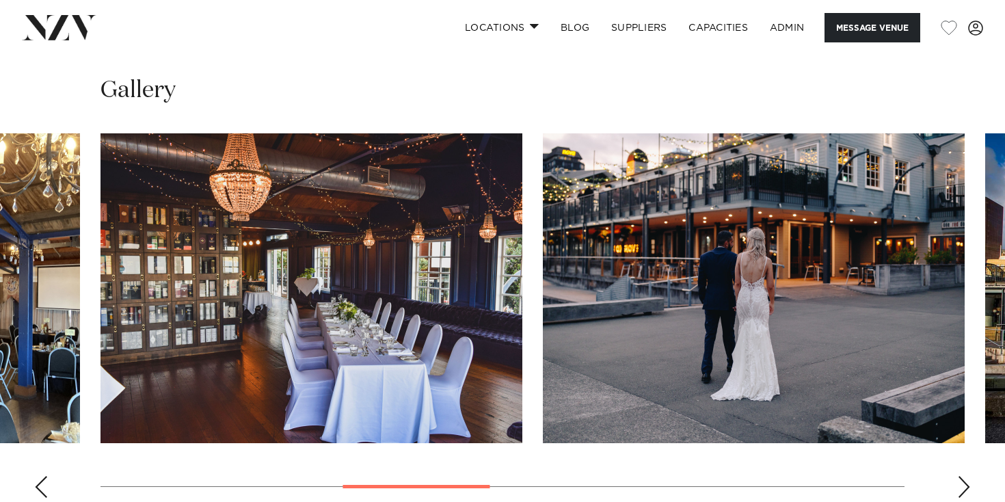
click at [960, 487] on div "Next slide" at bounding box center [964, 487] width 14 height 22
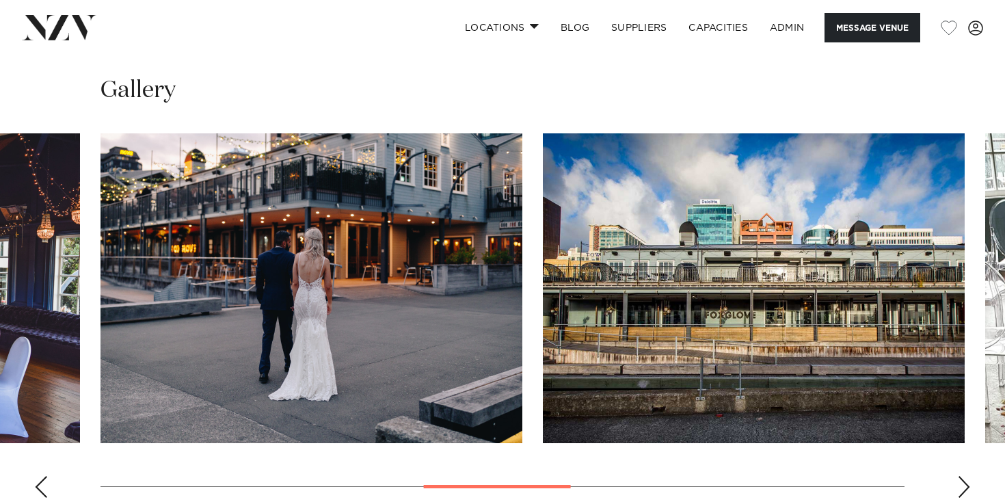
click at [960, 487] on div "Next slide" at bounding box center [964, 487] width 14 height 22
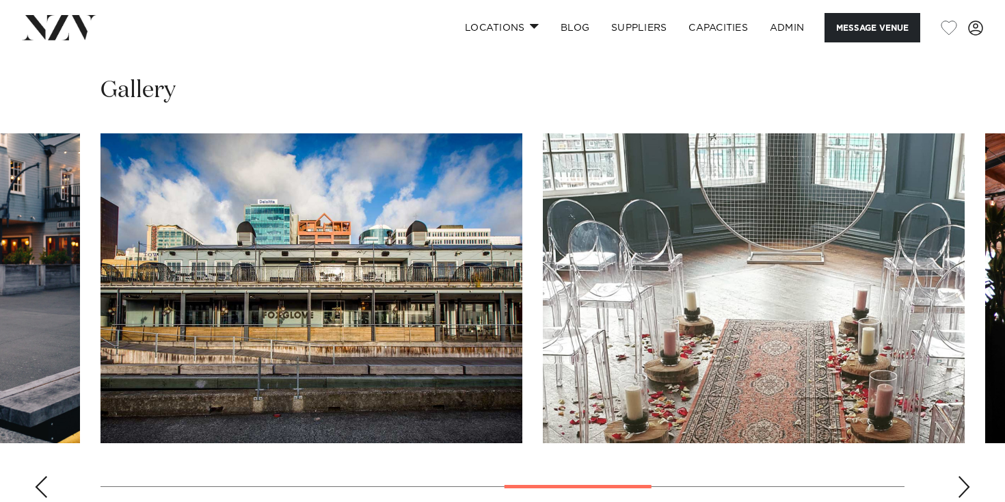
click at [960, 487] on div "Next slide" at bounding box center [964, 487] width 14 height 22
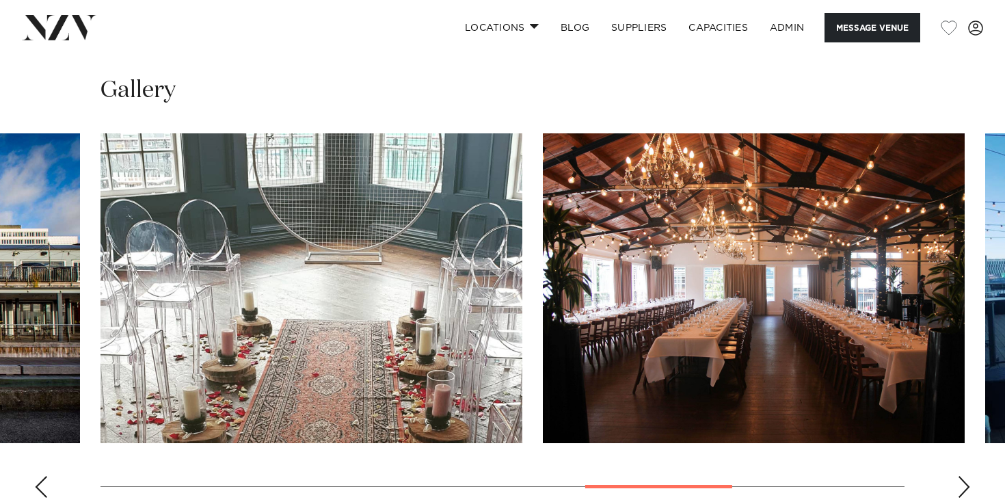
click at [960, 487] on div "Next slide" at bounding box center [964, 487] width 14 height 22
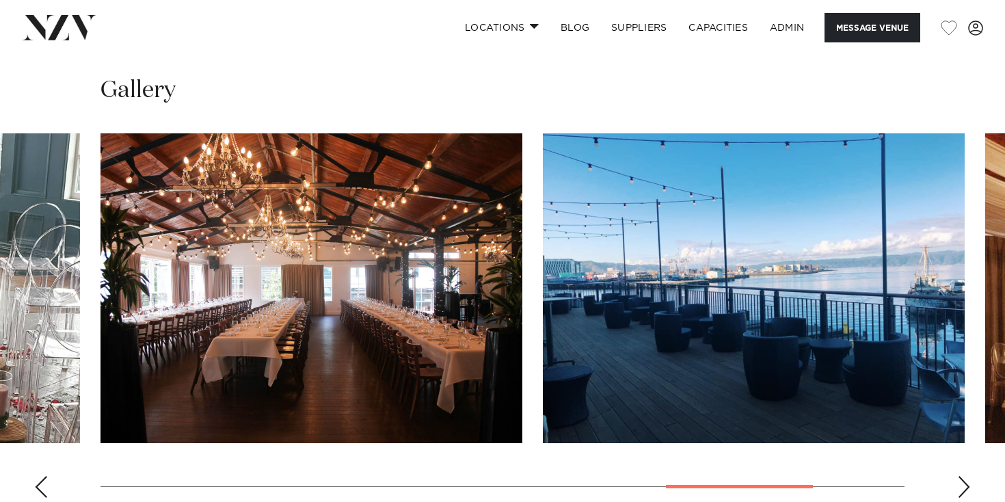
click at [960, 487] on div "Next slide" at bounding box center [964, 487] width 14 height 22
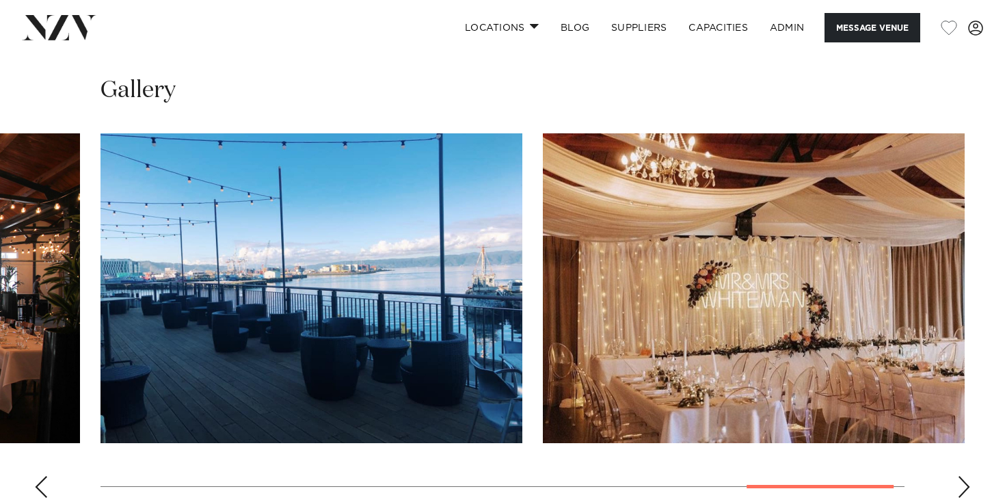
click at [960, 487] on div "Next slide" at bounding box center [964, 487] width 14 height 22
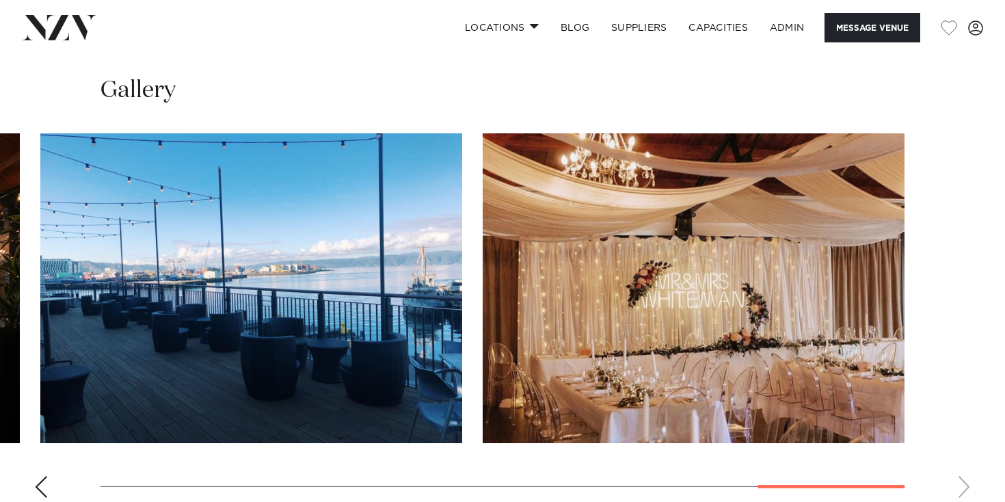
click at [960, 487] on swiper-container at bounding box center [502, 320] width 1005 height 375
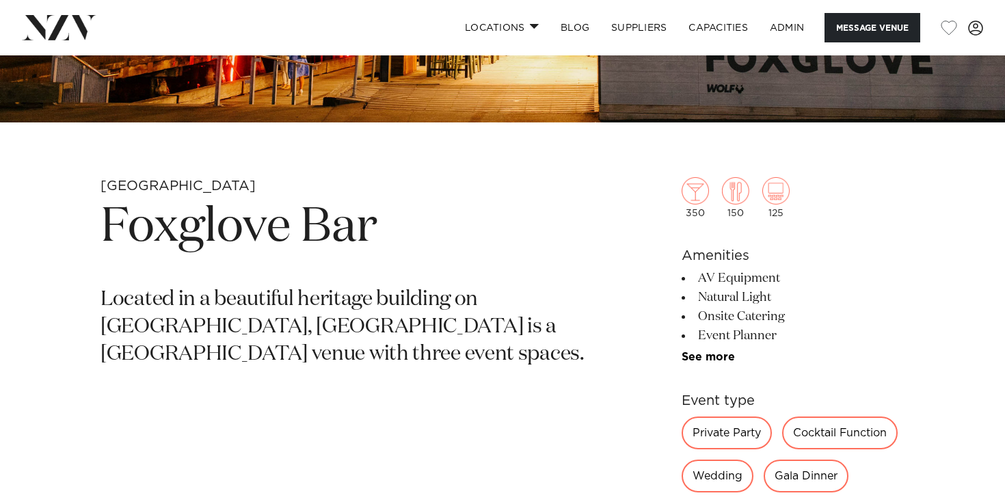
scroll to position [394, 0]
